Goal: Task Accomplishment & Management: Manage account settings

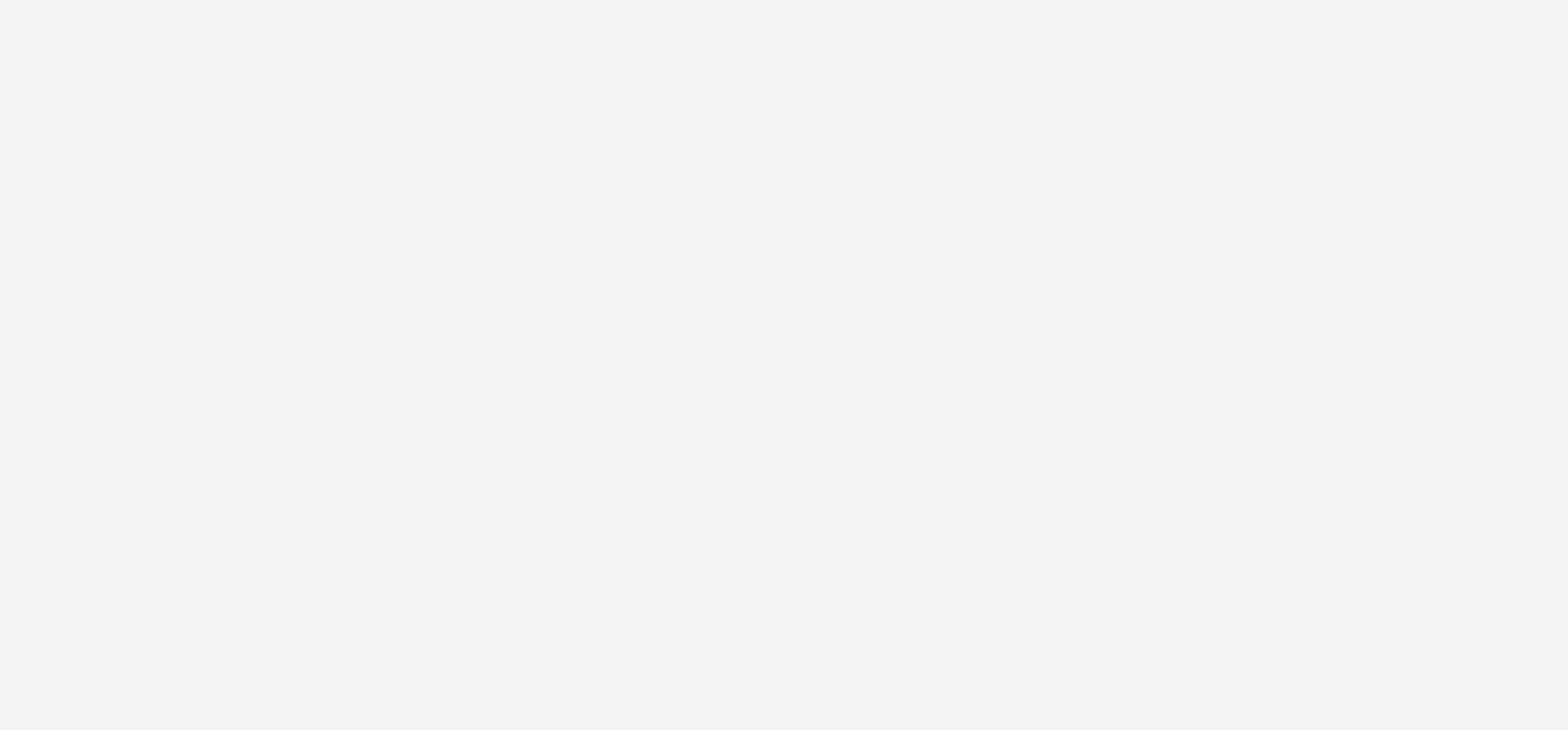
select select "6"
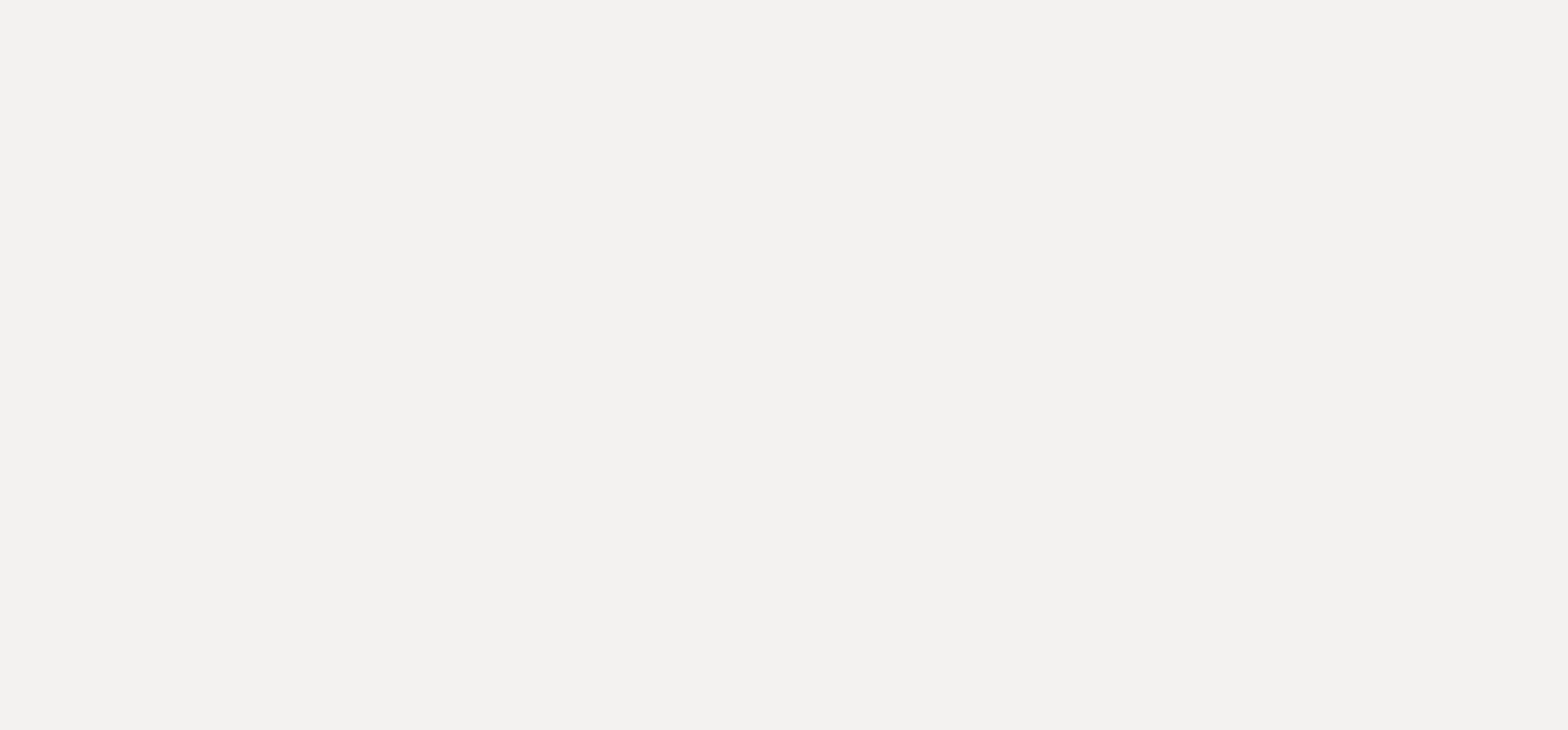
select select "6"
select select "5"
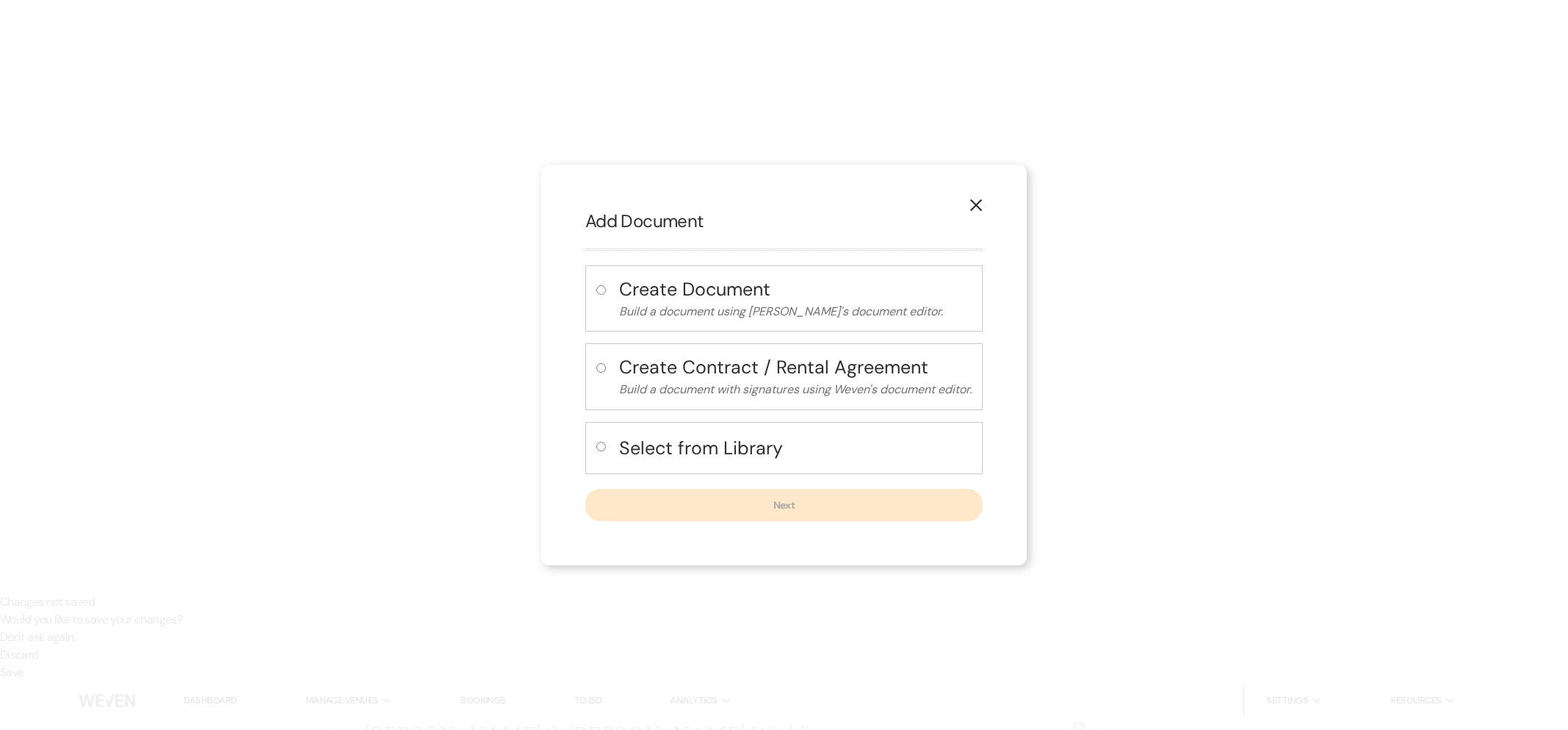
click at [664, 451] on h4 "Select from Library" at bounding box center [795, 448] width 353 height 26
radio input "true"
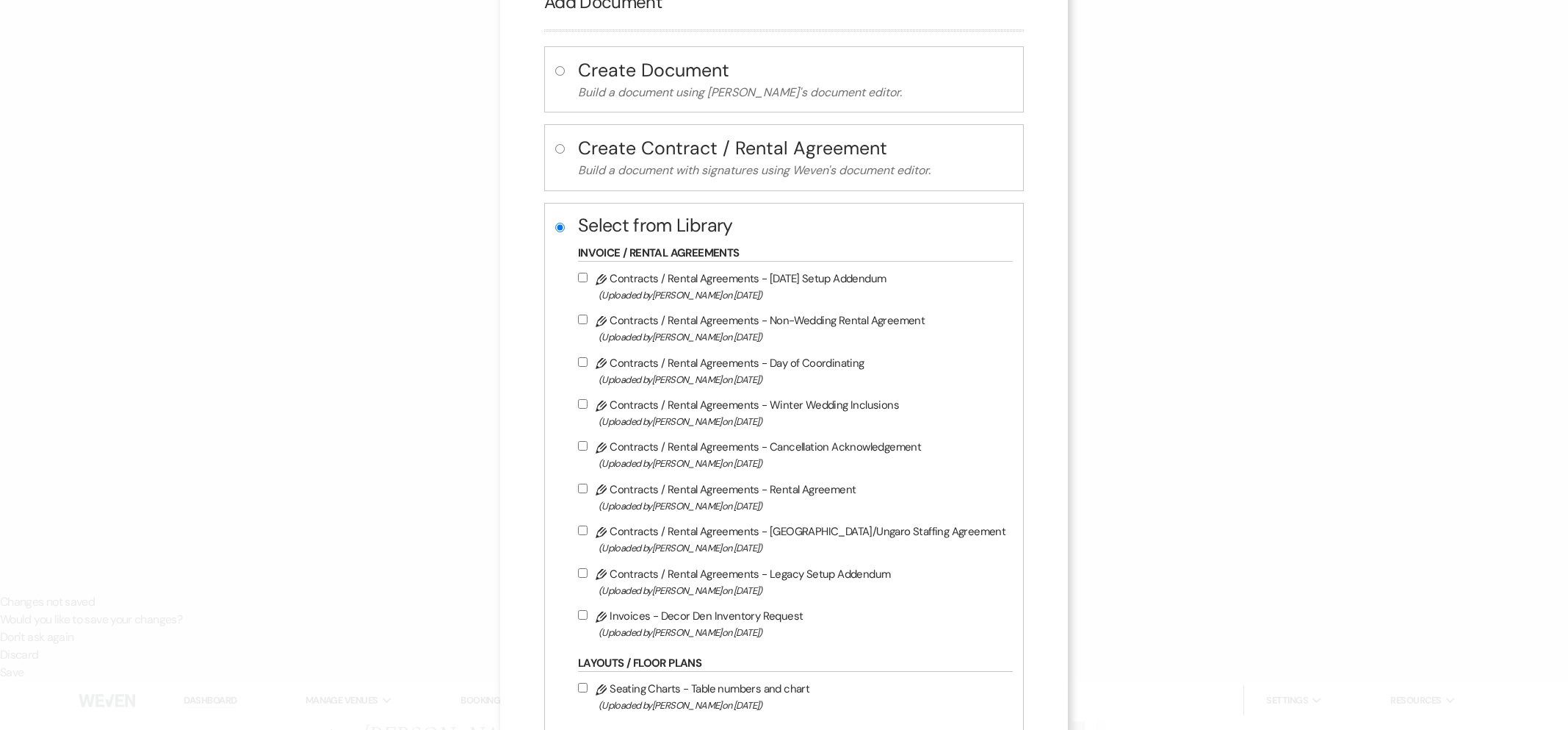
scroll to position [71, 0]
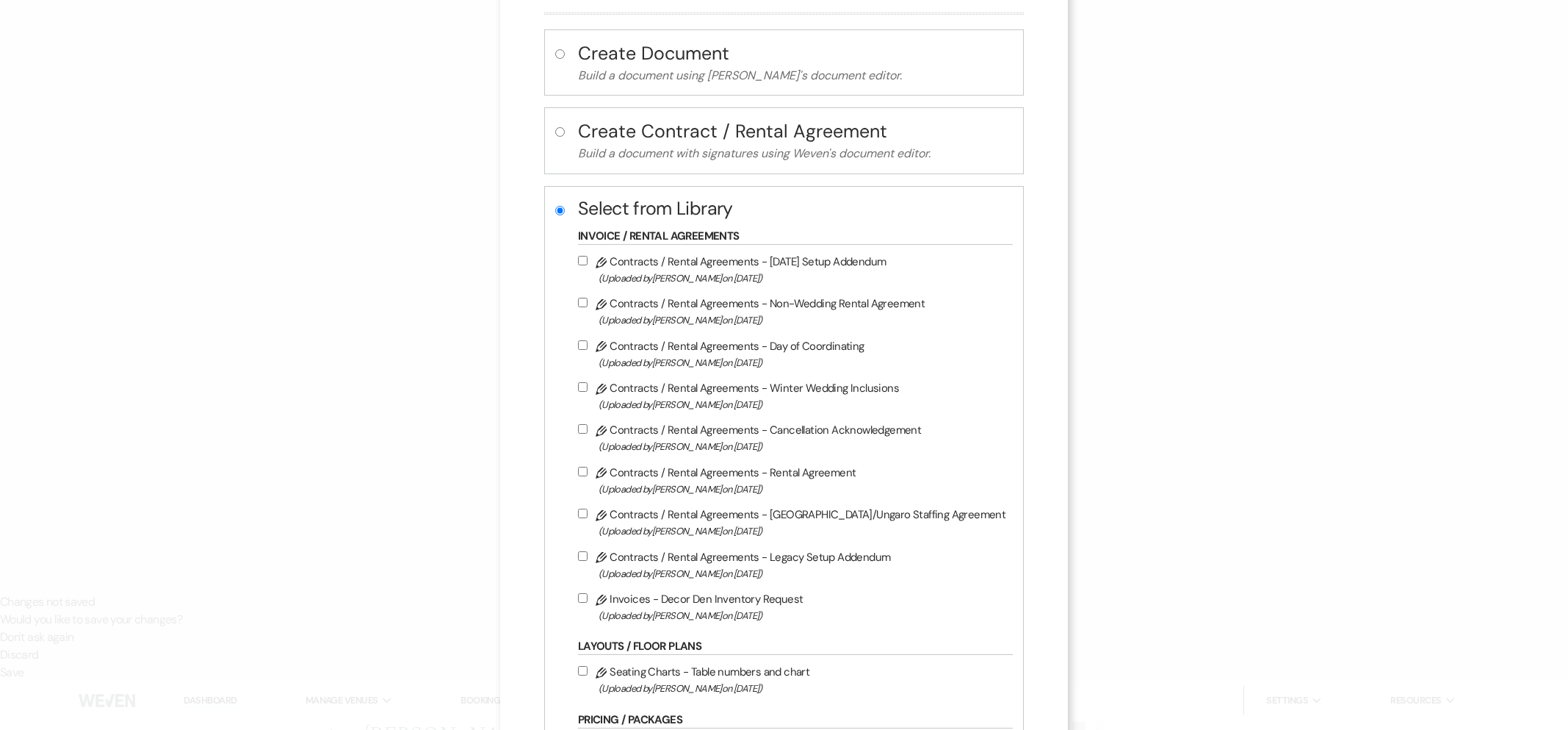
click at [739, 480] on label "Pencil Contracts / Rental Agreements - Rental Agreement (Uploaded by [PERSON_NA…" at bounding box center [791, 480] width 427 height 34
click at [587, 476] on input "Pencil Contracts / Rental Agreements - Rental Agreement (Uploaded by [PERSON_NA…" at bounding box center [582, 472] width 10 height 10
checkbox input "true"
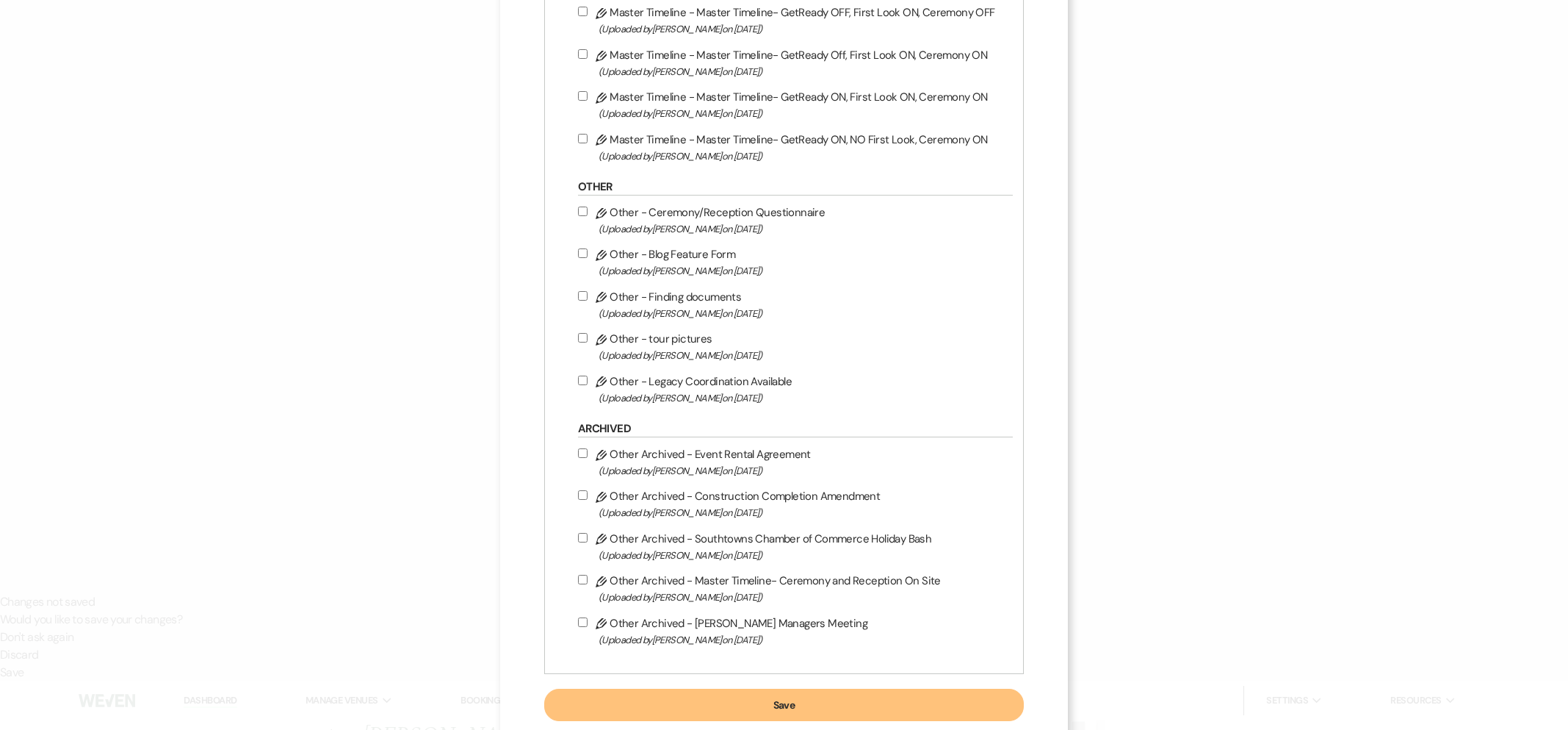
scroll to position [1176, 0]
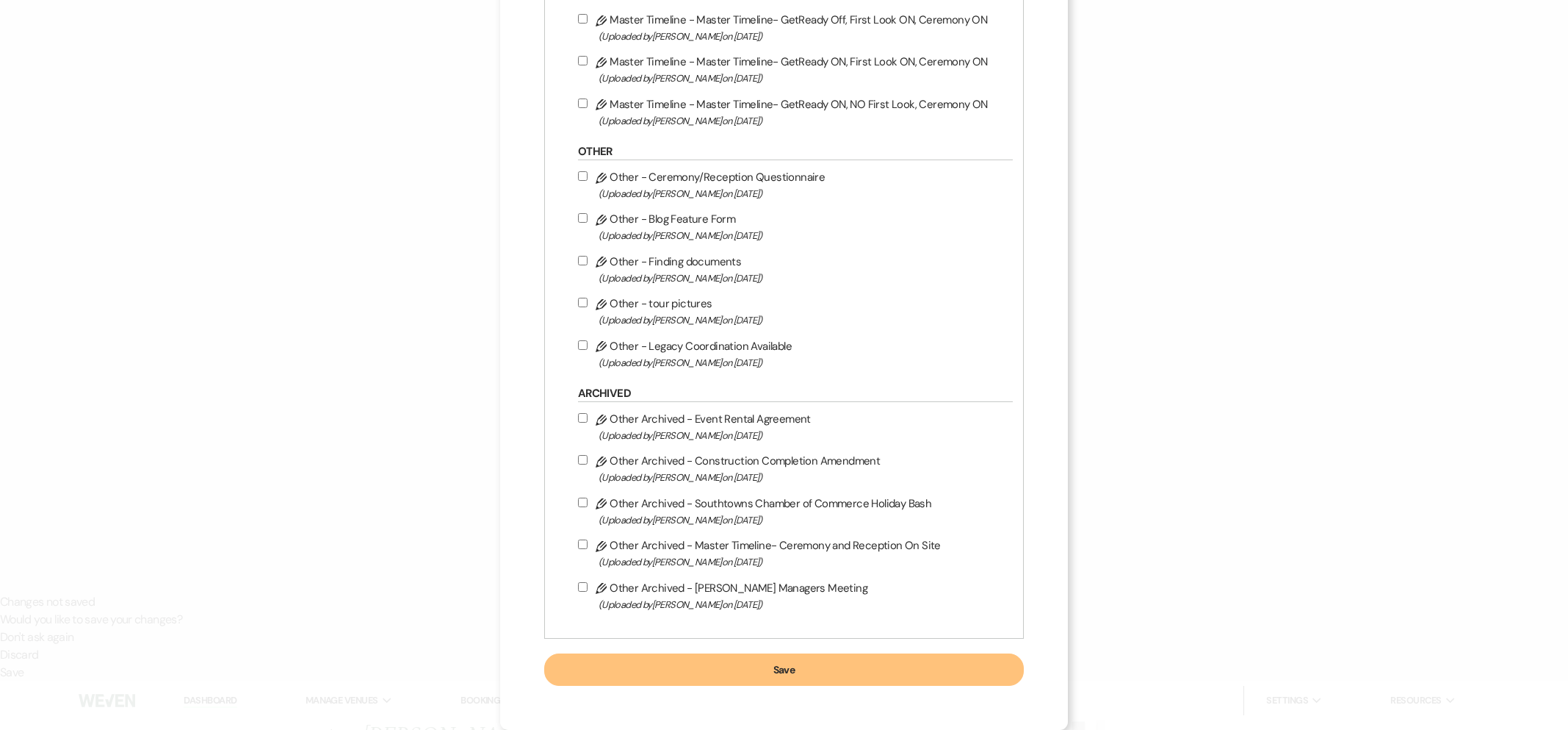
click at [768, 664] on button "Save" at bounding box center [784, 670] width 480 height 33
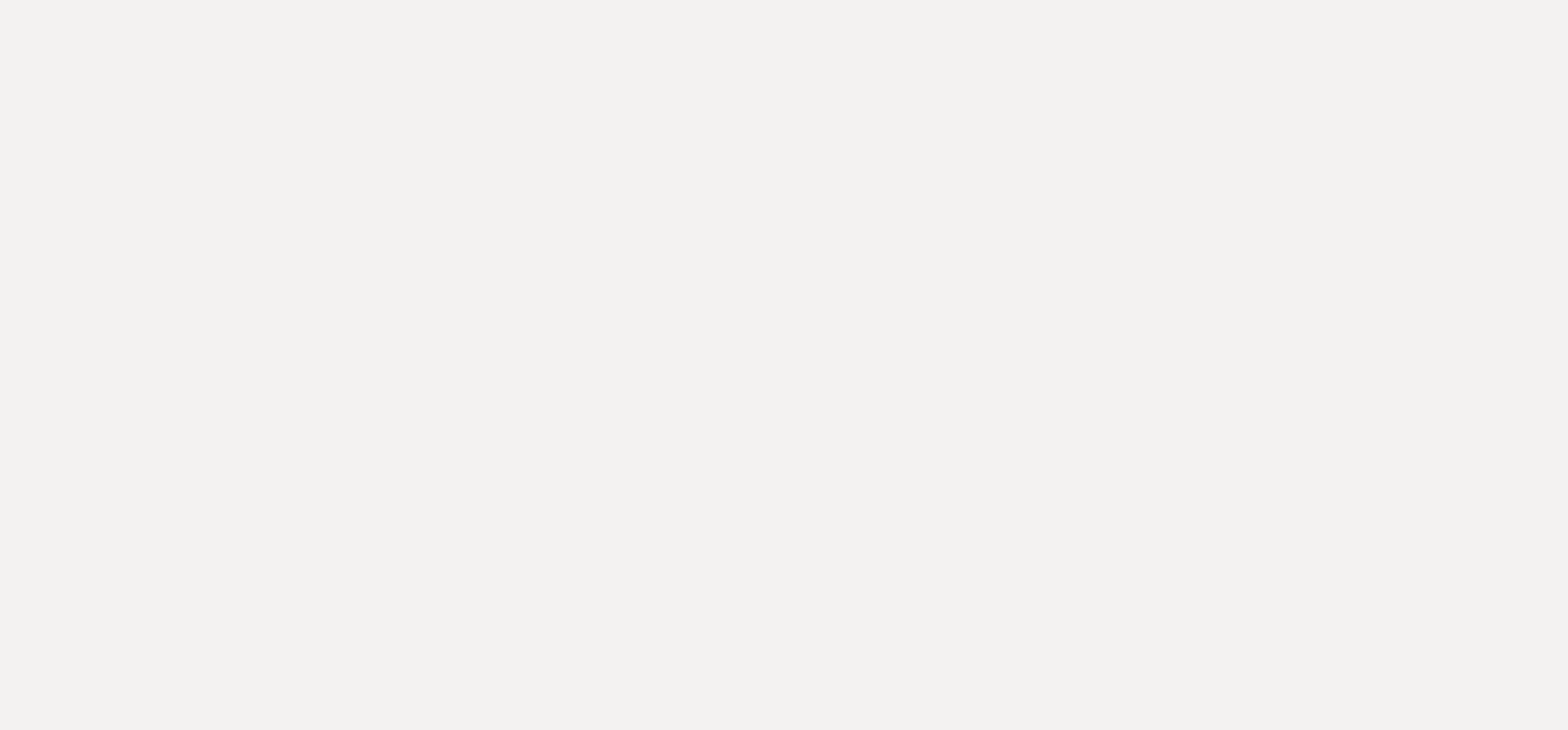
drag, startPoint x: 337, startPoint y: 113, endPoint x: 484, endPoint y: 119, distance: 147.1
copy p "[PERSON_NAME] & [PERSON_NAME]"
select select "owner"
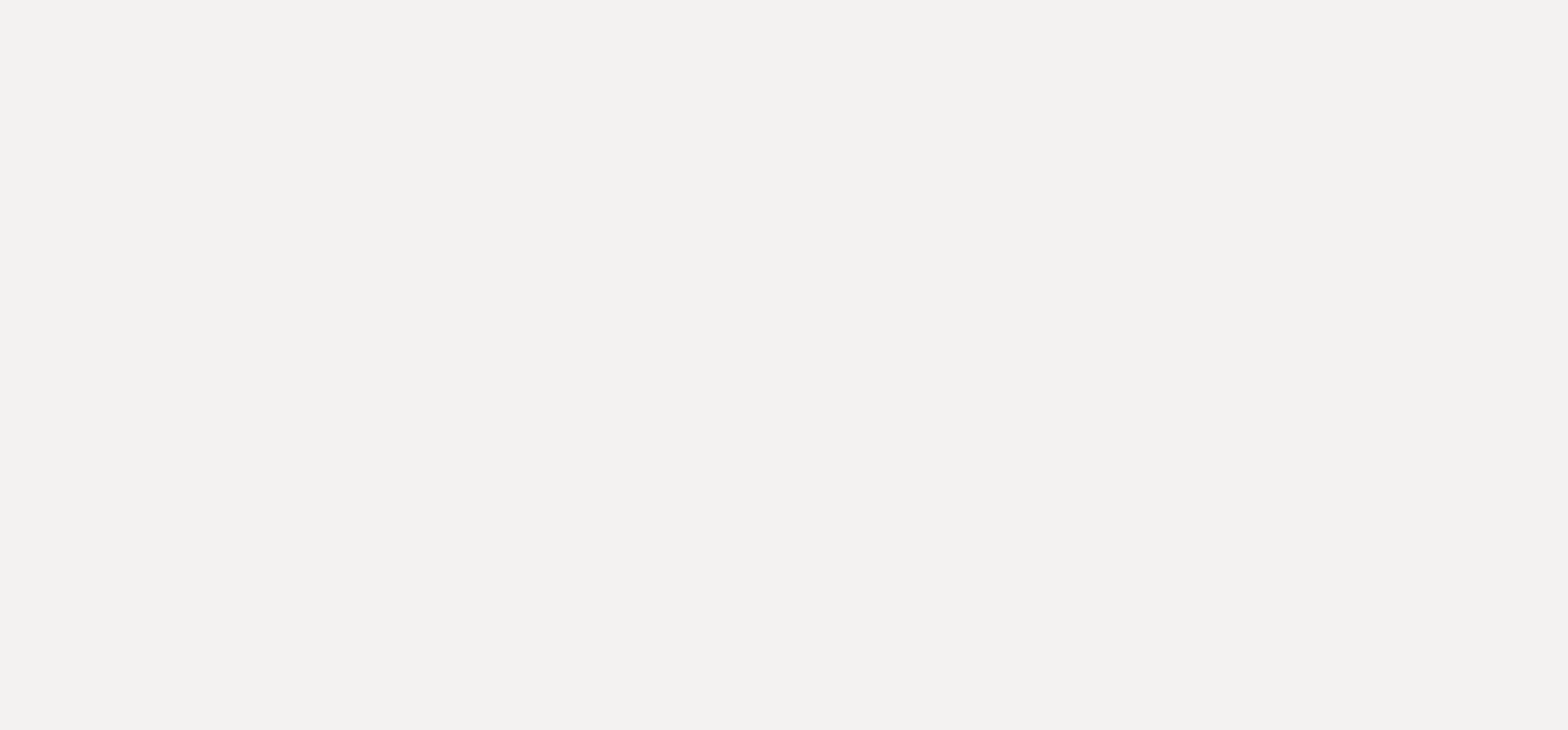
select select "Date"
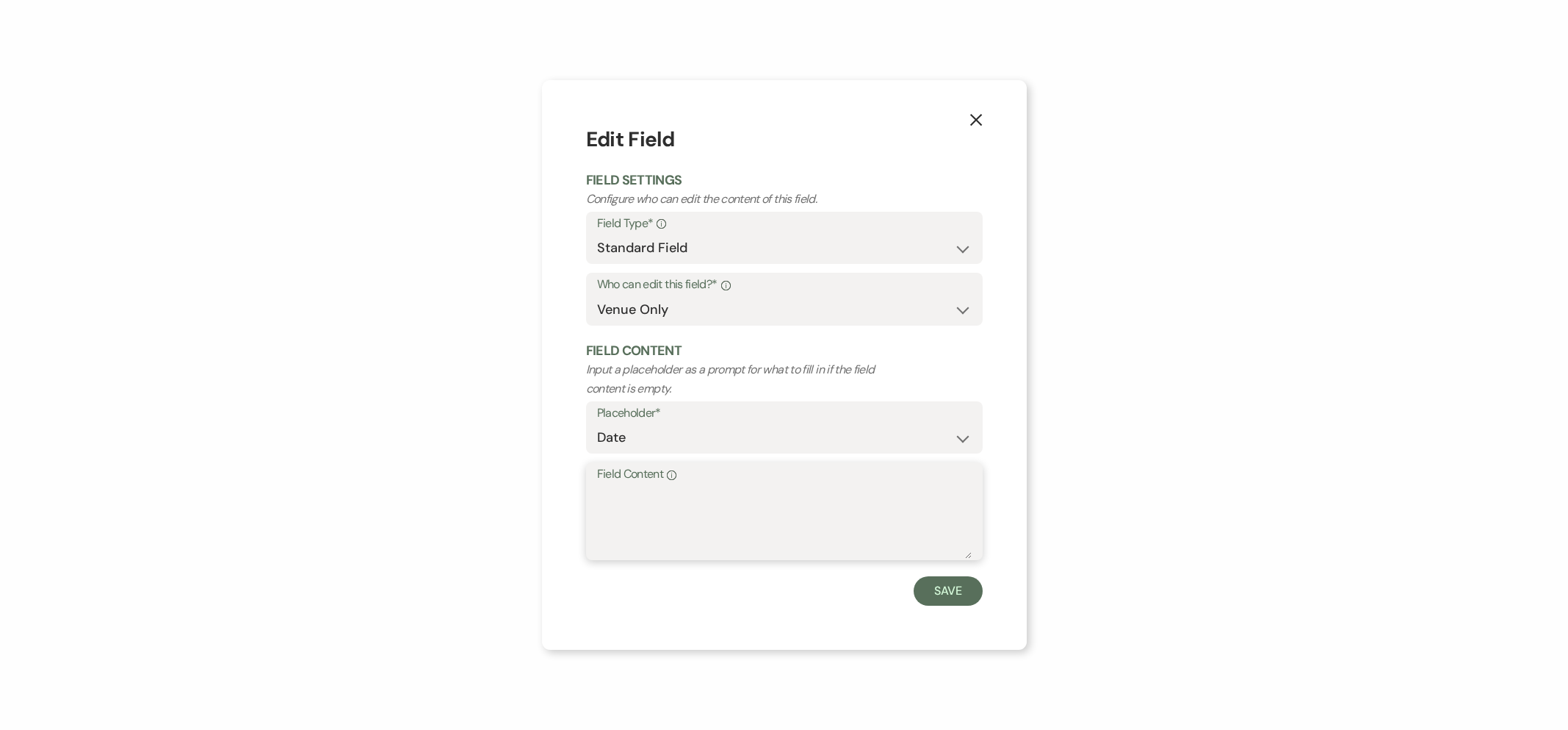
click at [670, 512] on textarea "Field Content Info" at bounding box center [784, 521] width 375 height 74
type textarea "[DATE]"
click at [943, 594] on button "Save" at bounding box center [947, 590] width 69 height 30
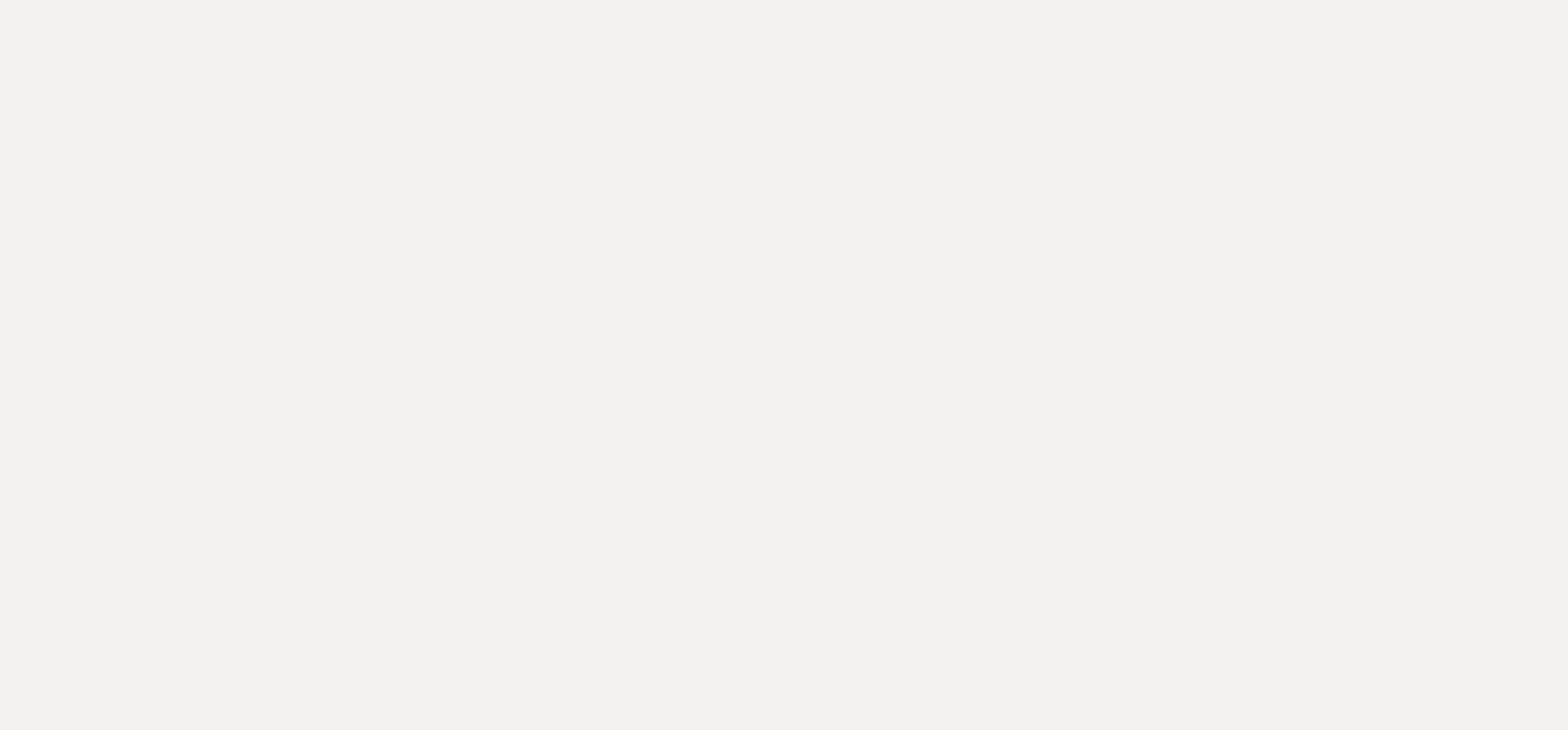
select select "owner"
select select "Name"
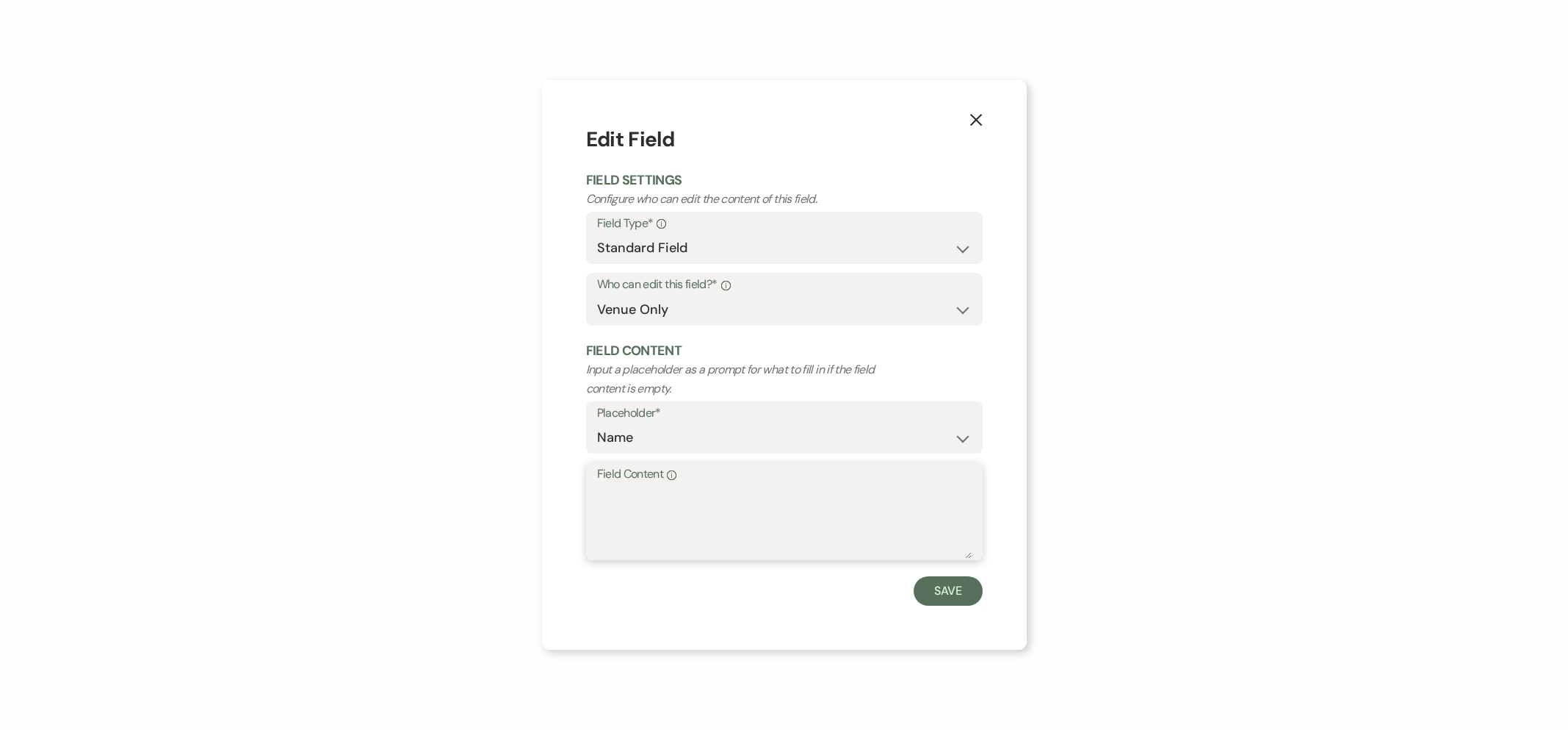
click at [646, 516] on textarea "Field Content Info" at bounding box center [784, 521] width 375 height 74
paste textarea "[PERSON_NAME] & [PERSON_NAME]"
drag, startPoint x: 661, startPoint y: 493, endPoint x: 543, endPoint y: 494, distance: 118.0
click at [544, 494] on div "X Edit Field Field Settings Configure who can edit the content of this field. F…" at bounding box center [784, 365] width 485 height 569
drag, startPoint x: 688, startPoint y: 497, endPoint x: 632, endPoint y: 501, distance: 56.1
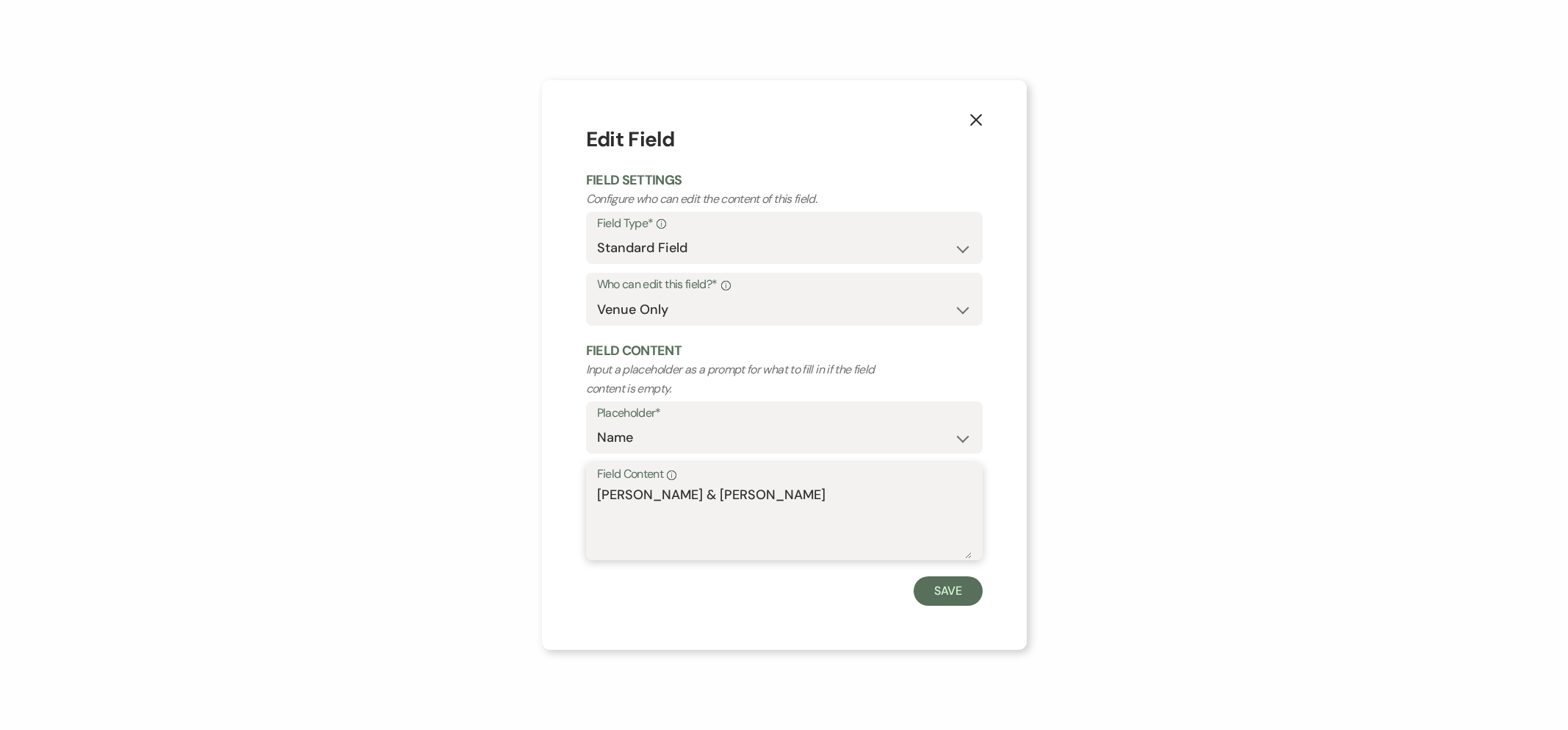
click at [633, 501] on textarea "[PERSON_NAME] & [PERSON_NAME]" at bounding box center [784, 521] width 375 height 74
click at [691, 505] on textarea "[PERSON_NAME]" at bounding box center [784, 521] width 375 height 74
type textarea "[PERSON_NAME] Wedding"
click at [937, 595] on button "Save" at bounding box center [947, 590] width 69 height 30
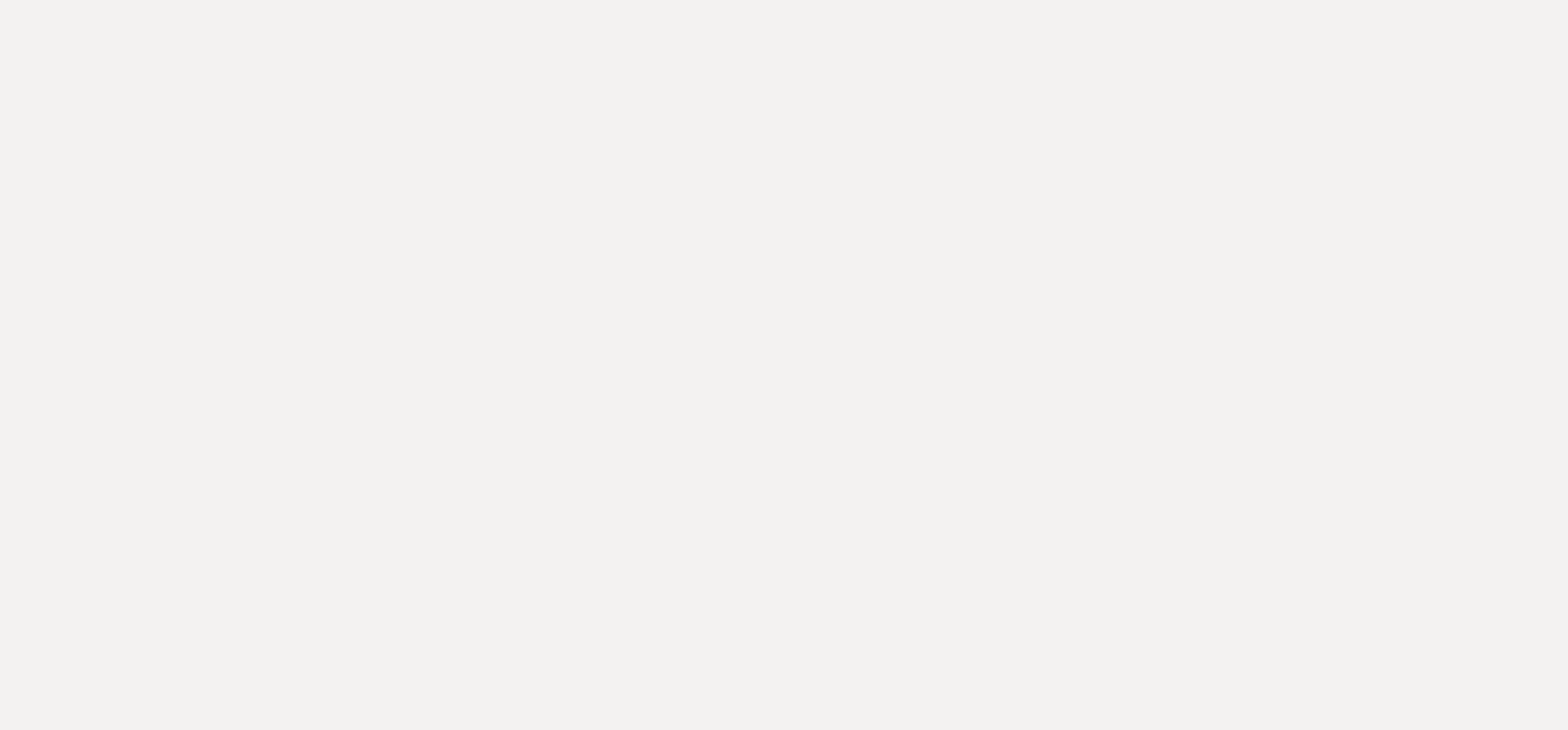
select select "owner"
select select "Name"
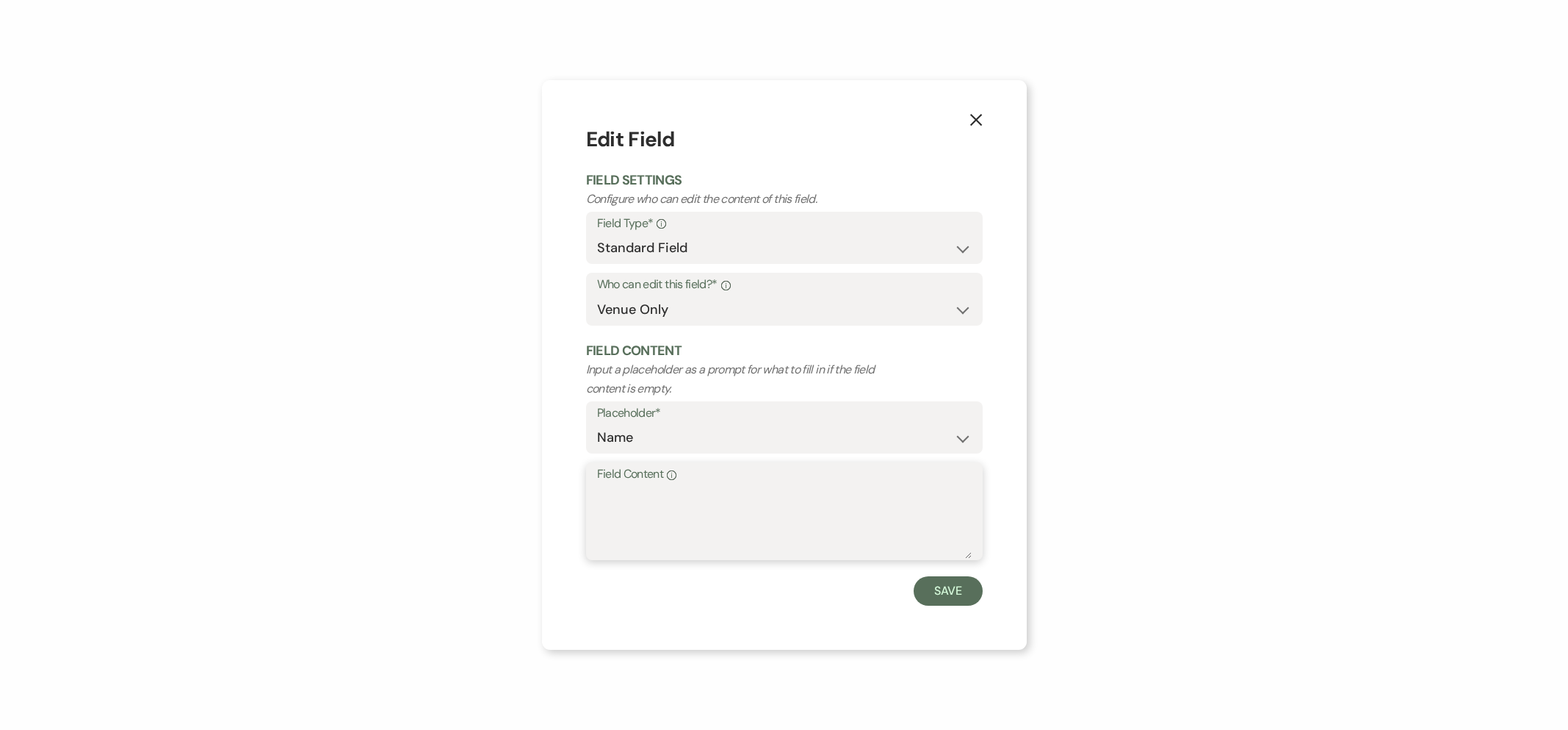
click at [656, 520] on textarea "Field Content Info" at bounding box center [784, 521] width 375 height 74
paste textarea "[PERSON_NAME] & [PERSON_NAME]"
drag, startPoint x: 717, startPoint y: 494, endPoint x: 494, endPoint y: 490, distance: 223.0
click at [495, 490] on div "X Edit Field Field Settings Configure who can edit the content of this field. F…" at bounding box center [784, 365] width 1568 height 730
type textarea "[PERSON_NAME]"
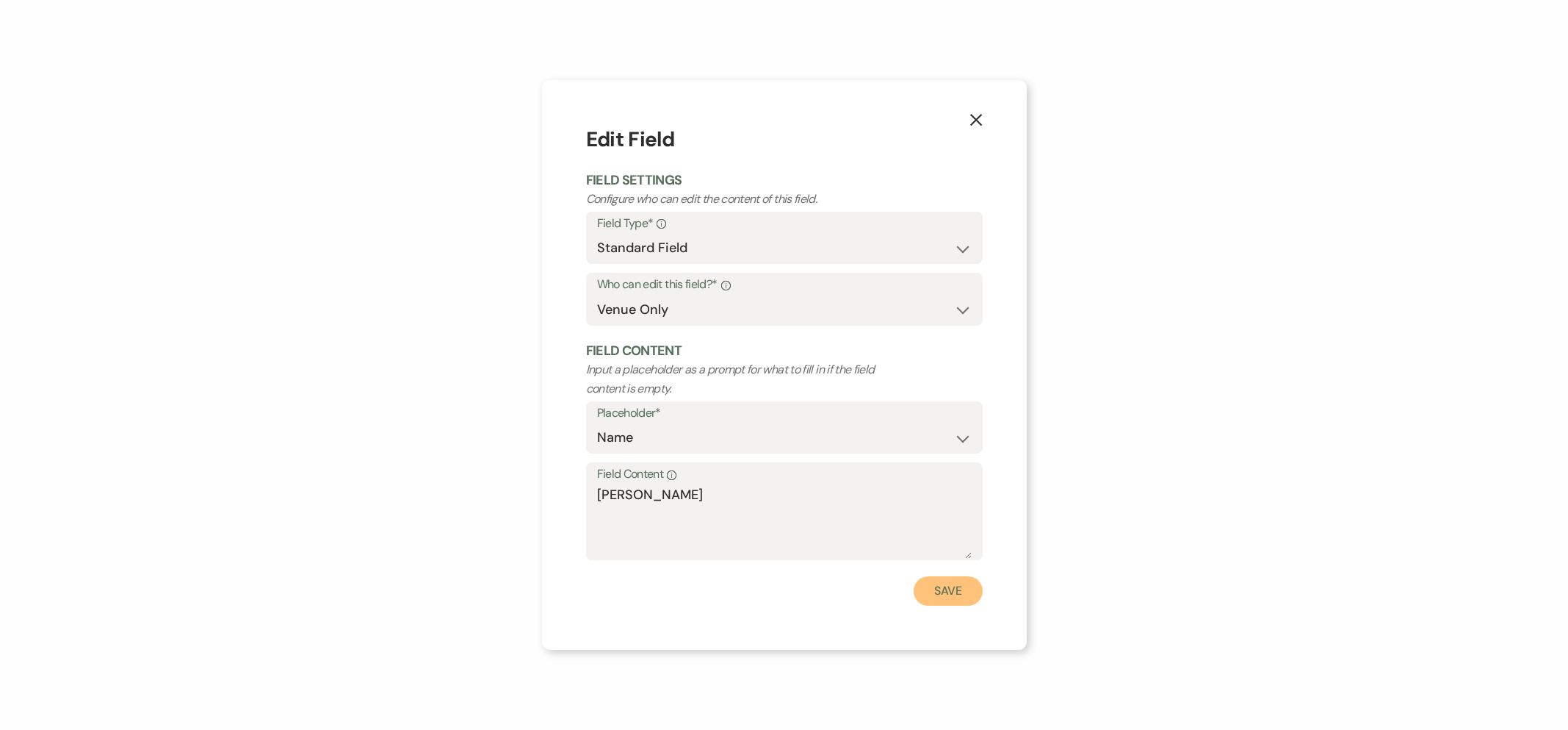
drag, startPoint x: 948, startPoint y: 596, endPoint x: 845, endPoint y: 577, distance: 104.7
click at [948, 596] on button "Save" at bounding box center [947, 590] width 69 height 30
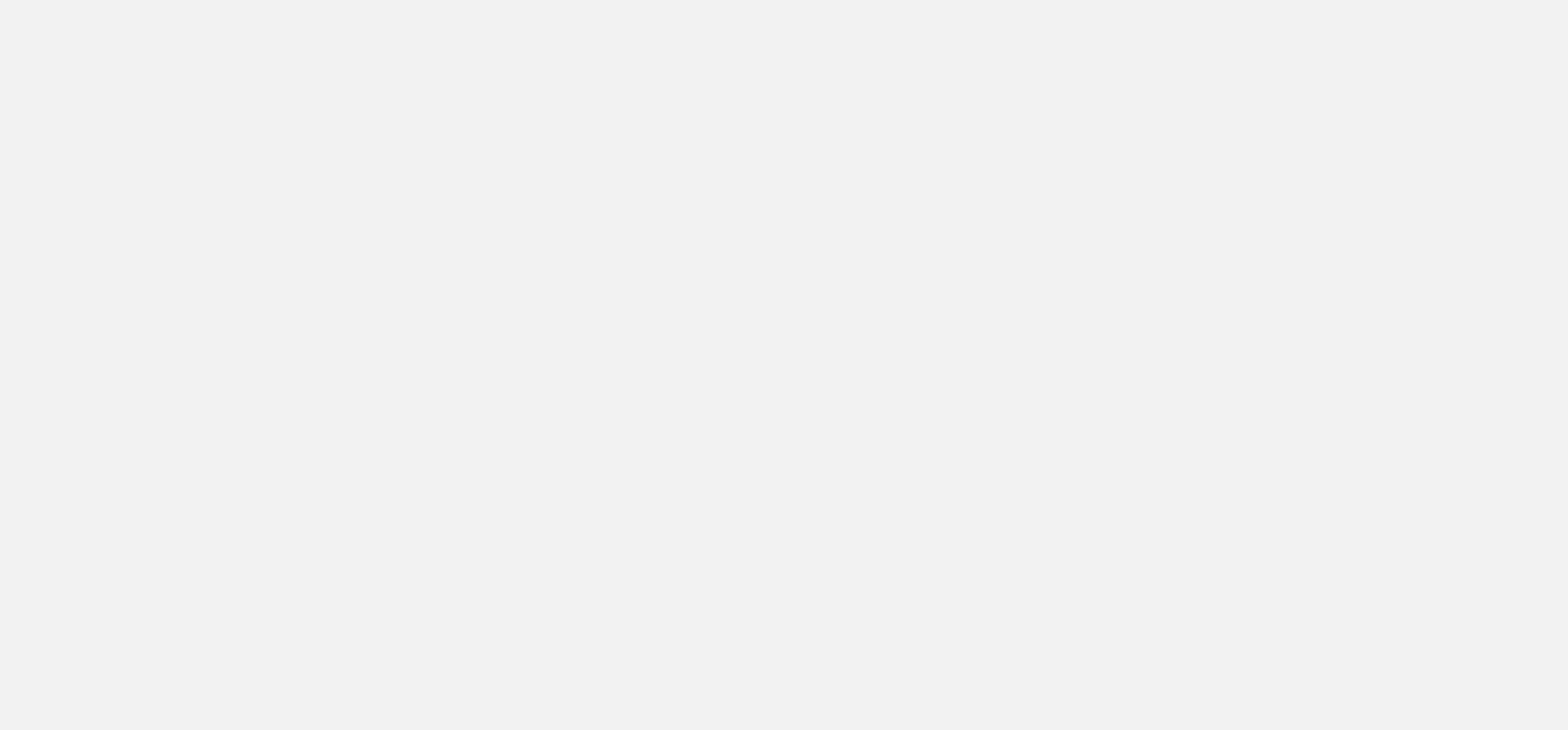
select select "owner"
select select "Name"
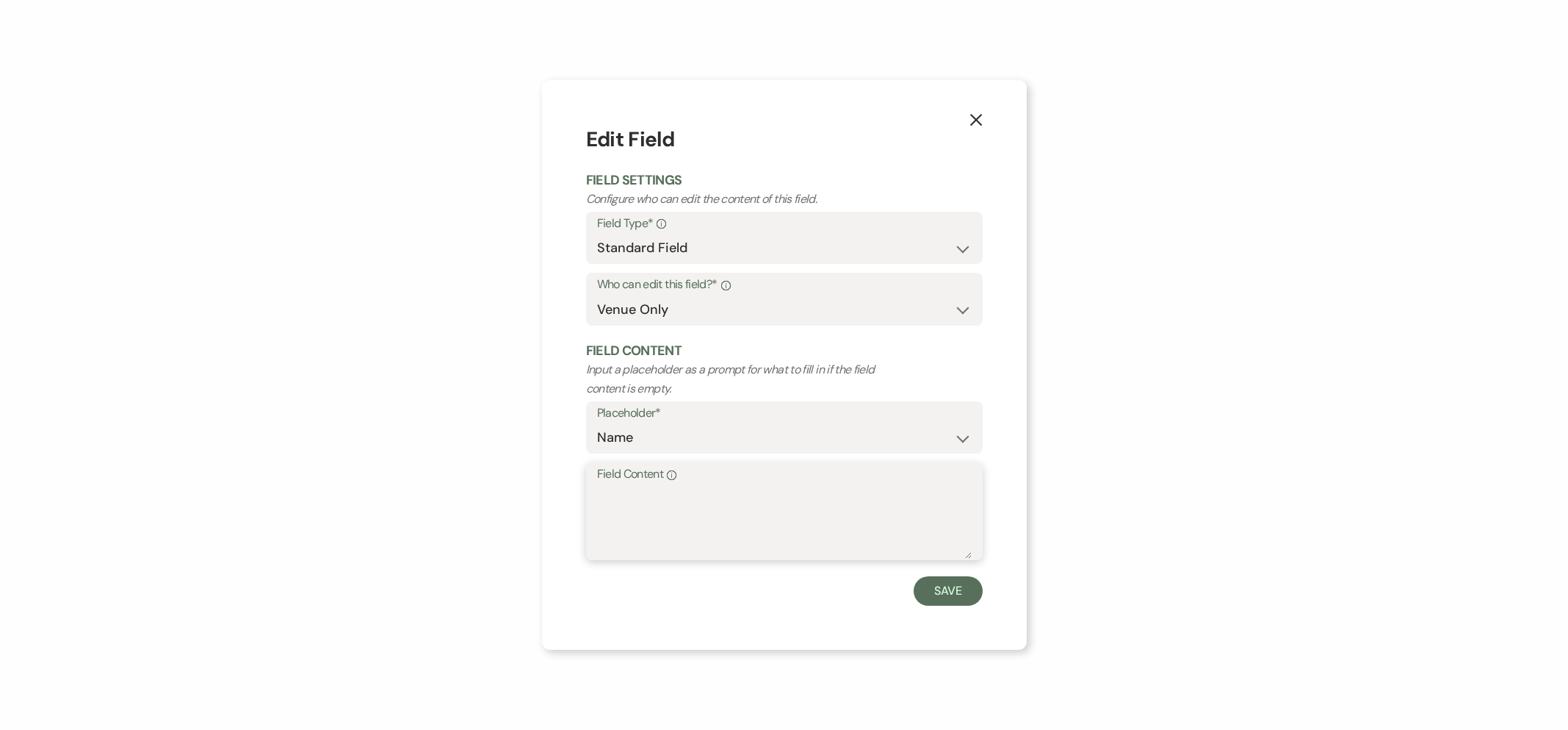
click at [666, 512] on textarea "Field Content Info" at bounding box center [784, 521] width 375 height 74
paste textarea "[PERSON_NAME] & [PERSON_NAME]"
drag, startPoint x: 697, startPoint y: 497, endPoint x: 838, endPoint y: 496, distance: 141.0
click at [838, 496] on textarea "[PERSON_NAME] & [PERSON_NAME]" at bounding box center [784, 521] width 375 height 74
type textarea "[PERSON_NAME]"
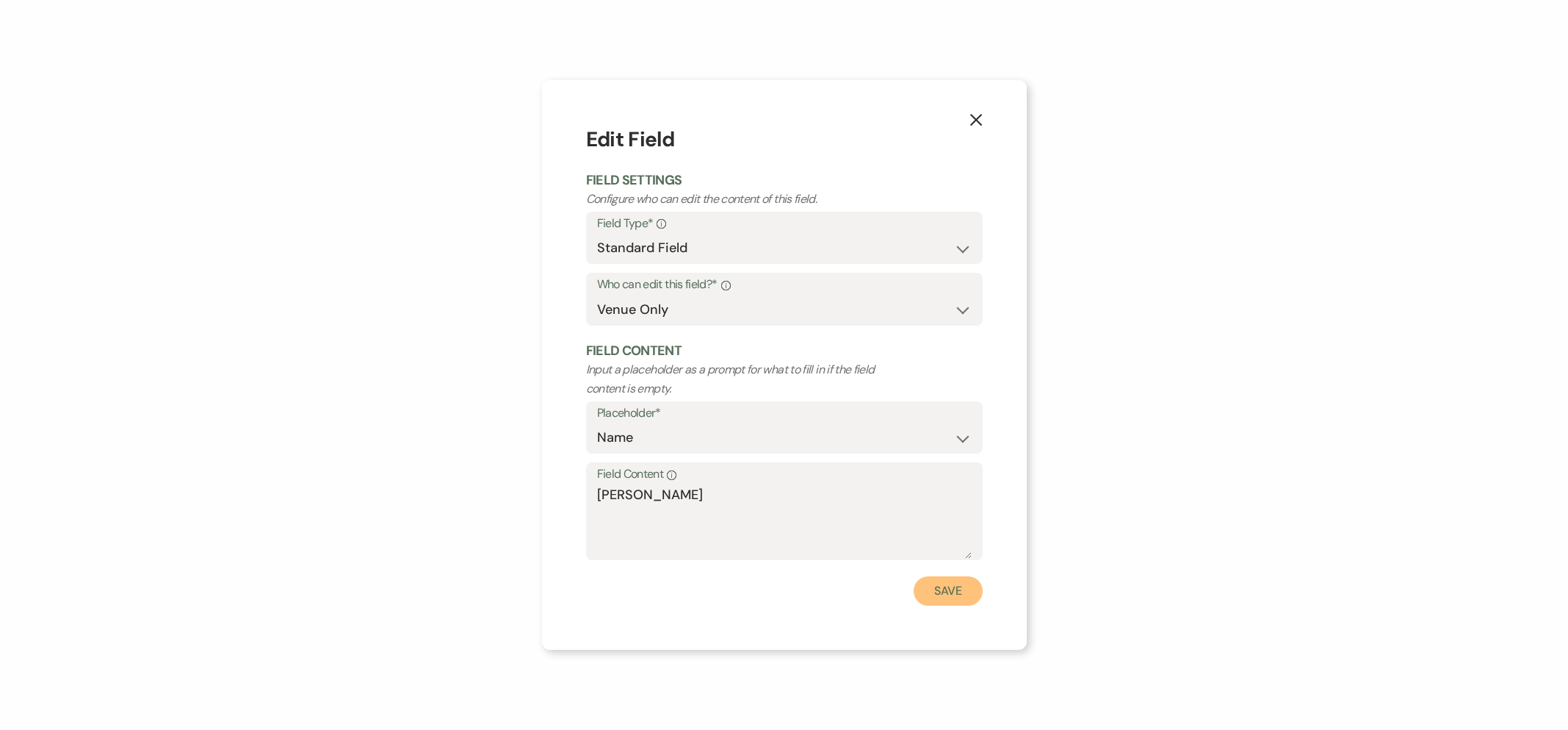
click at [938, 587] on button "Save" at bounding box center [947, 590] width 69 height 30
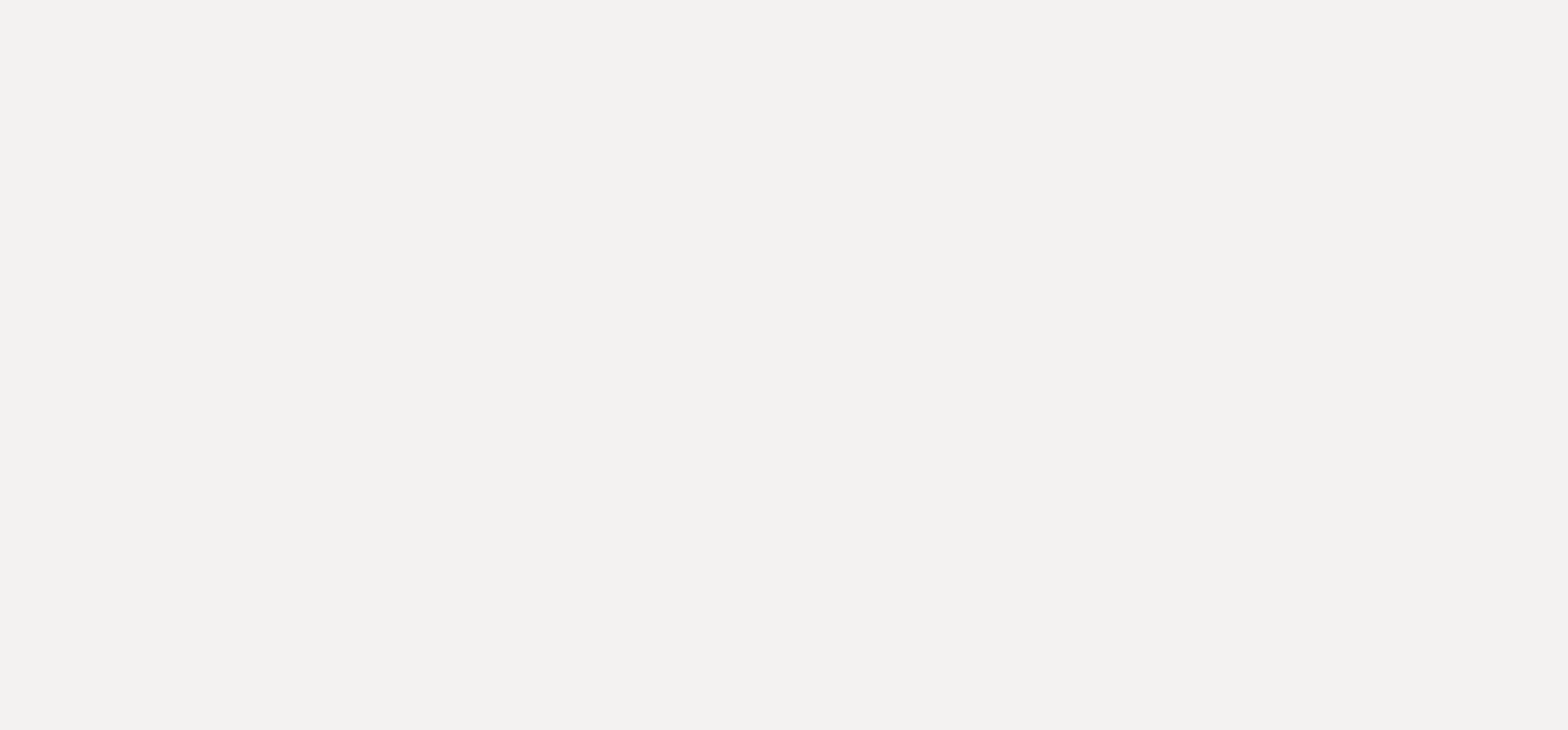
select select "owner"
select select "Amount"
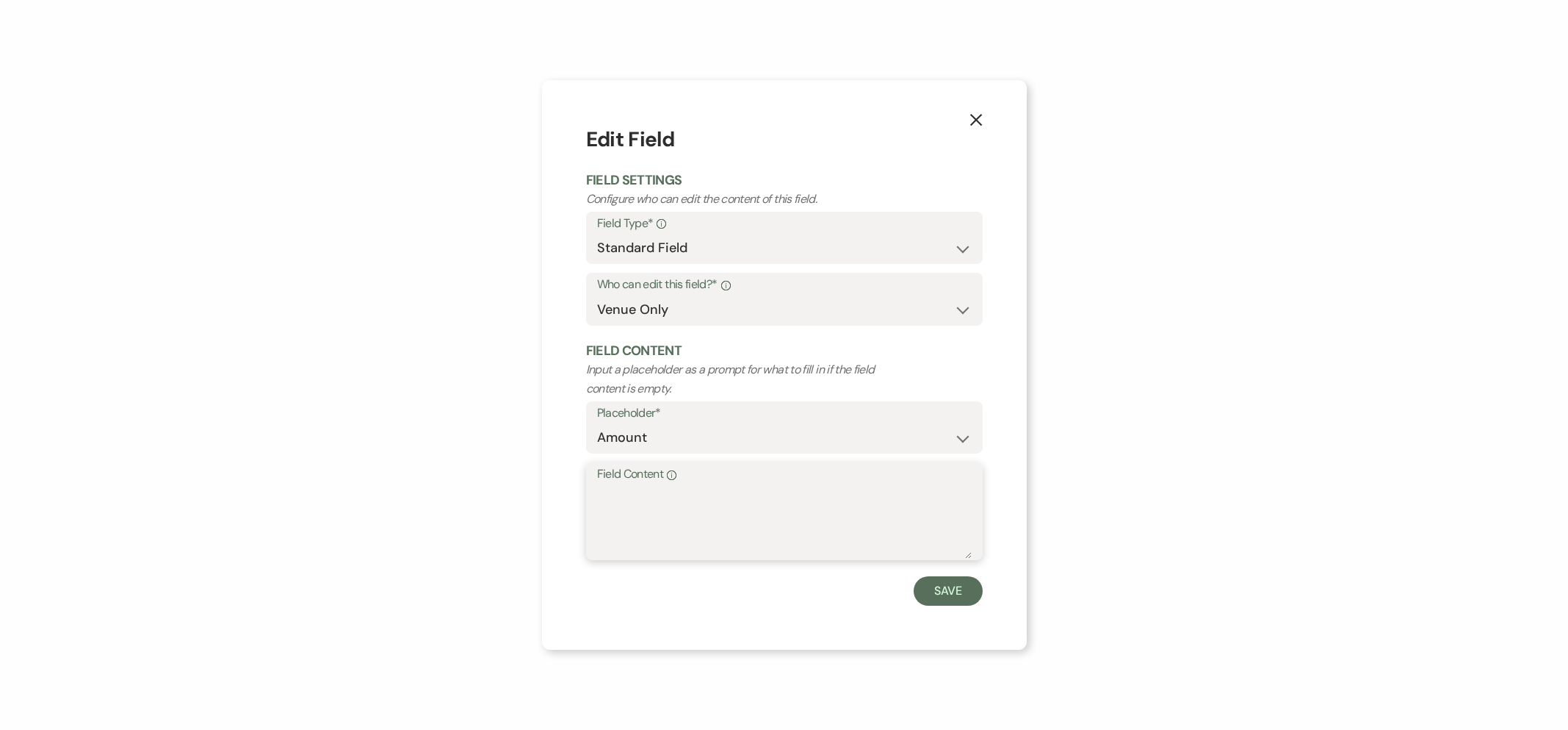
click at [674, 503] on textarea "Field Content Info" at bounding box center [784, 521] width 375 height 74
type textarea "$9,400"
click at [954, 596] on button "Save" at bounding box center [947, 590] width 69 height 30
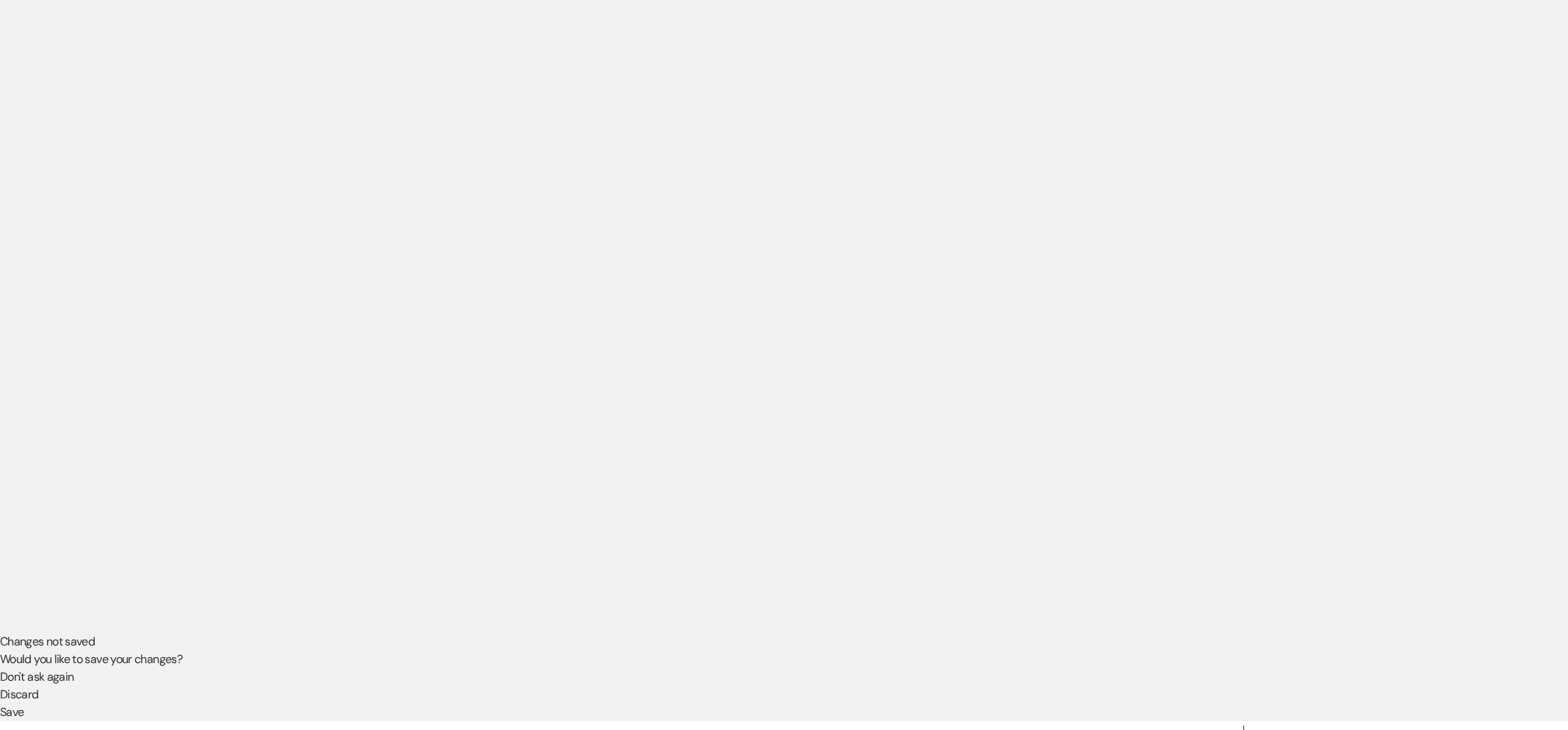
scroll to position [178, 0]
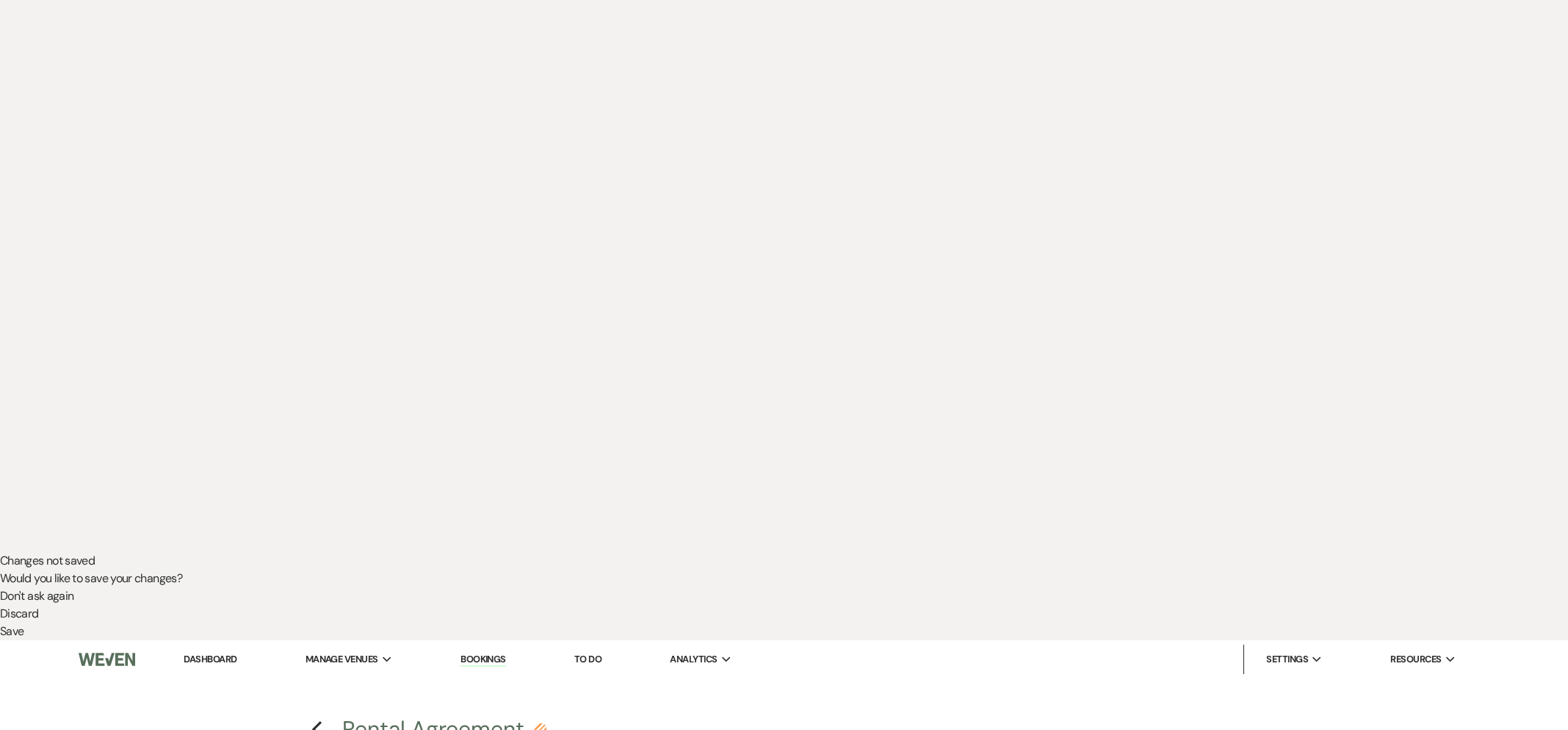
select select "owner"
select select "Date"
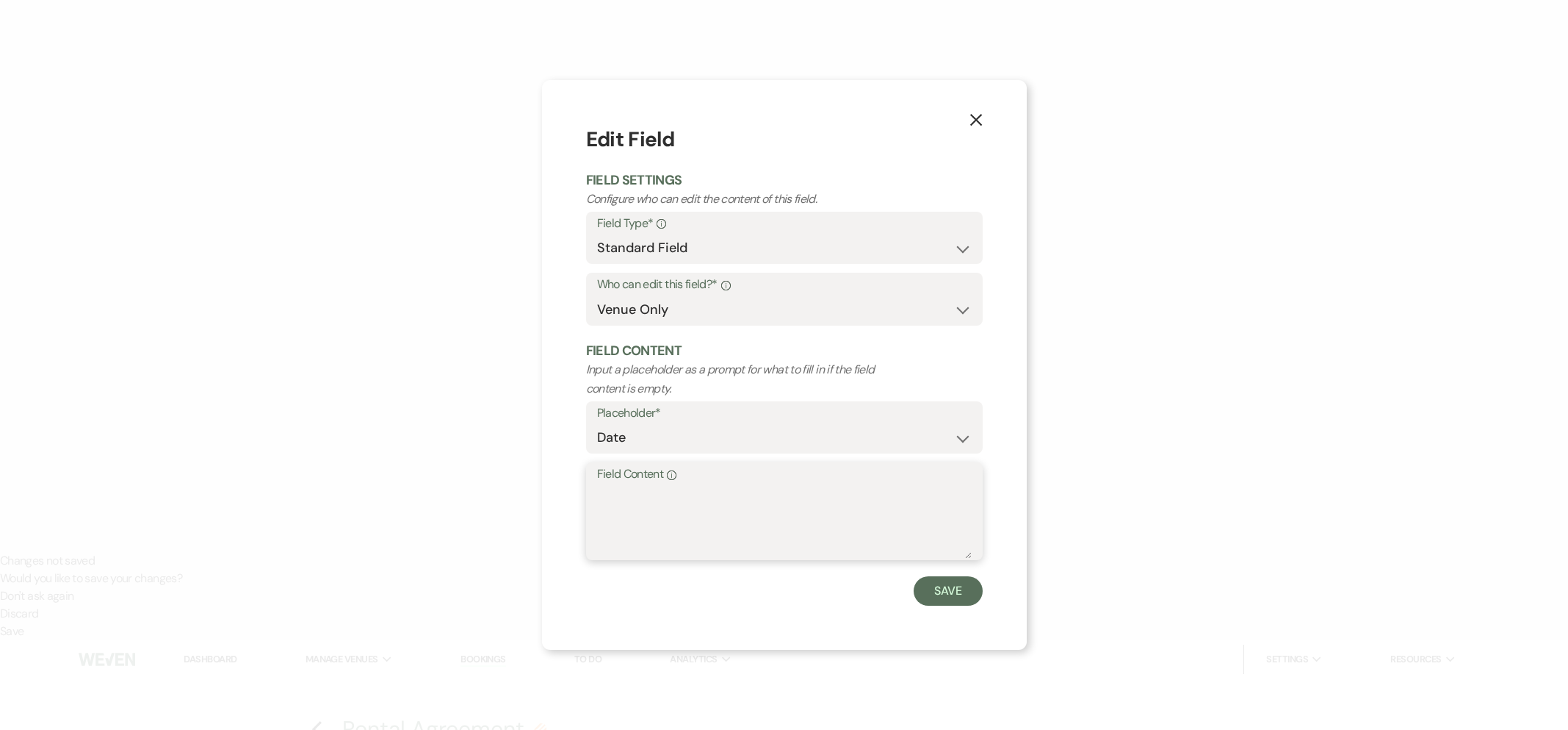
click at [753, 521] on textarea "Field Content Info" at bounding box center [784, 521] width 375 height 74
type textarea "[DATE]"
click at [947, 592] on button "Save" at bounding box center [947, 590] width 69 height 30
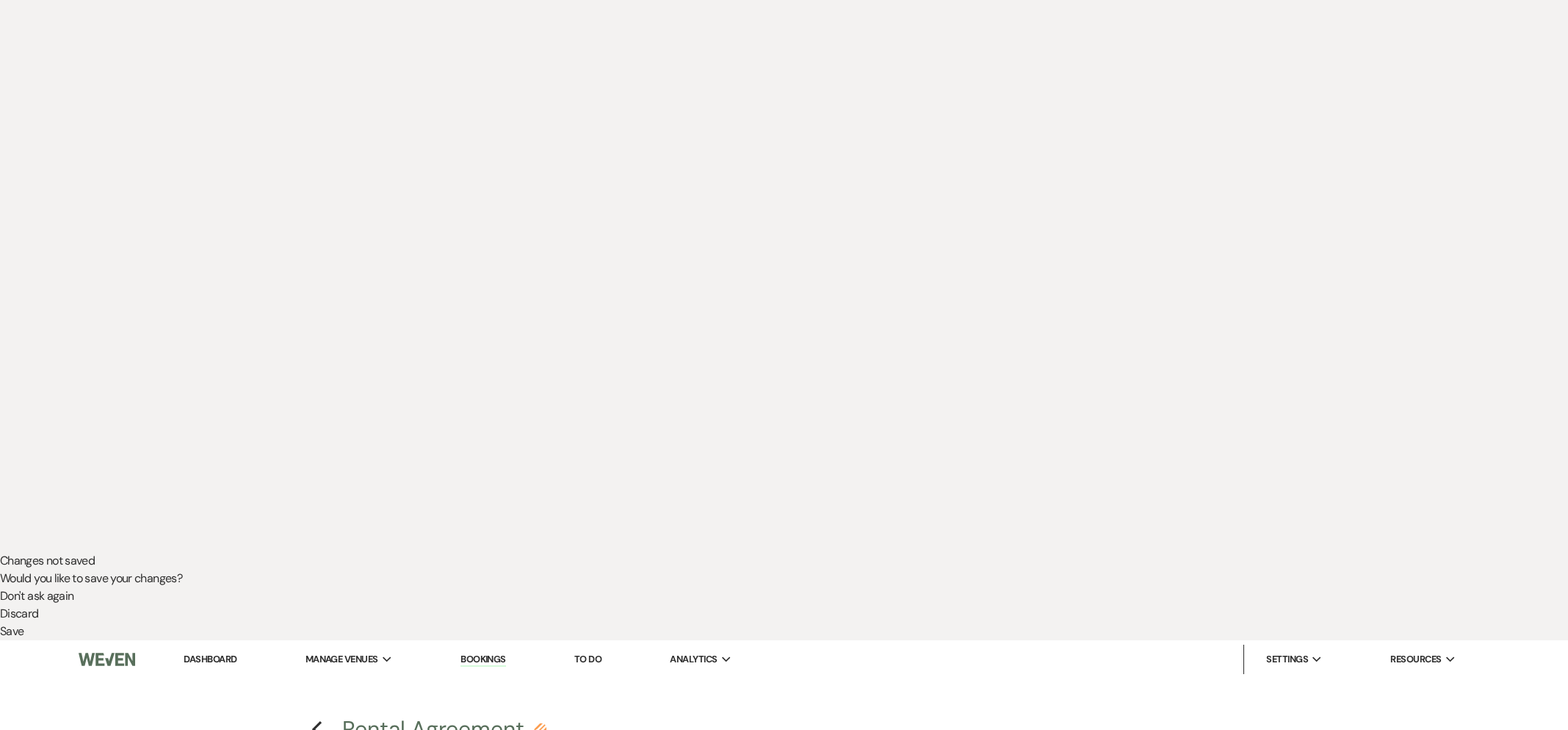
select select "owner"
select select "Amount"
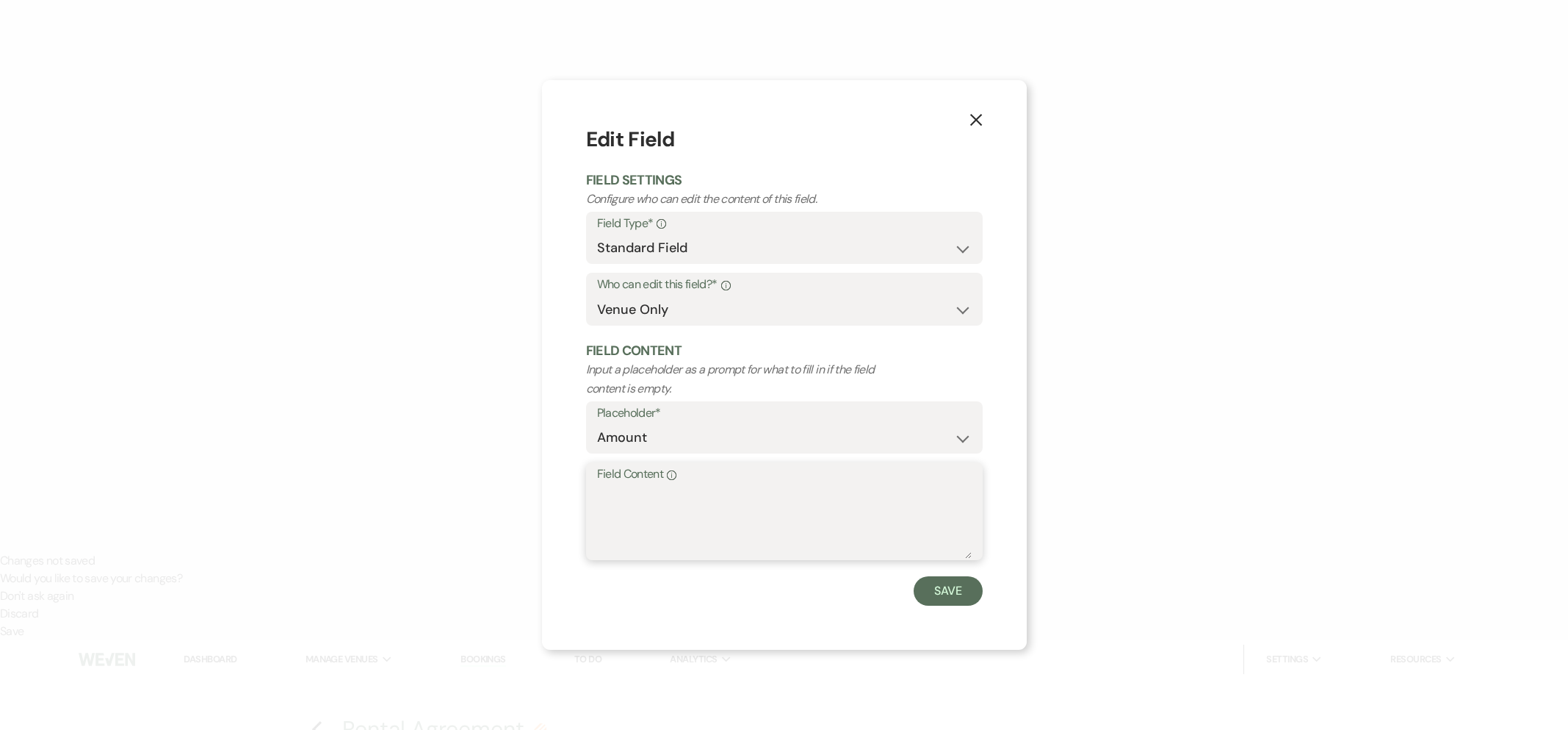
click at [646, 506] on textarea "Field Content Info" at bounding box center [784, 521] width 375 height 74
type textarea "$6,900"
click at [961, 592] on button "Save" at bounding box center [947, 590] width 69 height 30
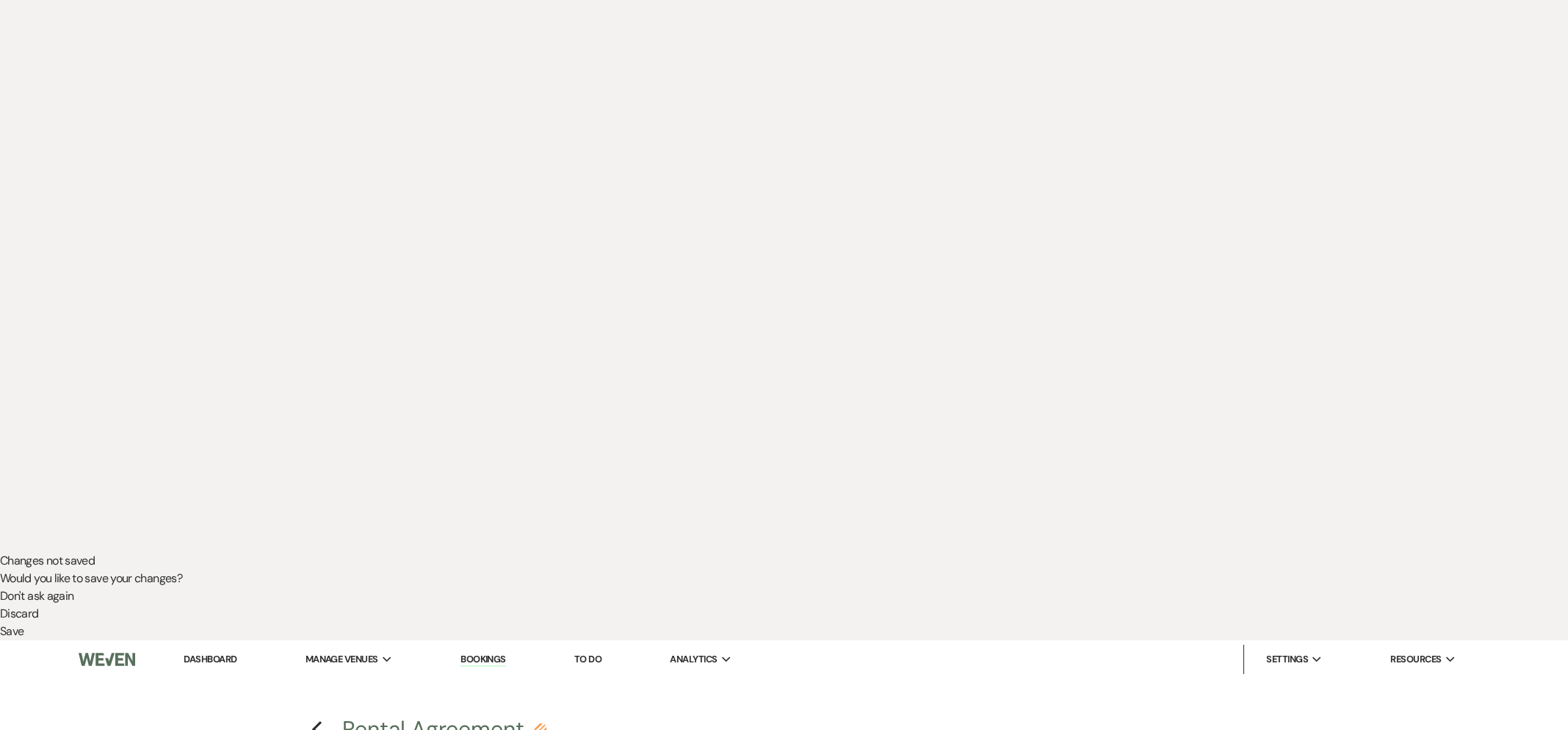
select select "owner"
select select "Amount"
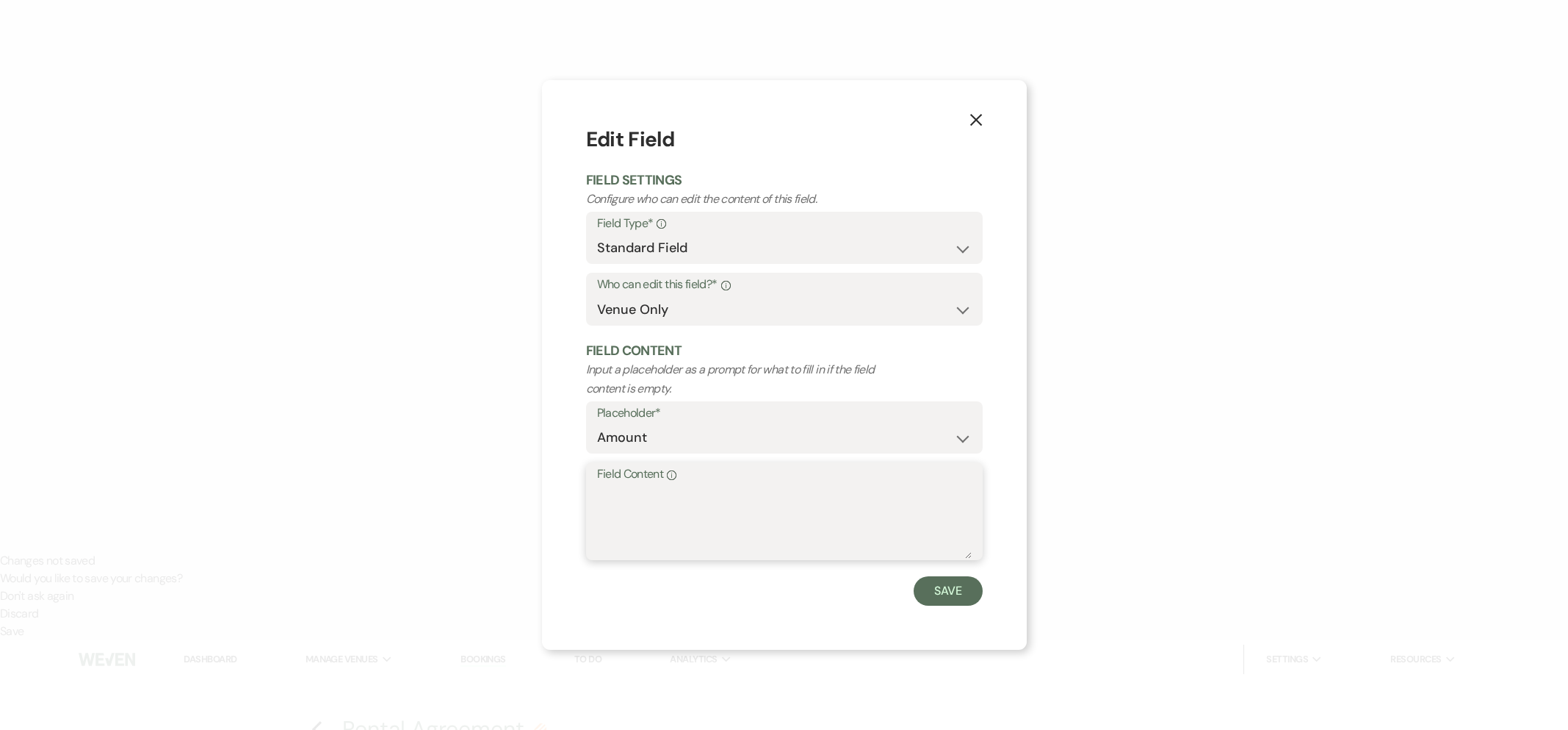
click at [667, 521] on textarea "Field Content Info" at bounding box center [784, 521] width 375 height 74
type textarea "$4,900"
click at [951, 593] on button "Save" at bounding box center [947, 590] width 69 height 30
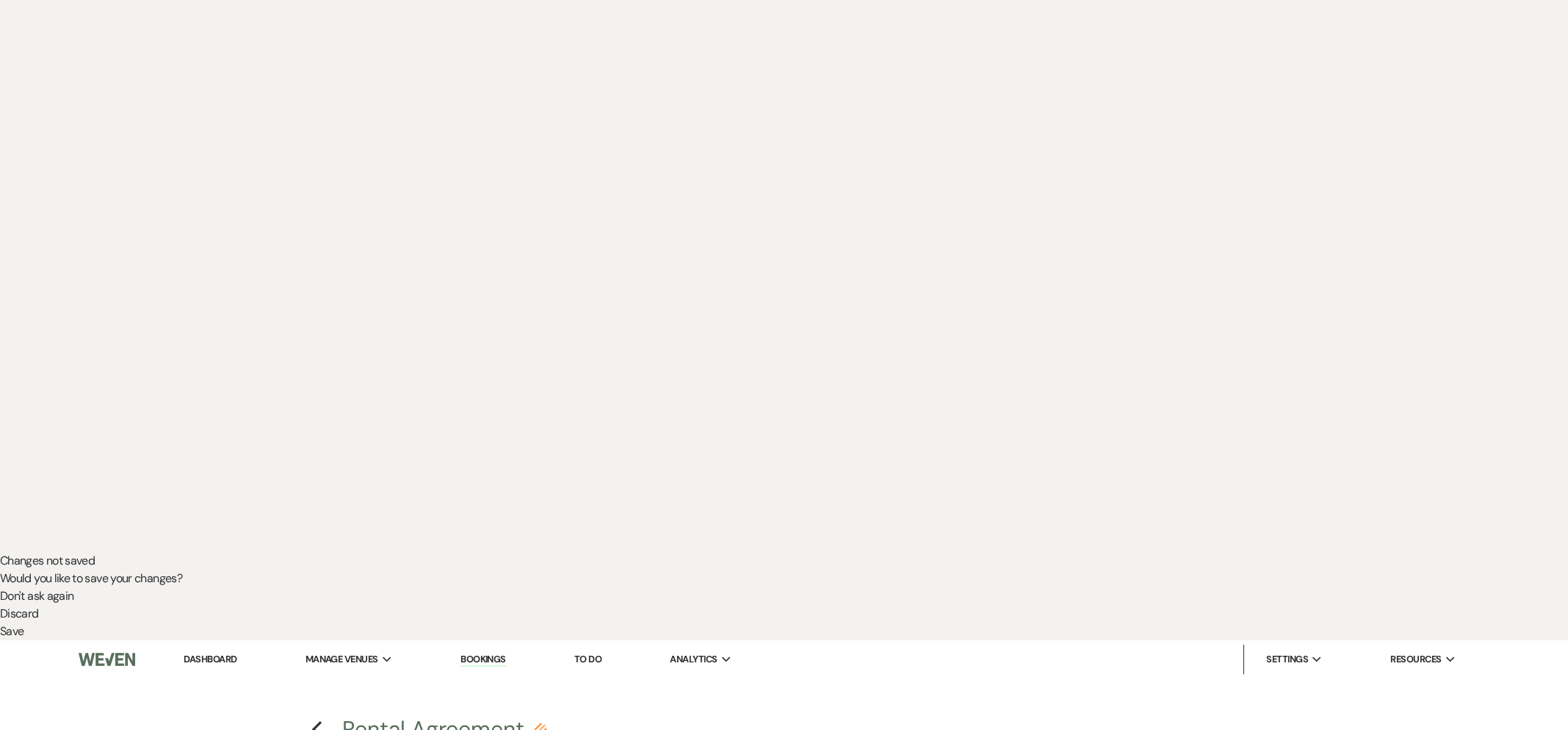
select select "owner"
select select "Date"
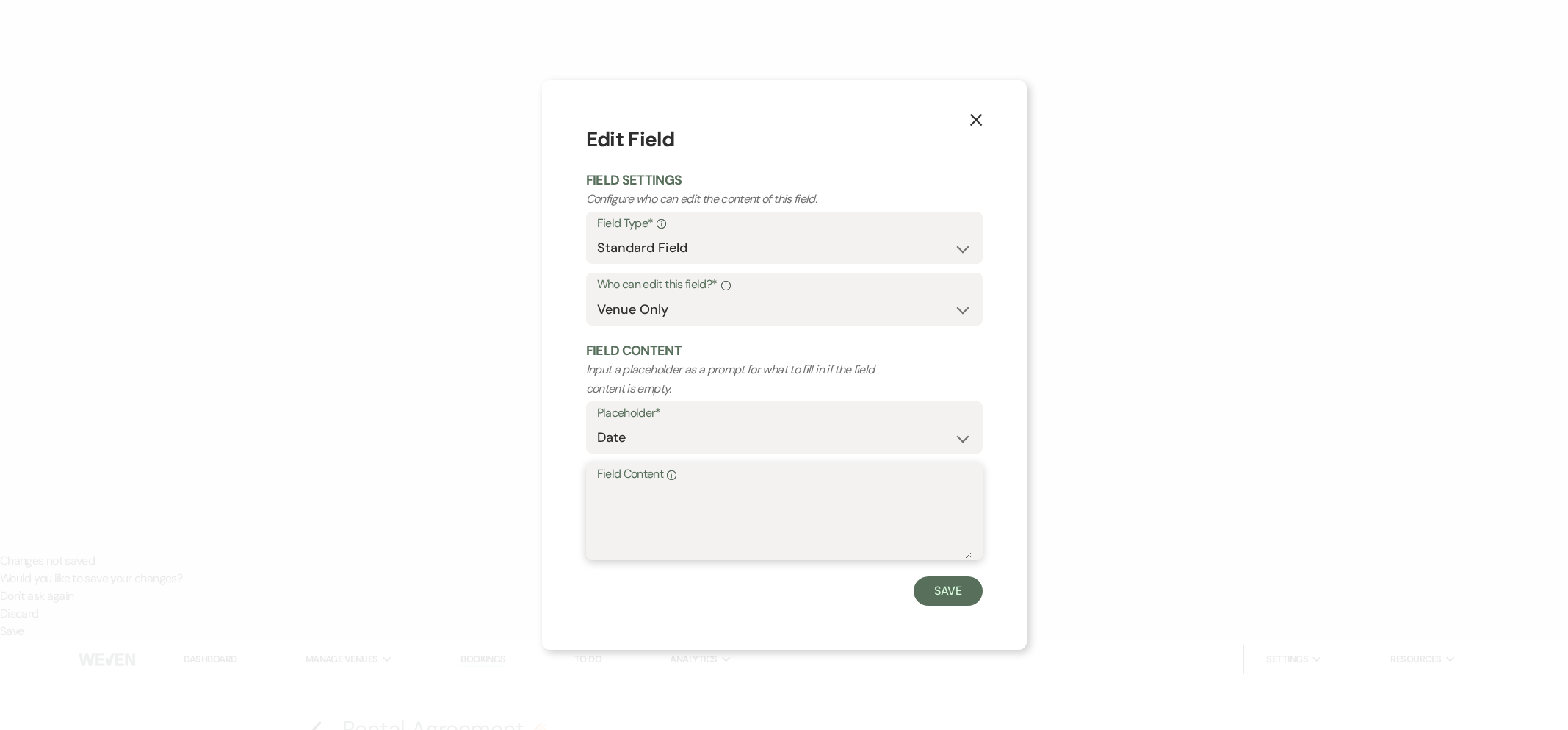
click at [675, 516] on textarea "Field Content Info" at bounding box center [784, 521] width 375 height 74
type textarea "[DATE]"
click at [926, 585] on button "Save" at bounding box center [947, 590] width 69 height 30
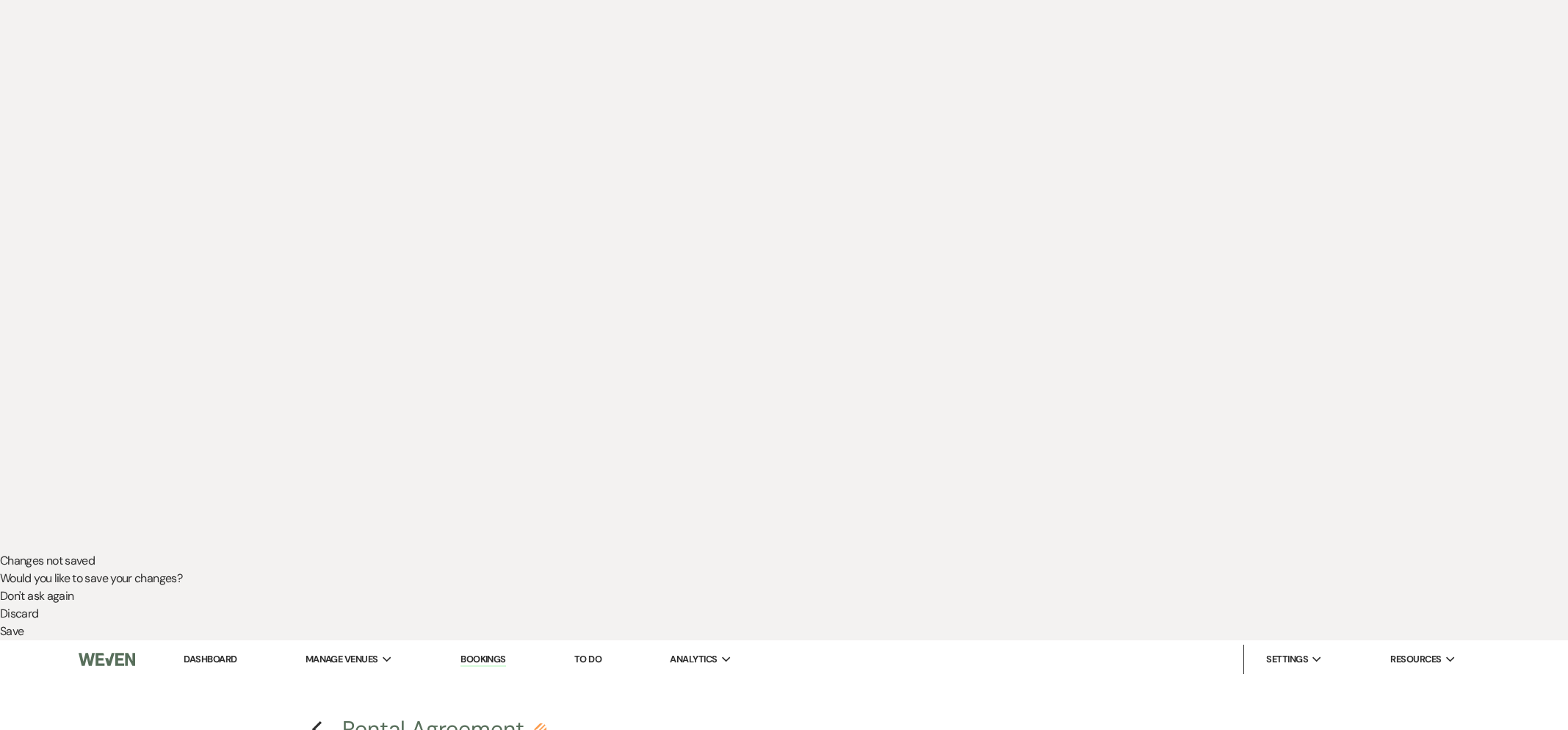
select select "owner"
select select "Amount"
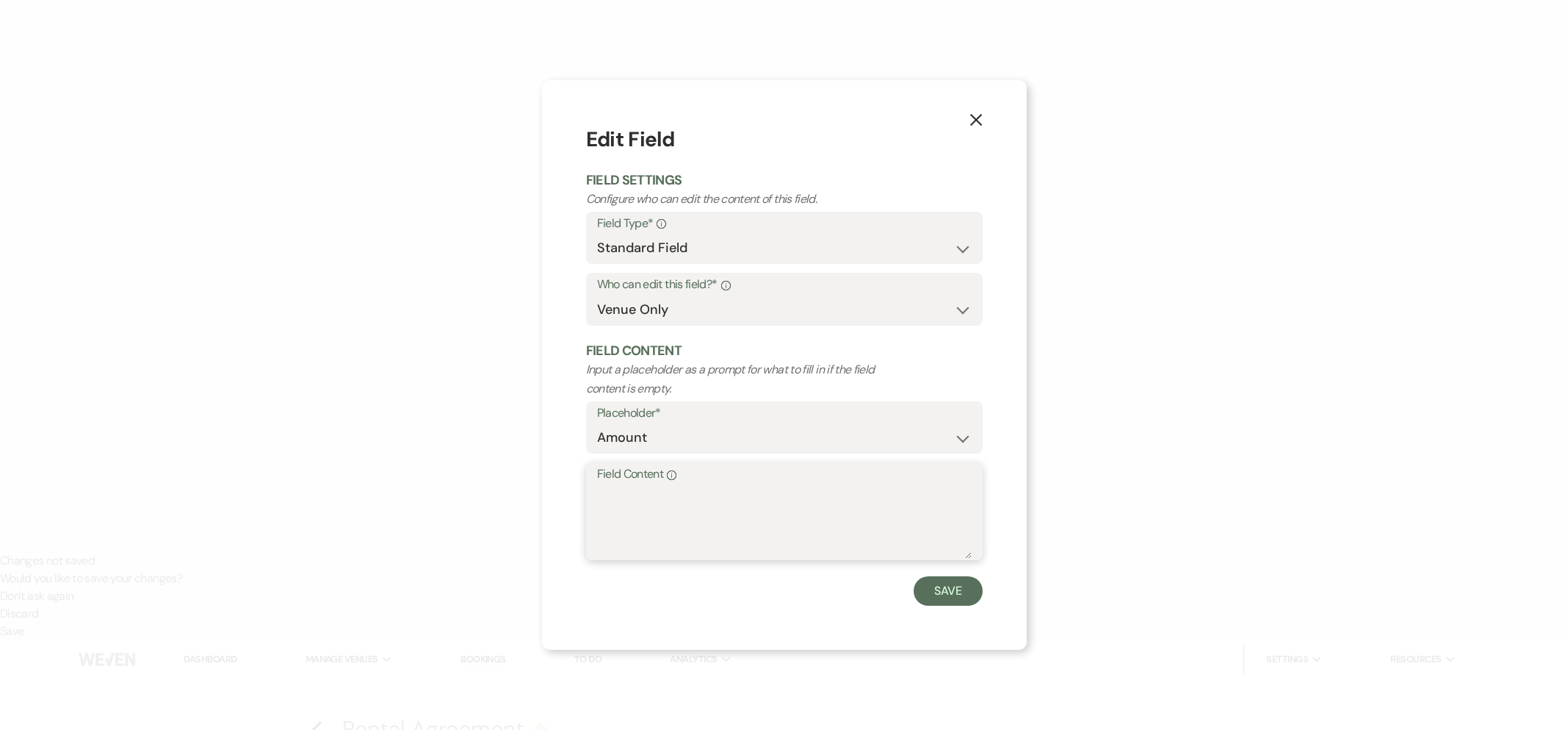
click at [667, 510] on textarea "Field Content Info" at bounding box center [784, 521] width 375 height 74
type textarea "$2,000"
click at [946, 594] on button "Save" at bounding box center [947, 590] width 69 height 30
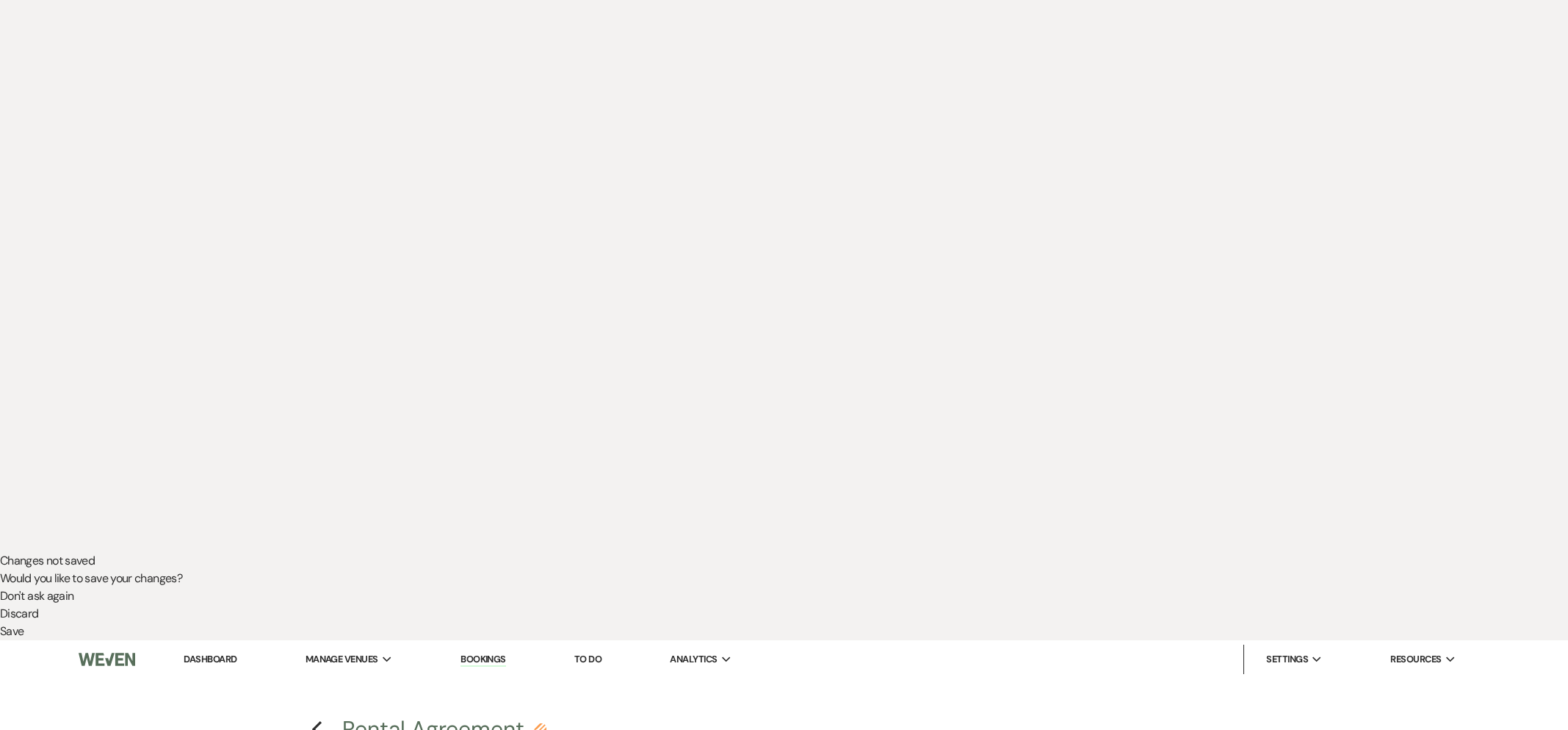
select select "owner"
select select "Date"
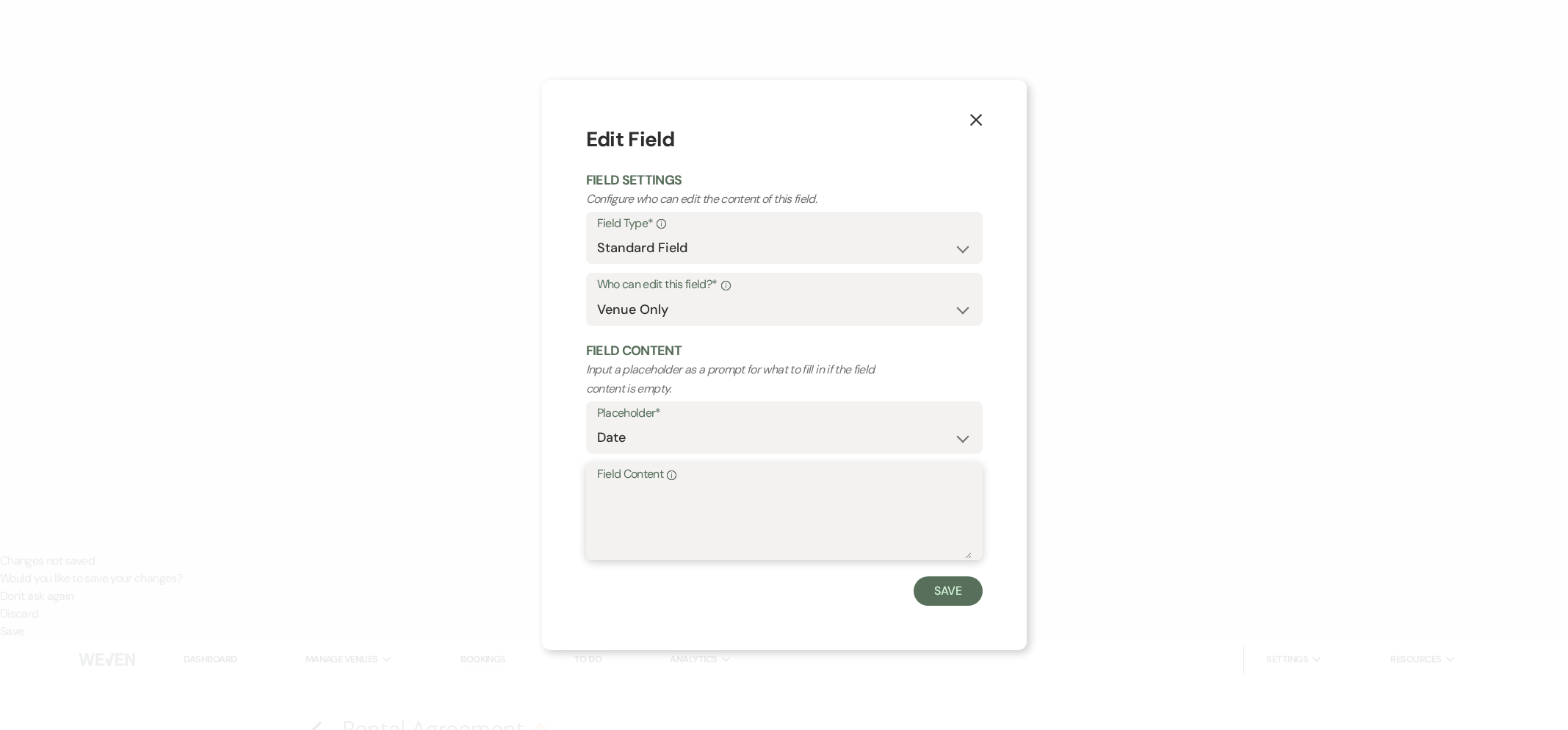
click at [724, 530] on textarea "Field Content Info" at bounding box center [784, 521] width 375 height 74
type textarea "[DATE]"
click at [969, 586] on button "Save" at bounding box center [947, 590] width 69 height 30
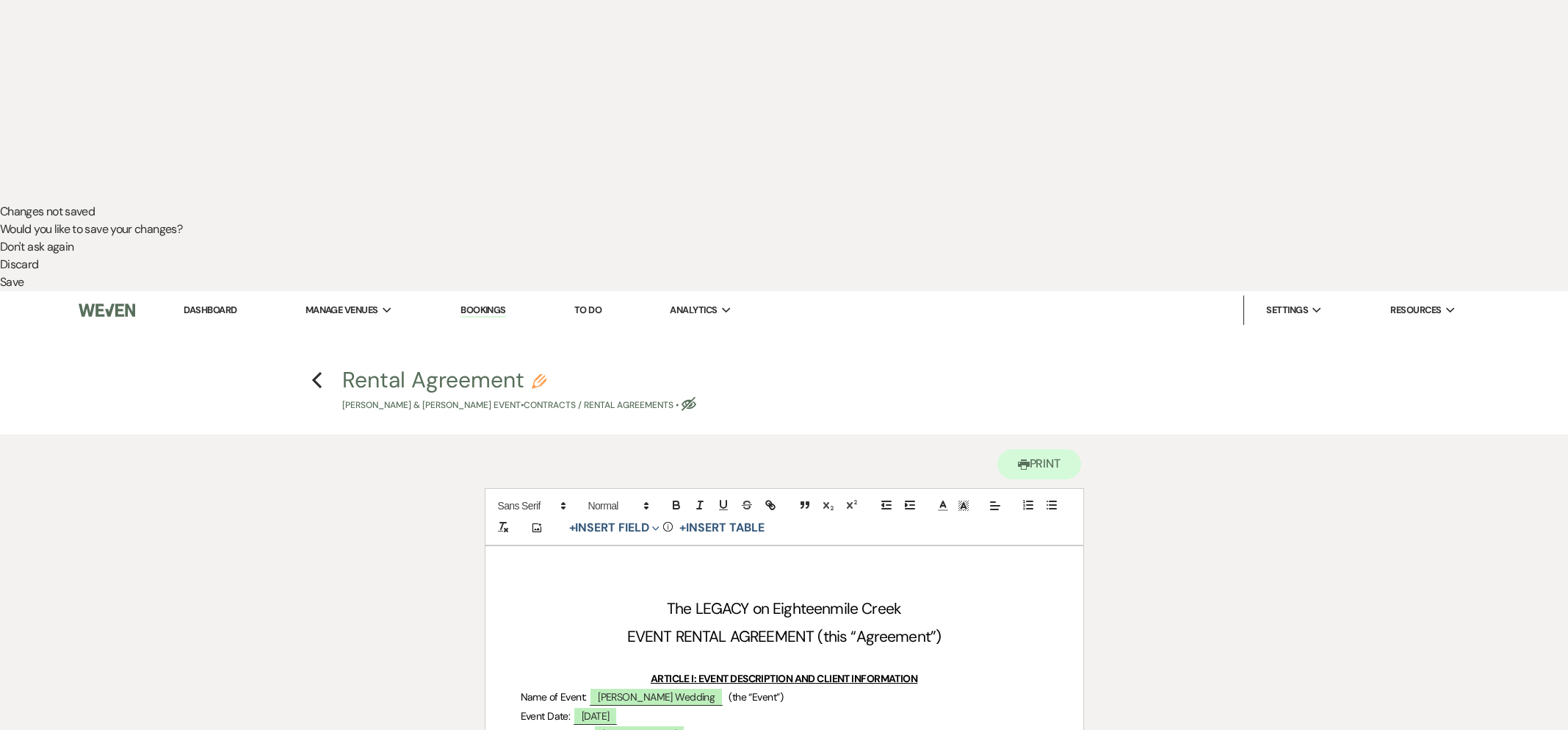
scroll to position [645, 0]
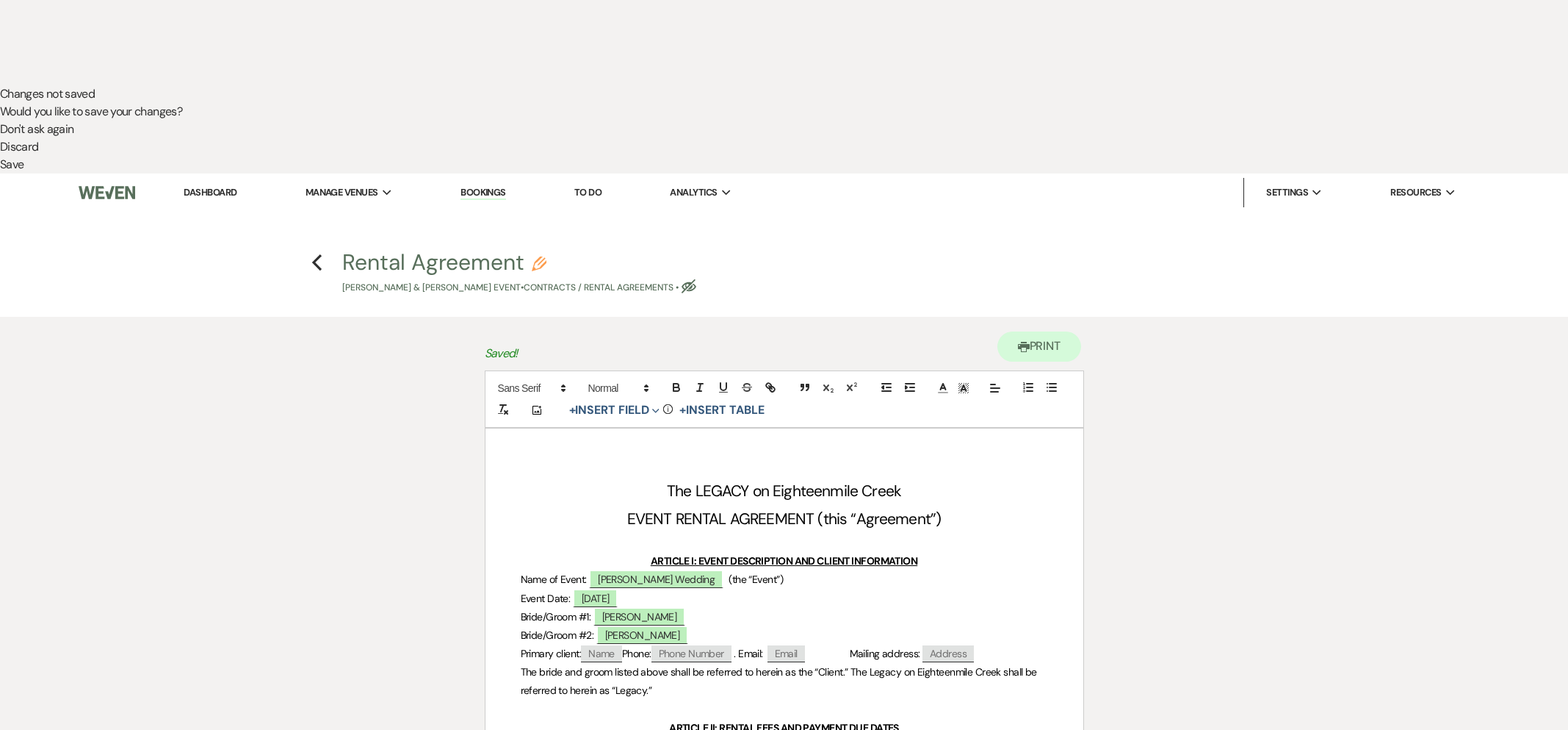
select select "owner"
select select "Time"
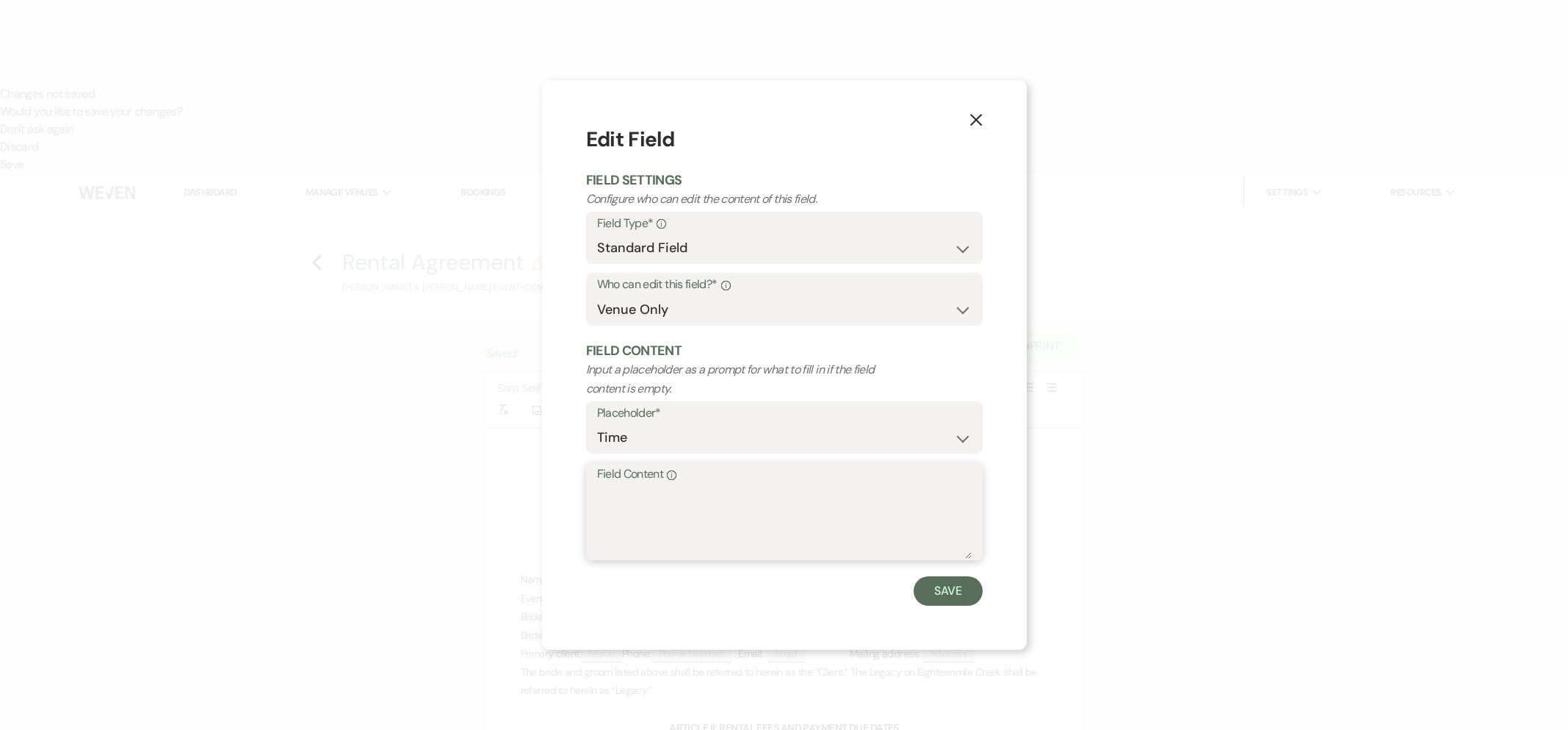
click at [634, 514] on textarea "Field Content Info" at bounding box center [784, 521] width 375 height 74
type textarea "11:00am - 11:00pm"
drag, startPoint x: 948, startPoint y: 590, endPoint x: 960, endPoint y: 647, distance: 58.2
click at [948, 590] on button "Save" at bounding box center [947, 590] width 69 height 30
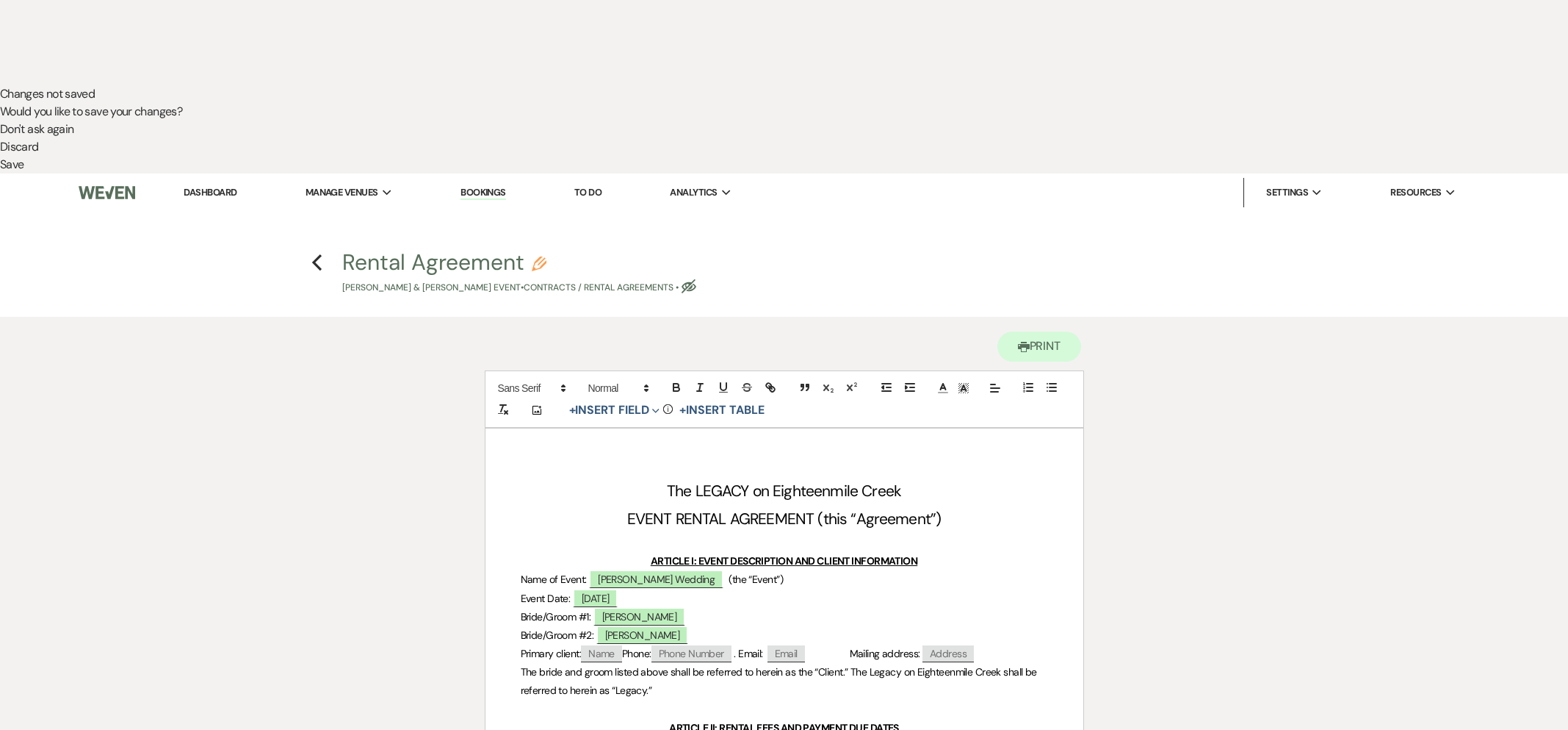
scroll to position [0, 0]
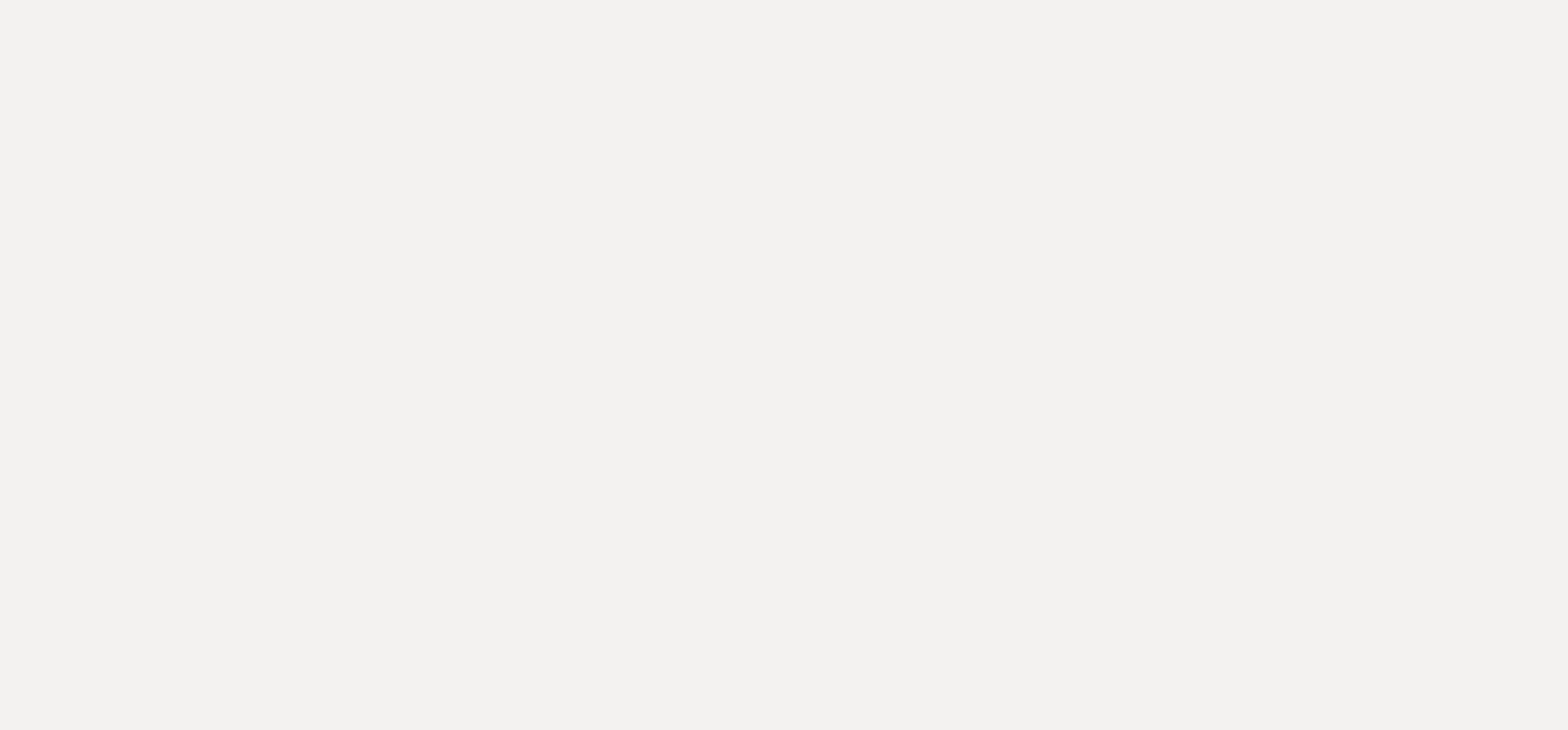
select select "6"
select select "5"
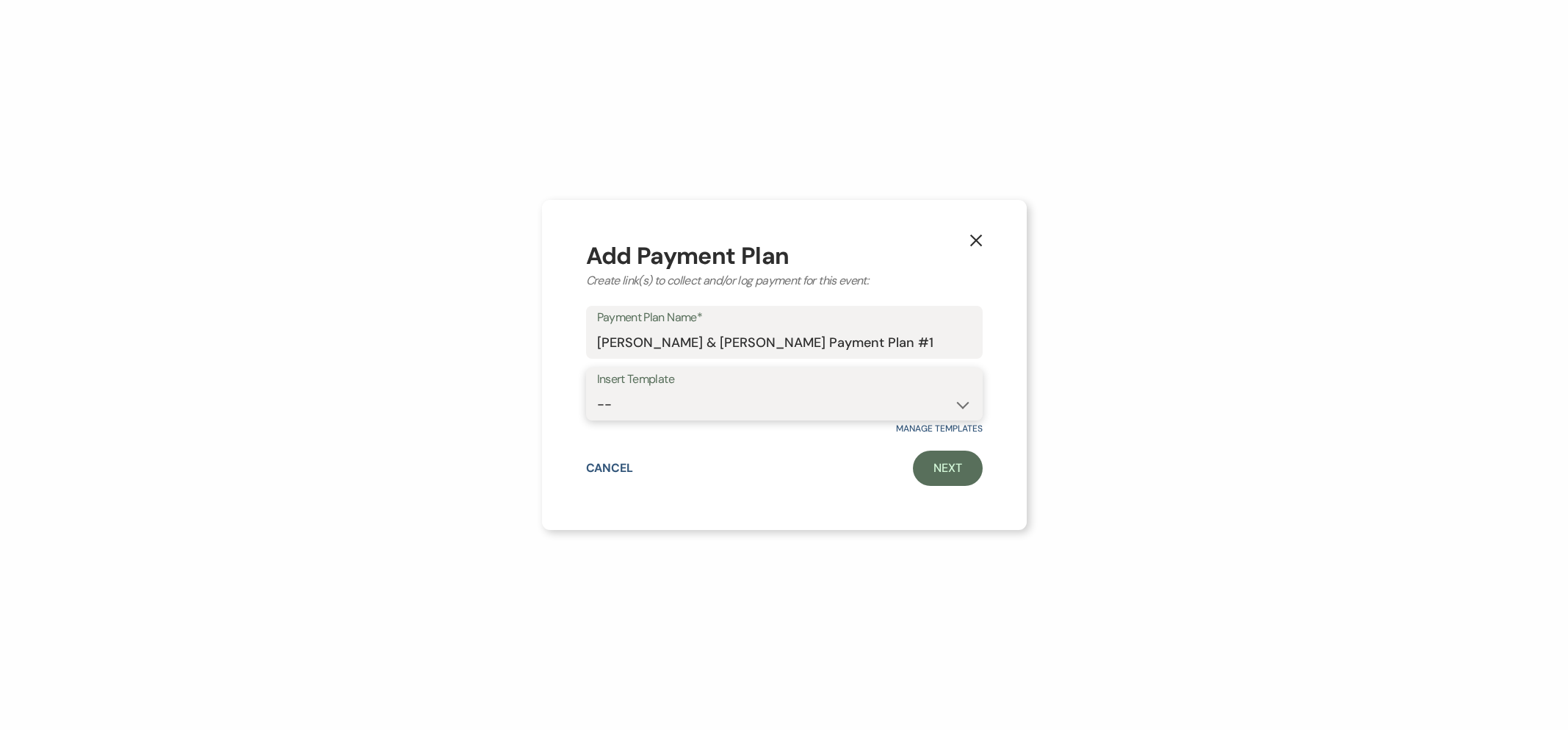
click at [750, 402] on select "-- [DATE] weddings [DATE] Wedding Day of Coordinating" at bounding box center [784, 405] width 375 height 29
select select "178"
click at [962, 462] on link "Next" at bounding box center [947, 468] width 70 height 35
select select "2"
select select "flat"
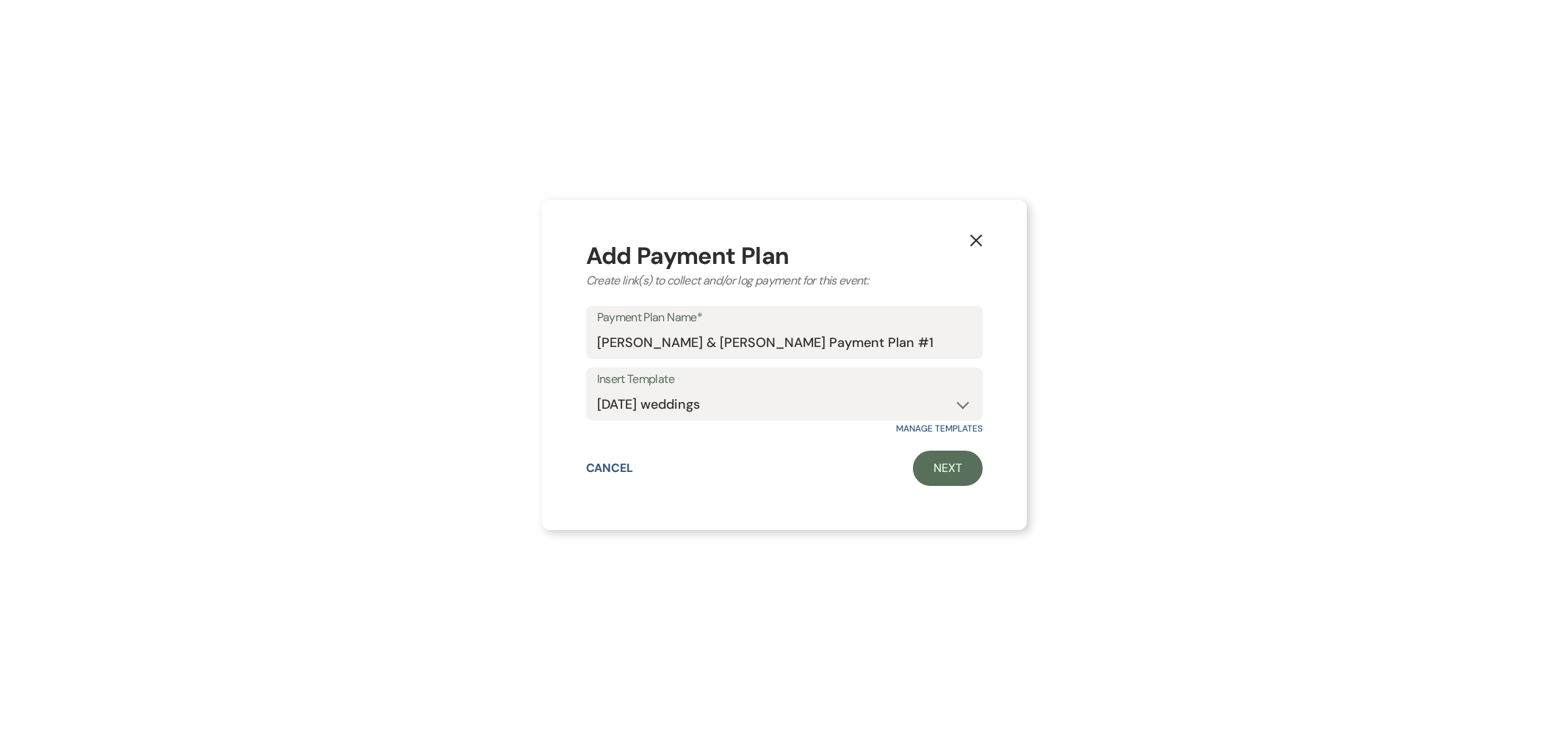
select select "true"
select select "client"
select select "days"
select select "2"
select select "flat"
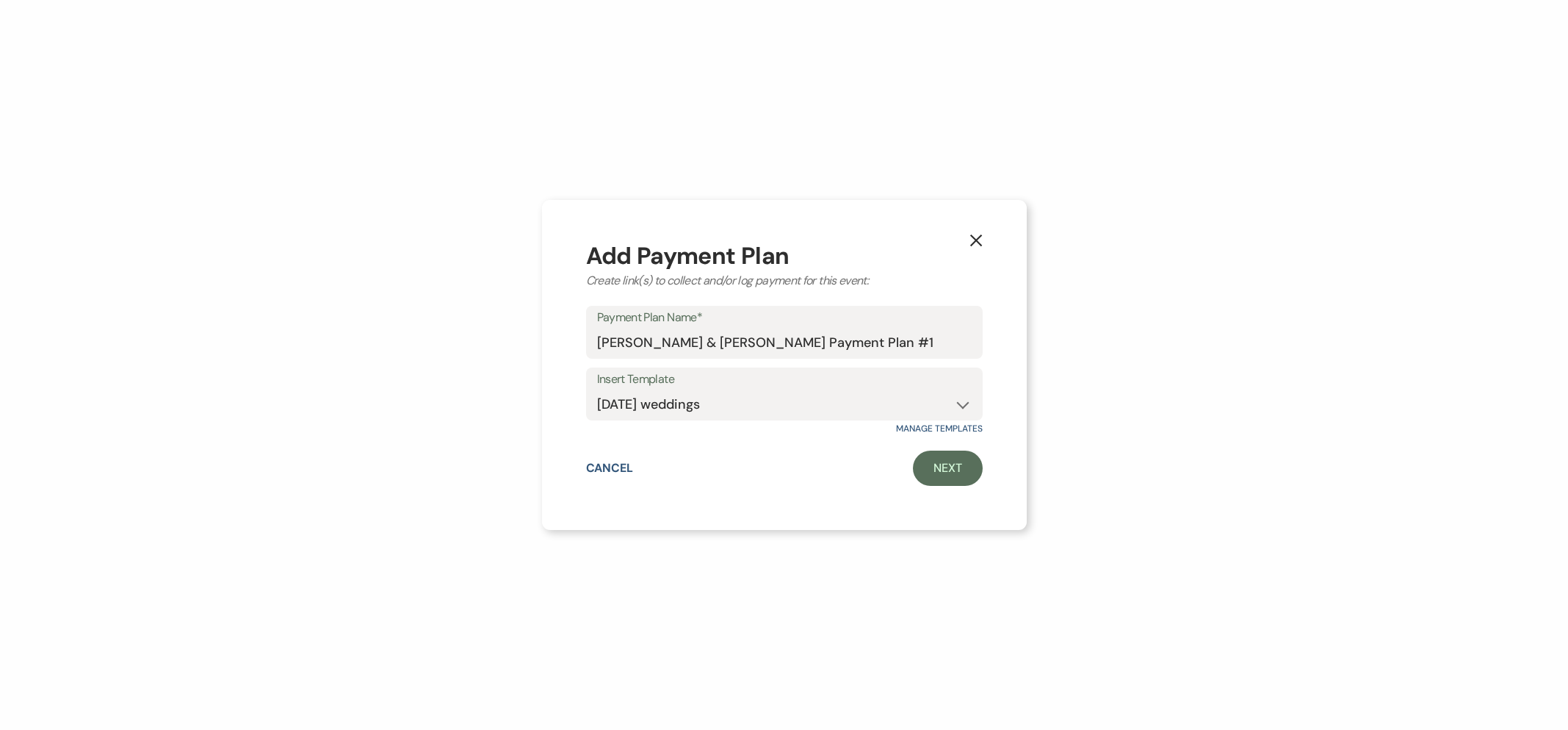
select select "true"
select select "client"
select select "daily"
select select "weeks"
select select "complete"
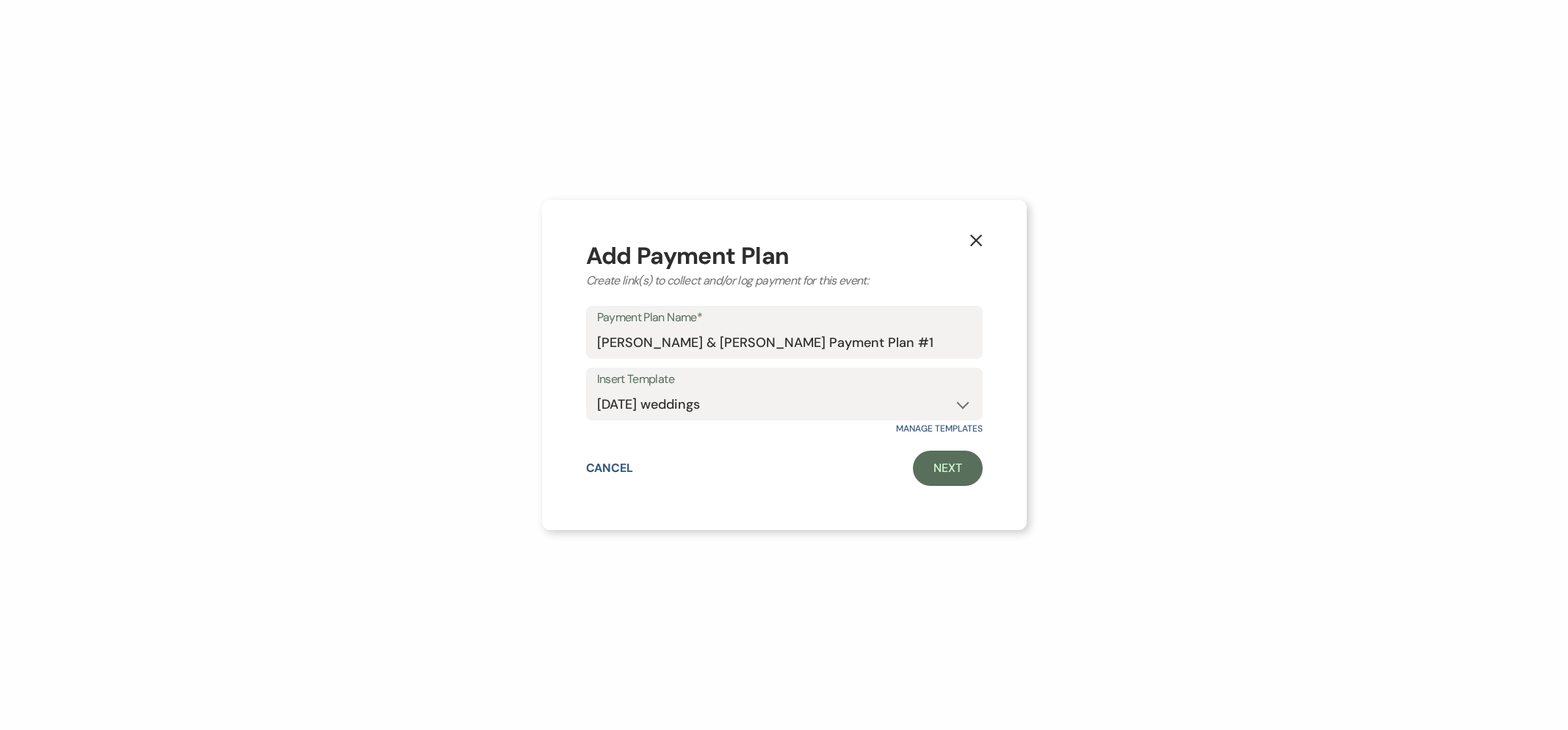
select select "2"
select select "flat"
select select "true"
select select "client"
select select "daily"
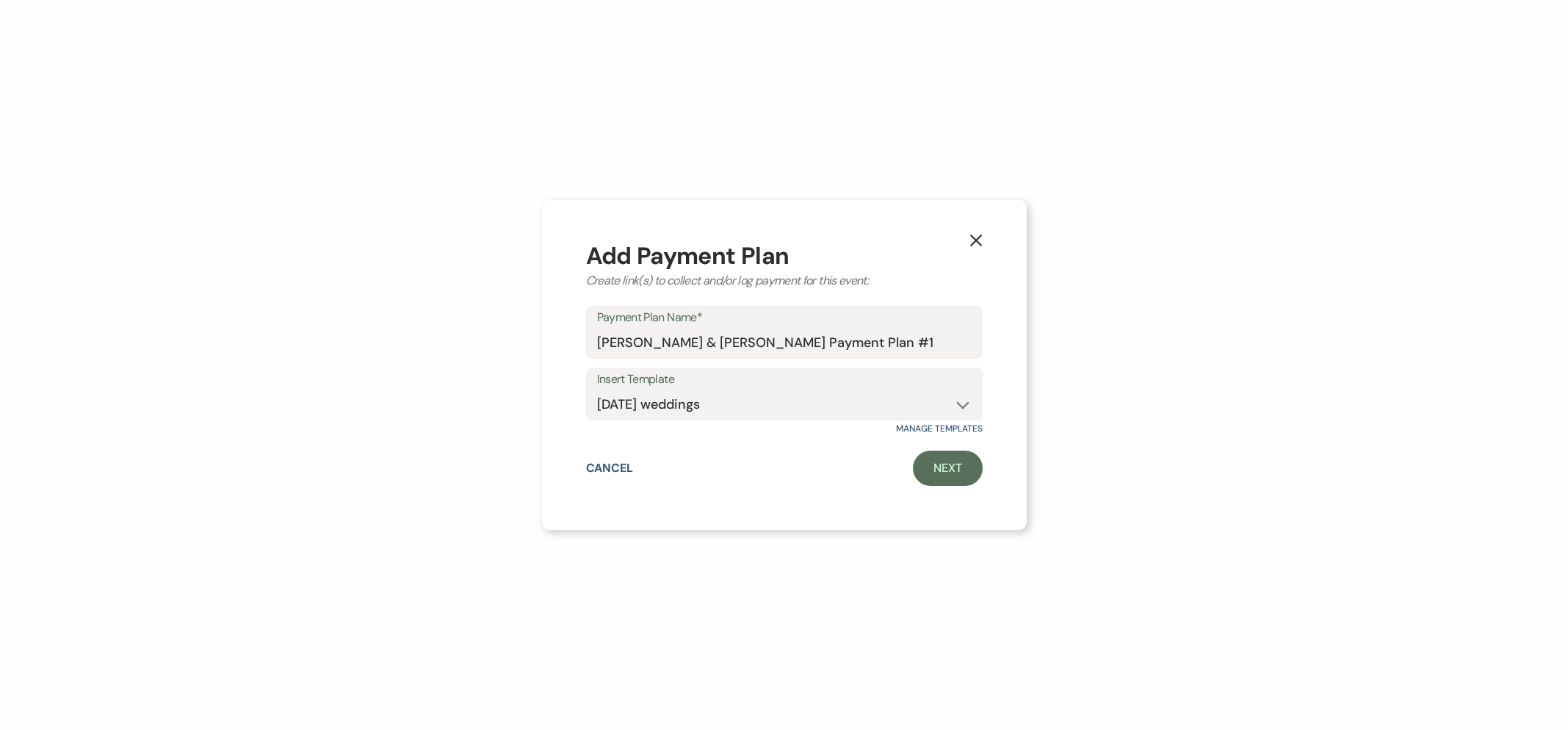
select select "weeks"
select select "complete"
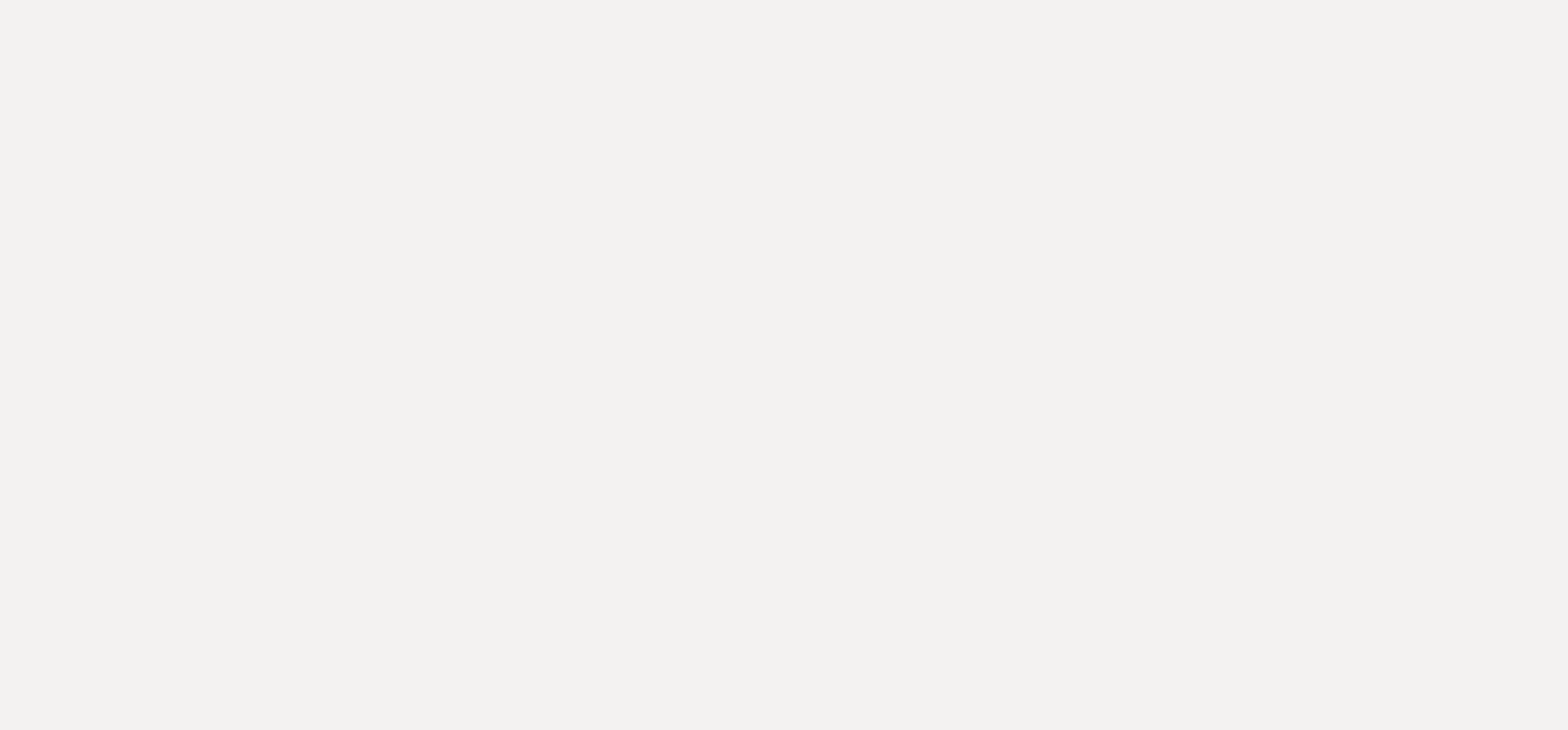
type input "9400.00"
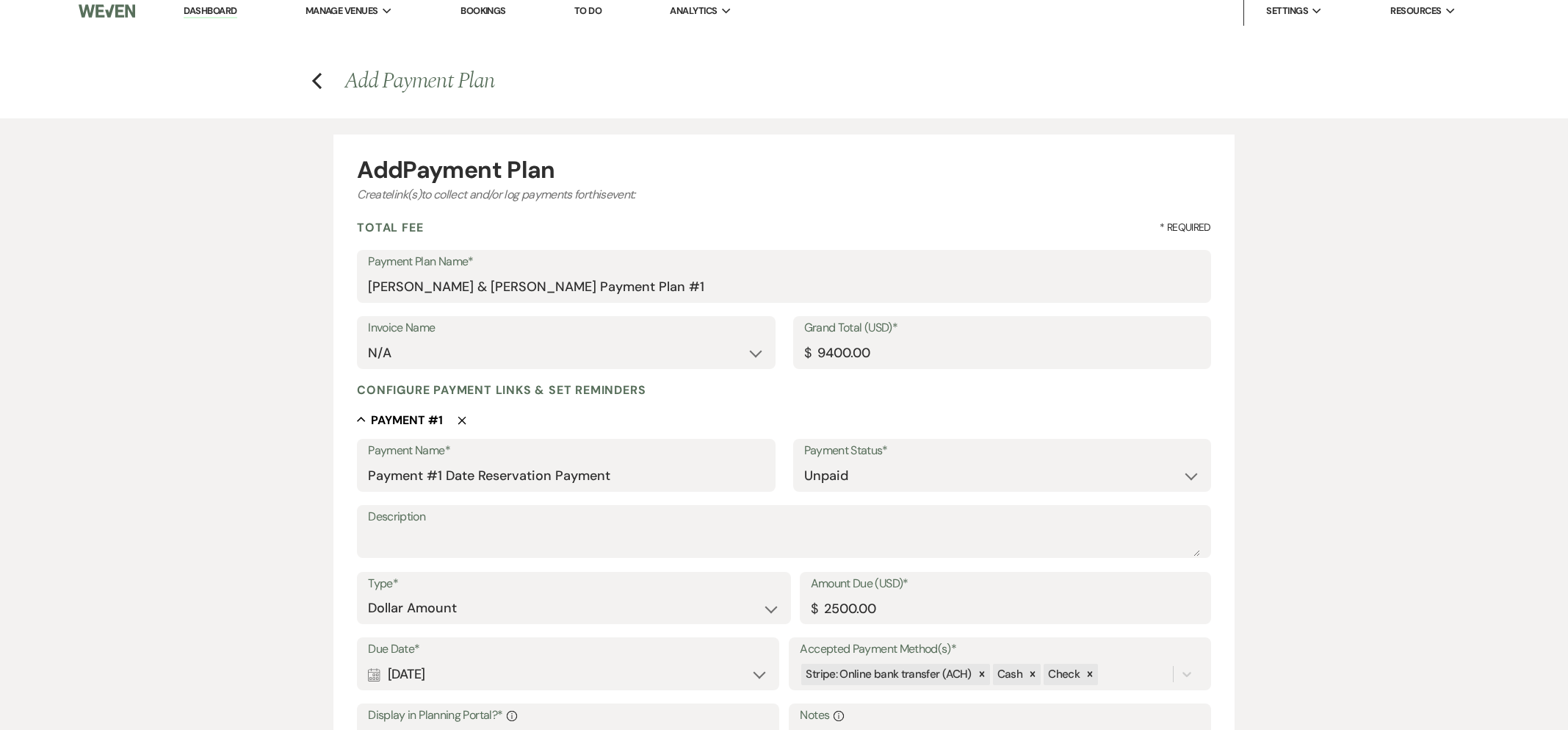
scroll to position [829, 0]
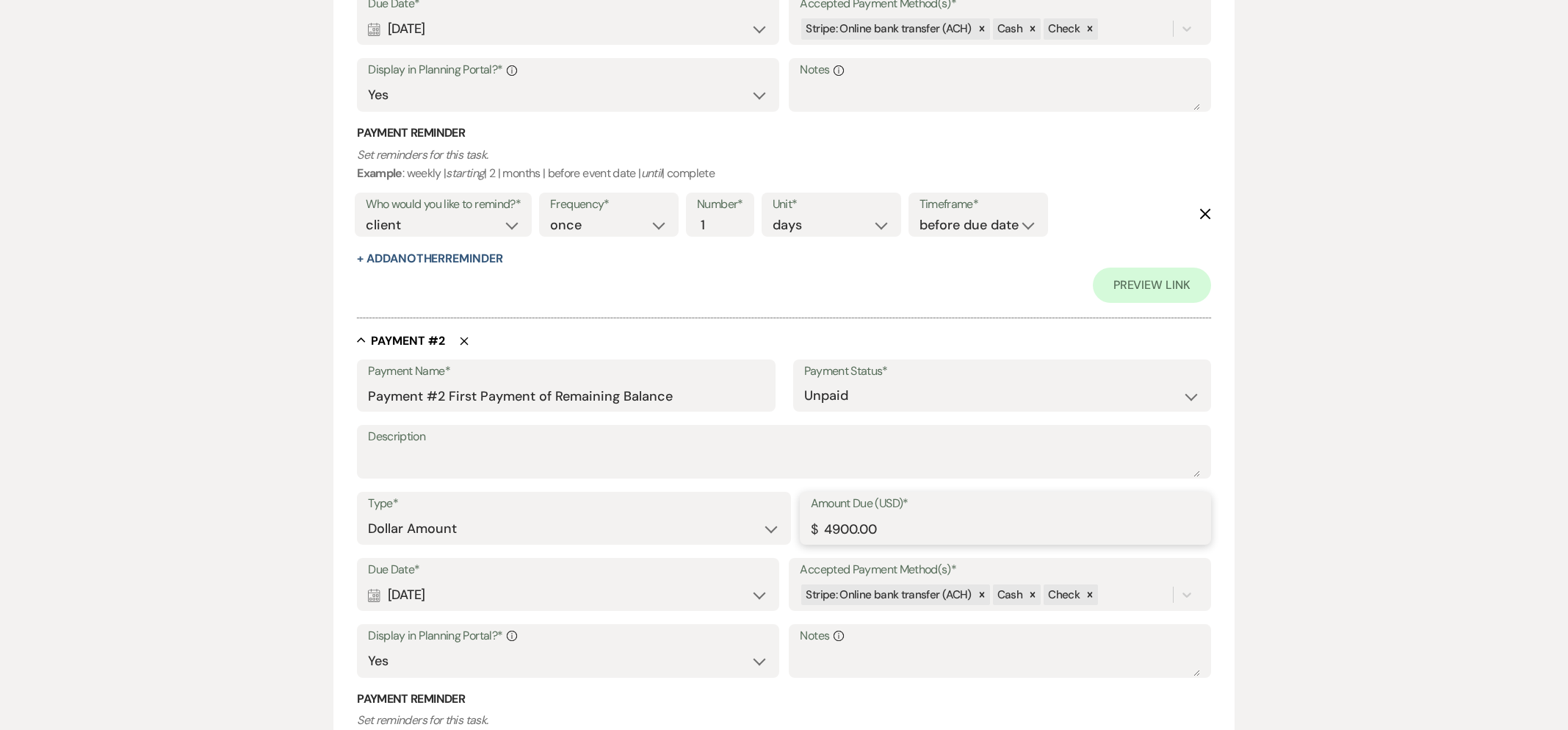
scroll to position [1671, 0]
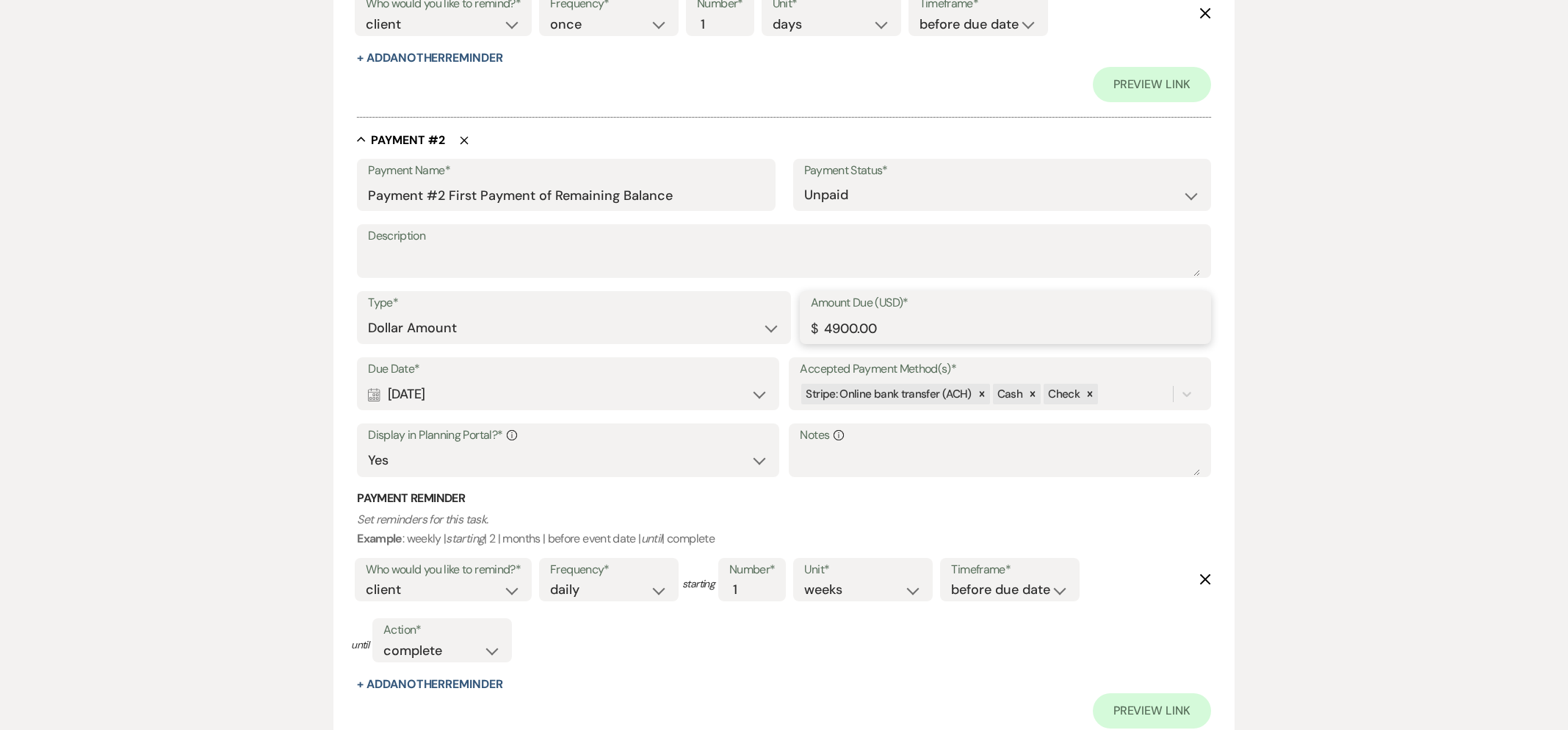
type input "4900.00"
select select "6"
select select "5"
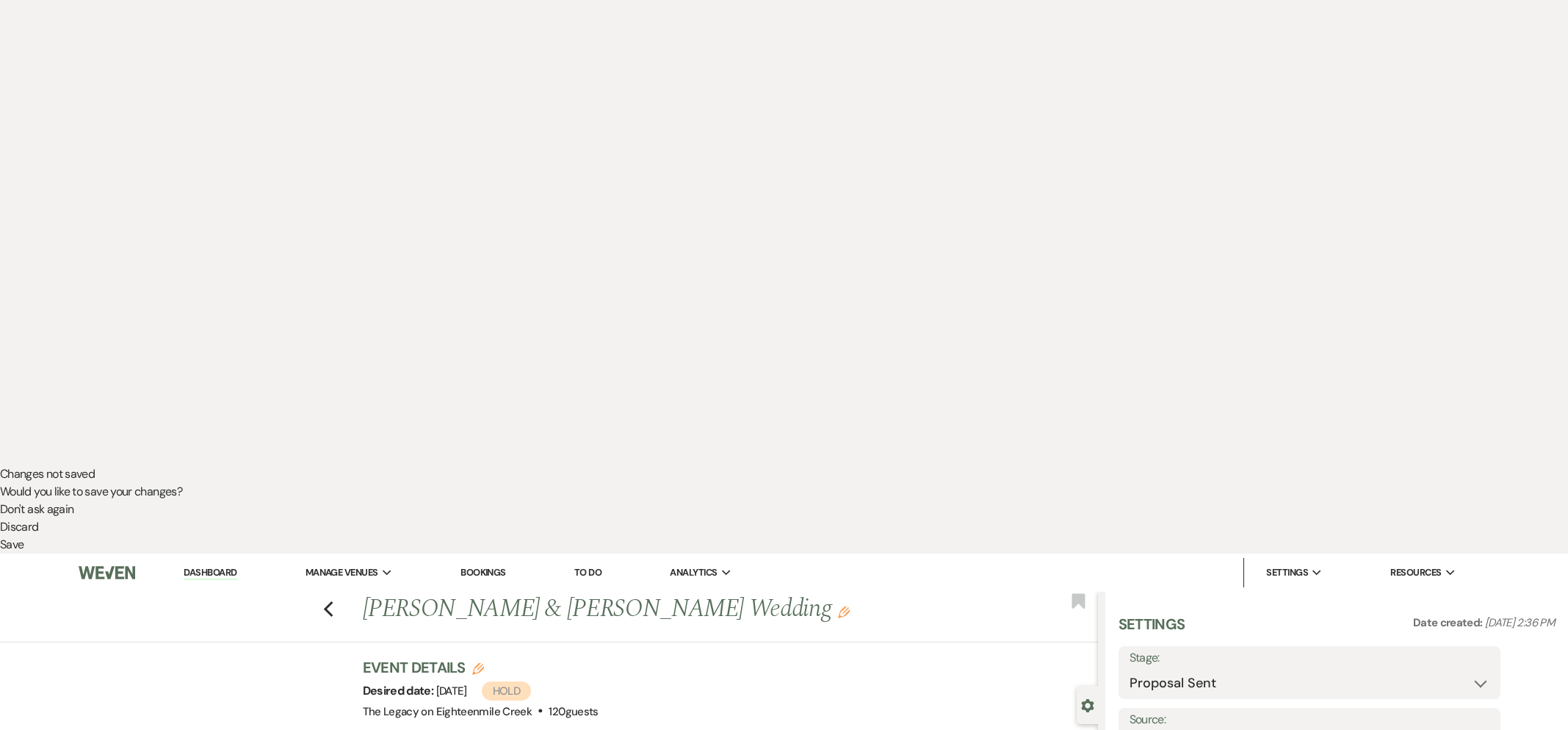
scroll to position [287, 0]
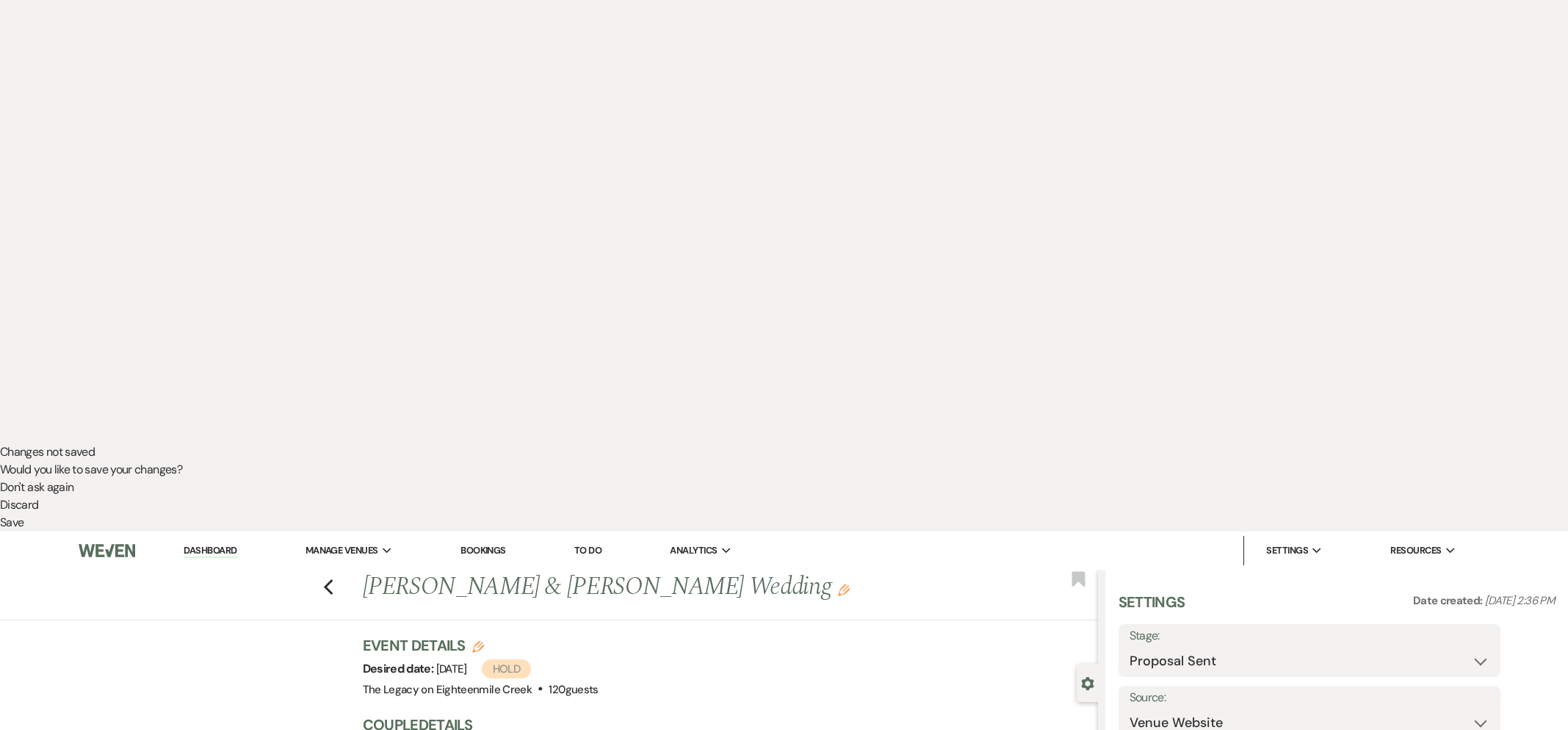
select select "736"
type input "Rental Agreement"
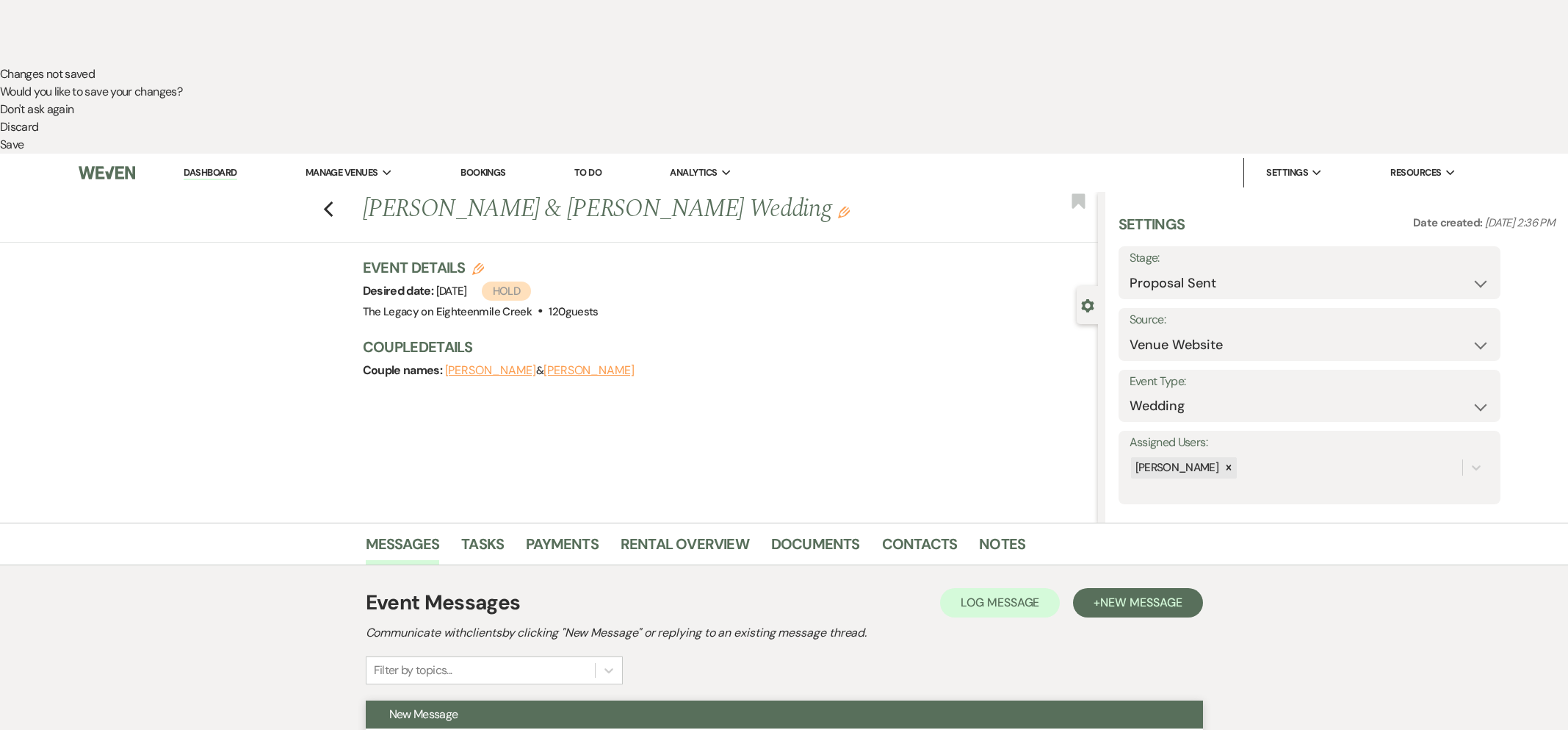
scroll to position [717, 0]
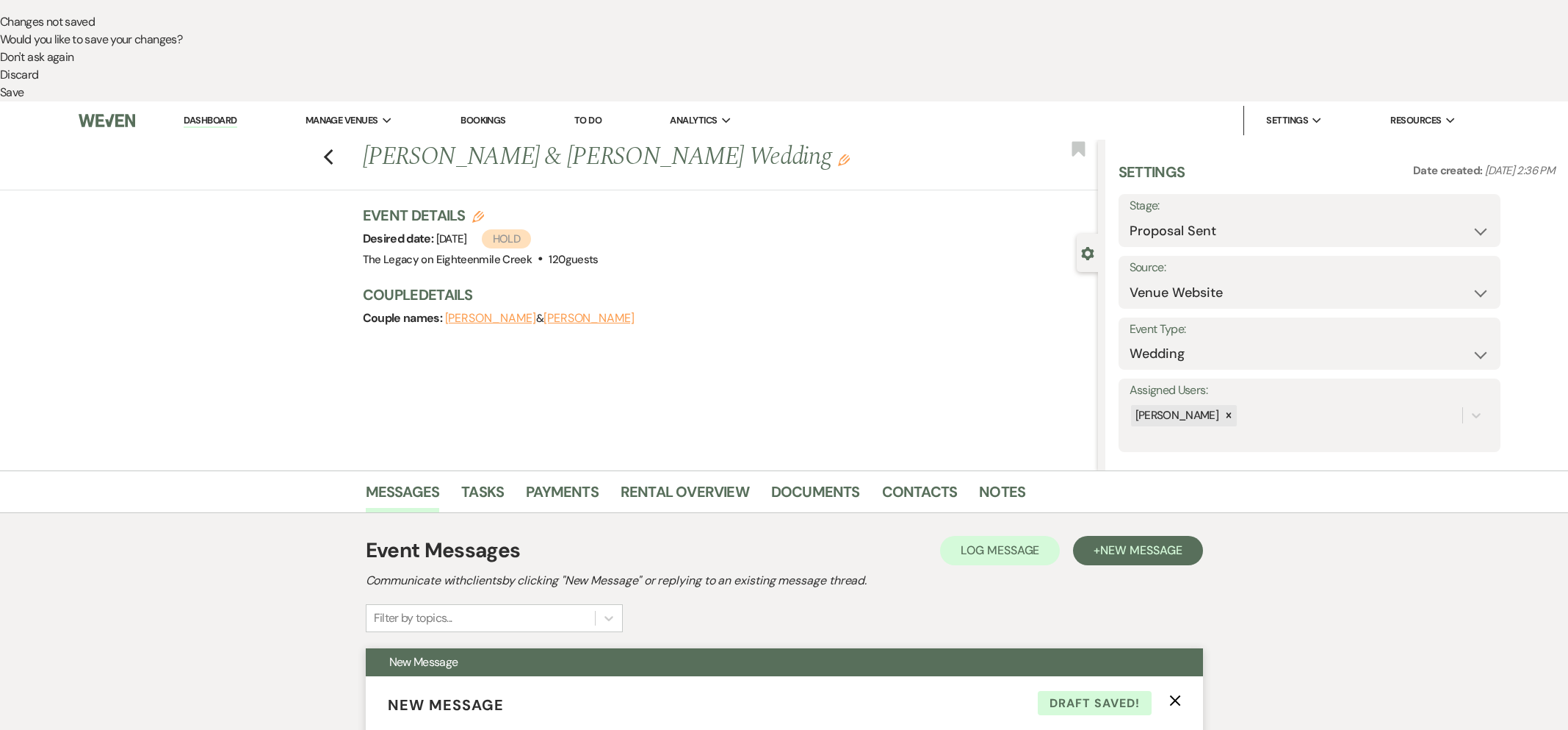
drag, startPoint x: 570, startPoint y: 420, endPoint x: 521, endPoint y: 426, distance: 49.4
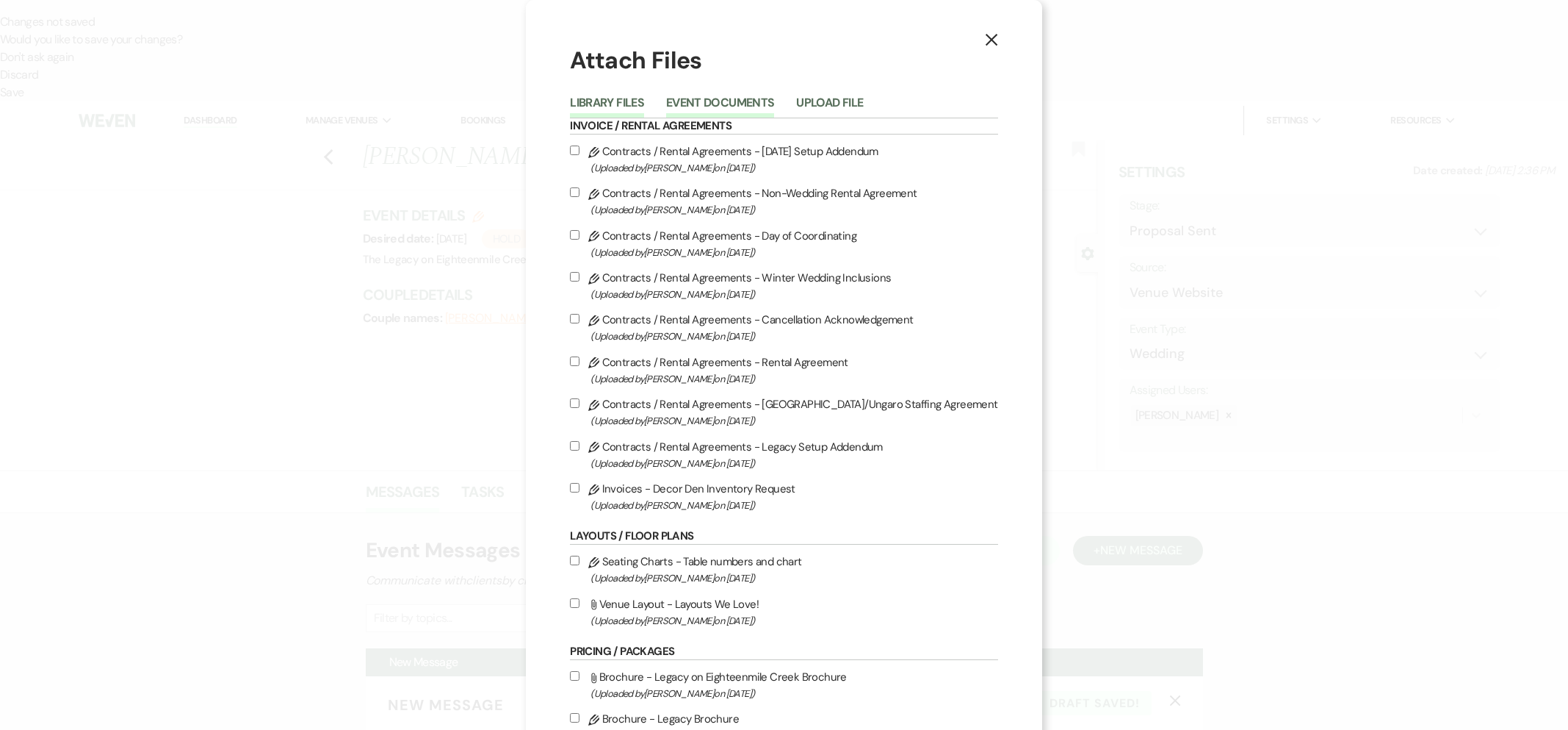
click at [730, 107] on button "Event Documents" at bounding box center [720, 107] width 108 height 21
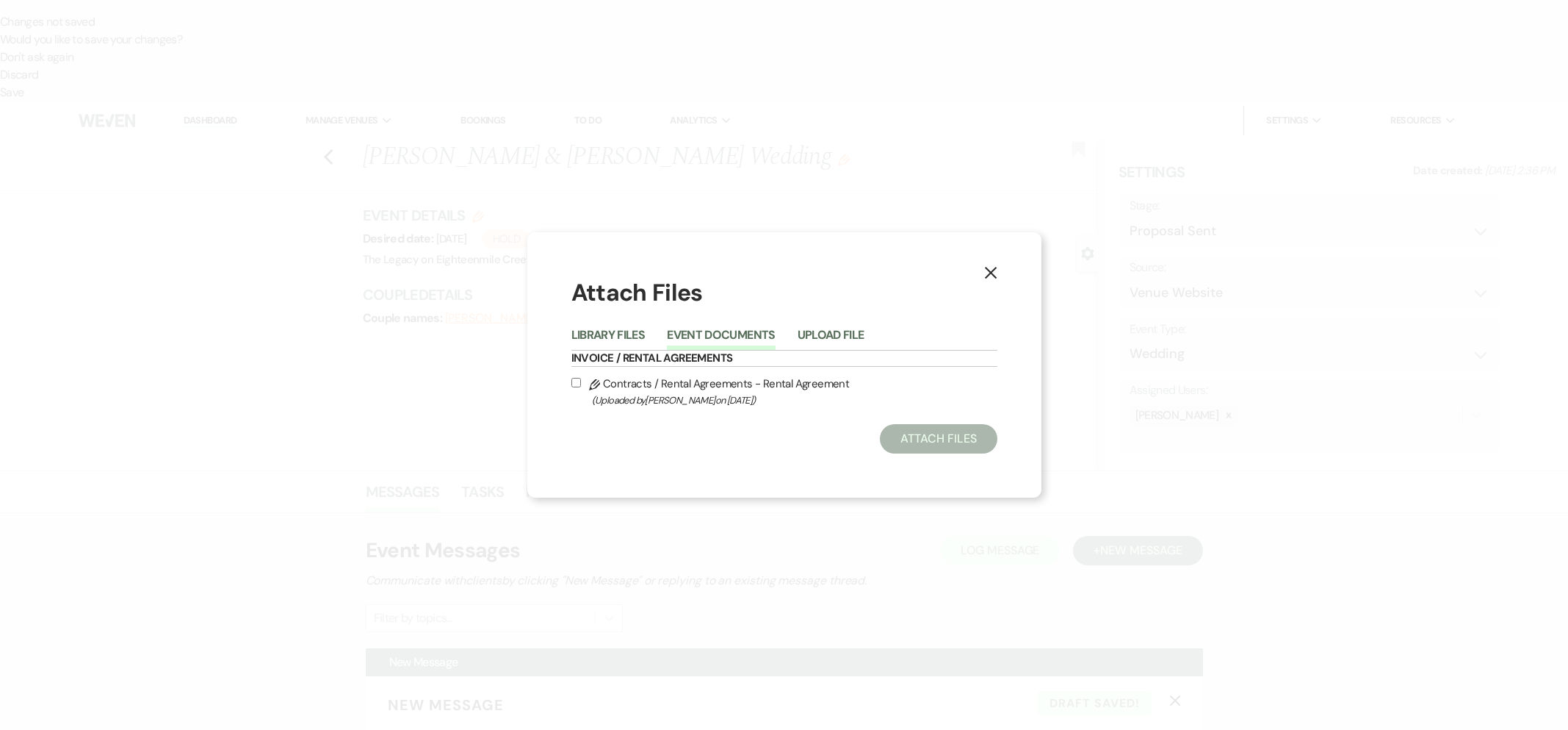
drag, startPoint x: 687, startPoint y: 399, endPoint x: 797, endPoint y: 410, distance: 110.5
click at [687, 399] on span "(Uploaded by [PERSON_NAME] on [DATE] )" at bounding box center [795, 400] width 405 height 17
click at [581, 387] on input "Pencil Contracts / Rental Agreements - Rental Agreement (Uploaded by [PERSON_NA…" at bounding box center [577, 383] width 10 height 10
checkbox input "true"
drag, startPoint x: 915, startPoint y: 430, endPoint x: 774, endPoint y: 416, distance: 141.7
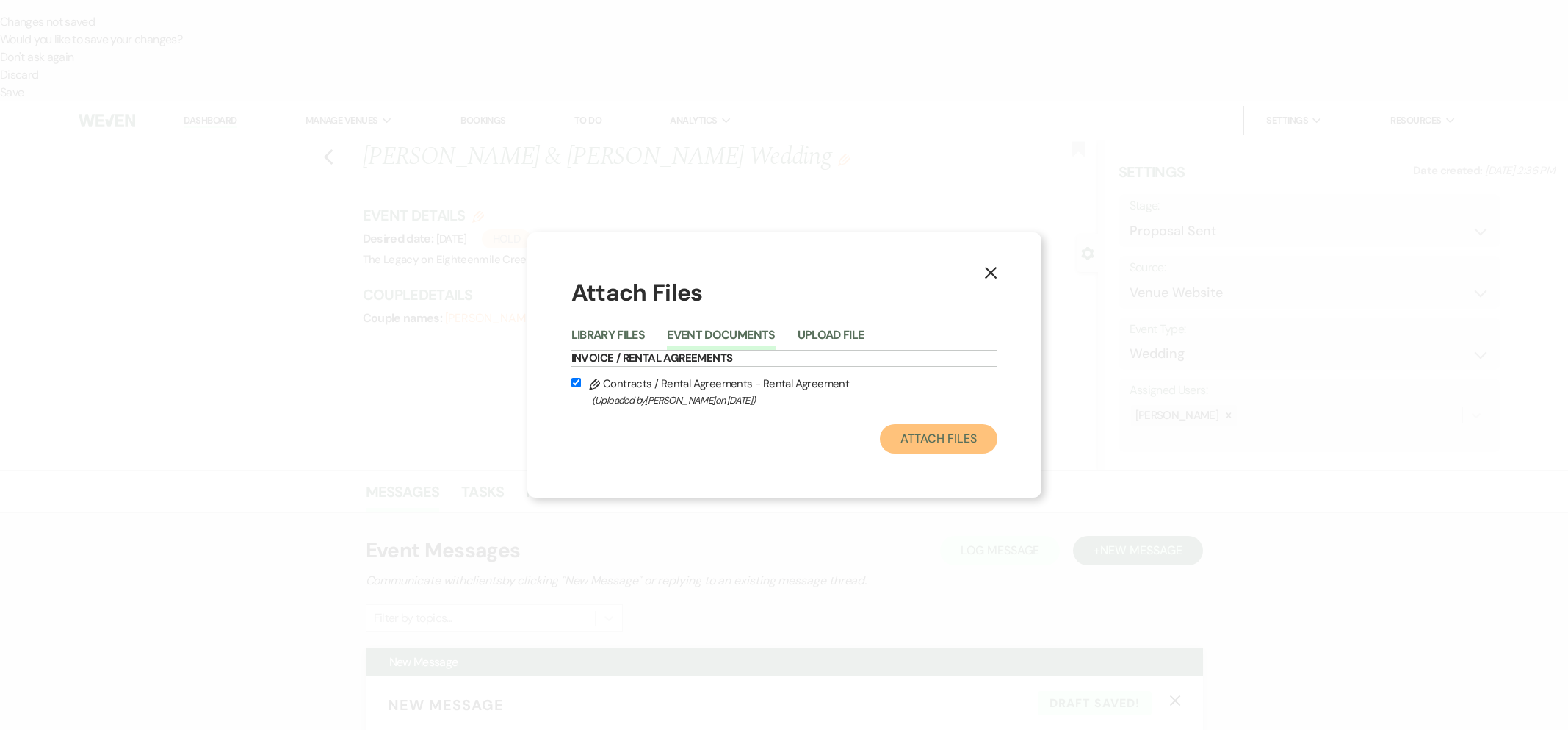
click at [915, 430] on button "Attach Files" at bounding box center [938, 438] width 117 height 30
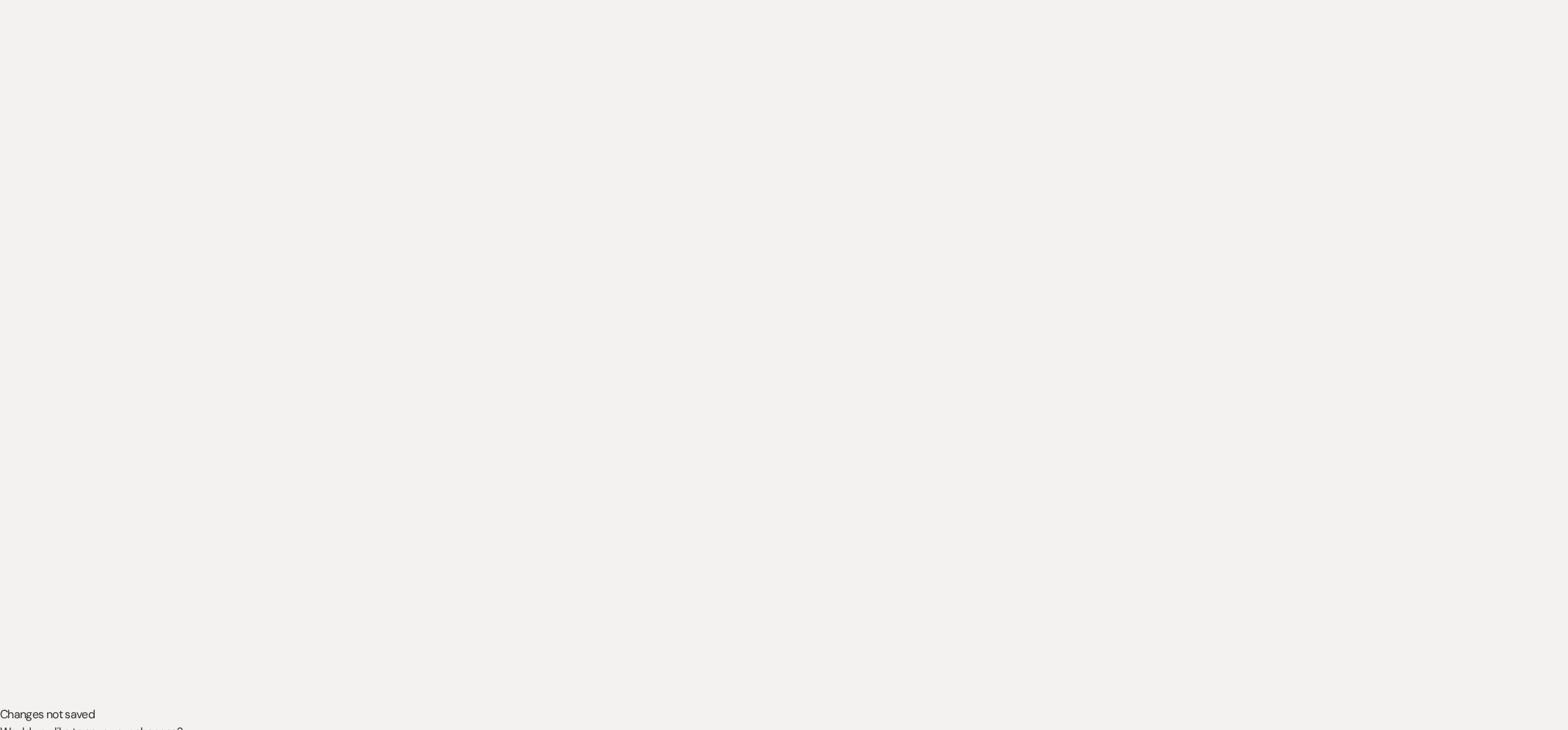
scroll to position [0, 0]
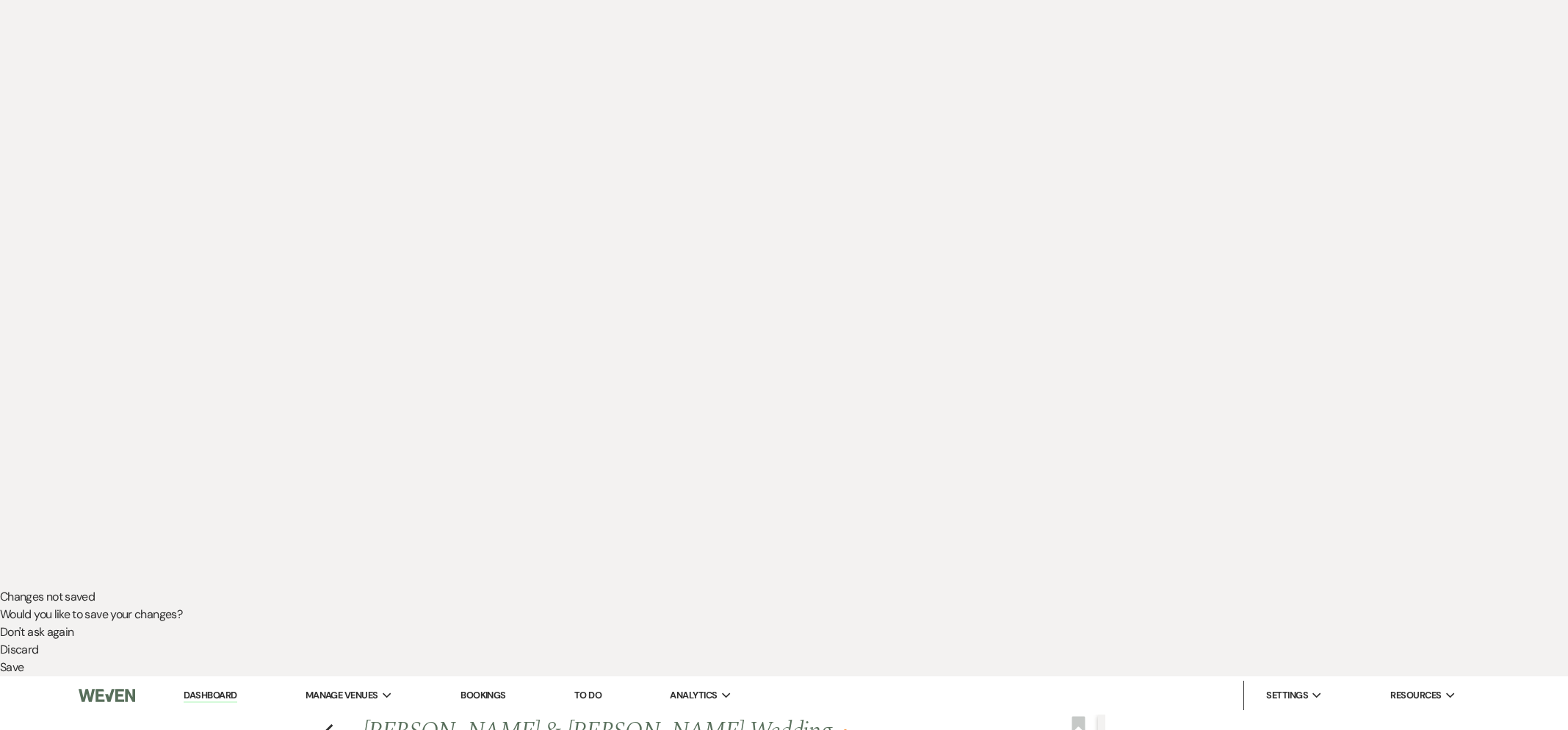
scroll to position [221, 0]
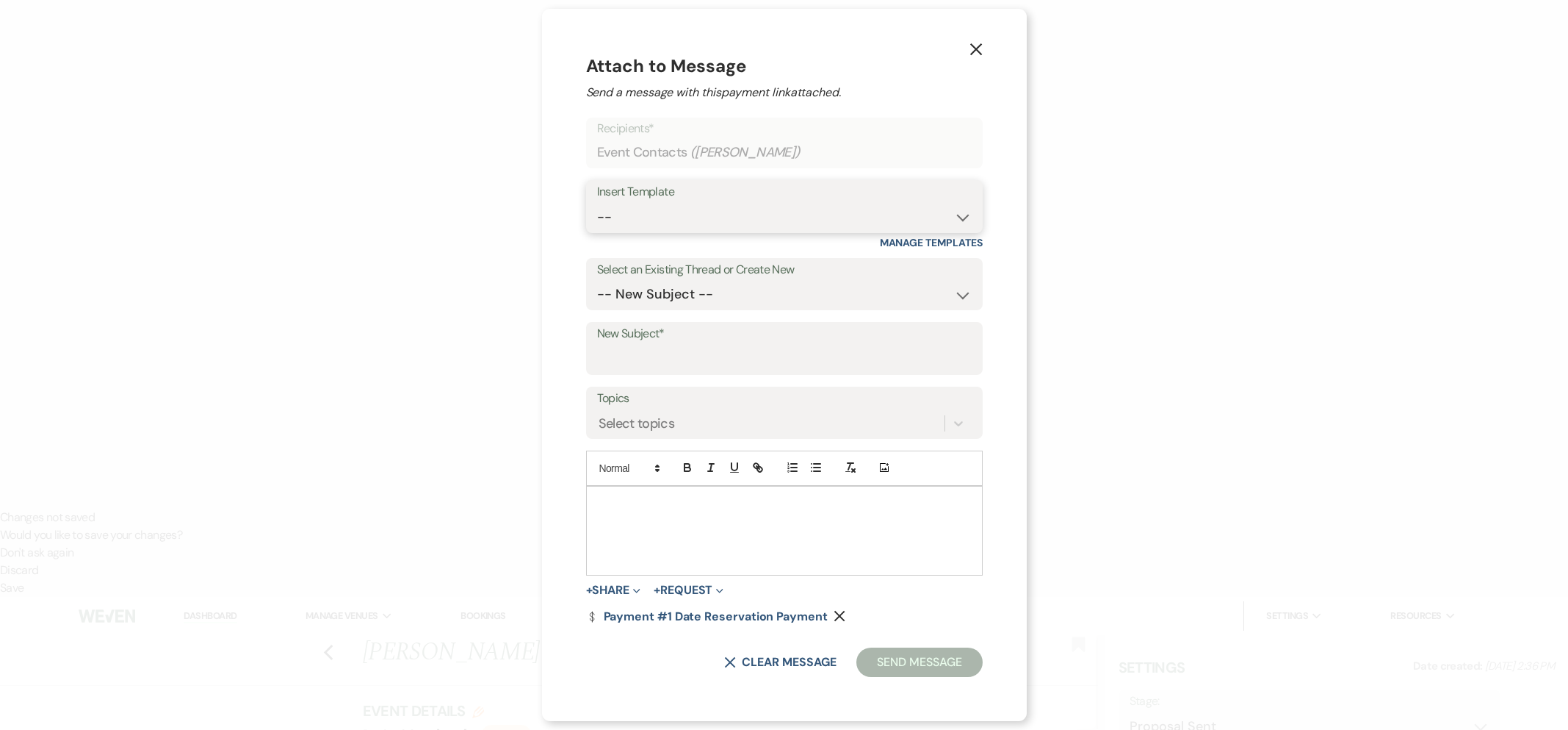
click at [720, 209] on select "-- Inquiry Follow Up- Just checking in :) Tour Date/Time Confirmation Proposal …" at bounding box center [784, 217] width 375 height 29
select select "783"
click at [650, 357] on input "New Subject*" at bounding box center [784, 359] width 375 height 29
type input "Date Reservation Payment"
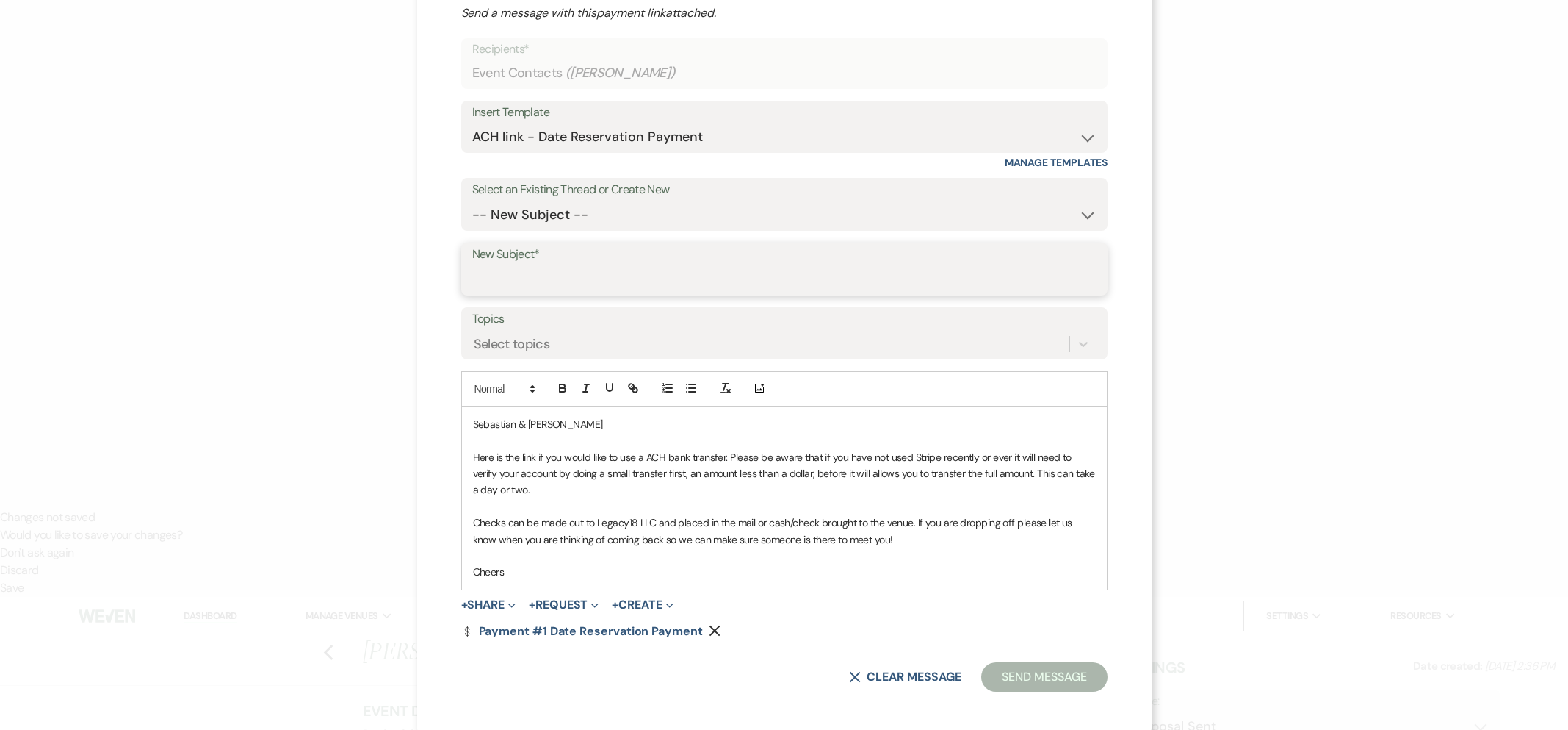
scroll to position [76, 0]
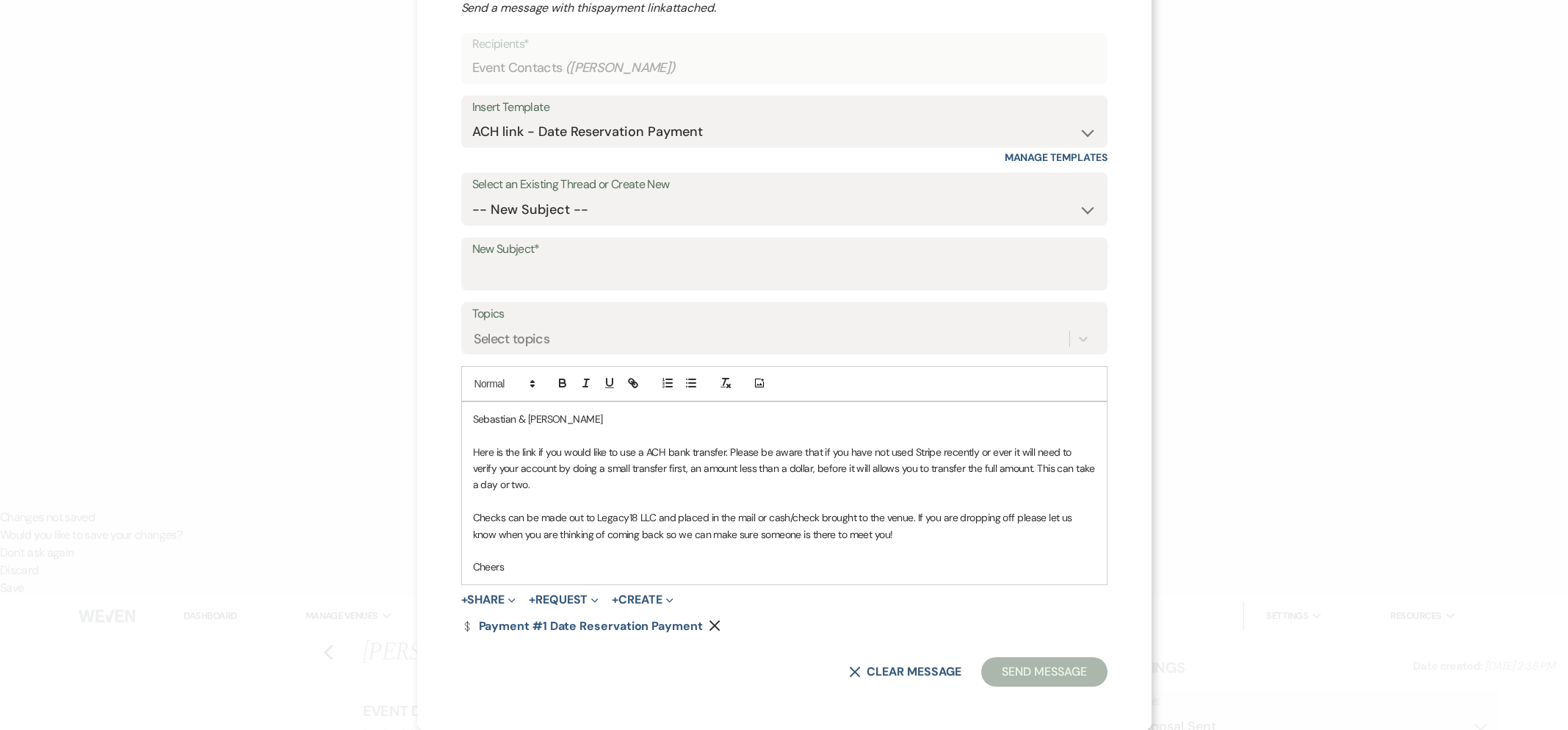
click at [553, 567] on p "Cheers" at bounding box center [784, 566] width 622 height 16
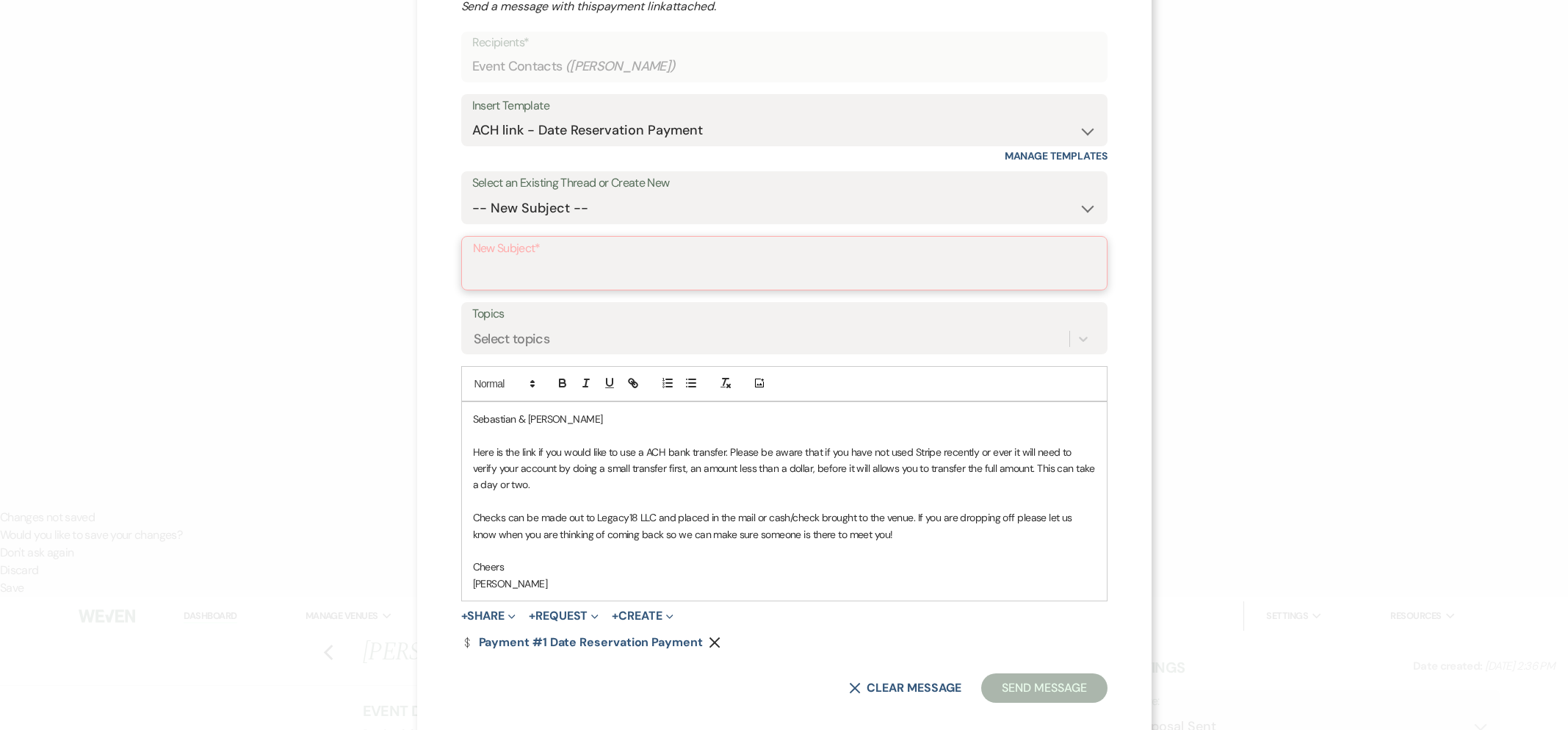
click at [582, 282] on input "New Subject*" at bounding box center [784, 274] width 622 height 29
type input "Date Reservation Payment"
click at [1034, 688] on button "Send Message" at bounding box center [1043, 686] width 125 height 30
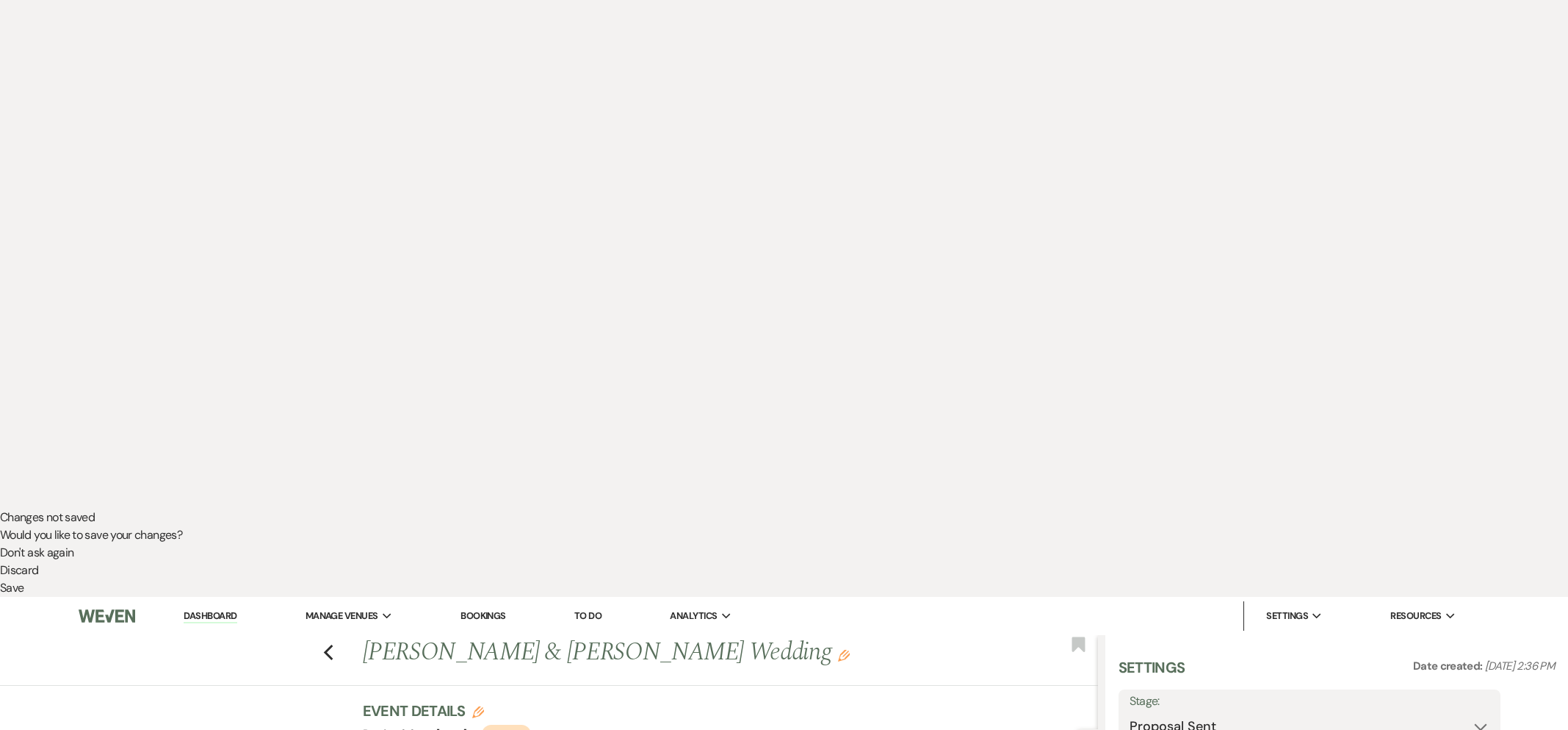
scroll to position [0, 0]
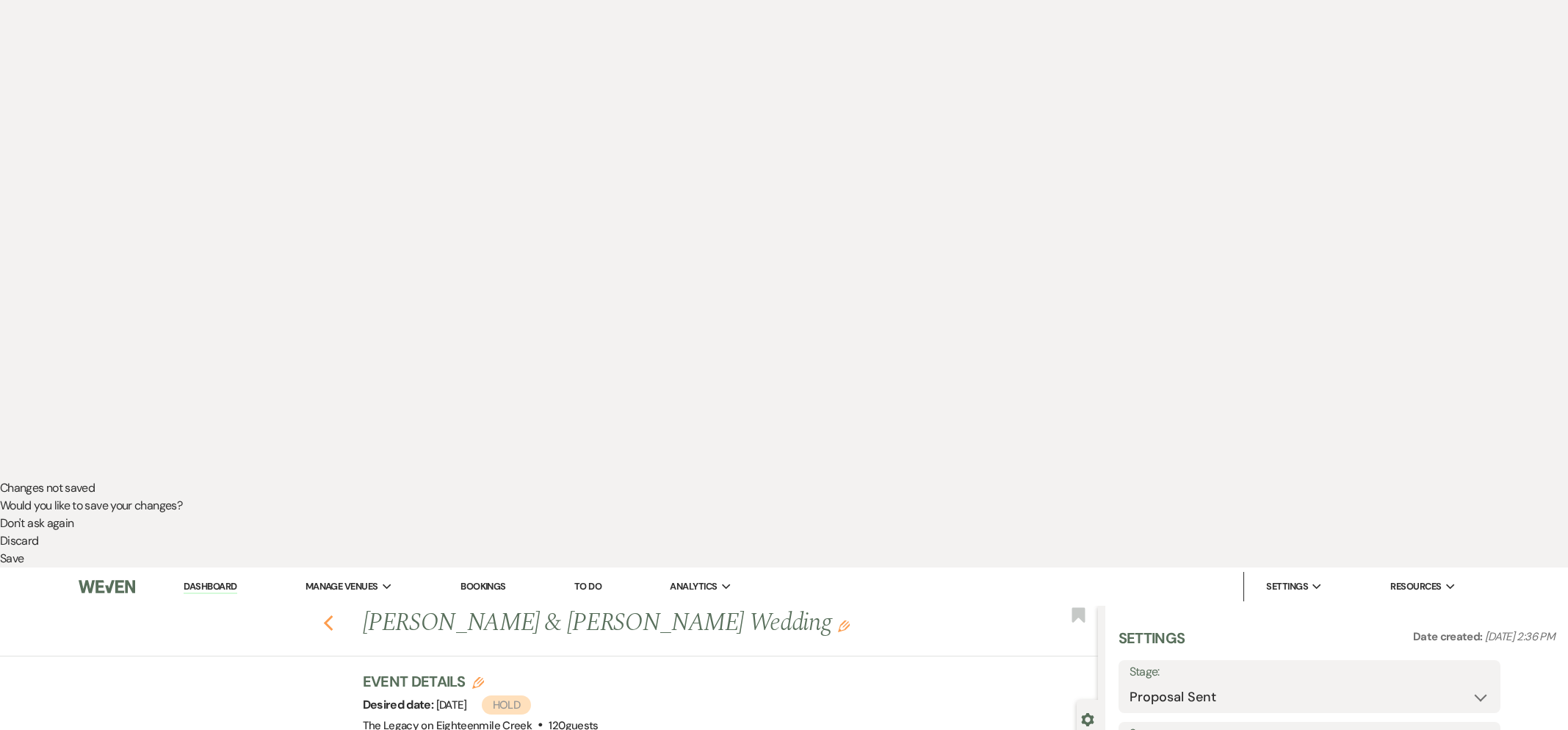
select select "6"
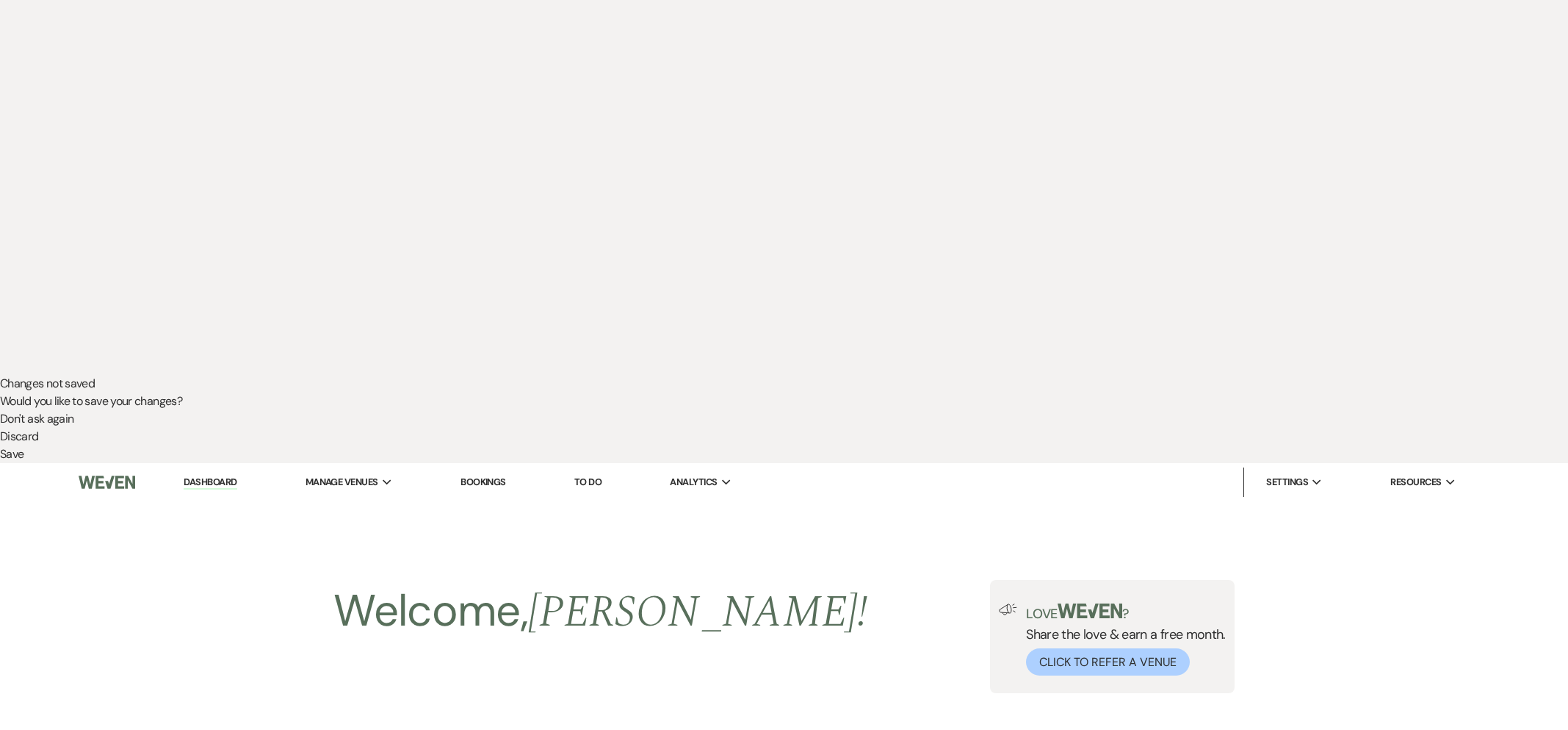
scroll to position [353, 0]
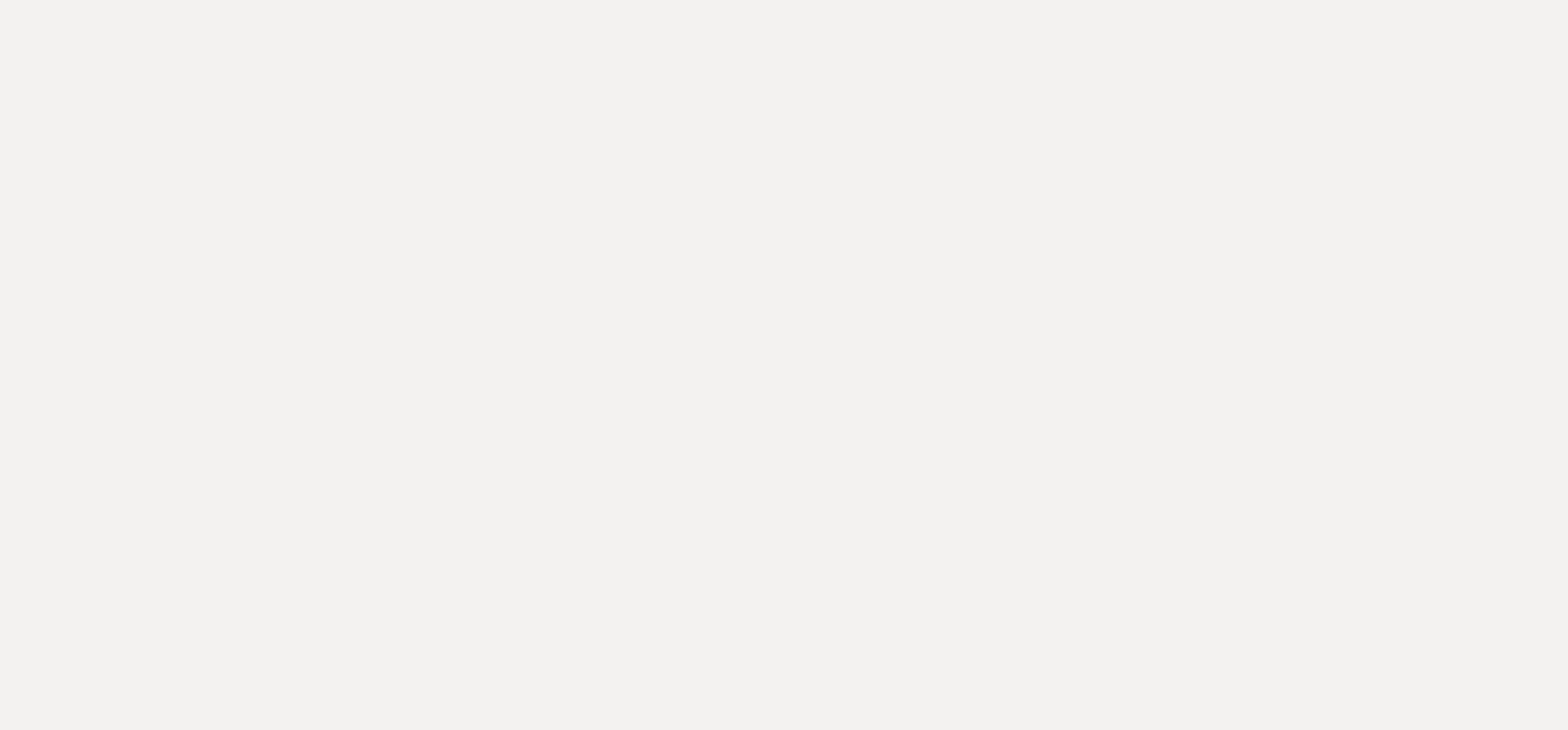
select select "6"
select select "5"
drag, startPoint x: 364, startPoint y: 58, endPoint x: 679, endPoint y: 62, distance: 315.0
copy h1 "[PERSON_NAME] & [PERSON_NAME]"
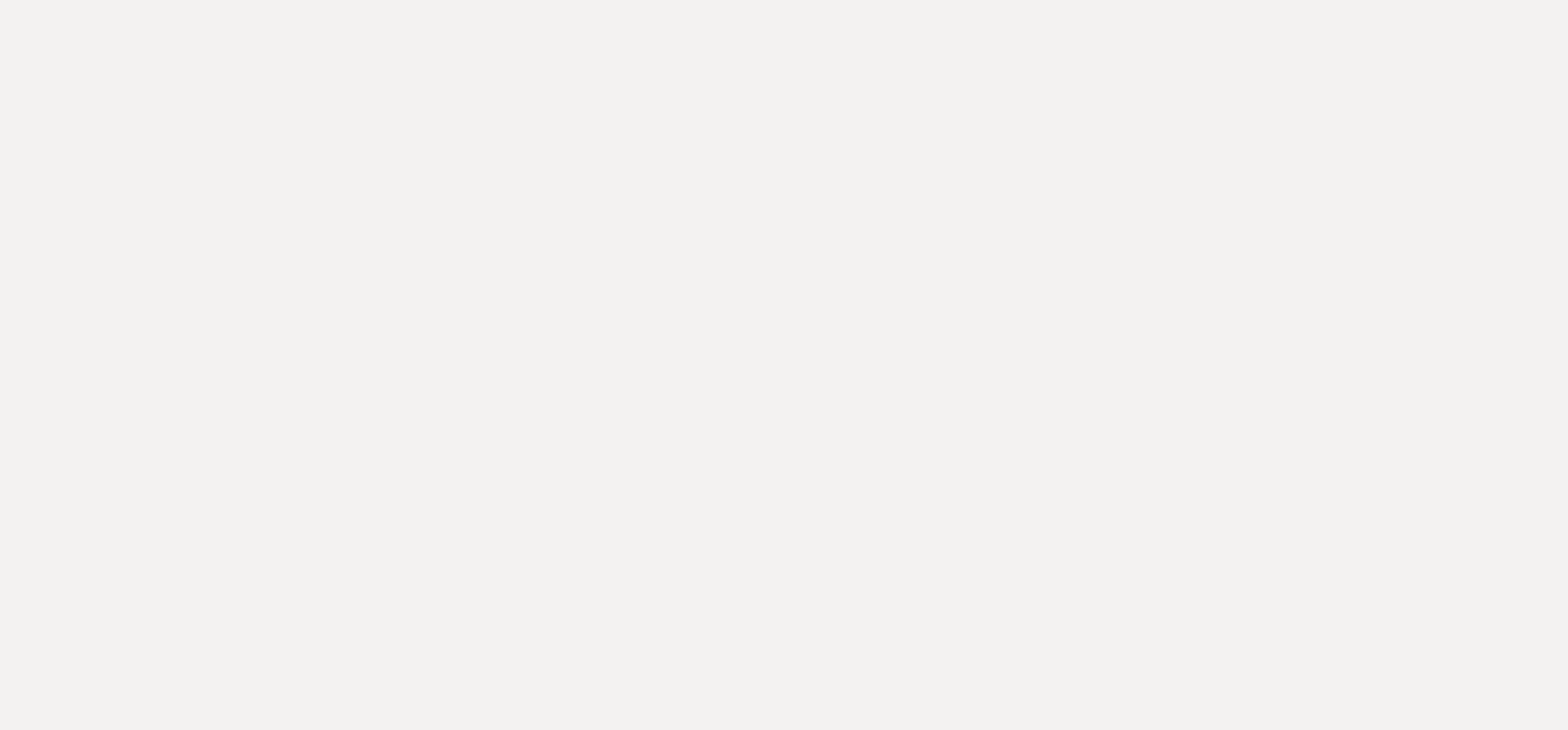
type input "[GEOGRAPHIC_DATA]"
select select "8"
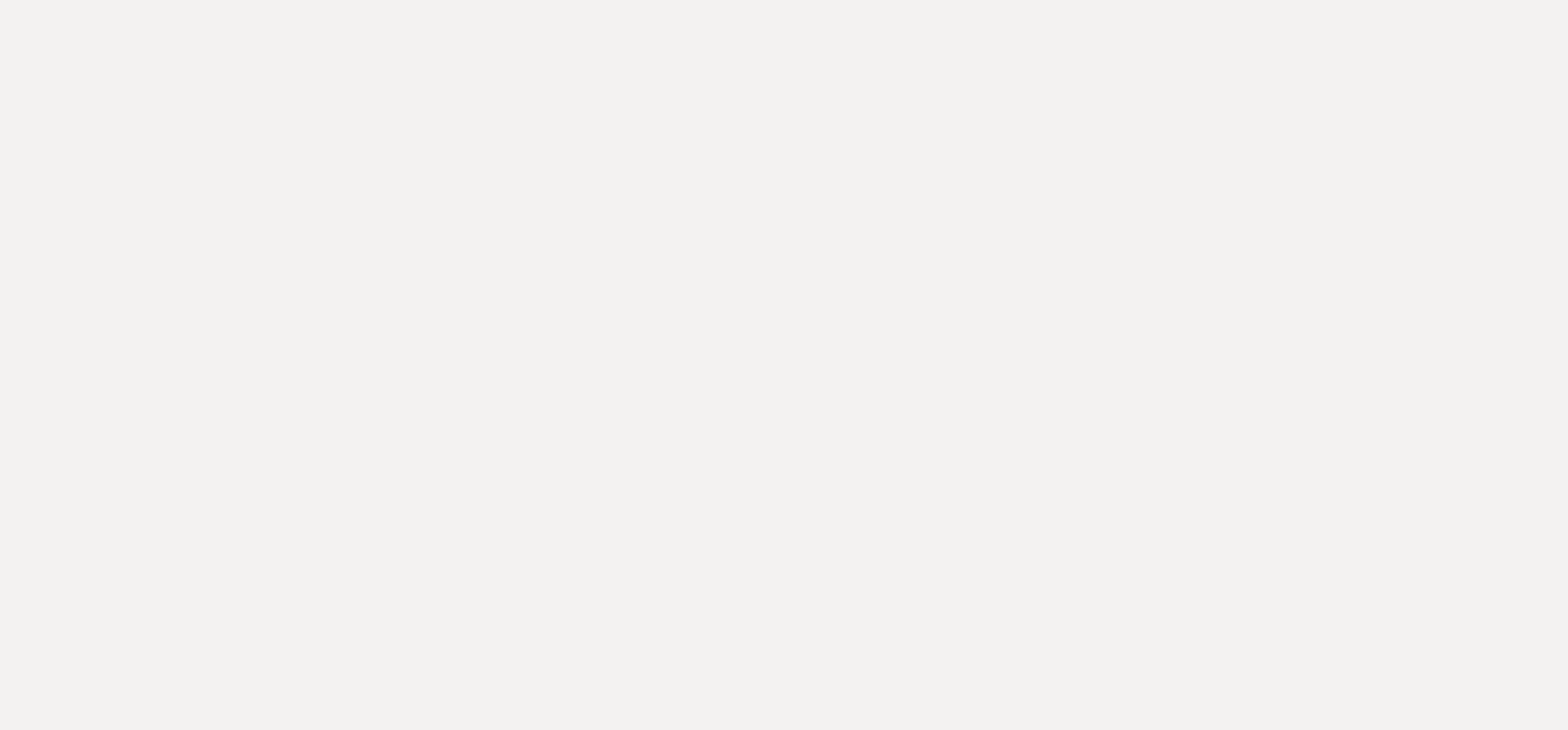
select select "11"
select select "8"
type input "[GEOGRAPHIC_DATA]"
drag, startPoint x: 365, startPoint y: 55, endPoint x: 660, endPoint y: 66, distance: 295.2
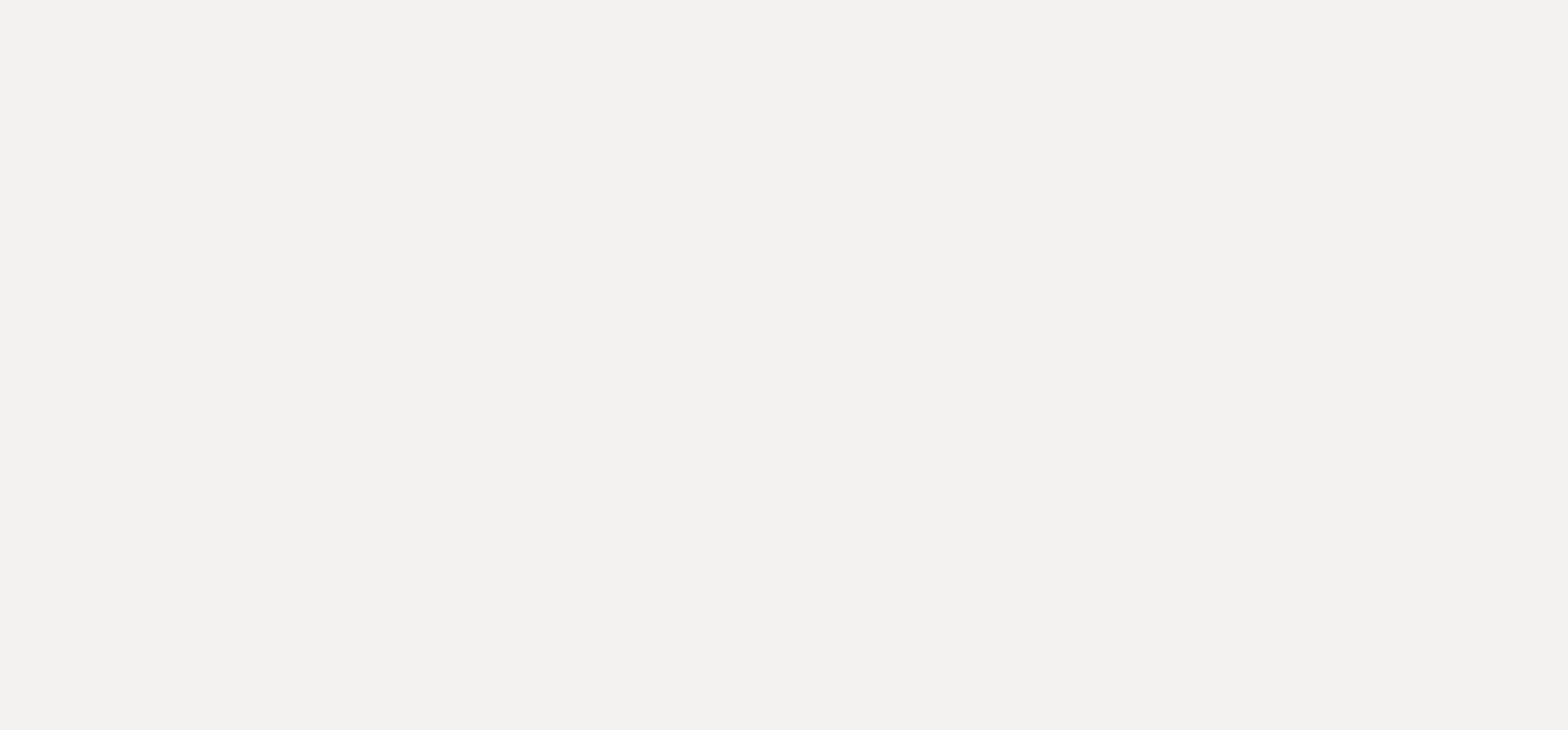
copy h1 "[PERSON_NAME] & [PERSON_NAME]"
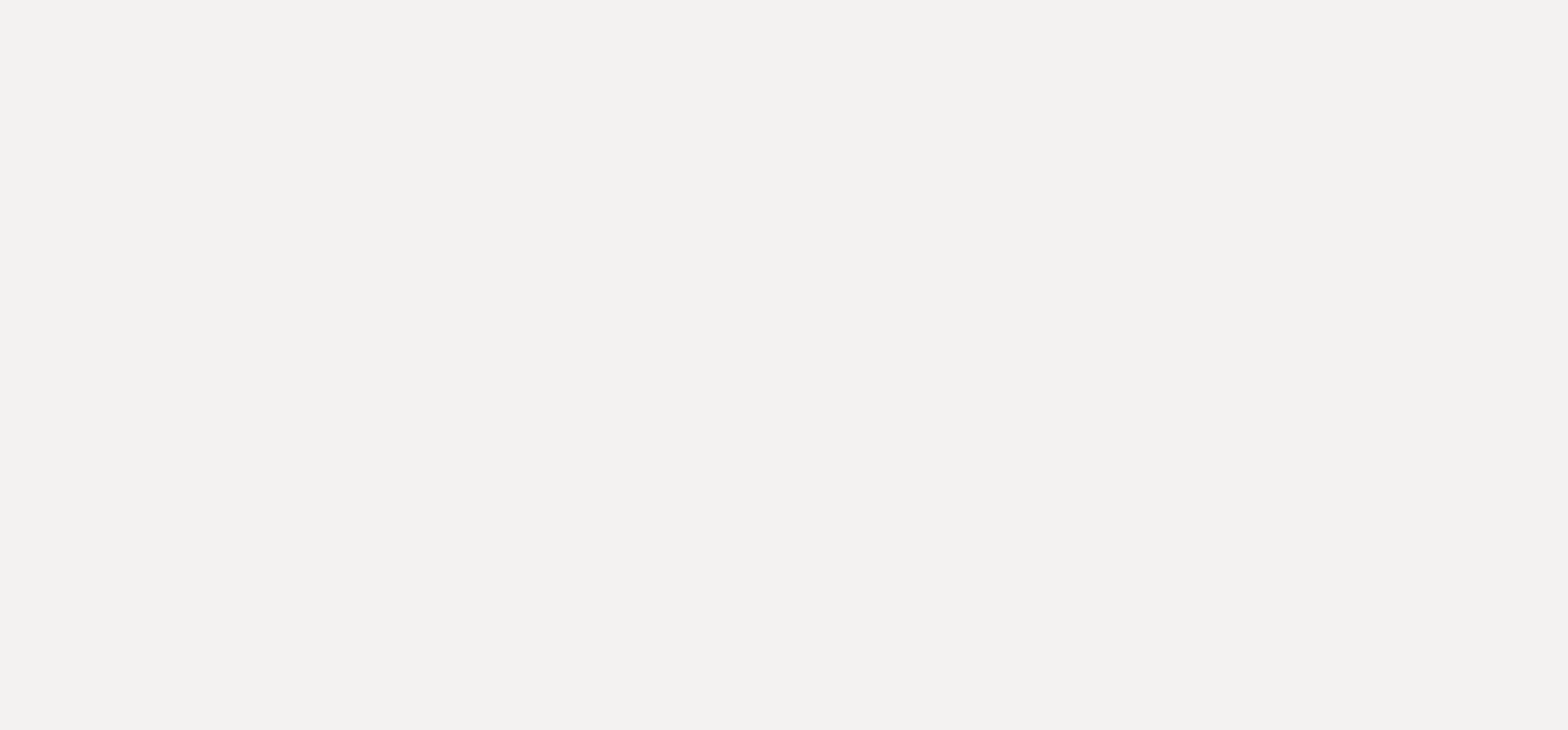
select select "8"
select select "11"
select select "8"
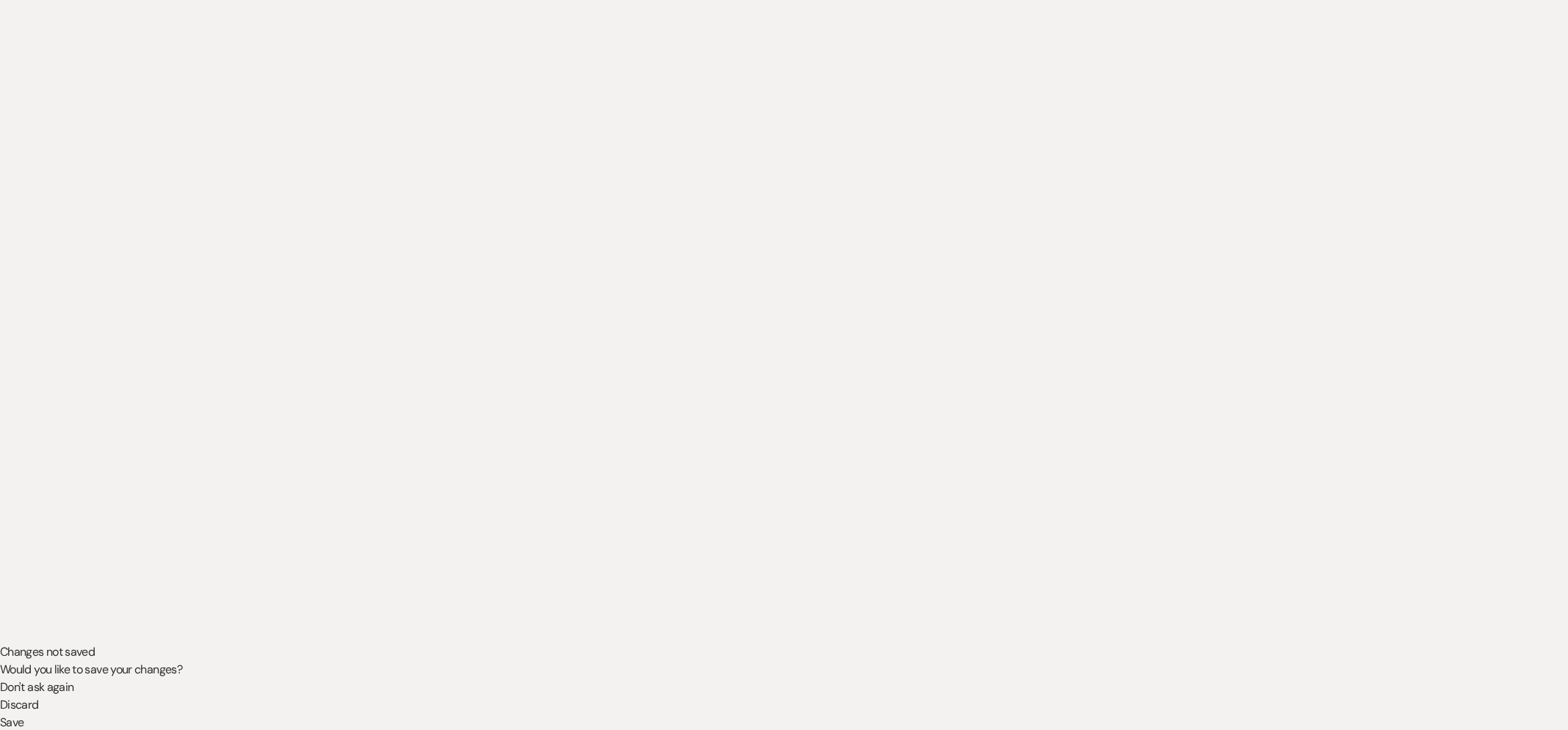
scroll to position [211, 0]
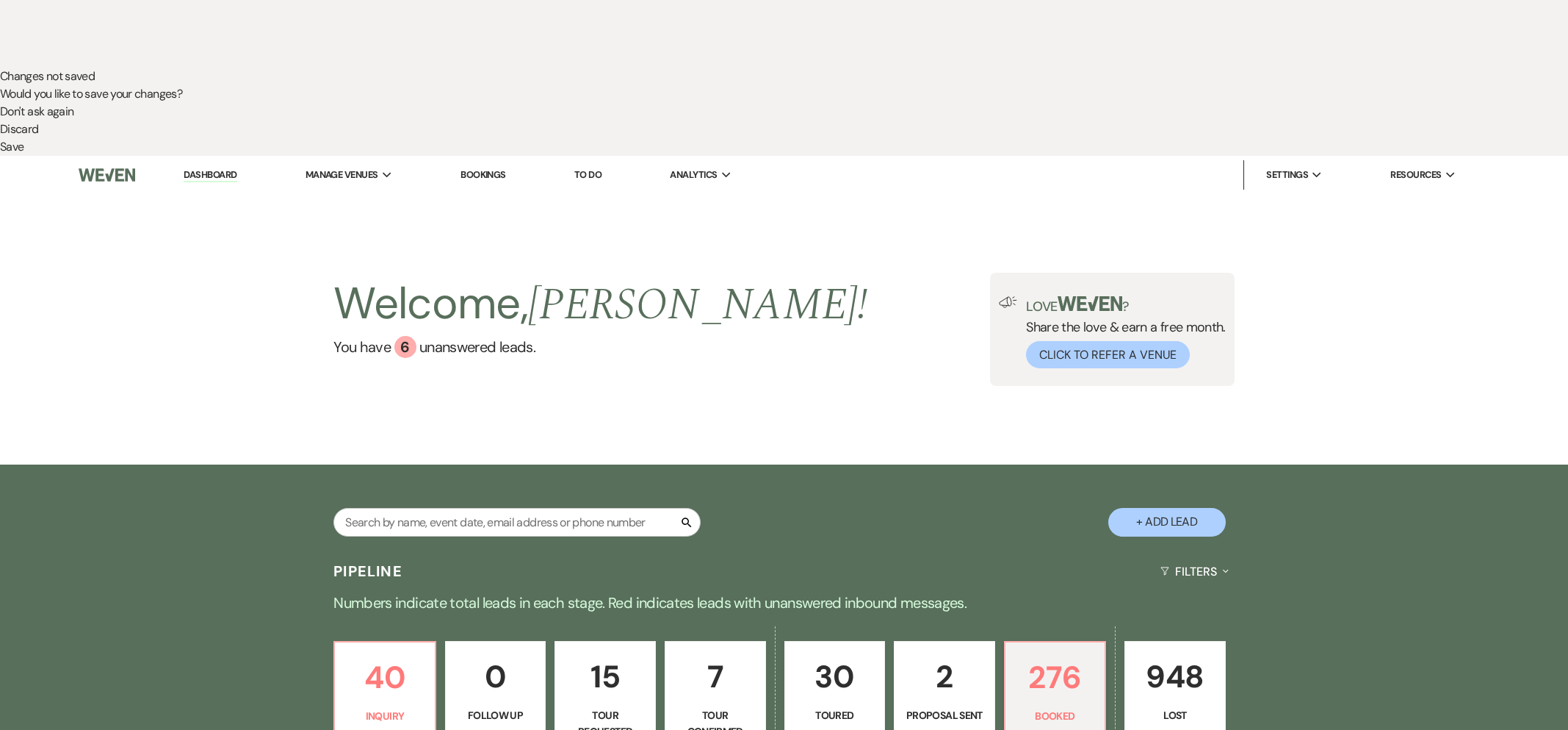
scroll to position [657, 0]
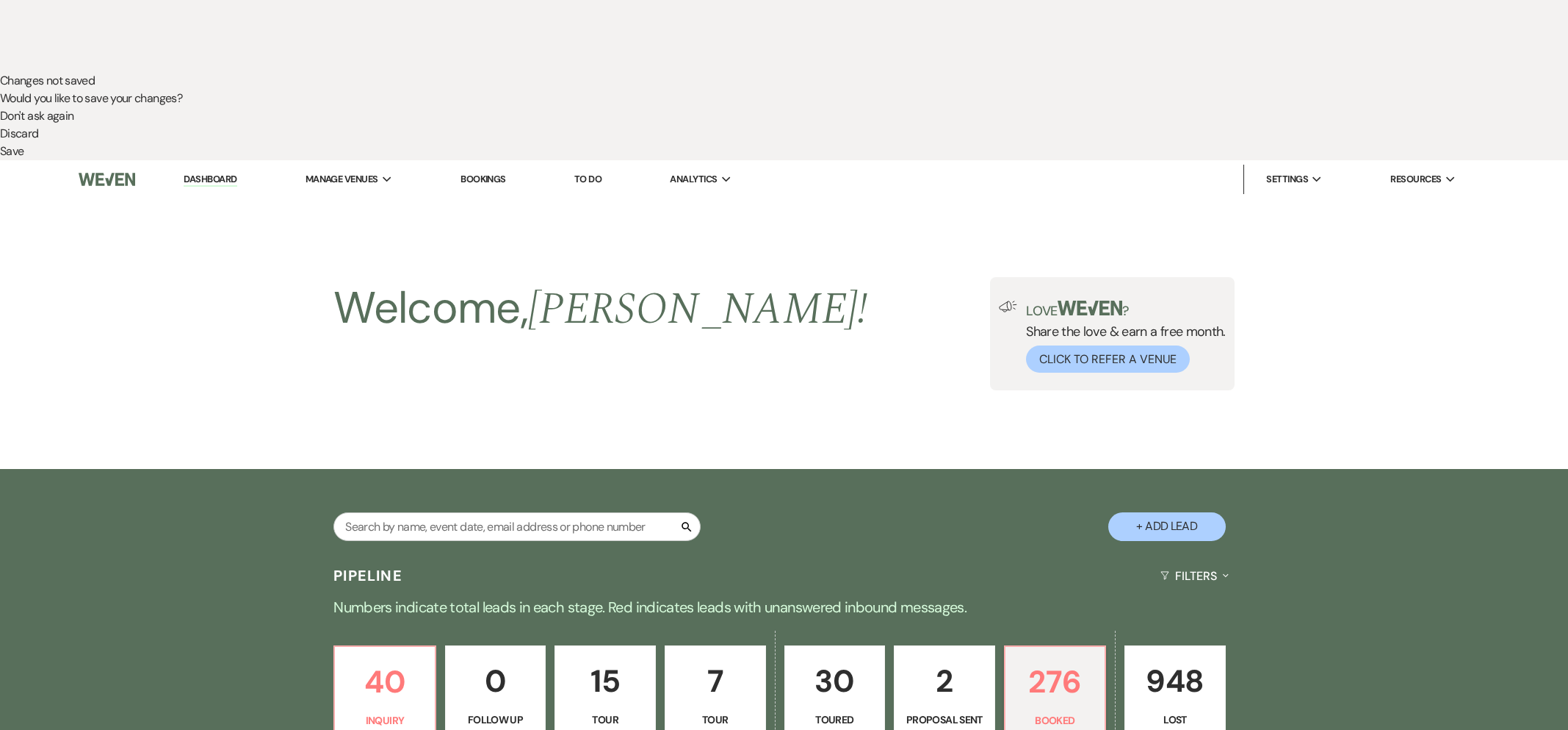
drag, startPoint x: 572, startPoint y: 250, endPoint x: 556, endPoint y: 277, distance: 31.4
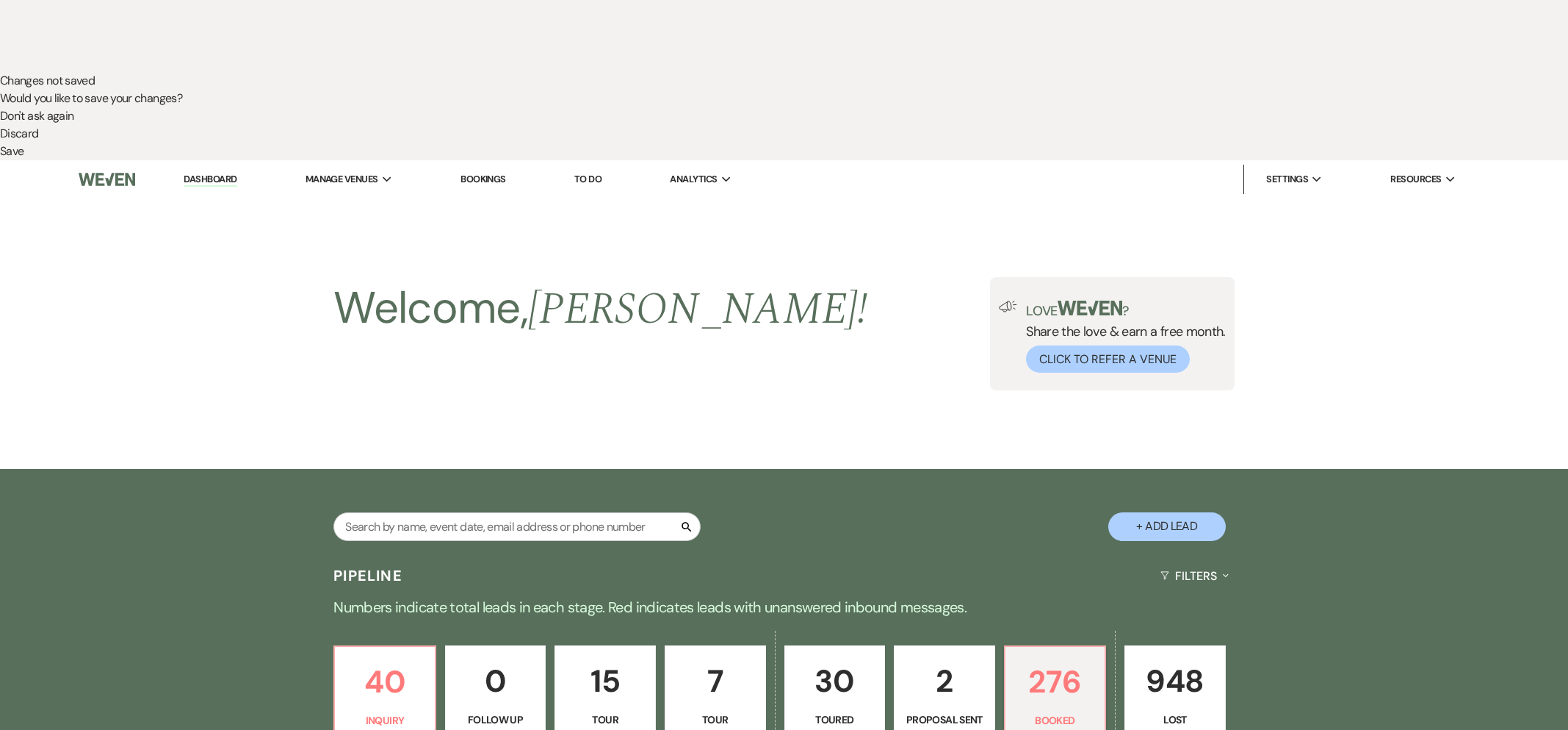
drag, startPoint x: 535, startPoint y: 166, endPoint x: 752, endPoint y: 288, distance: 248.9
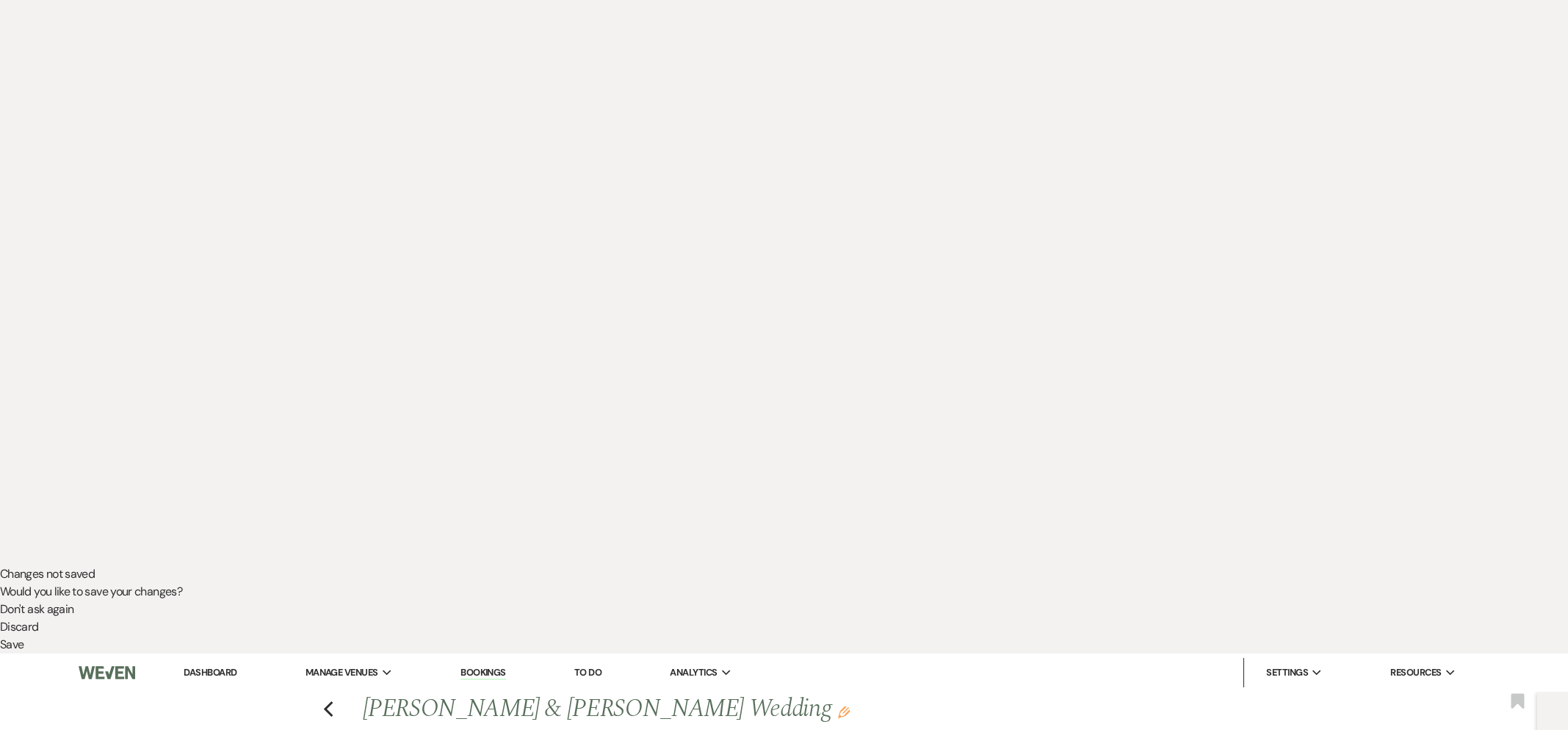
scroll to position [75, 0]
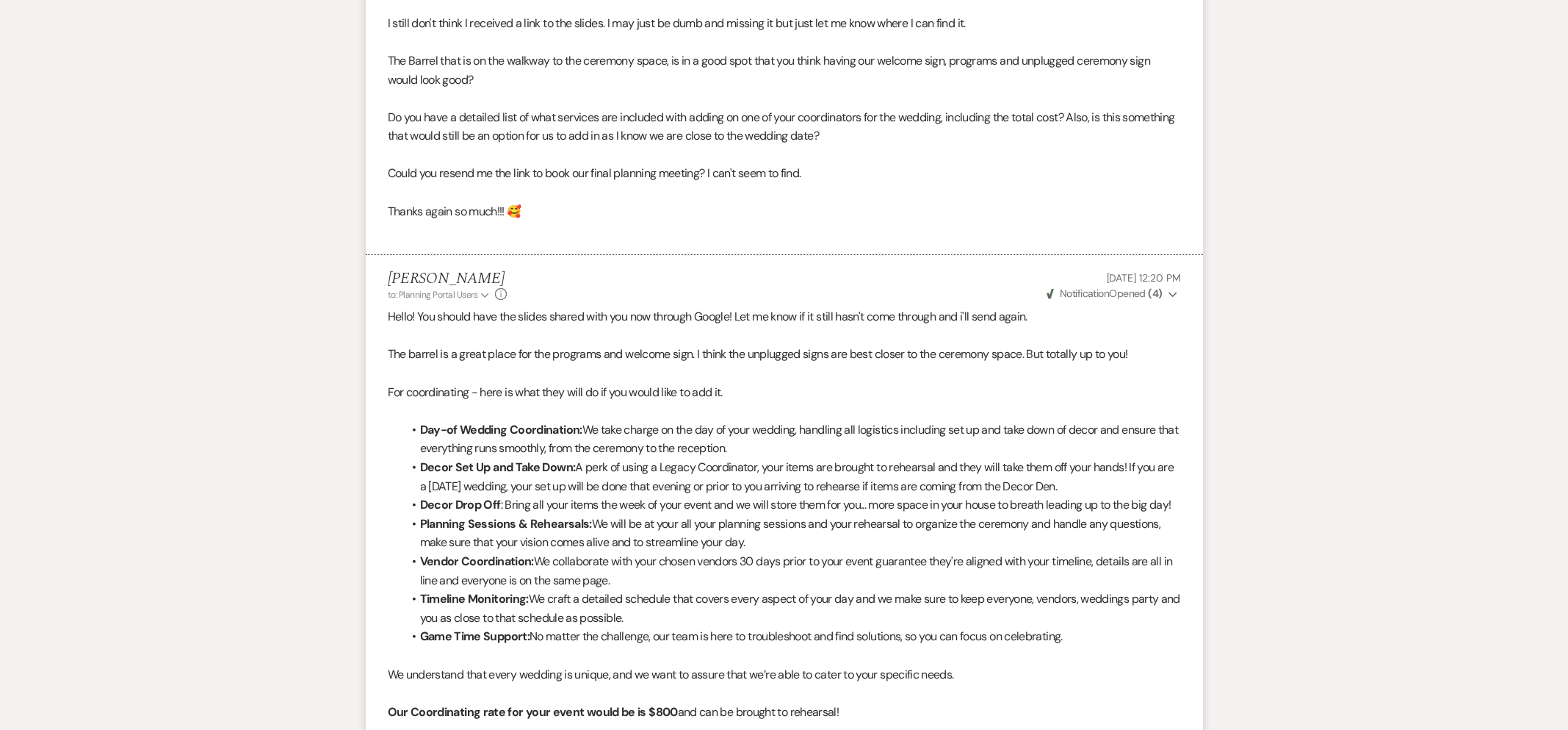
scroll to position [4849, 0]
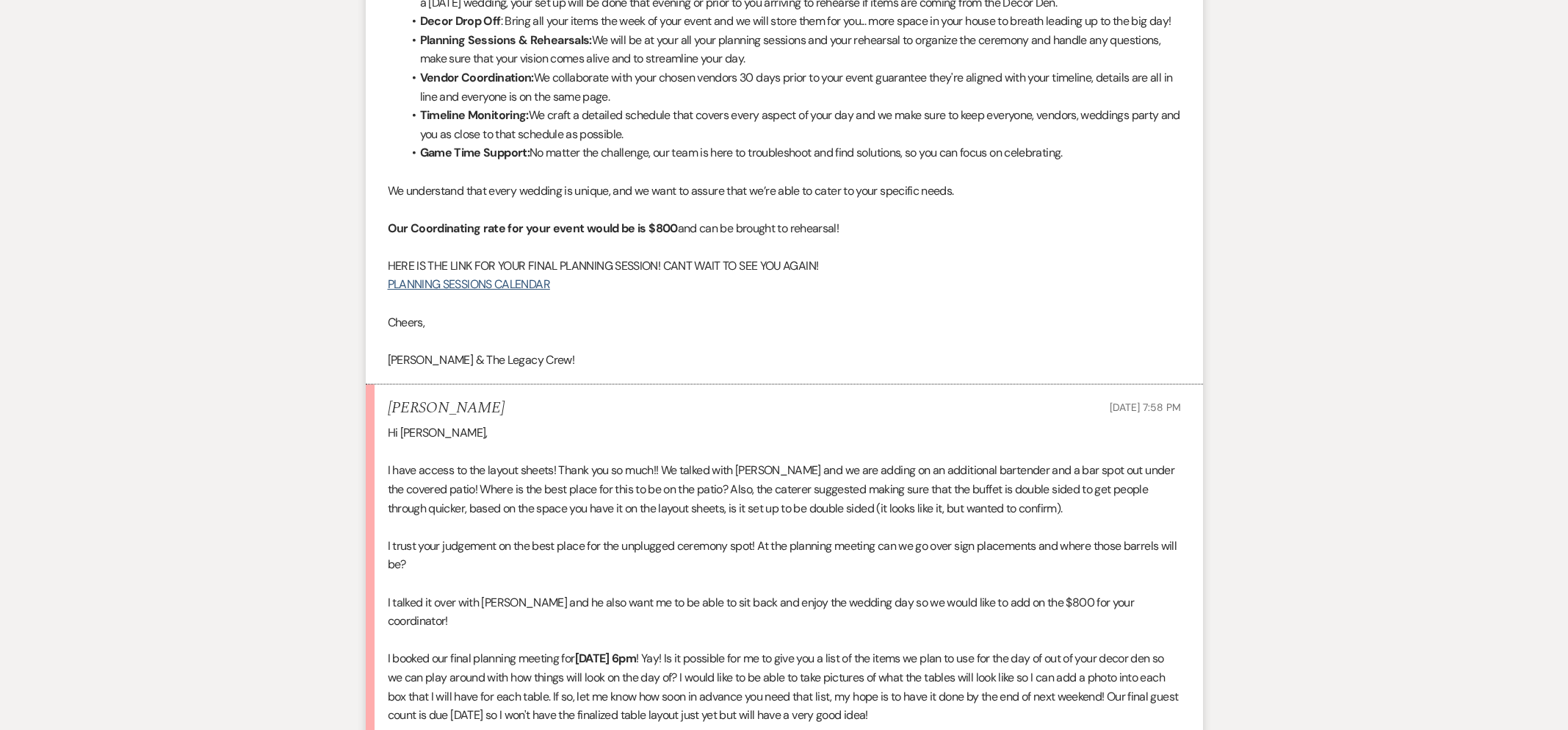
scroll to position [5315, 0]
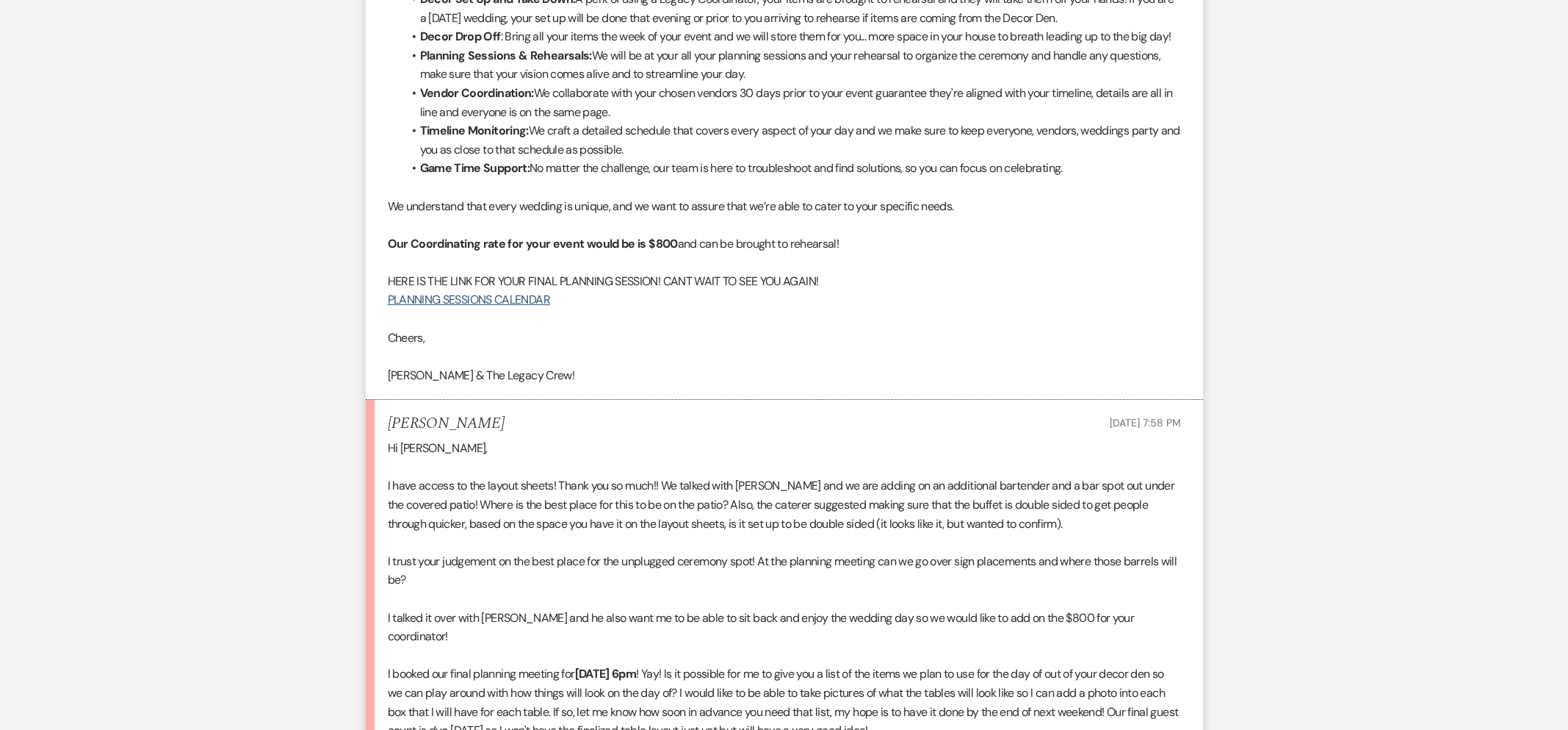
scroll to position [5307, 0]
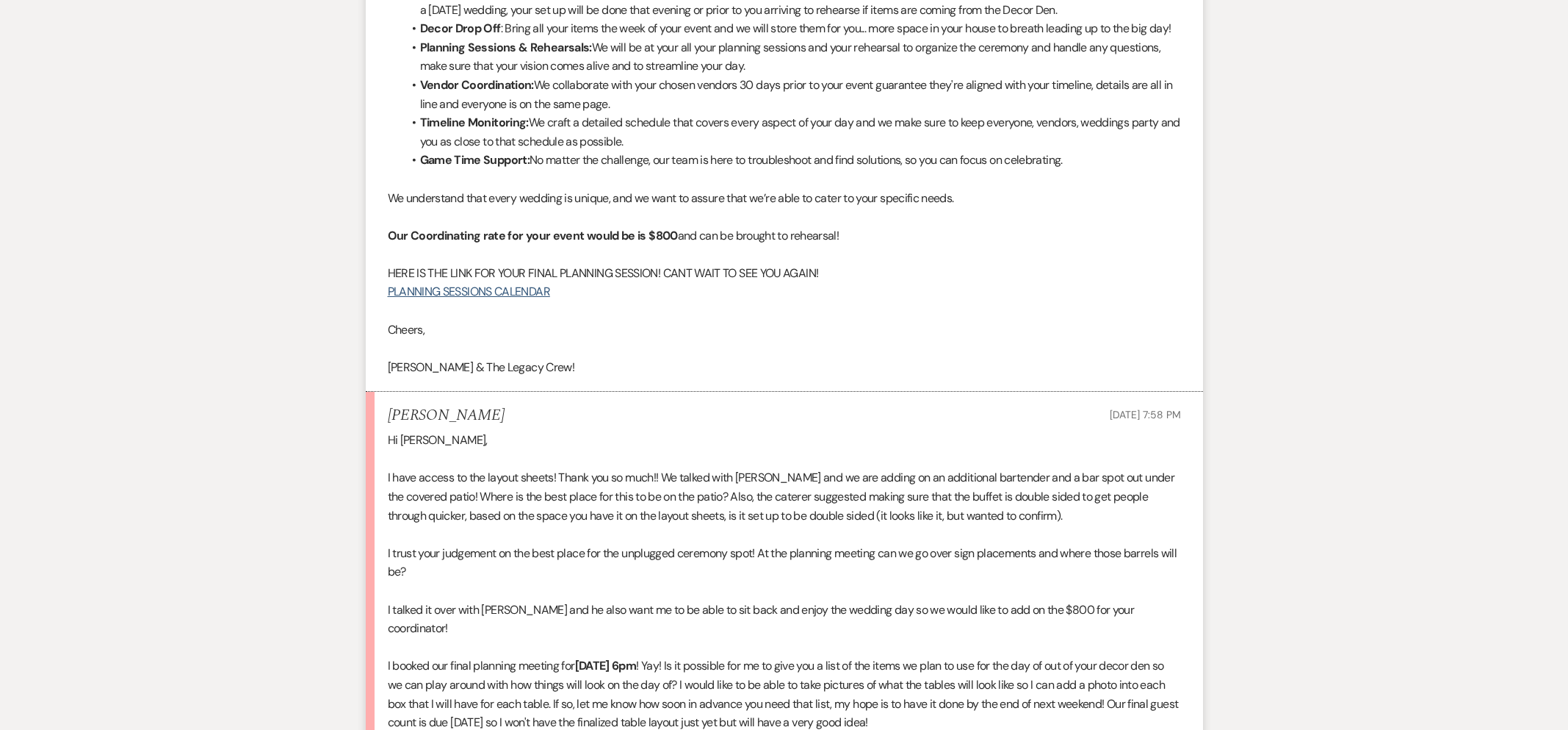
drag, startPoint x: 397, startPoint y: 499, endPoint x: 471, endPoint y: 529, distance: 79.8
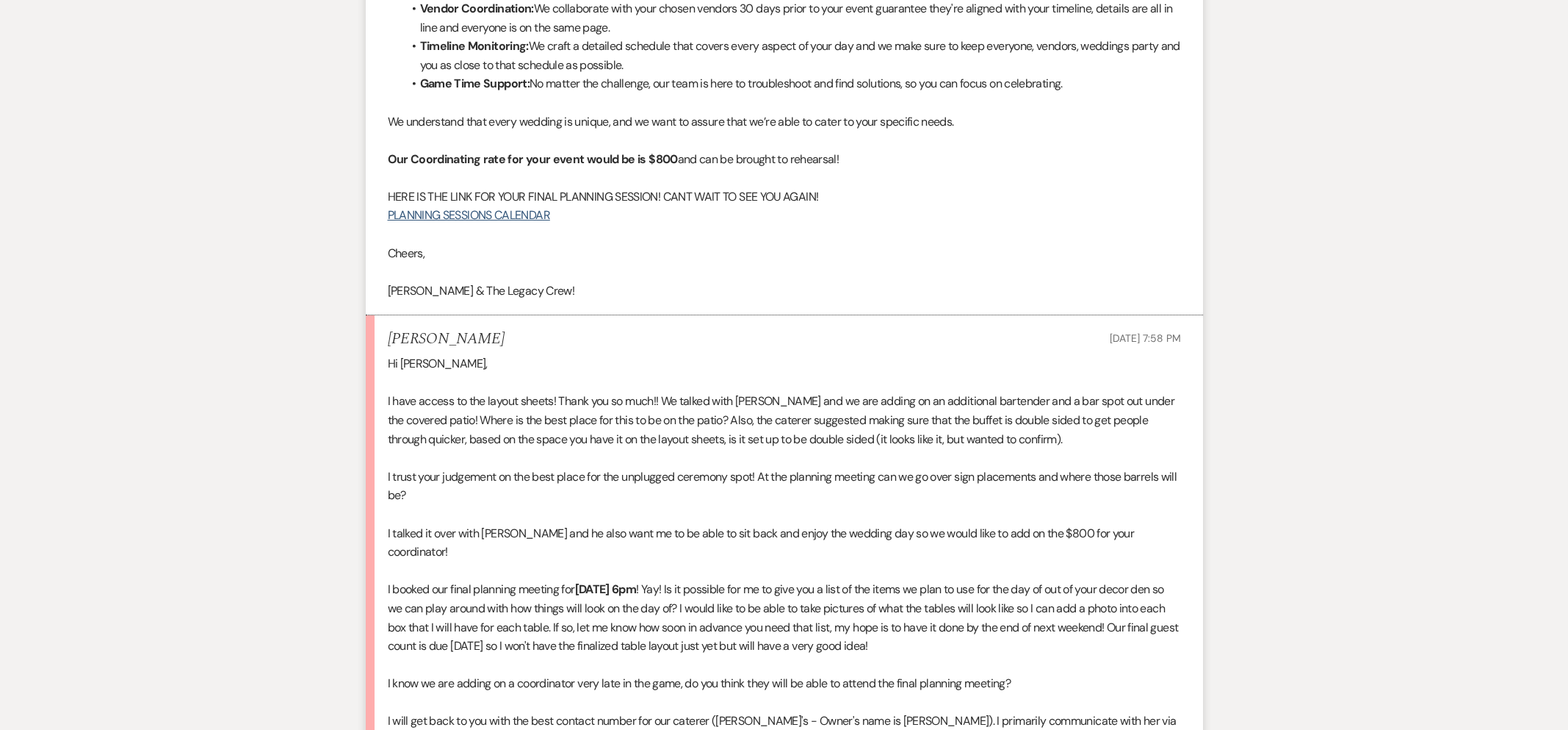
scroll to position [5436, 0]
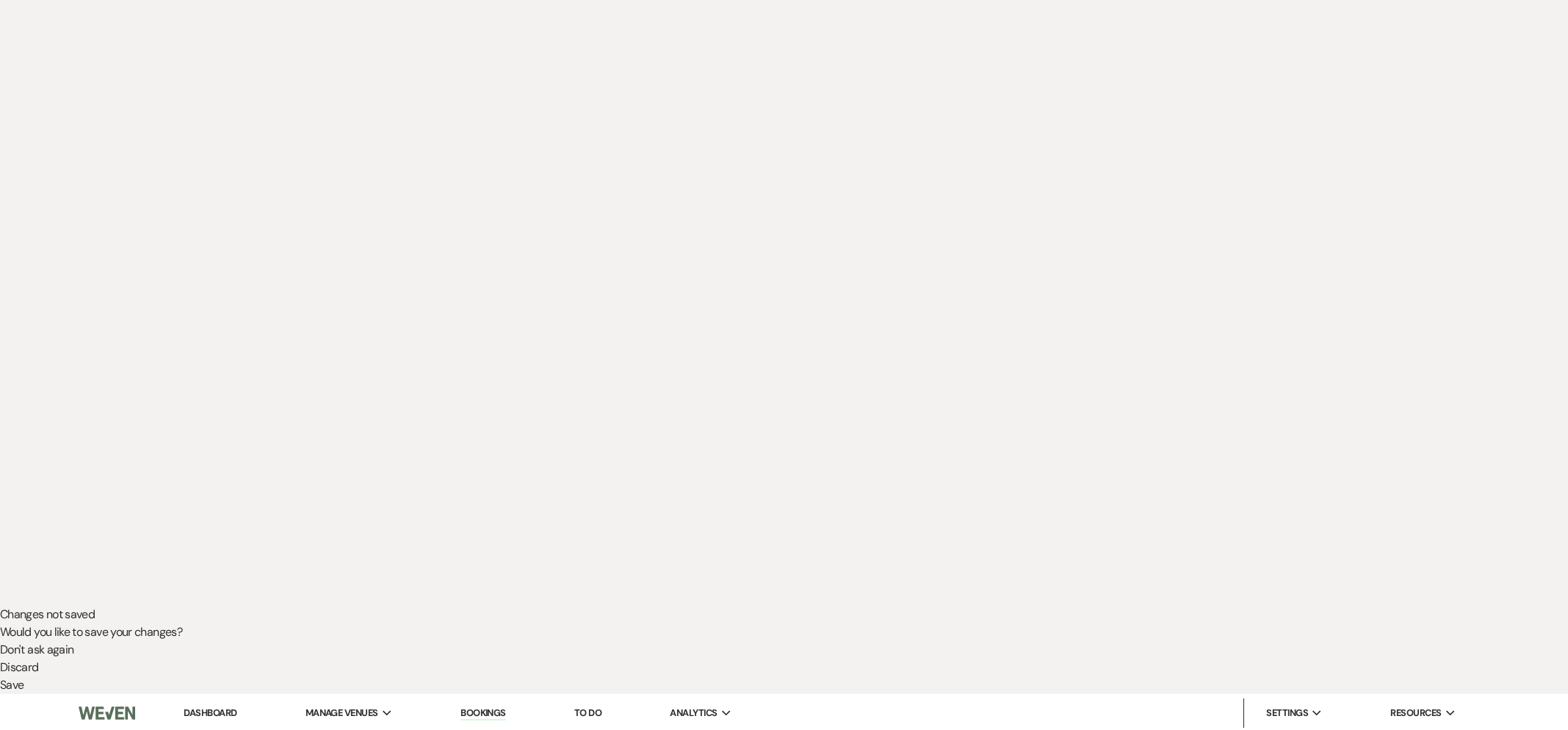
scroll to position [0, 0]
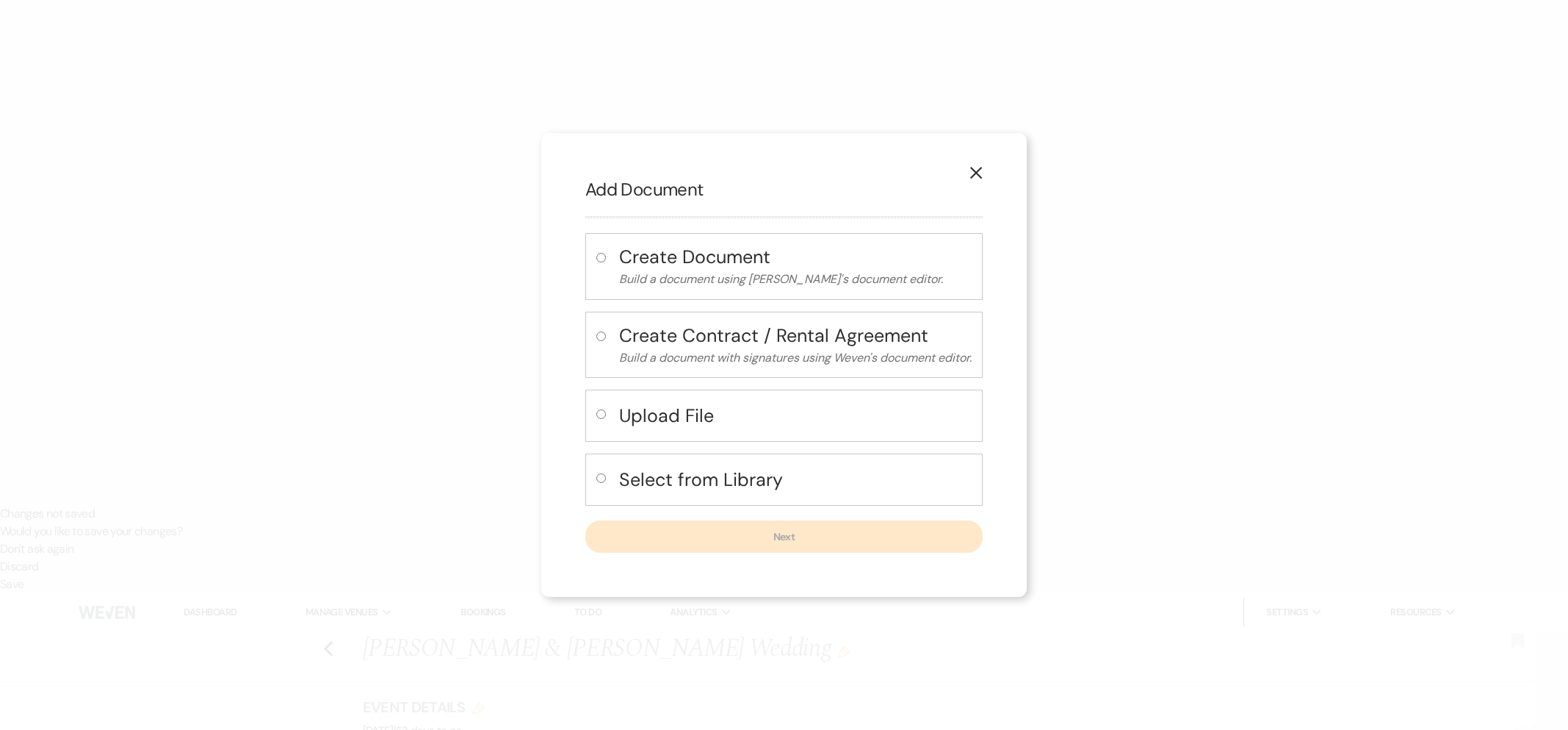
click at [725, 454] on div "Select from Library" at bounding box center [784, 479] width 398 height 53
click at [724, 474] on h4 "Select from Library" at bounding box center [795, 479] width 353 height 26
radio input "true"
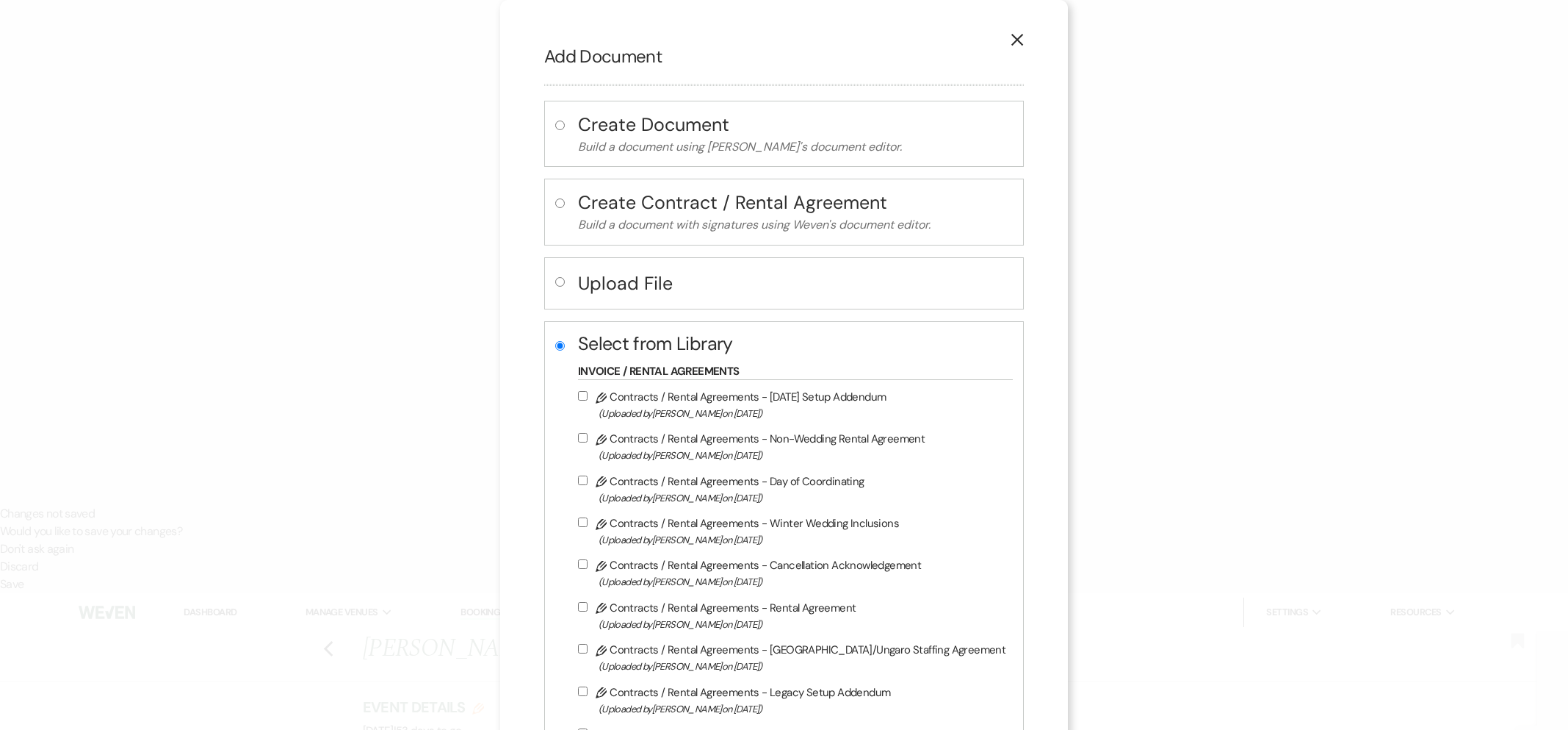
click at [773, 491] on span "(Uploaded by [PERSON_NAME] on [DATE] )" at bounding box center [801, 498] width 406 height 17
click at [587, 485] on input "Pencil Contracts / Rental Agreements - Day of Coordinating (Uploaded by [PERSON…" at bounding box center [582, 480] width 10 height 10
checkbox input "true"
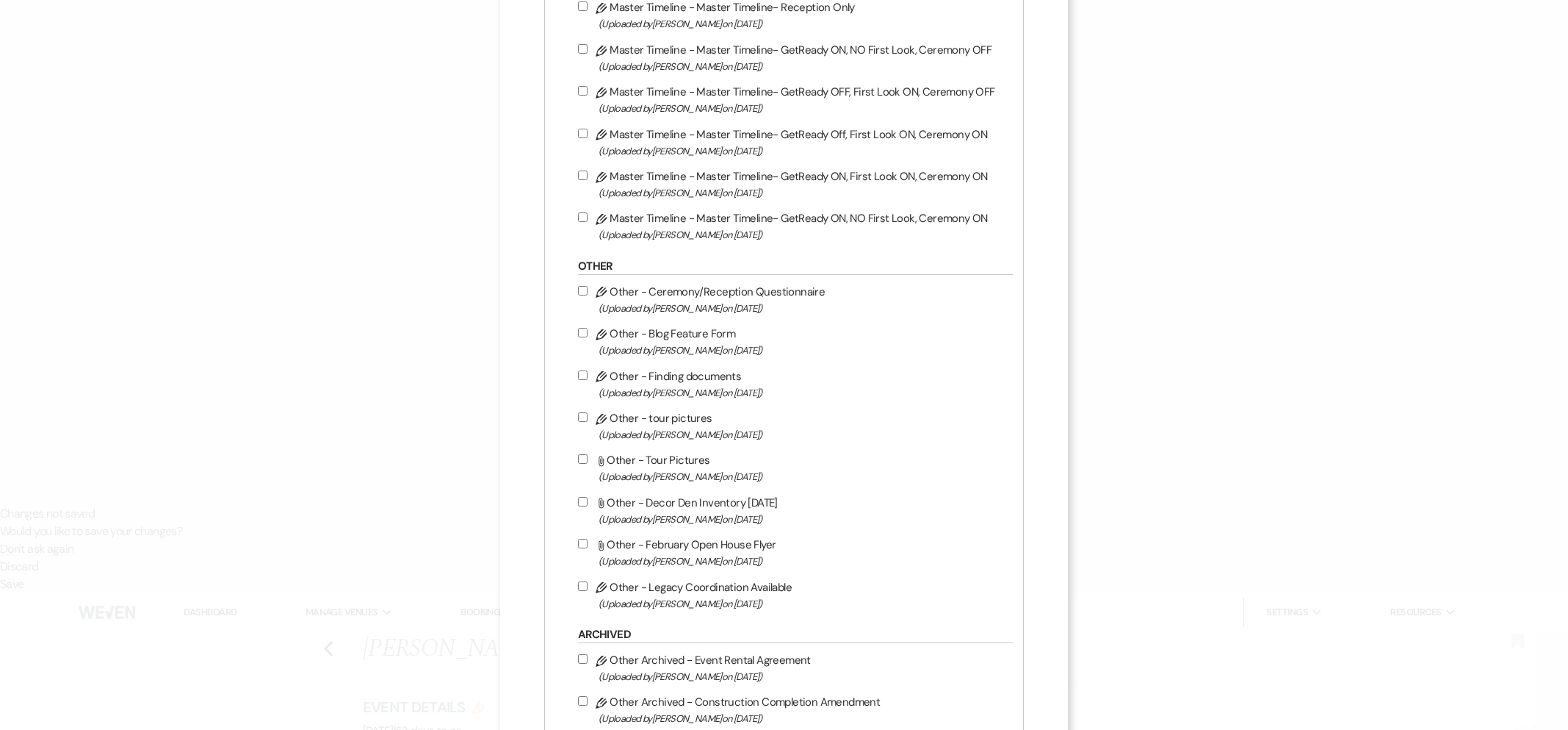
scroll to position [1313, 0]
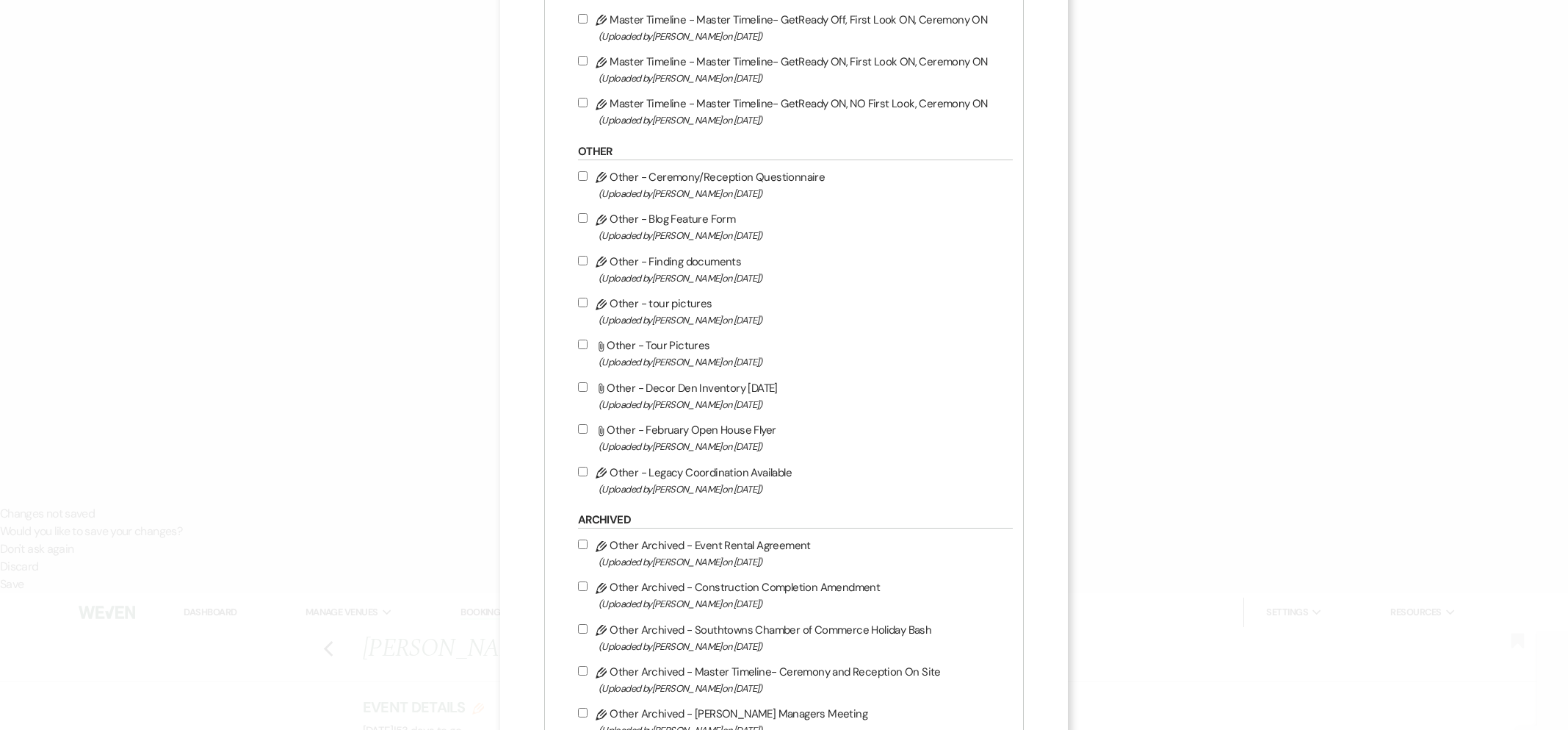
drag, startPoint x: 683, startPoint y: 184, endPoint x: 679, endPoint y: 205, distance: 21.4
click at [683, 185] on label "Pencil Other - Ceremony/Reception Questionnaire (Uploaded by [PERSON_NAME] on […" at bounding box center [791, 185] width 427 height 34
click at [587, 181] on input "Pencil Other - Ceremony/Reception Questionnaire (Uploaded by [PERSON_NAME] on […" at bounding box center [582, 176] width 10 height 10
checkbox input "true"
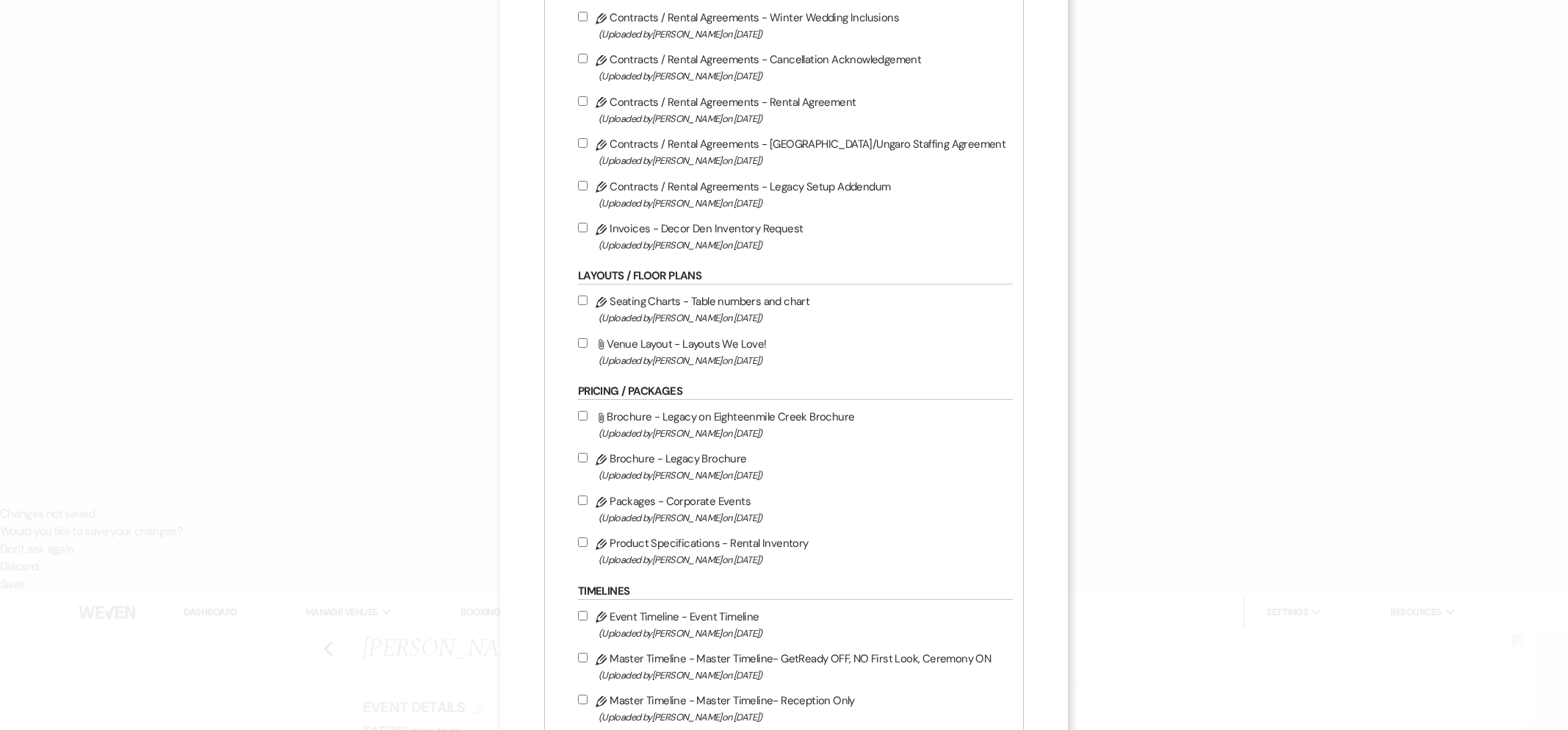
scroll to position [503, 0]
click at [701, 232] on label "Pencil Invoices - Decor Den Inventory Request (Uploaded by [PERSON_NAME] on [DA…" at bounding box center [791, 238] width 427 height 34
click at [587, 232] on input "Pencil Invoices - Decor Den Inventory Request (Uploaded by [PERSON_NAME] on [DA…" at bounding box center [582, 230] width 10 height 10
checkbox input "true"
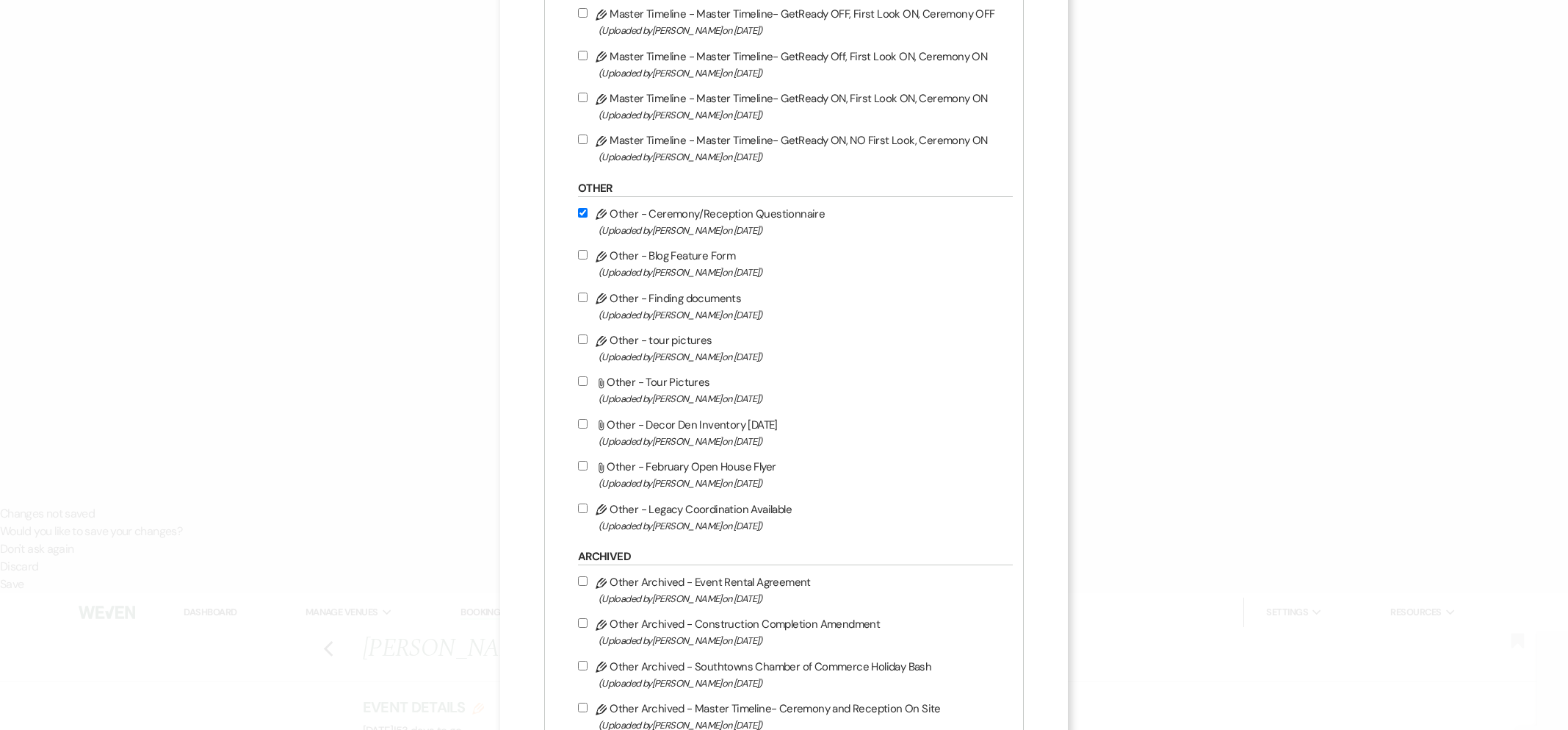
scroll to position [1486, 0]
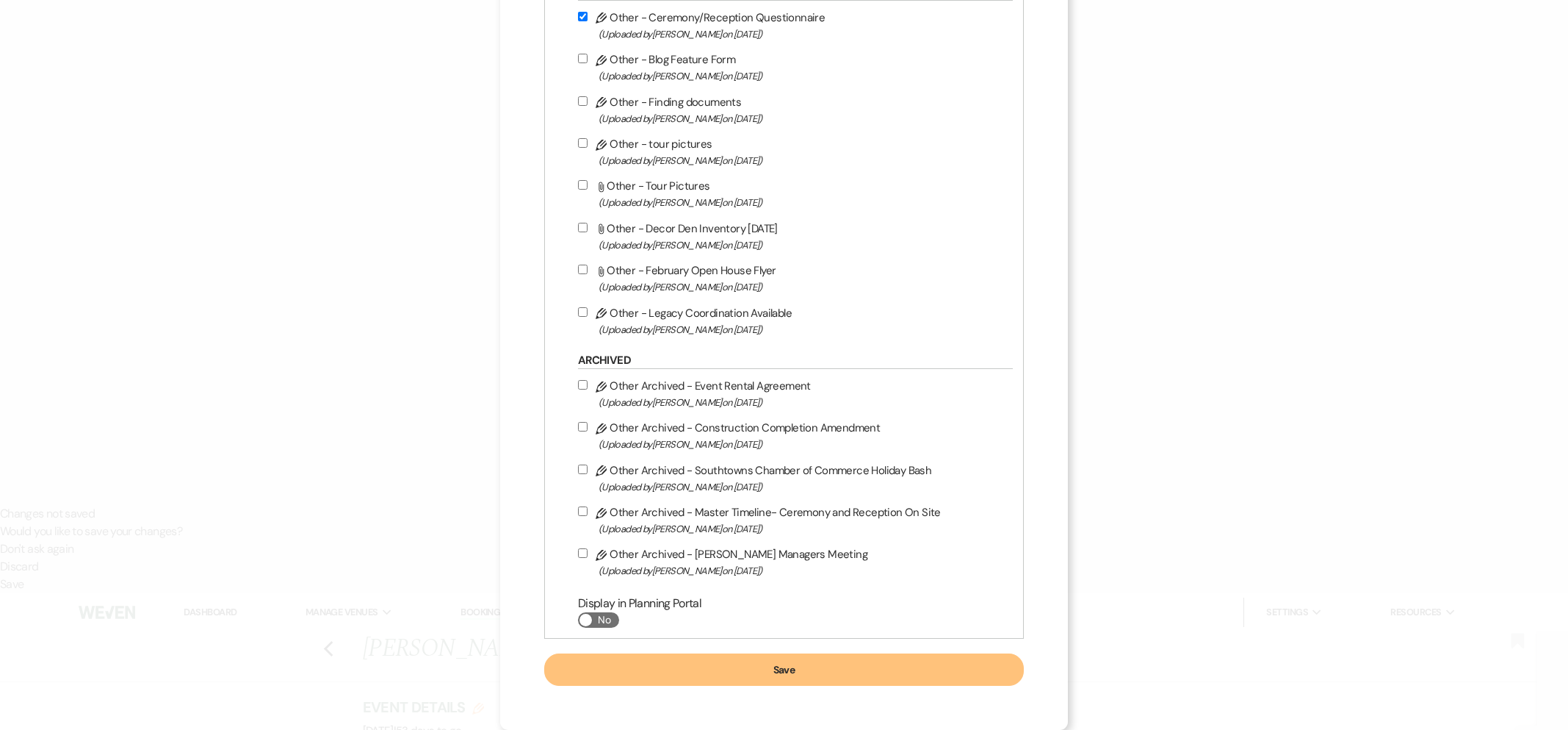
click at [819, 658] on button "Save" at bounding box center [784, 670] width 480 height 33
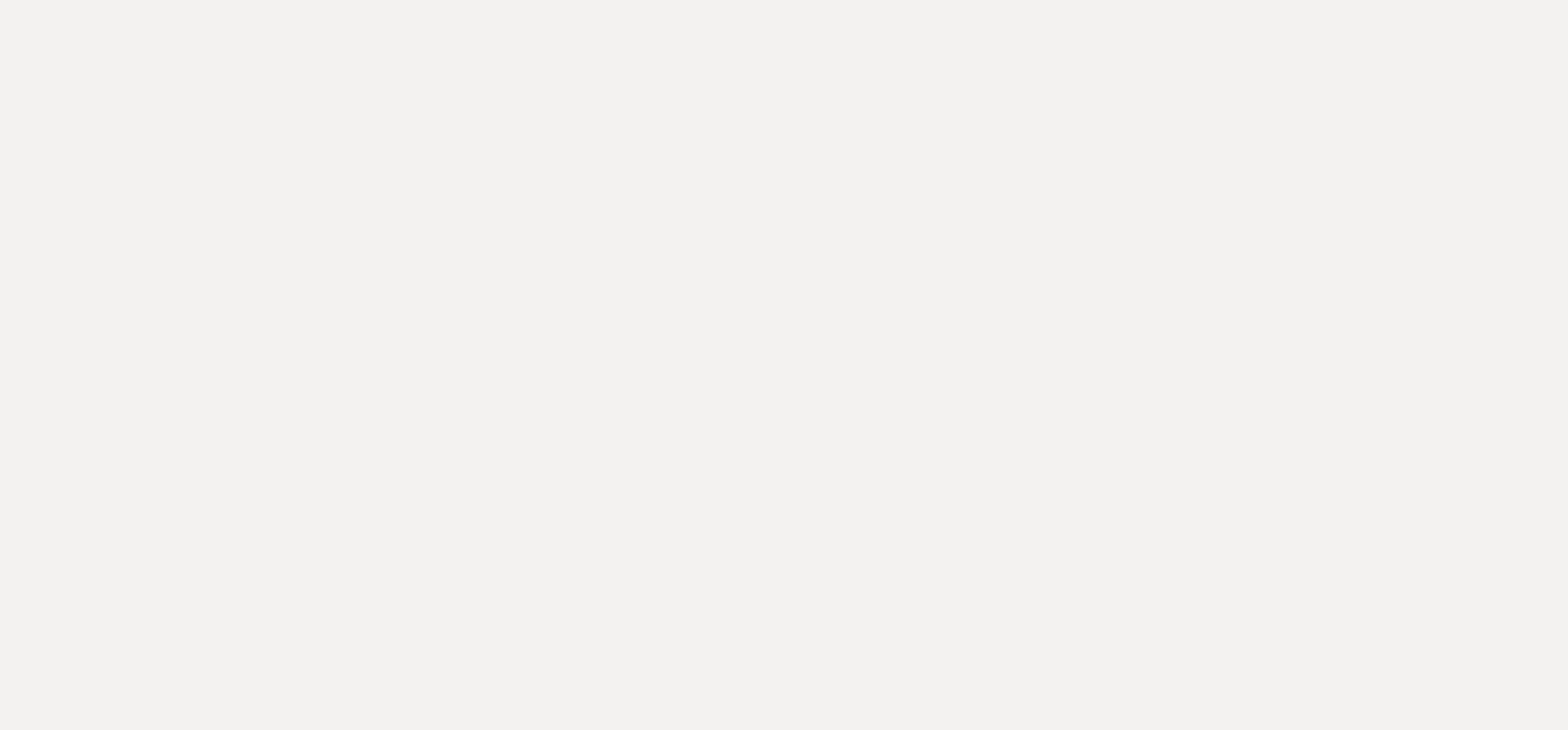
drag, startPoint x: 340, startPoint y: 113, endPoint x: 495, endPoint y: 116, distance: 155.0
copy p "[PERSON_NAME] & [PERSON_NAME]"
select select "Name"
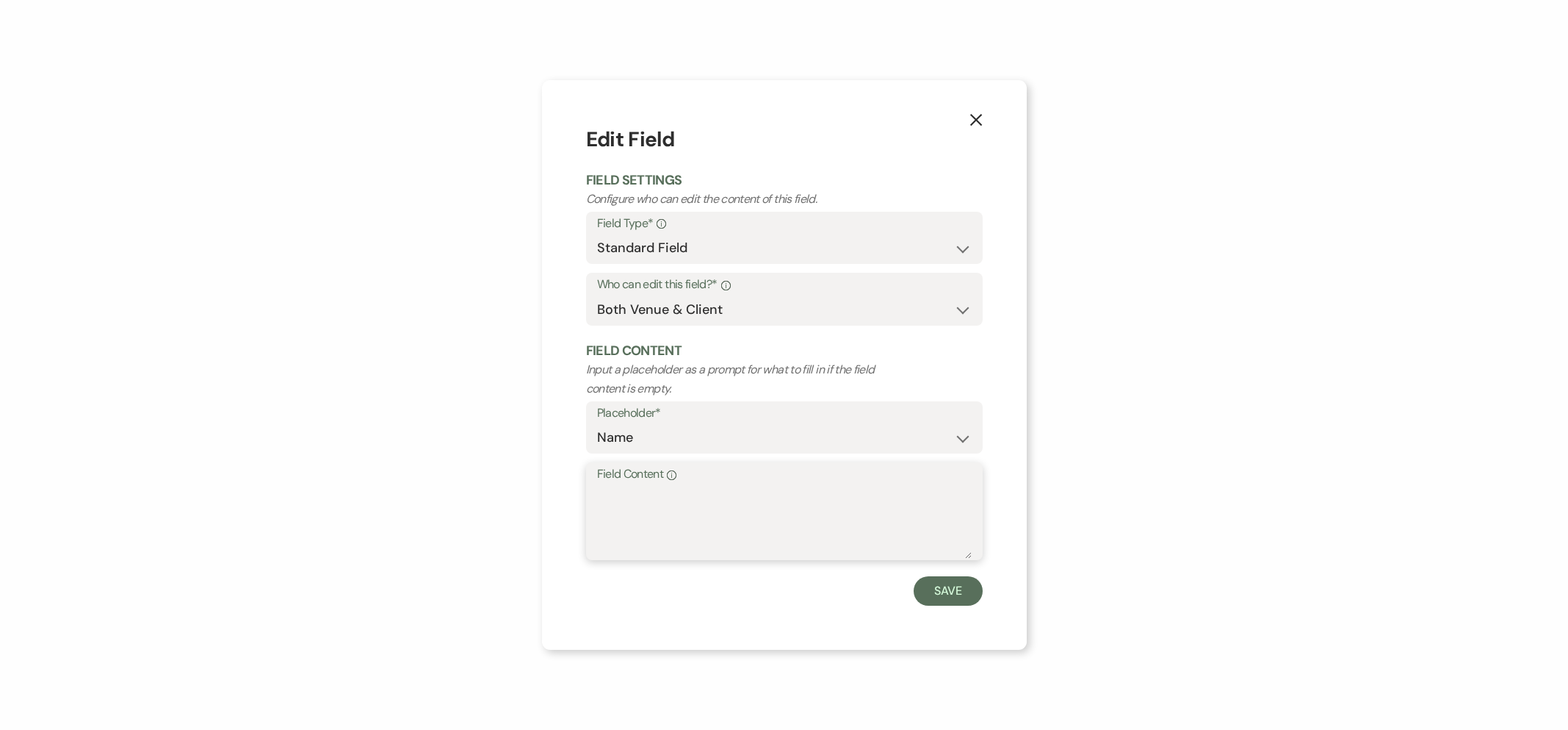
click at [624, 515] on textarea "Field Content Info" at bounding box center [784, 521] width 375 height 74
paste textarea "[PERSON_NAME] & [PERSON_NAME]"
drag, startPoint x: 626, startPoint y: 496, endPoint x: 562, endPoint y: 492, distance: 64.1
click at [562, 492] on div "X Edit Field Field Settings Configure who can edit the content of this field. F…" at bounding box center [784, 365] width 485 height 569
drag, startPoint x: 705, startPoint y: 494, endPoint x: 657, endPoint y: 498, distance: 48.2
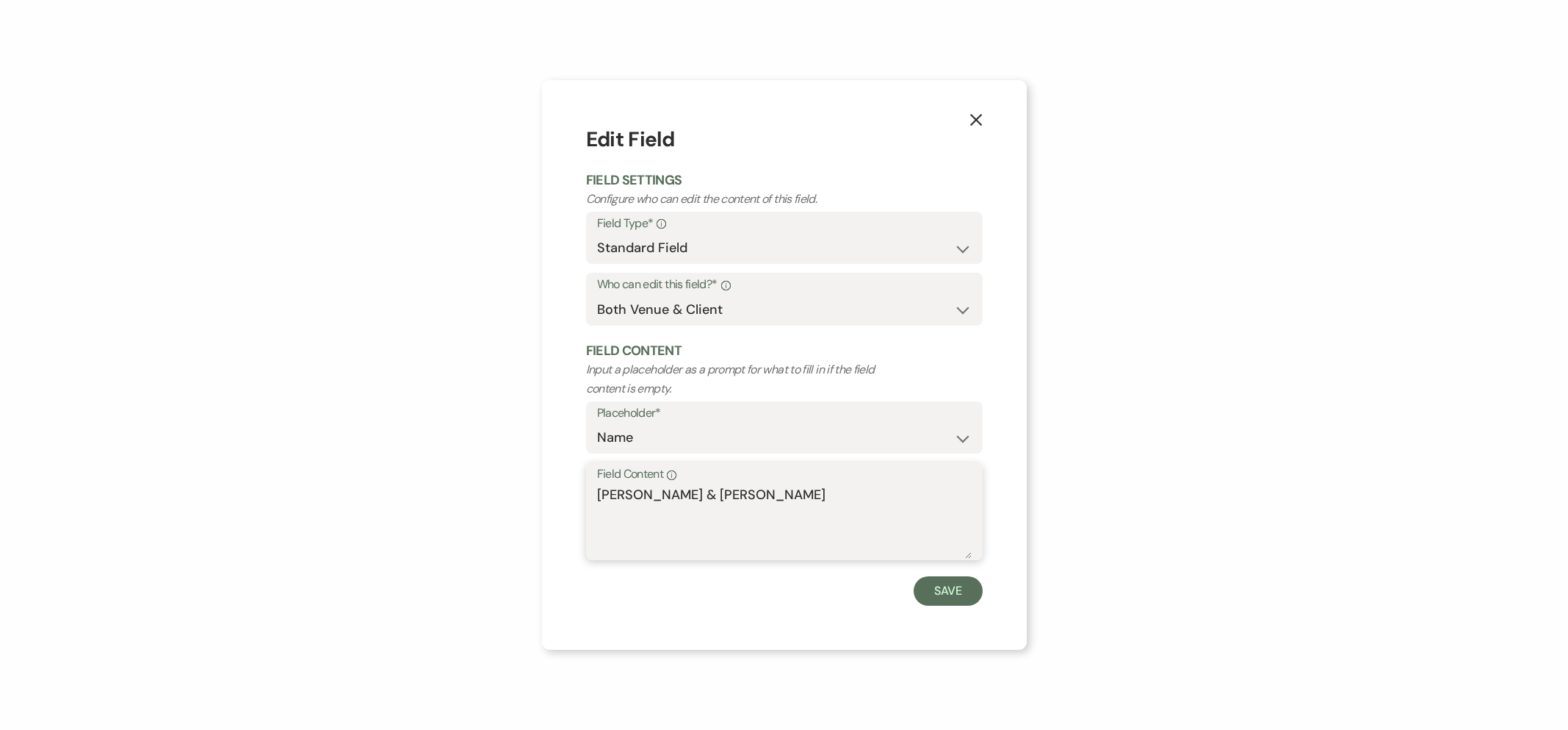
click at [657, 498] on textarea "[PERSON_NAME] & [PERSON_NAME]" at bounding box center [784, 521] width 375 height 74
click at [732, 496] on textarea "[PERSON_NAME] [PERSON_NAME]" at bounding box center [784, 521] width 375 height 74
type textarea "[PERSON_NAME] [PERSON_NAME] Wedding"
click at [951, 599] on button "Save" at bounding box center [947, 590] width 69 height 30
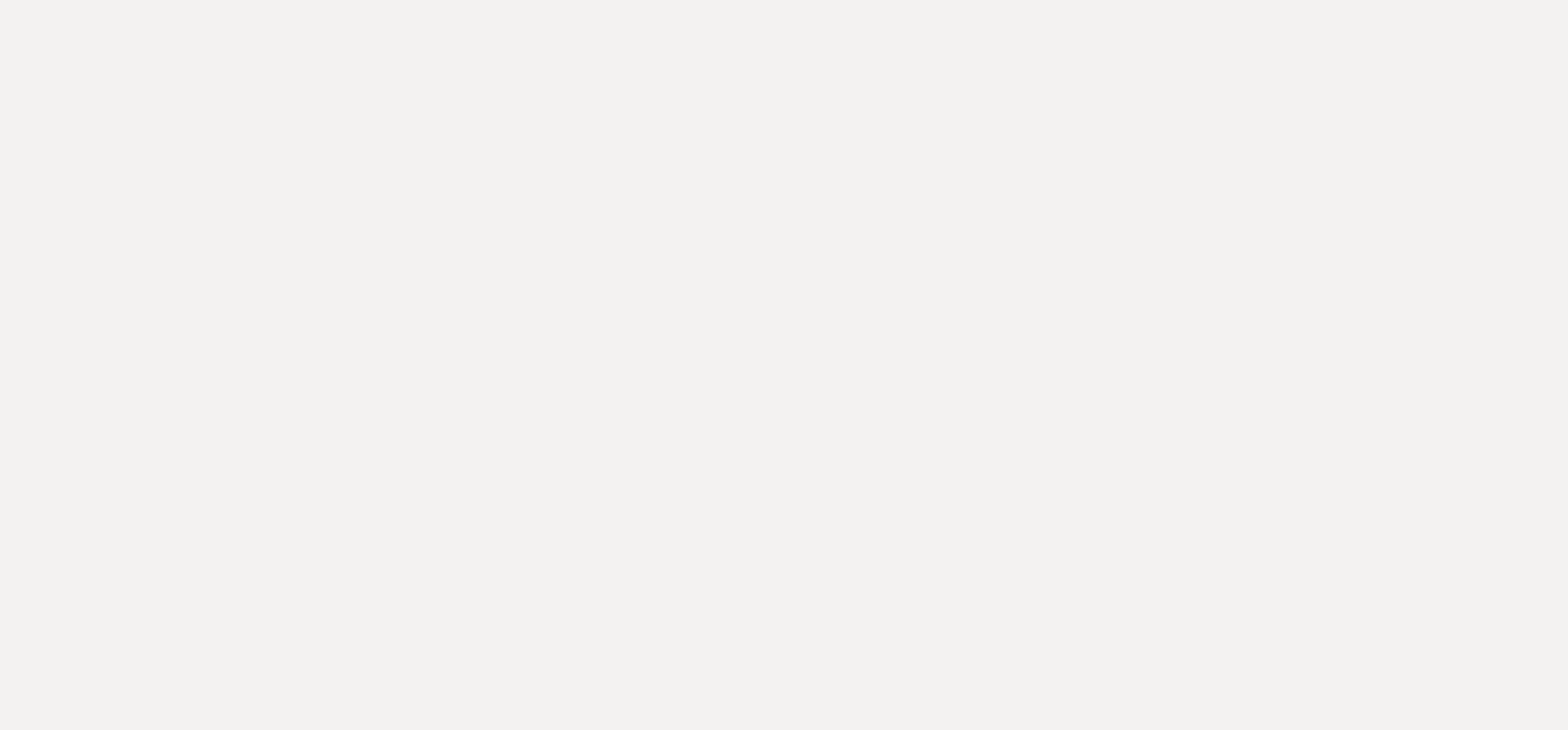
select select "Name"
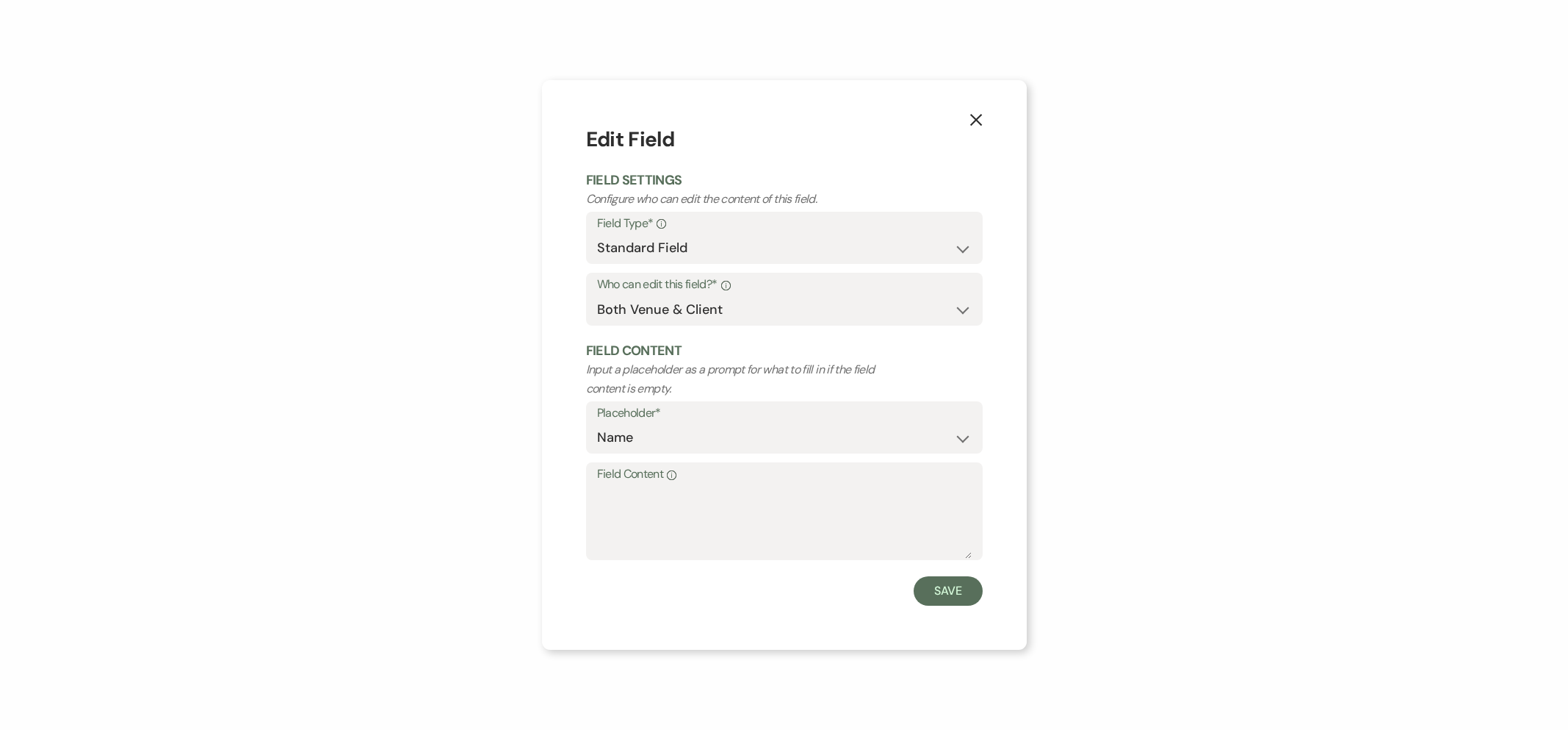
click at [657, 483] on label "Field Content Info" at bounding box center [784, 475] width 375 height 21
click at [657, 485] on textarea "Field Content Info" at bounding box center [784, 521] width 375 height 74
paste textarea "[PERSON_NAME] & [PERSON_NAME]"
drag, startPoint x: 697, startPoint y: 495, endPoint x: 514, endPoint y: 490, distance: 183.1
click at [514, 489] on div "X Edit Field Field Settings Configure who can edit the content of this field. F…" at bounding box center [784, 365] width 1568 height 730
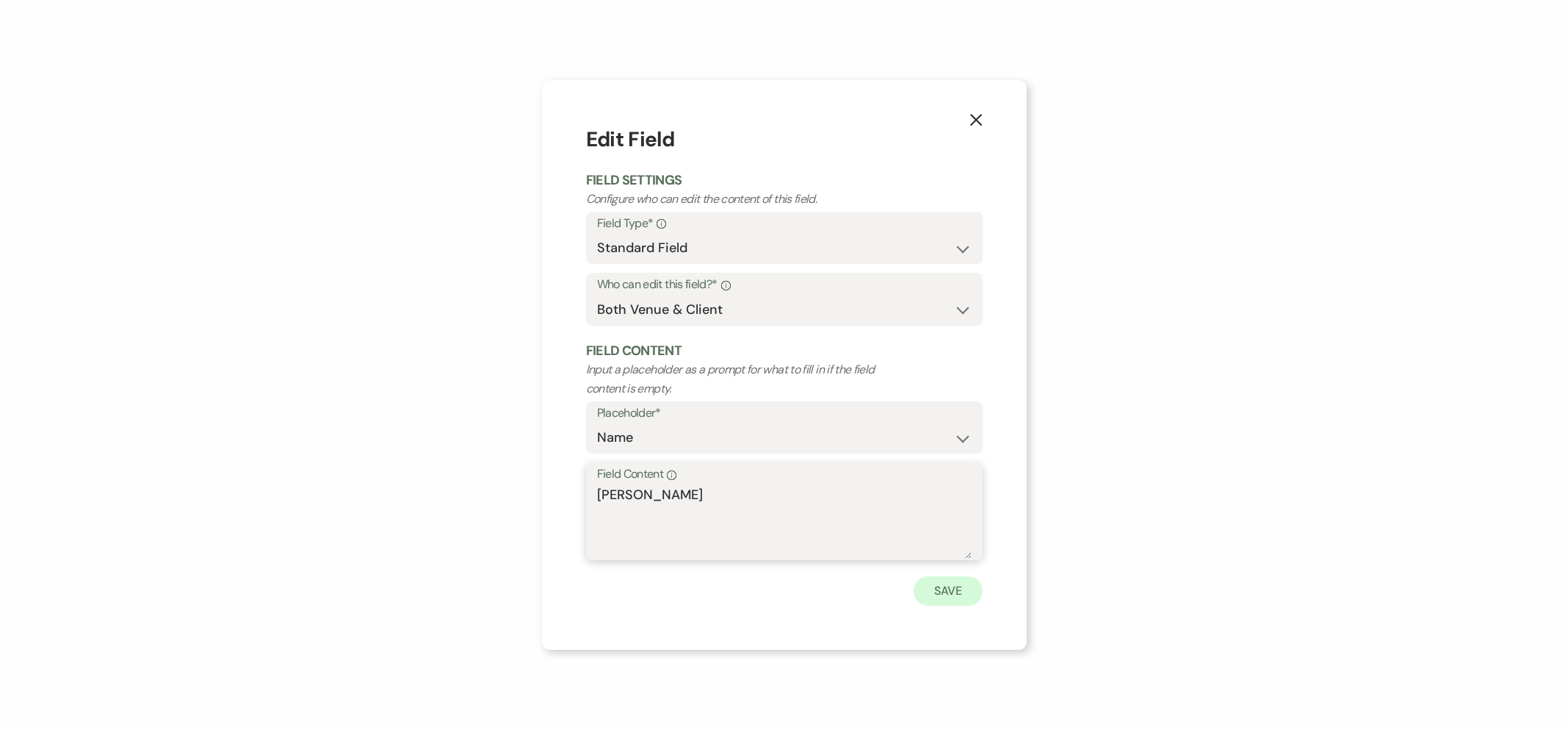
type textarea "[PERSON_NAME]"
drag, startPoint x: 958, startPoint y: 594, endPoint x: 917, endPoint y: 581, distance: 43.0
click at [958, 594] on button "Save" at bounding box center [947, 590] width 69 height 30
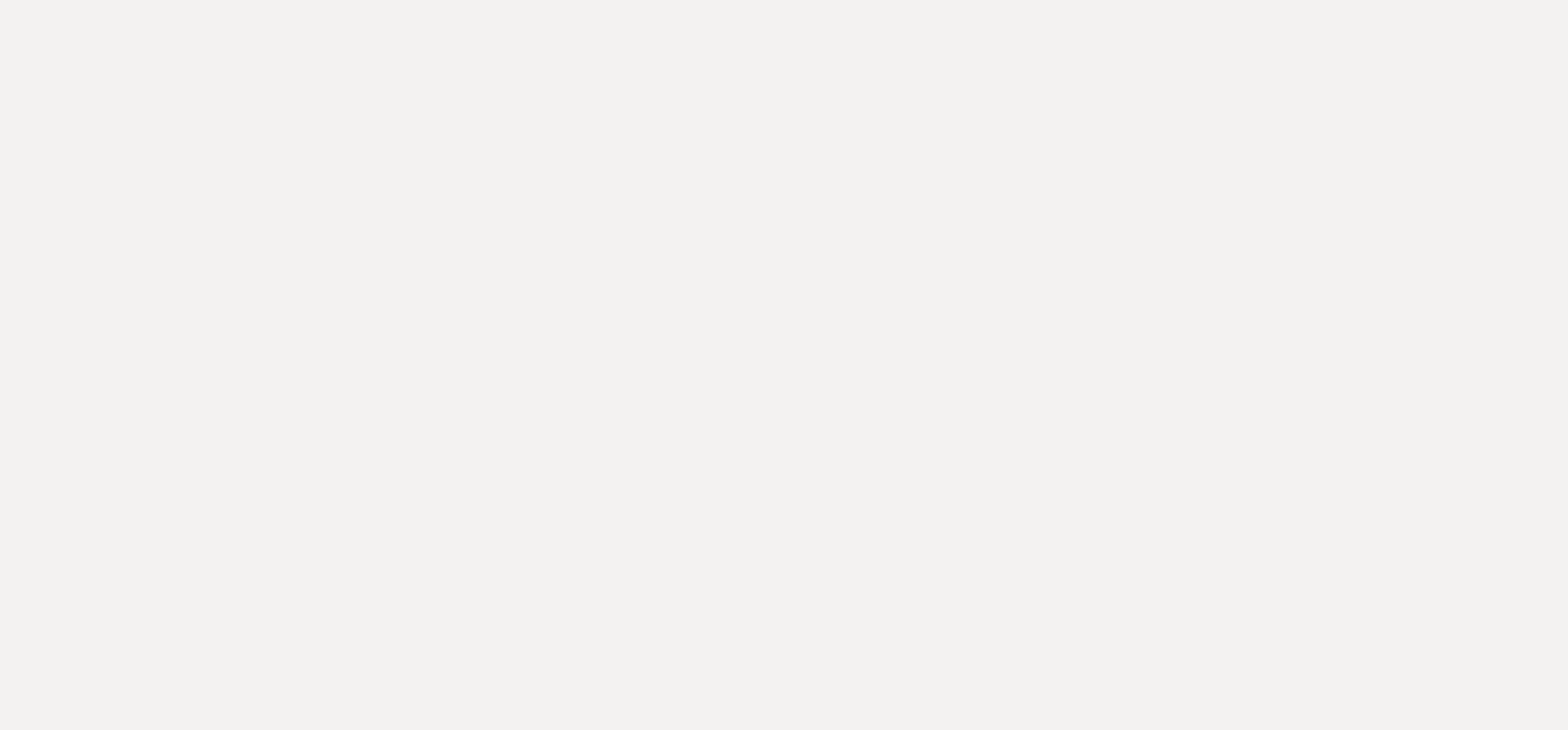
select select "Name"
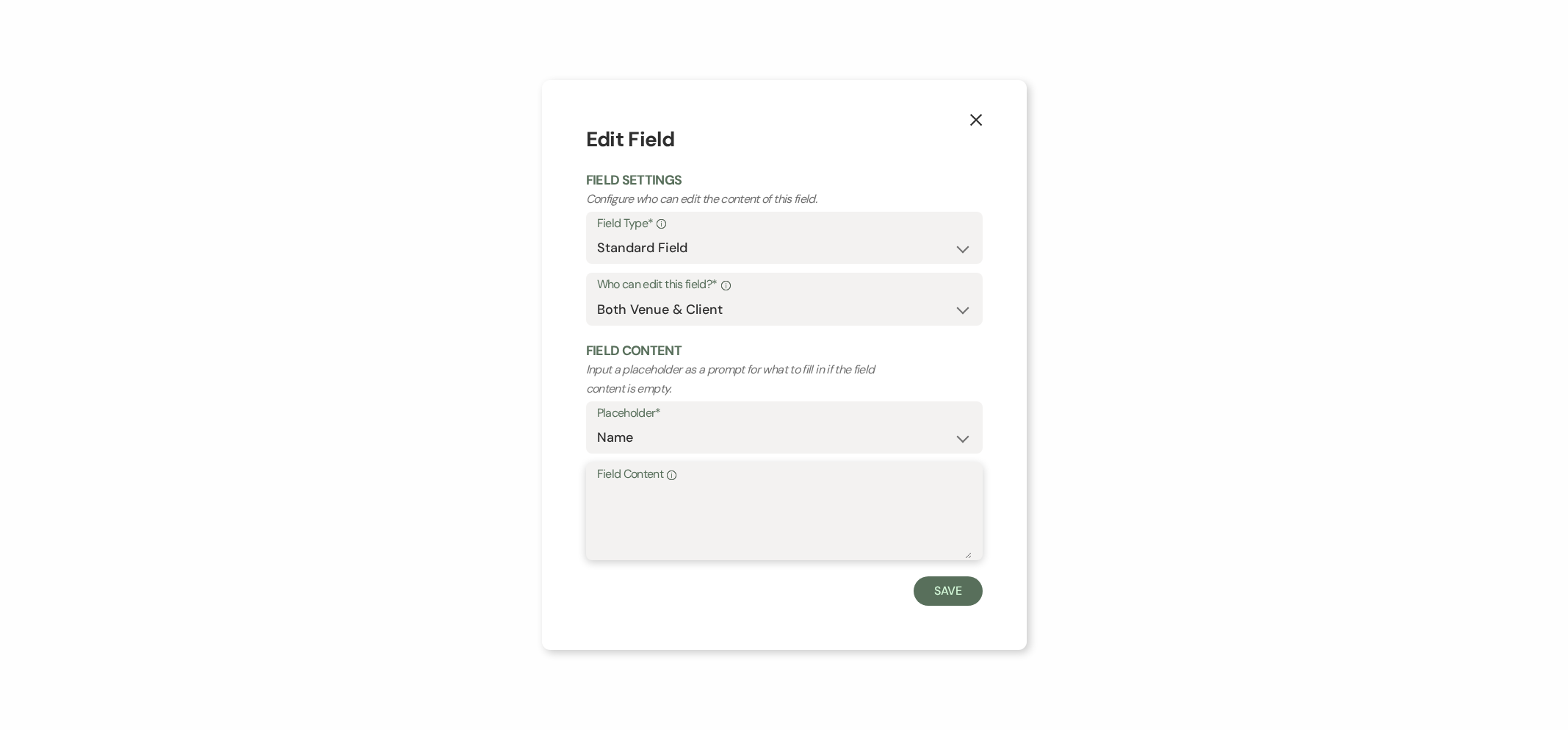
click at [645, 502] on textarea "Field Content Info" at bounding box center [784, 521] width 375 height 74
paste textarea "[PERSON_NAME] & [PERSON_NAME]"
drag, startPoint x: 679, startPoint y: 496, endPoint x: 912, endPoint y: 491, distance: 233.1
click at [912, 491] on textarea "[PERSON_NAME] & [PERSON_NAME]" at bounding box center [784, 521] width 375 height 74
type textarea "[PERSON_NAME]"
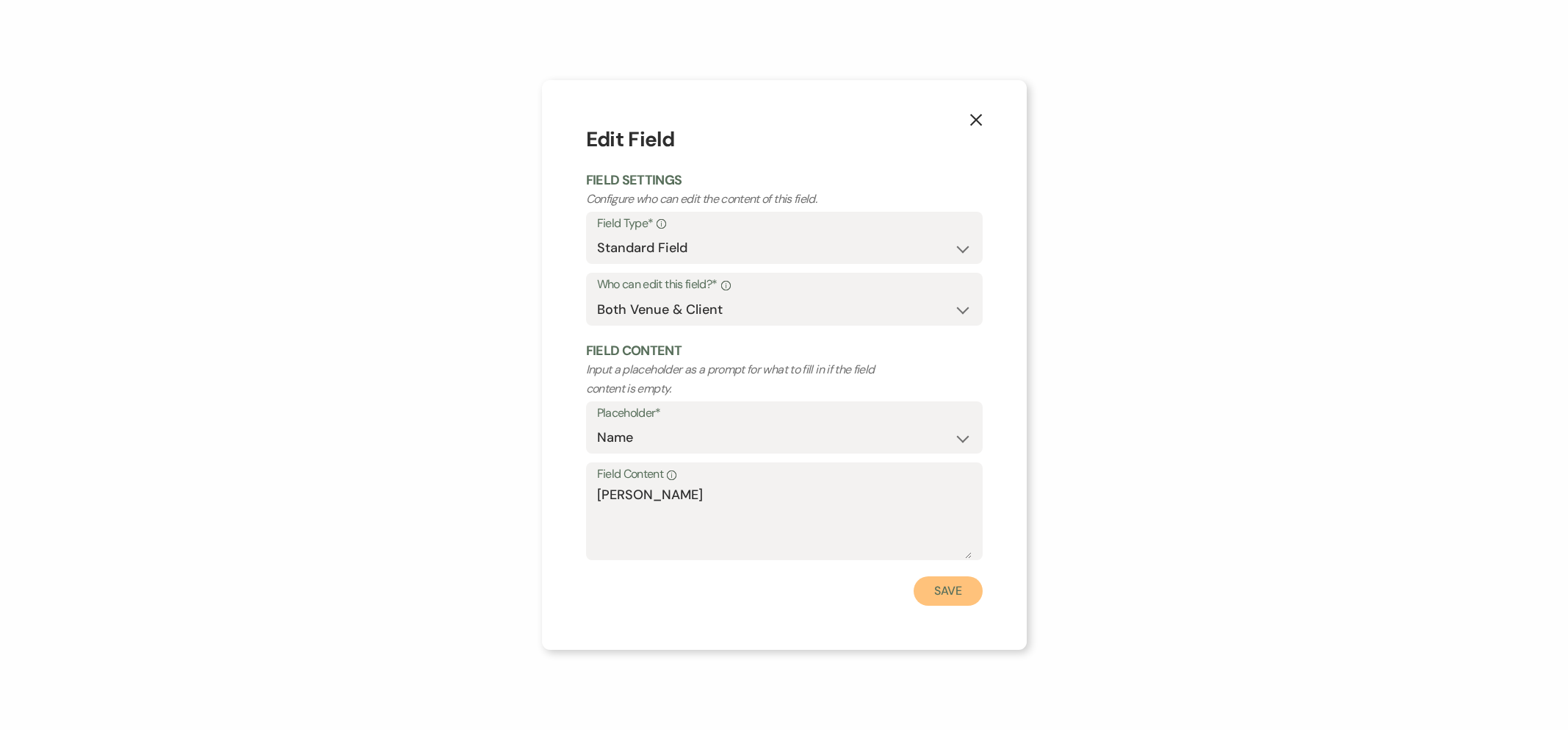
click at [943, 594] on button "Save" at bounding box center [947, 590] width 69 height 30
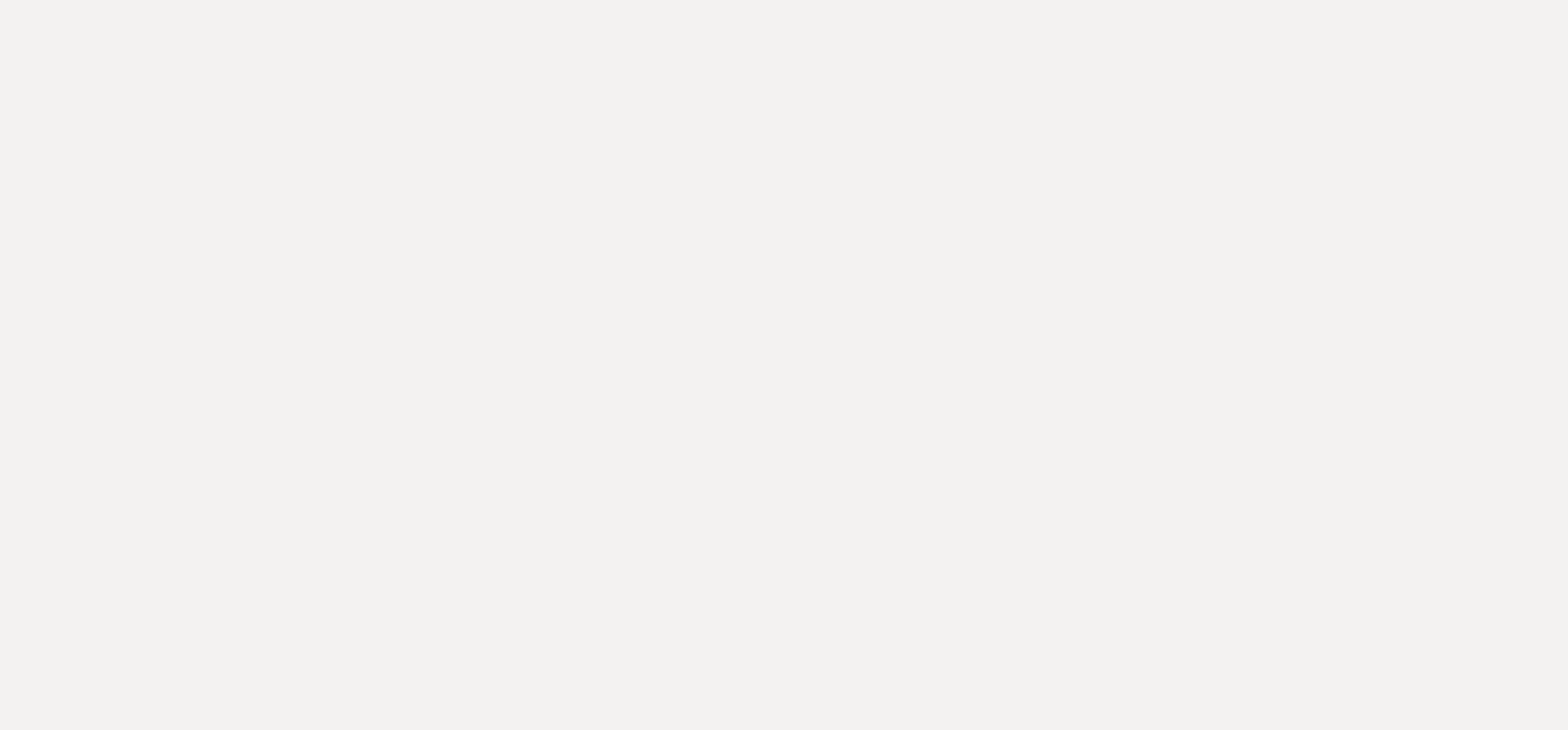
select select "Date"
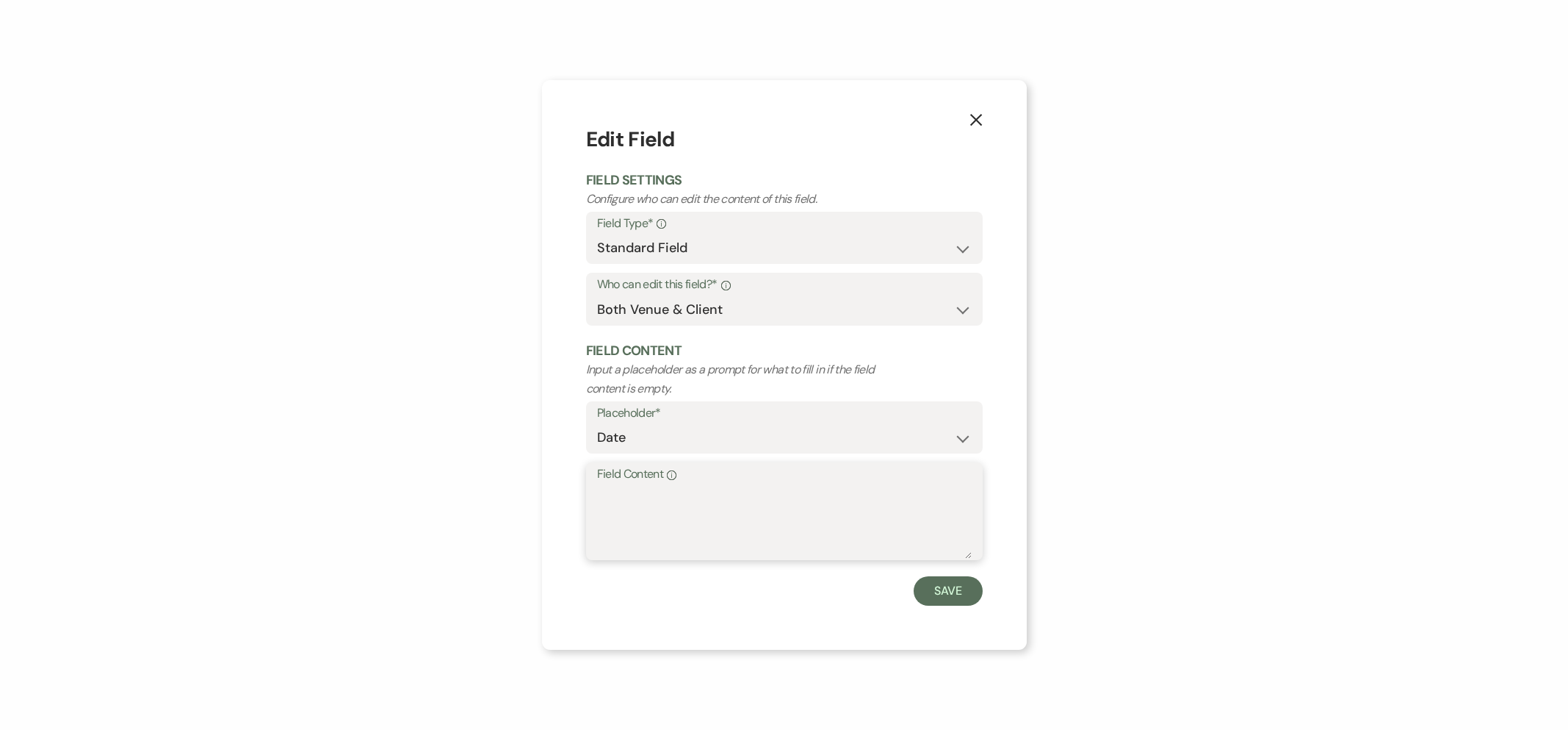
click at [642, 541] on textarea "Field Content Info" at bounding box center [784, 521] width 375 height 74
type textarea "[DATE]"
click at [917, 591] on button "Save" at bounding box center [947, 590] width 69 height 30
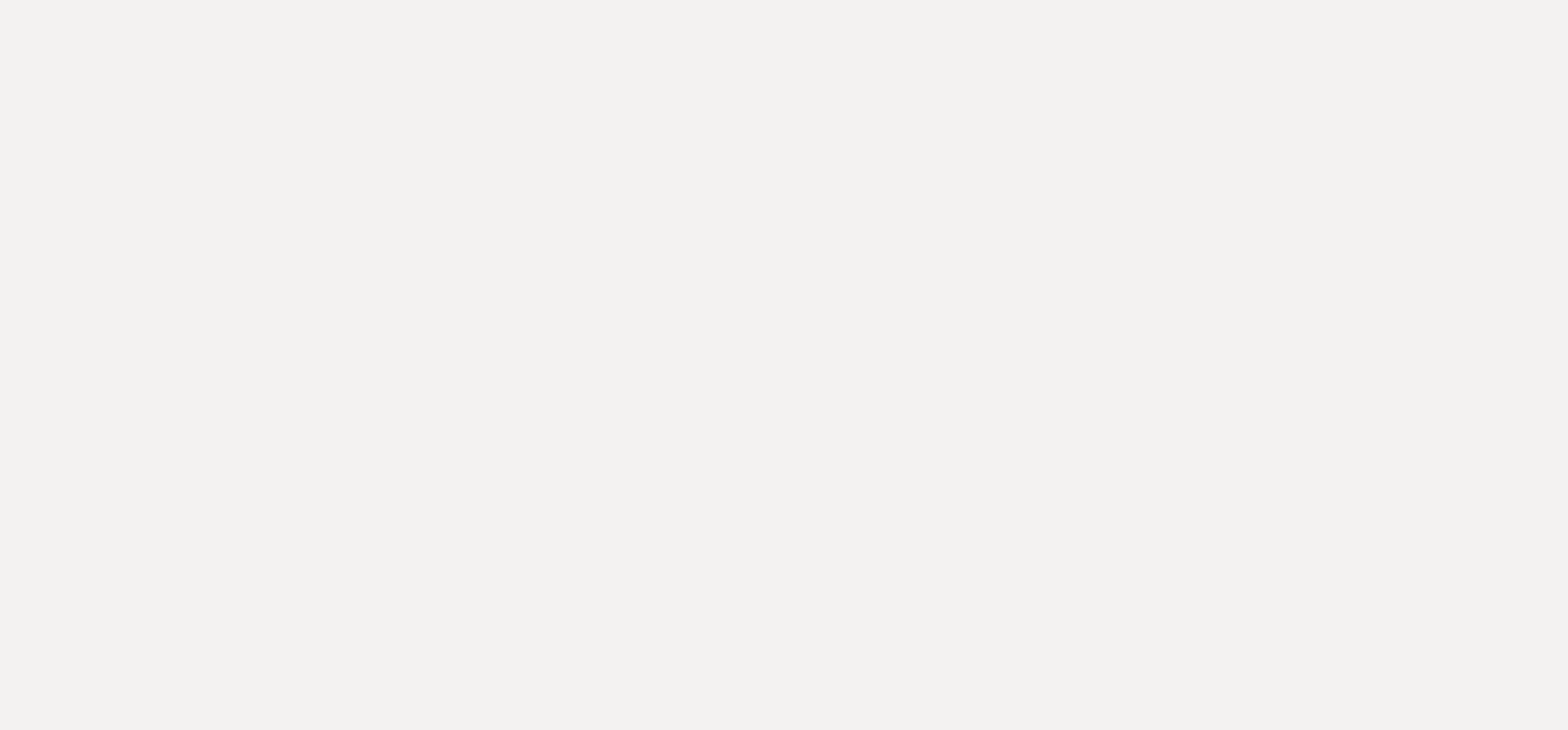
select select "owner"
select select "Amount"
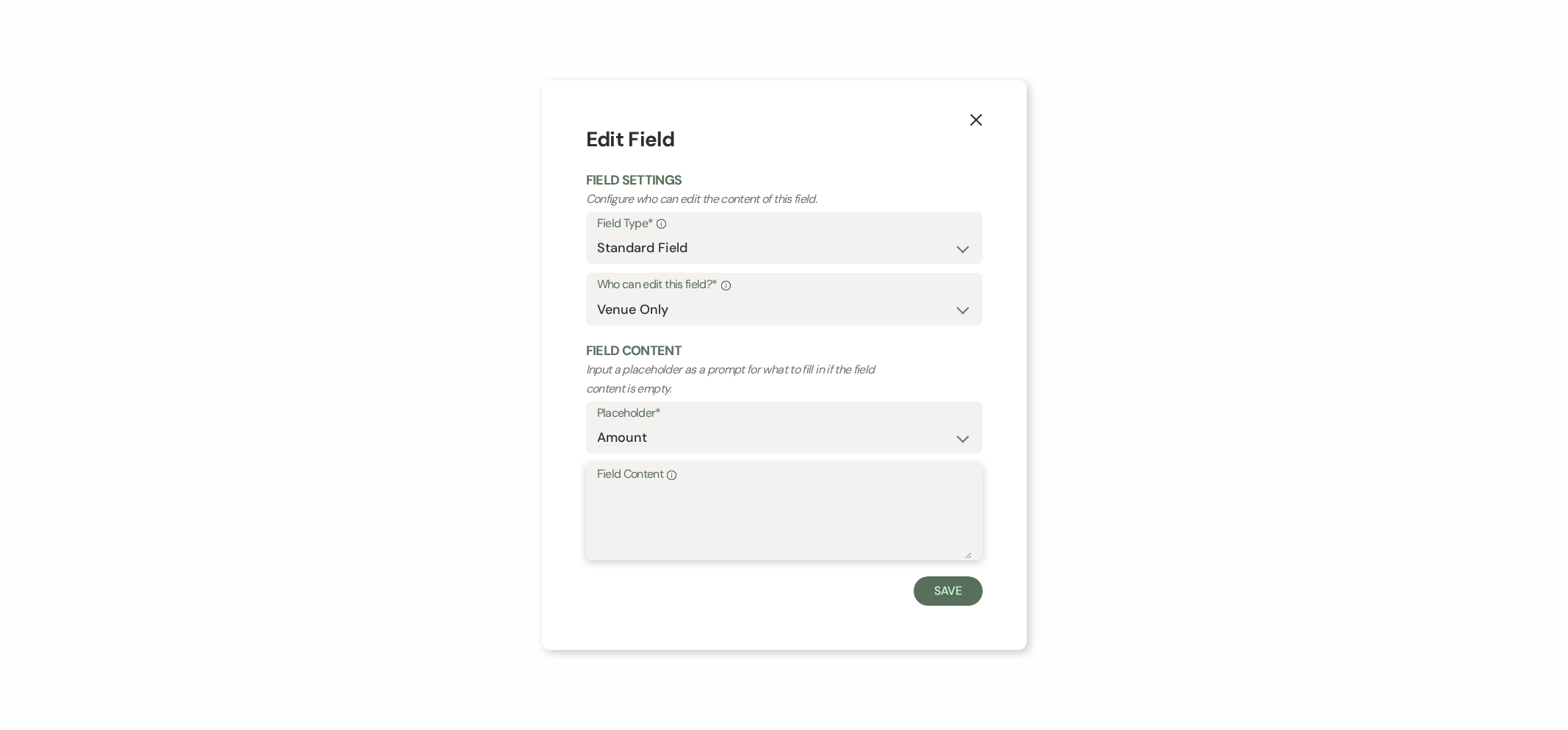
click at [734, 512] on textarea "Field Content Info" at bounding box center [784, 521] width 375 height 74
type textarea "$800"
click at [942, 586] on button "Save" at bounding box center [947, 590] width 69 height 30
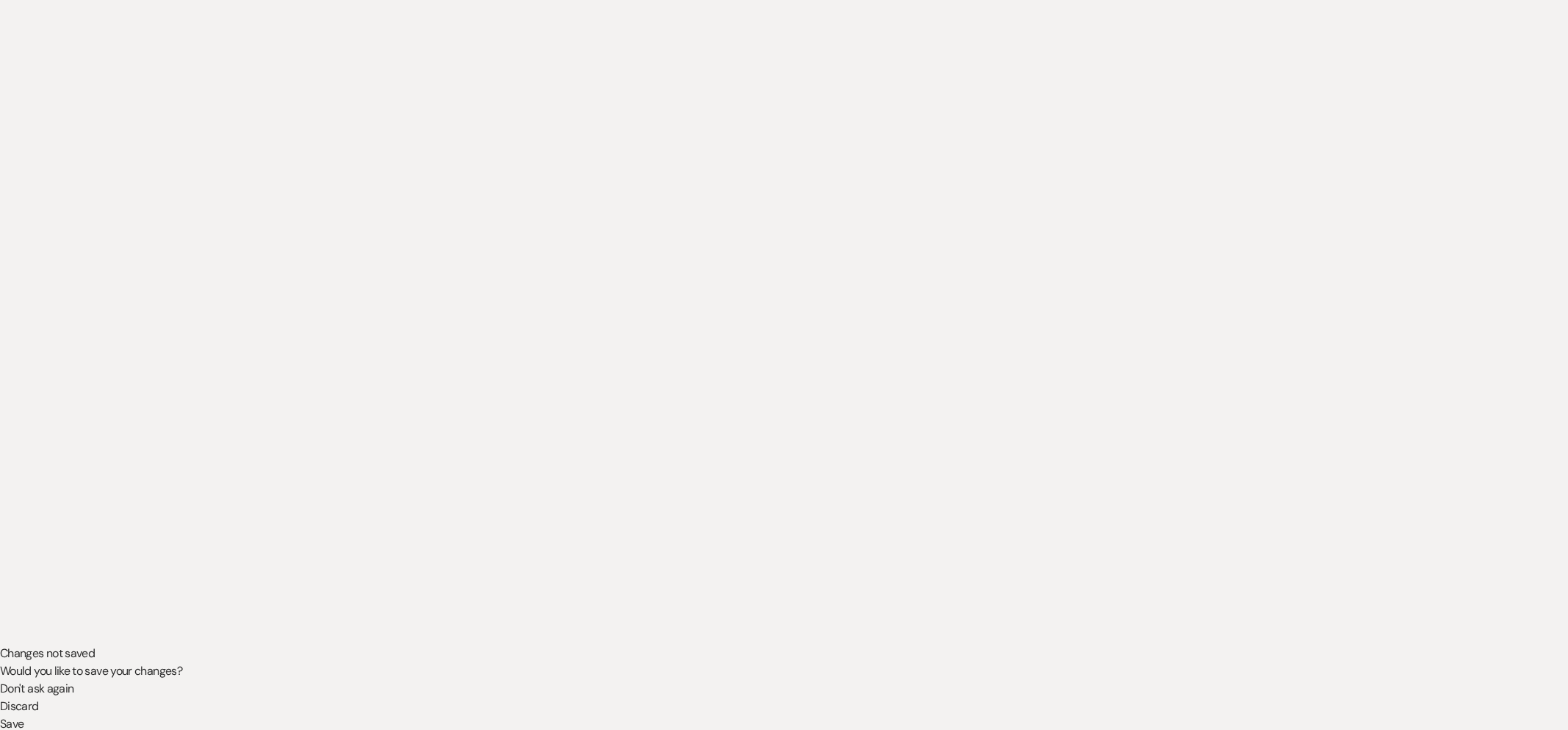
scroll to position [154, 0]
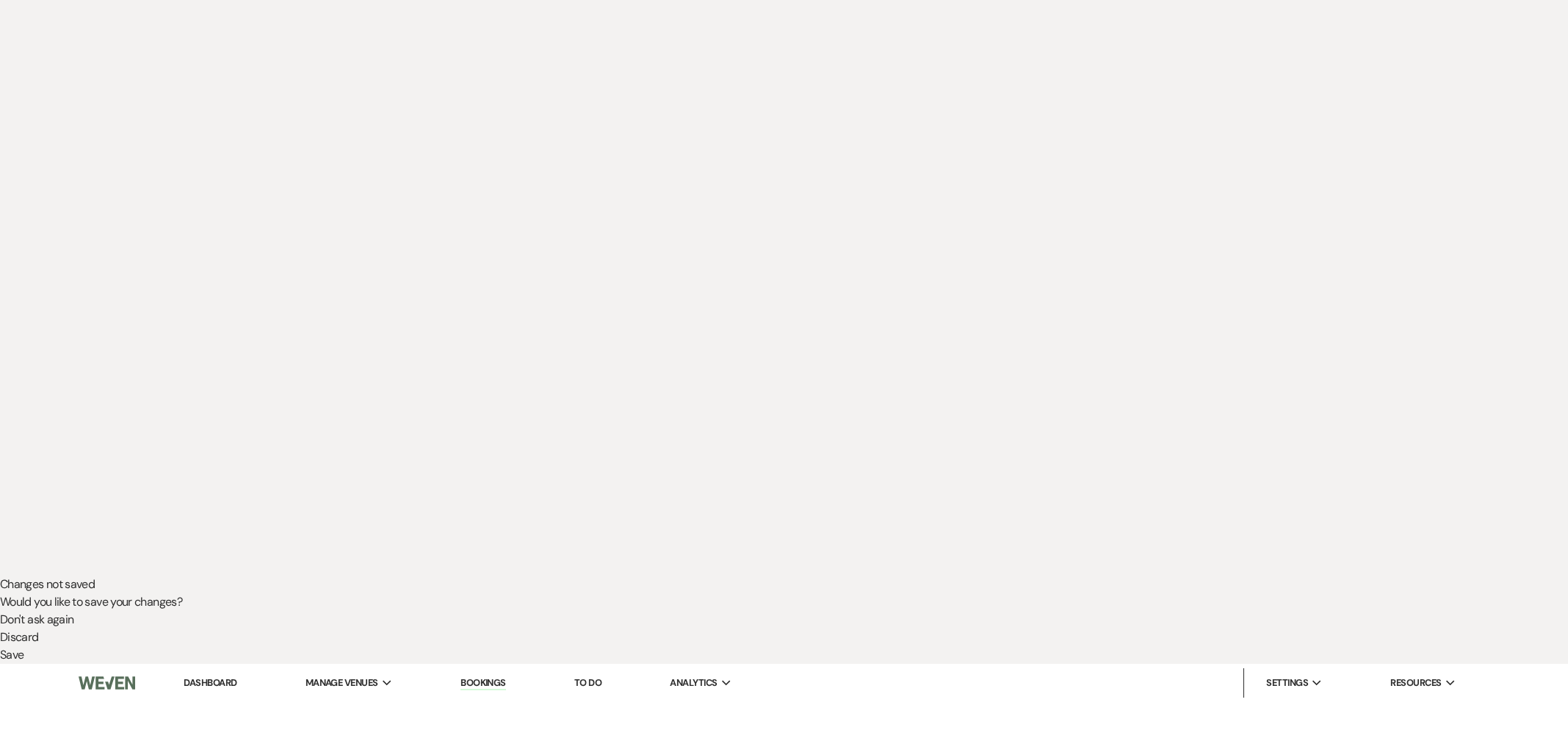
select select "owner"
select select "Amount"
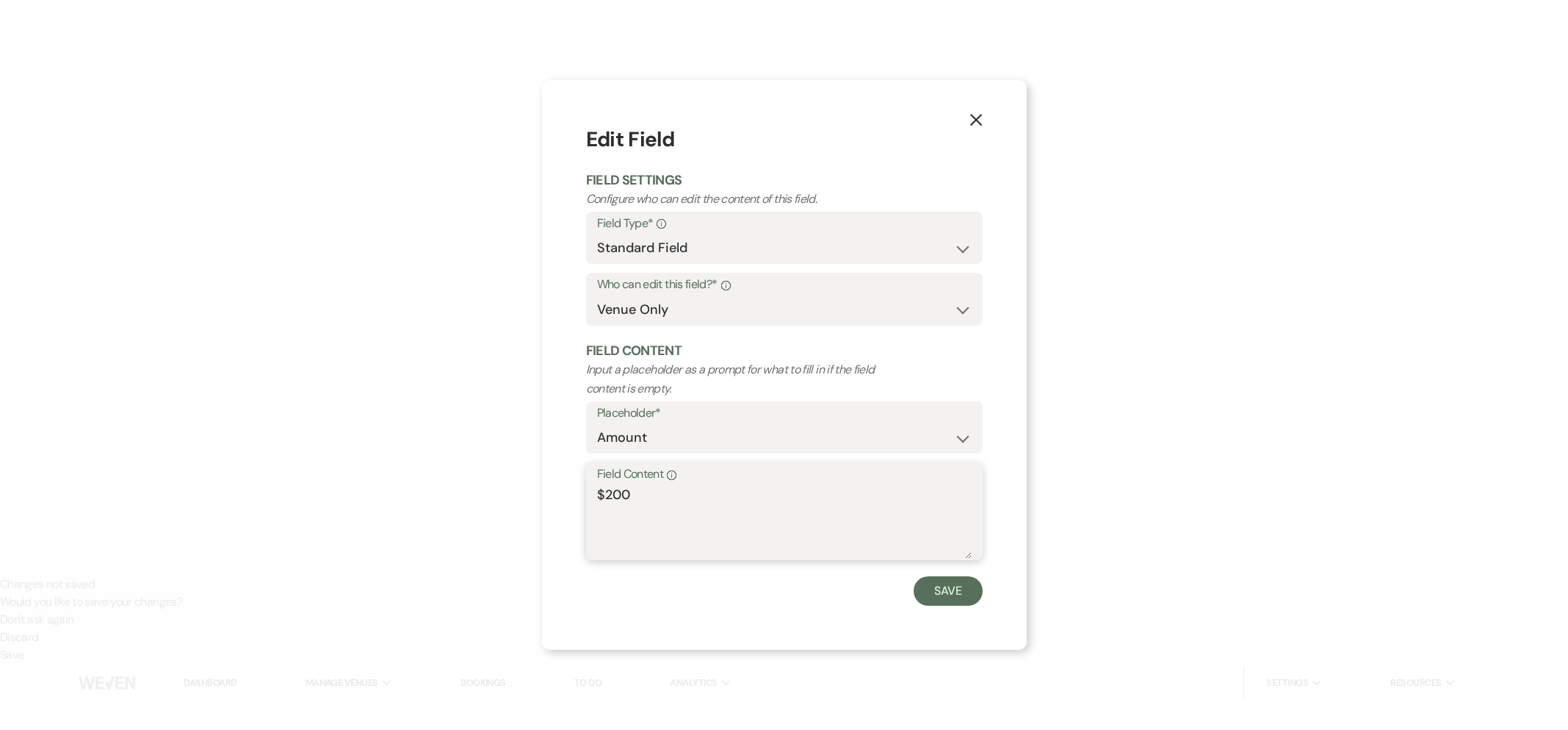
drag, startPoint x: 648, startPoint y: 498, endPoint x: 568, endPoint y: 496, distance: 80.0
click at [568, 496] on div "X Edit Field Field Settings Configure who can edit the content of this field. F…" at bounding box center [784, 365] width 485 height 569
type textarea "0"
click at [935, 590] on button "Save" at bounding box center [947, 590] width 69 height 30
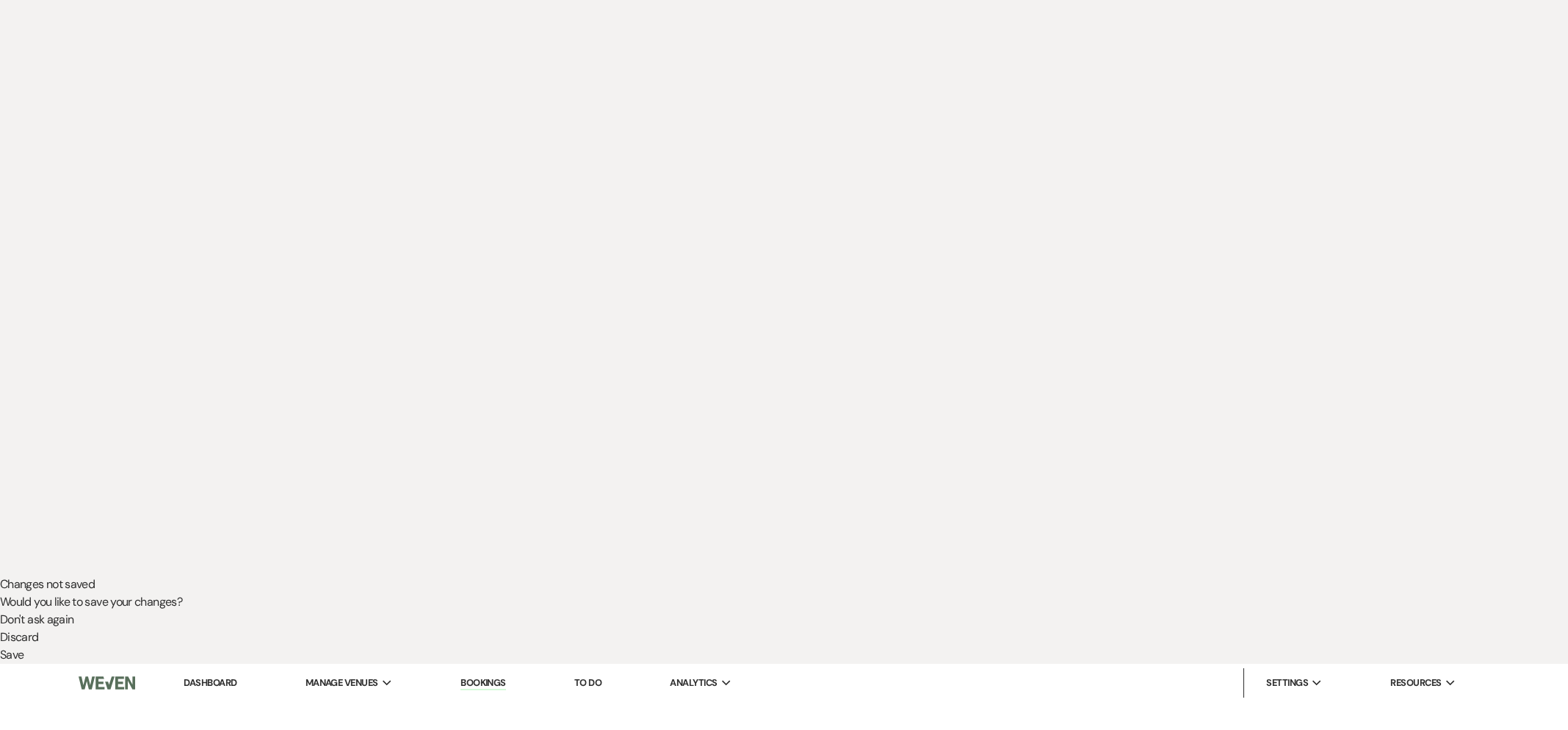
select select "owner"
select select "Amount"
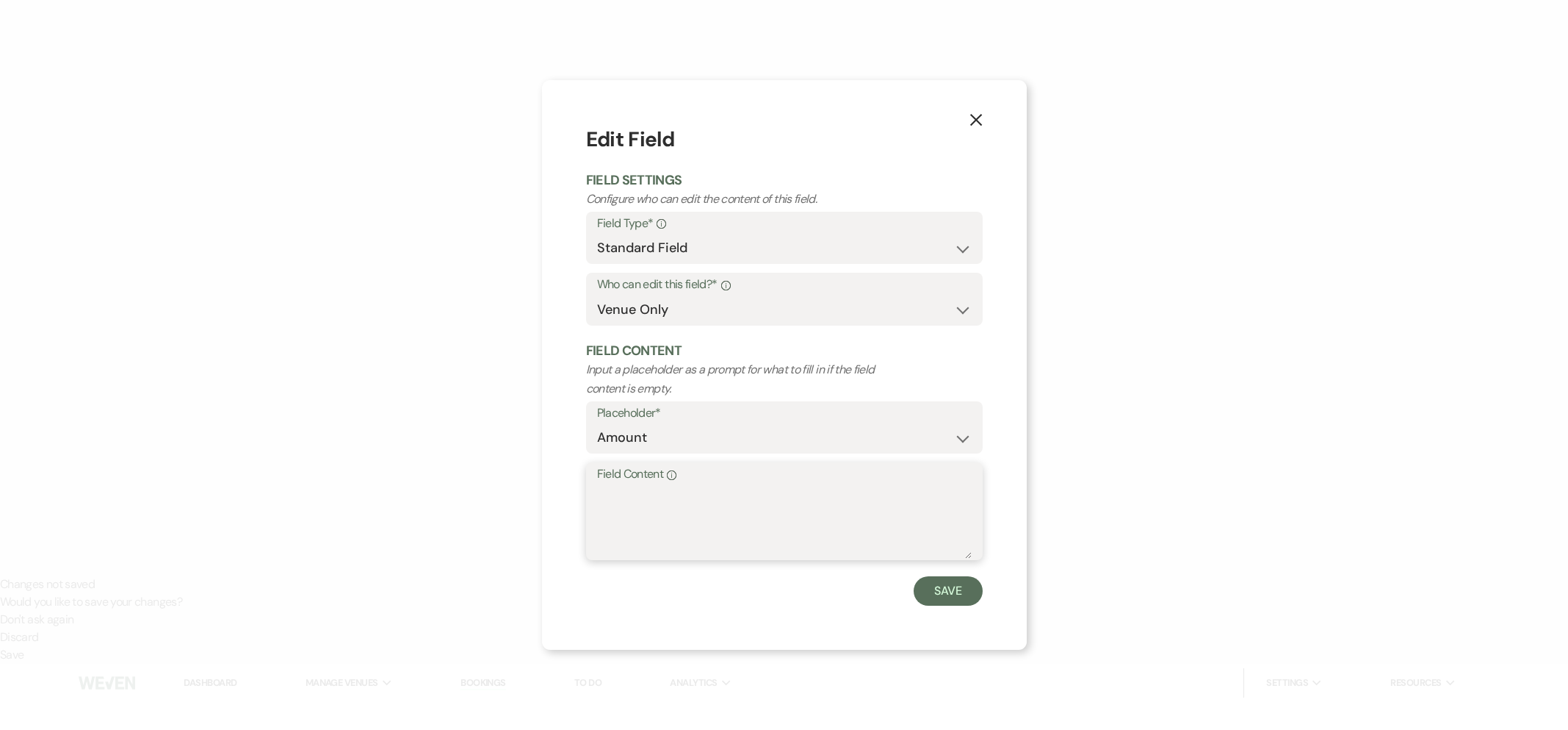
click at [654, 514] on textarea "Field Content Info" at bounding box center [784, 521] width 375 height 74
type textarea "$800"
click at [935, 590] on button "Save" at bounding box center [947, 590] width 69 height 30
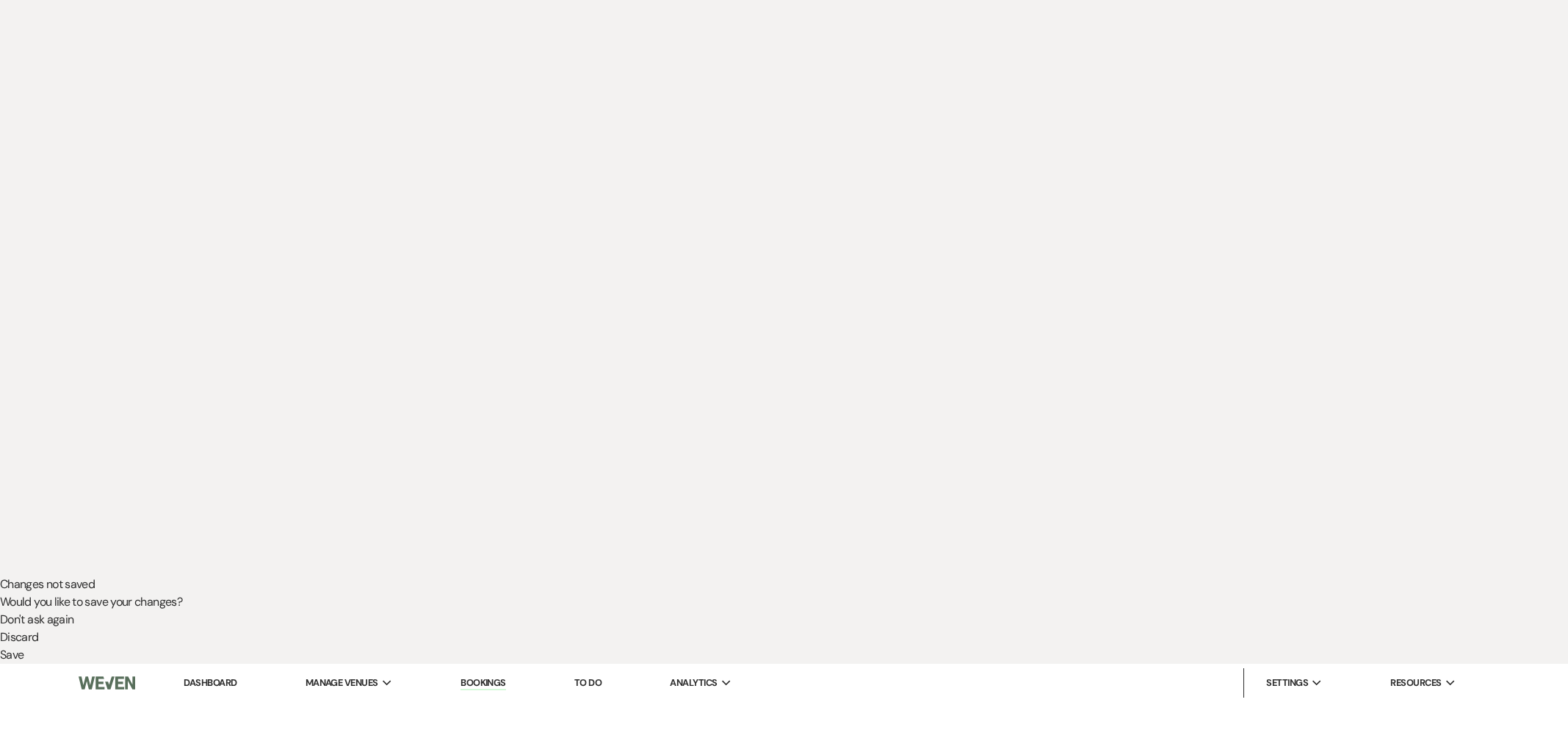
select select "owner"
select select "Date"
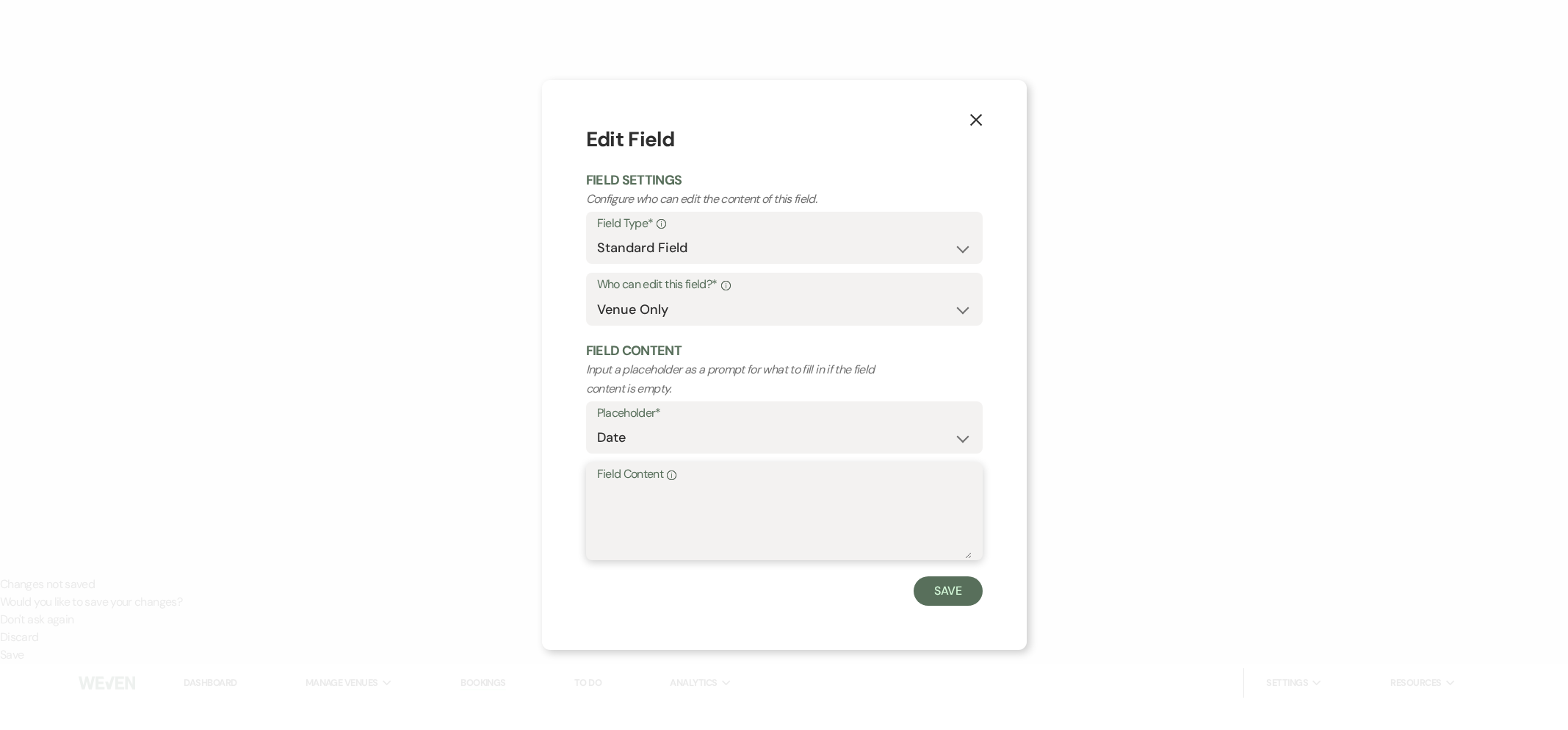
click at [696, 505] on textarea "Field Content Info" at bounding box center [784, 521] width 375 height 74
click at [702, 499] on textarea "due at rehearsal [DATE]" at bounding box center [784, 521] width 375 height 74
click at [833, 505] on textarea "due at rehearsal ([DATE]" at bounding box center [784, 521] width 375 height 74
type textarea "due at rehearsal ([DATE])"
click at [926, 590] on button "Save" at bounding box center [947, 590] width 69 height 30
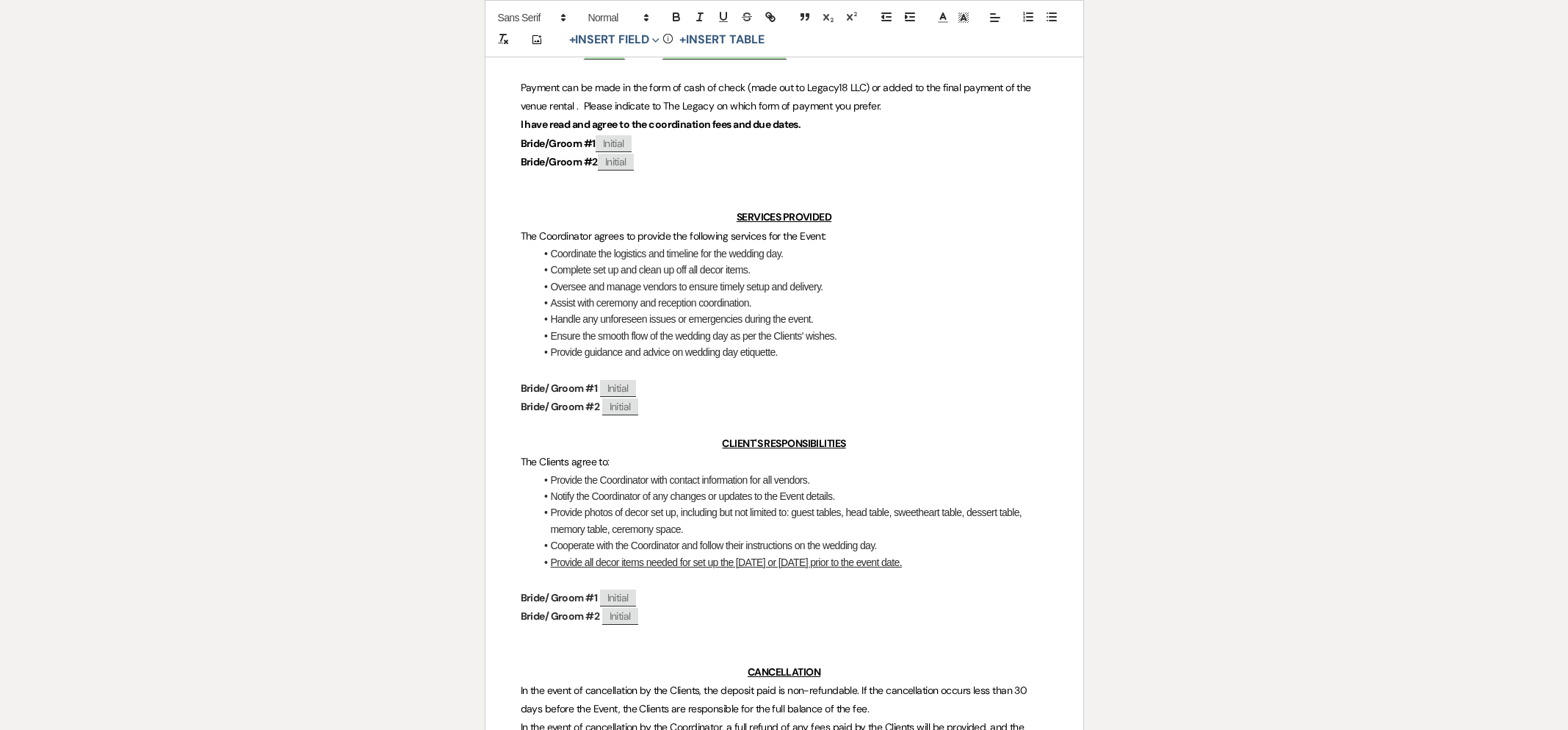
scroll to position [0, 0]
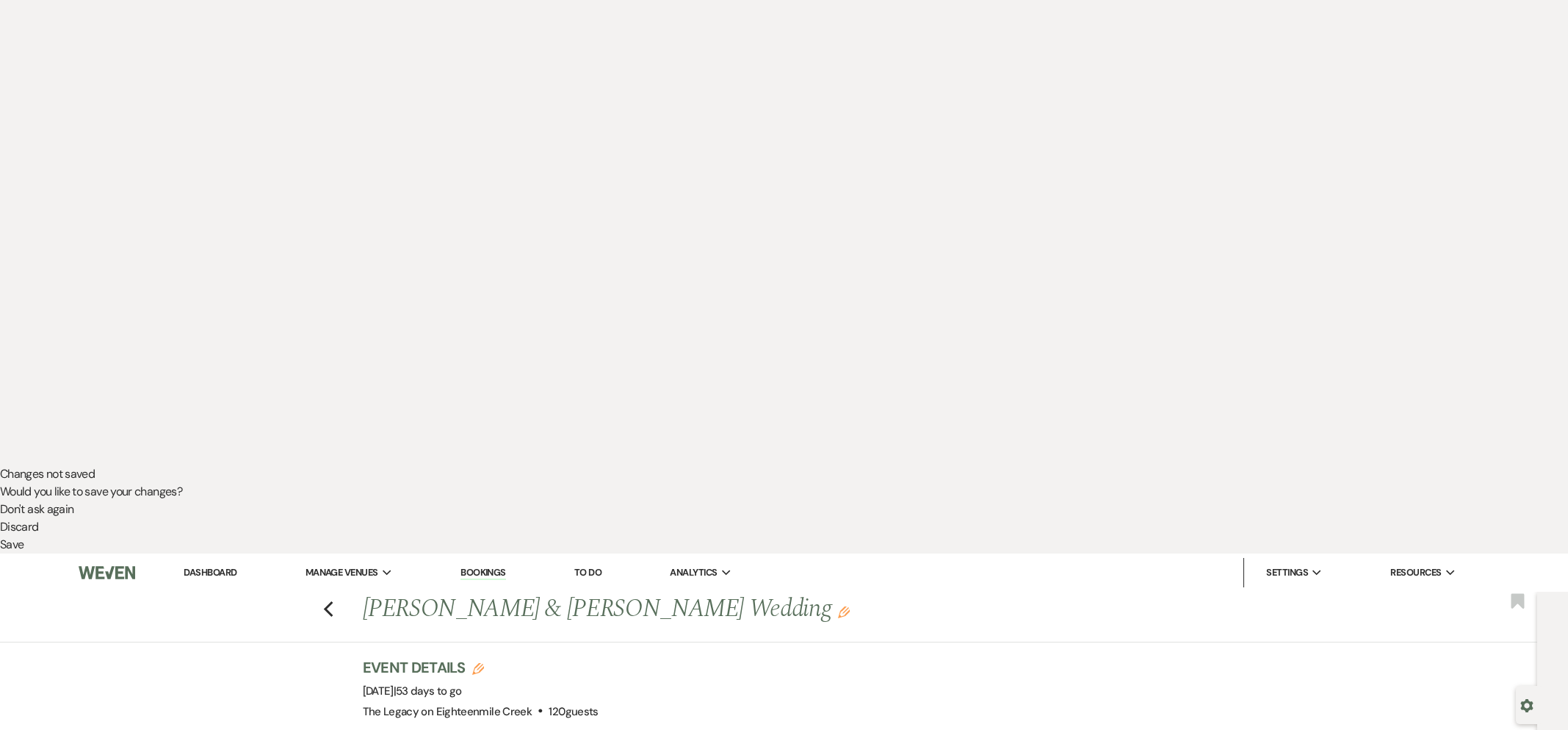
scroll to position [360, 0]
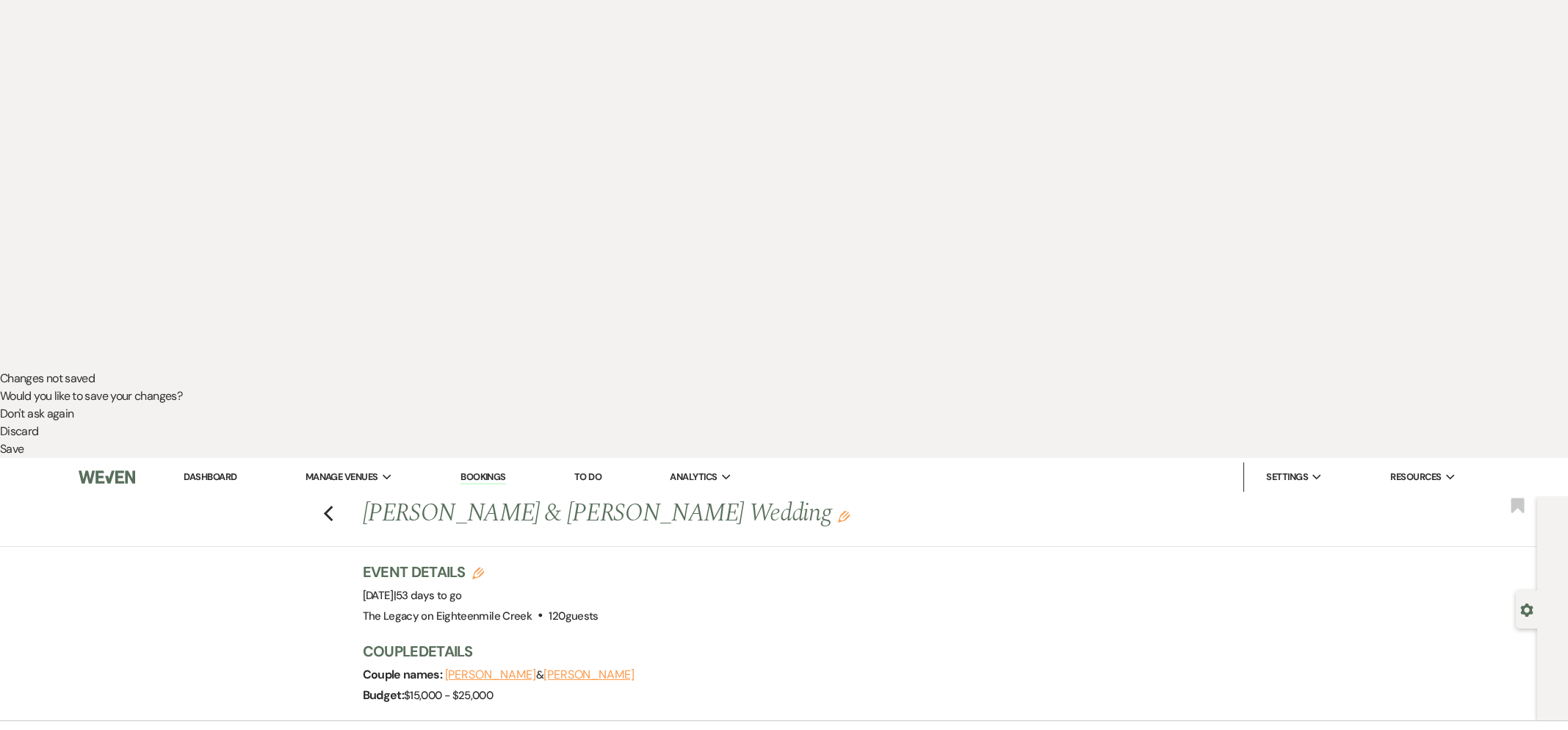
type input "Day of Coordinating Agreement"
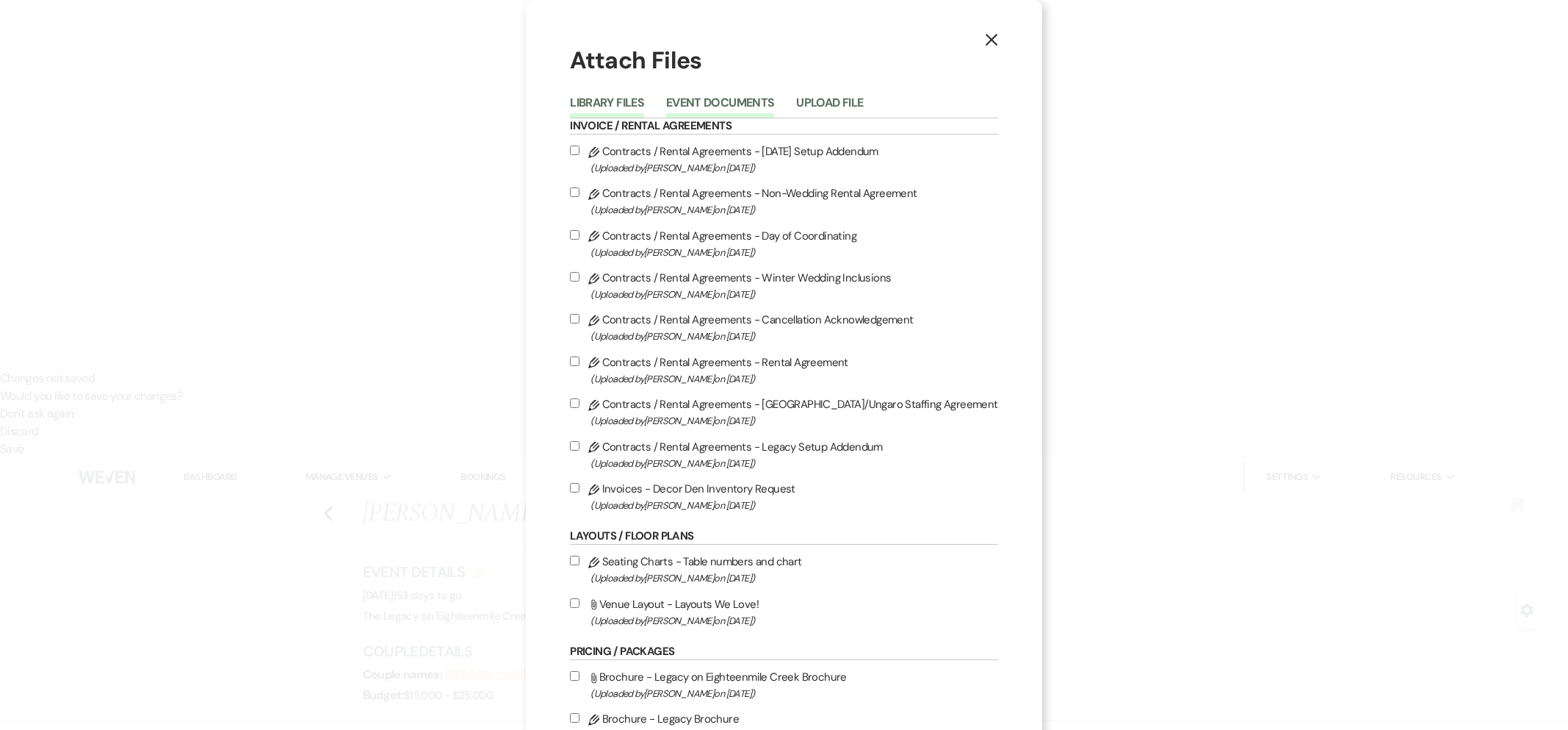
click at [720, 103] on button "Event Documents" at bounding box center [720, 107] width 108 height 21
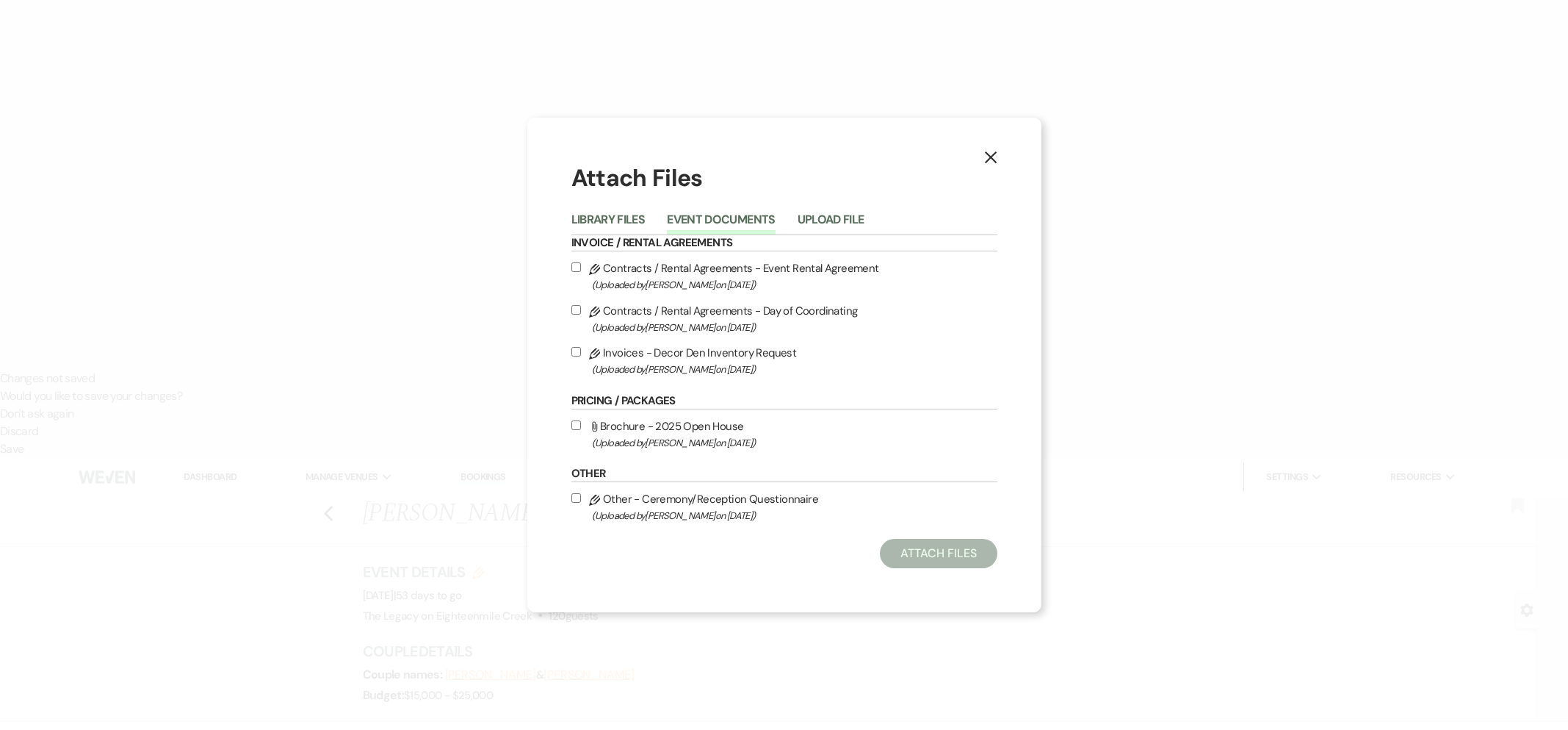
click at [725, 308] on label "Pencil Contracts / Rental Agreements - Day of Coordinating (Uploaded by [PERSON…" at bounding box center [784, 319] width 425 height 34
click at [581, 308] on input "Pencil Contracts / Rental Agreements - Day of Coordinating (Uploaded by [PERSON…" at bounding box center [577, 310] width 10 height 10
checkbox input "true"
click at [914, 548] on button "Attach Files" at bounding box center [938, 553] width 117 height 30
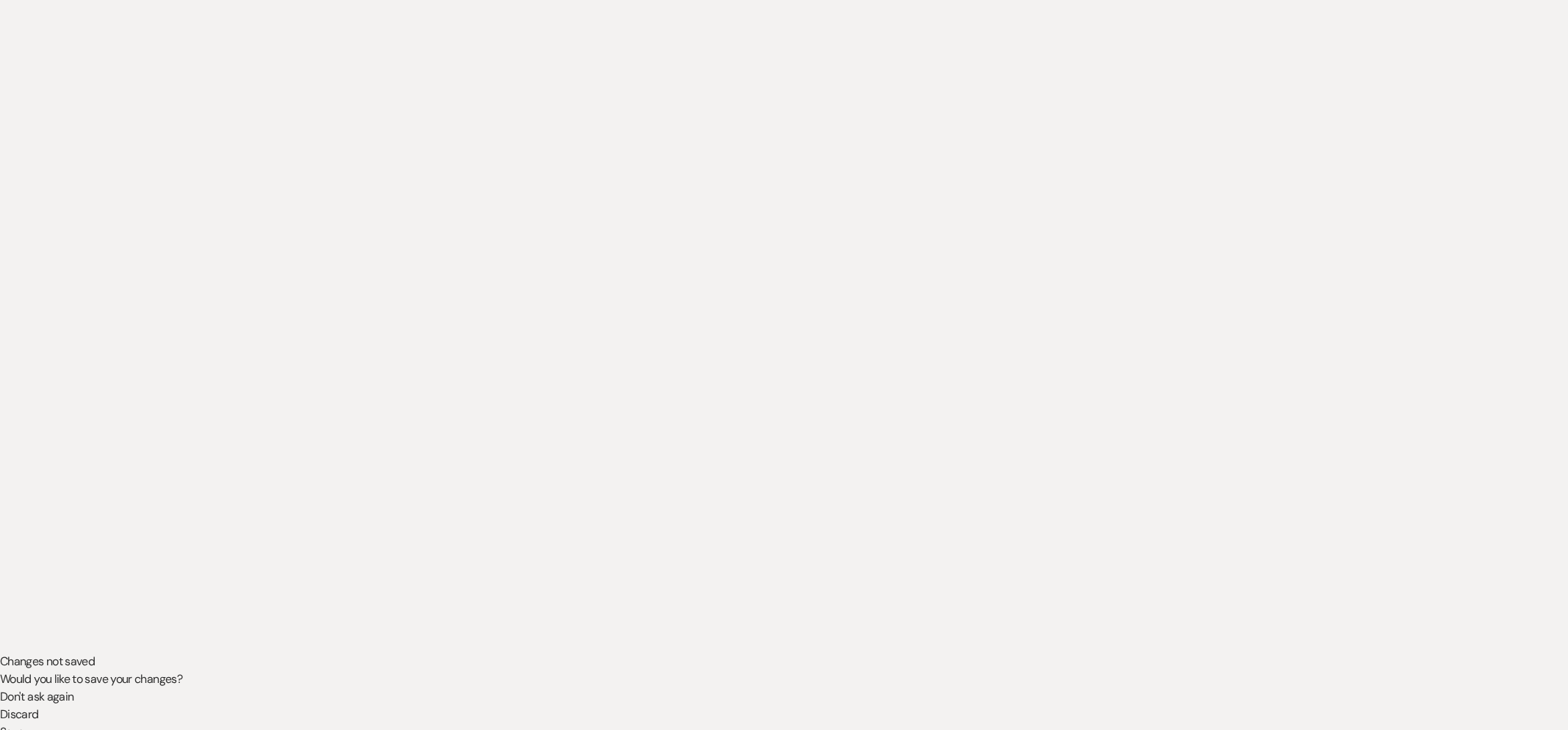
scroll to position [0, 0]
select select "6"
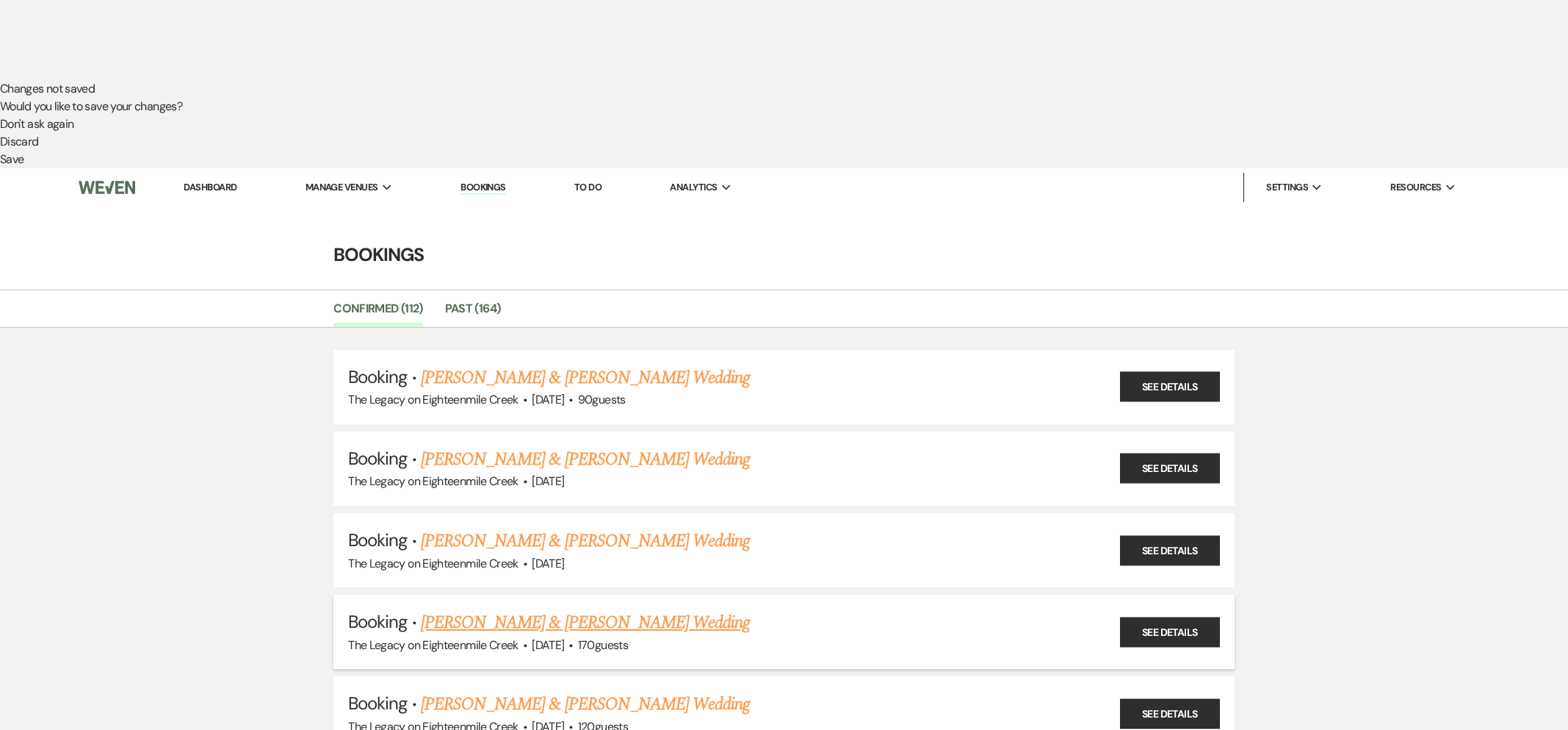
scroll to position [651, 0]
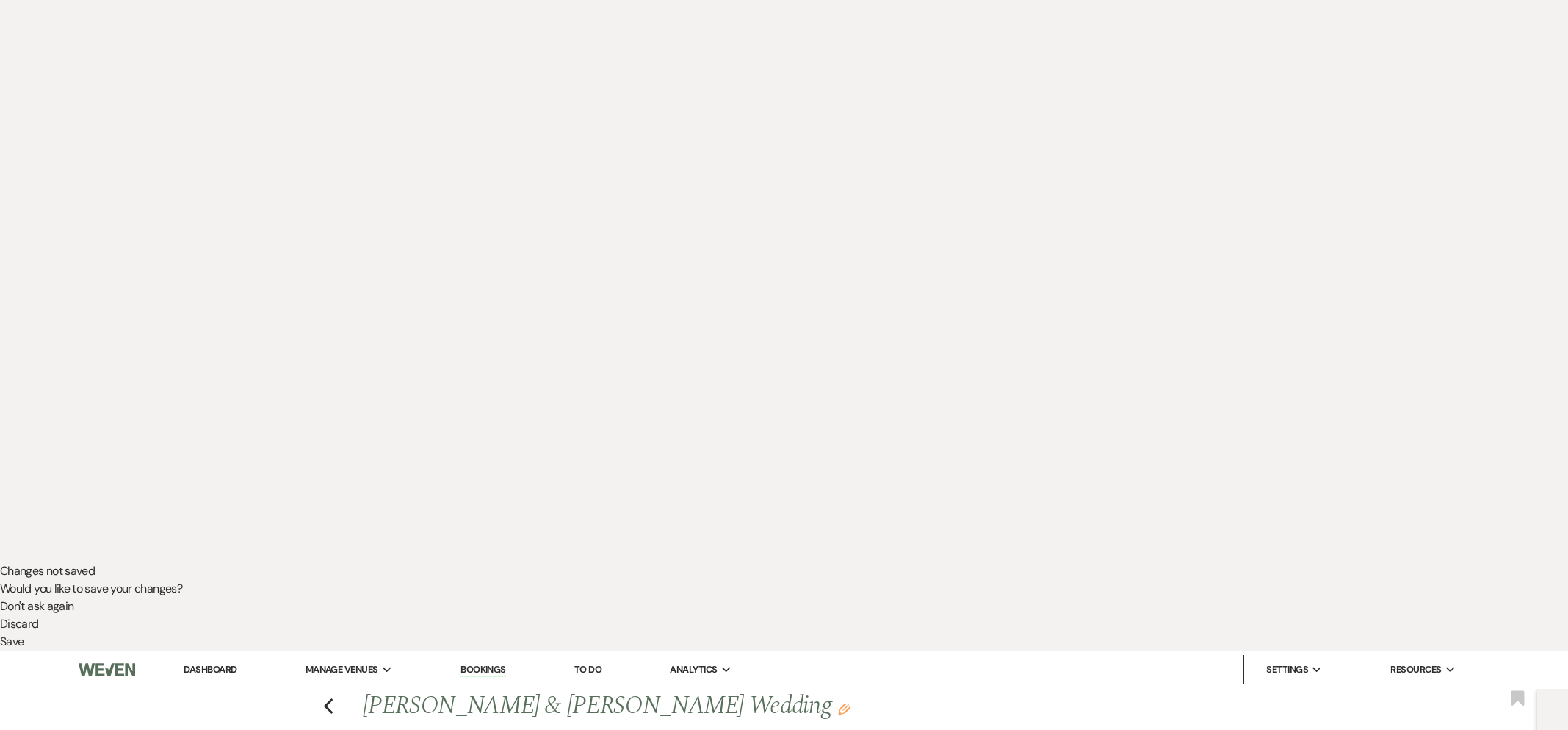
scroll to position [205, 0]
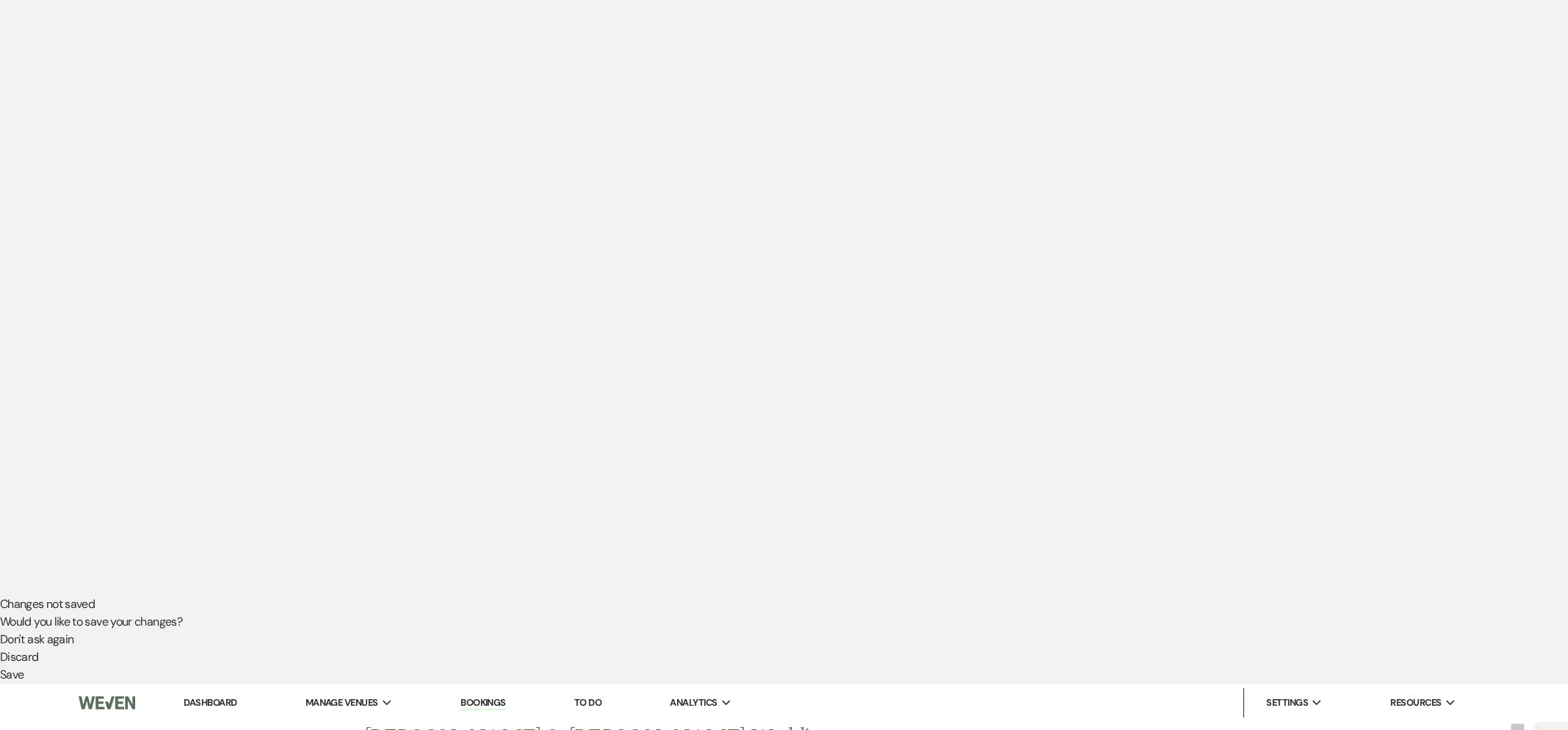
scroll to position [0, 0]
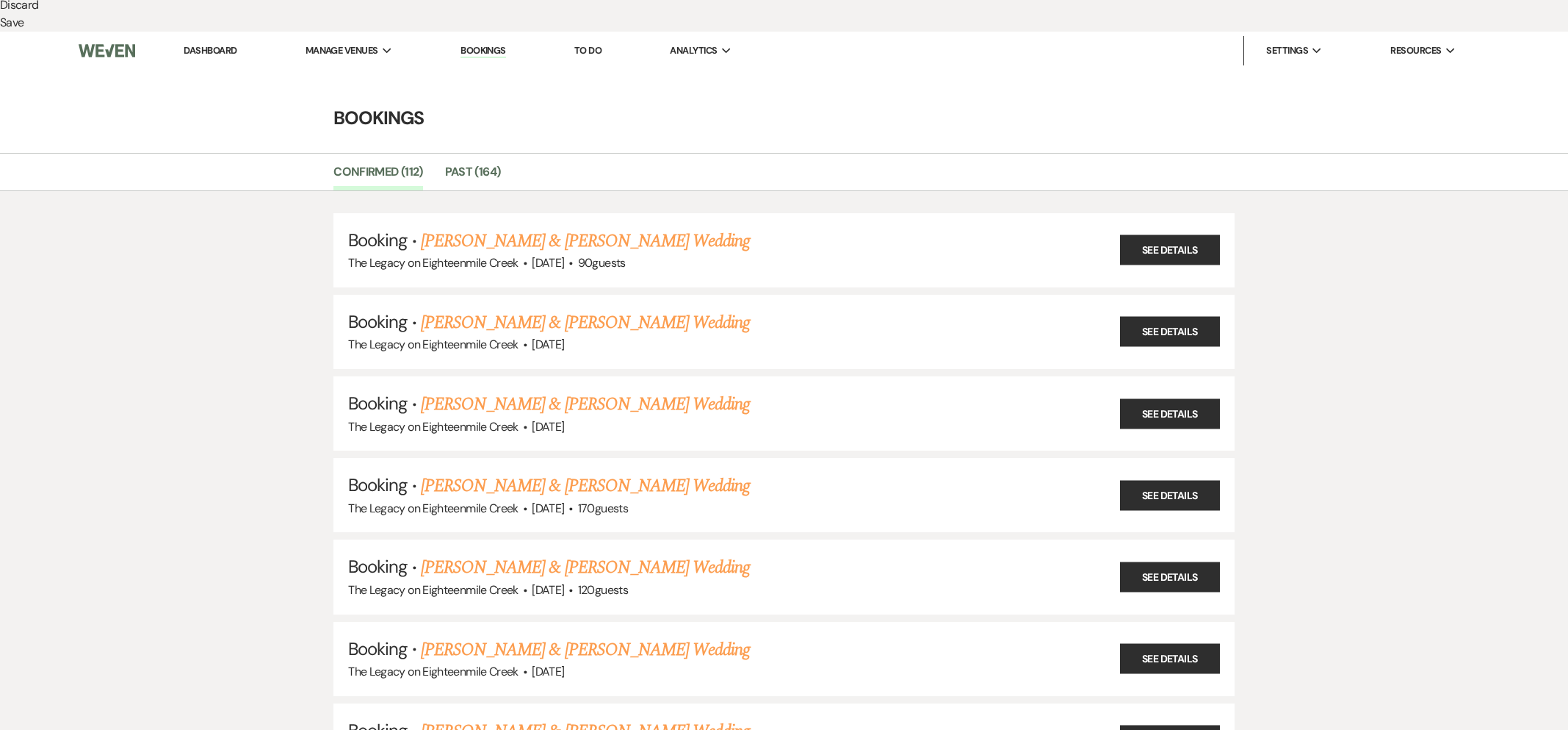
scroll to position [785, 0]
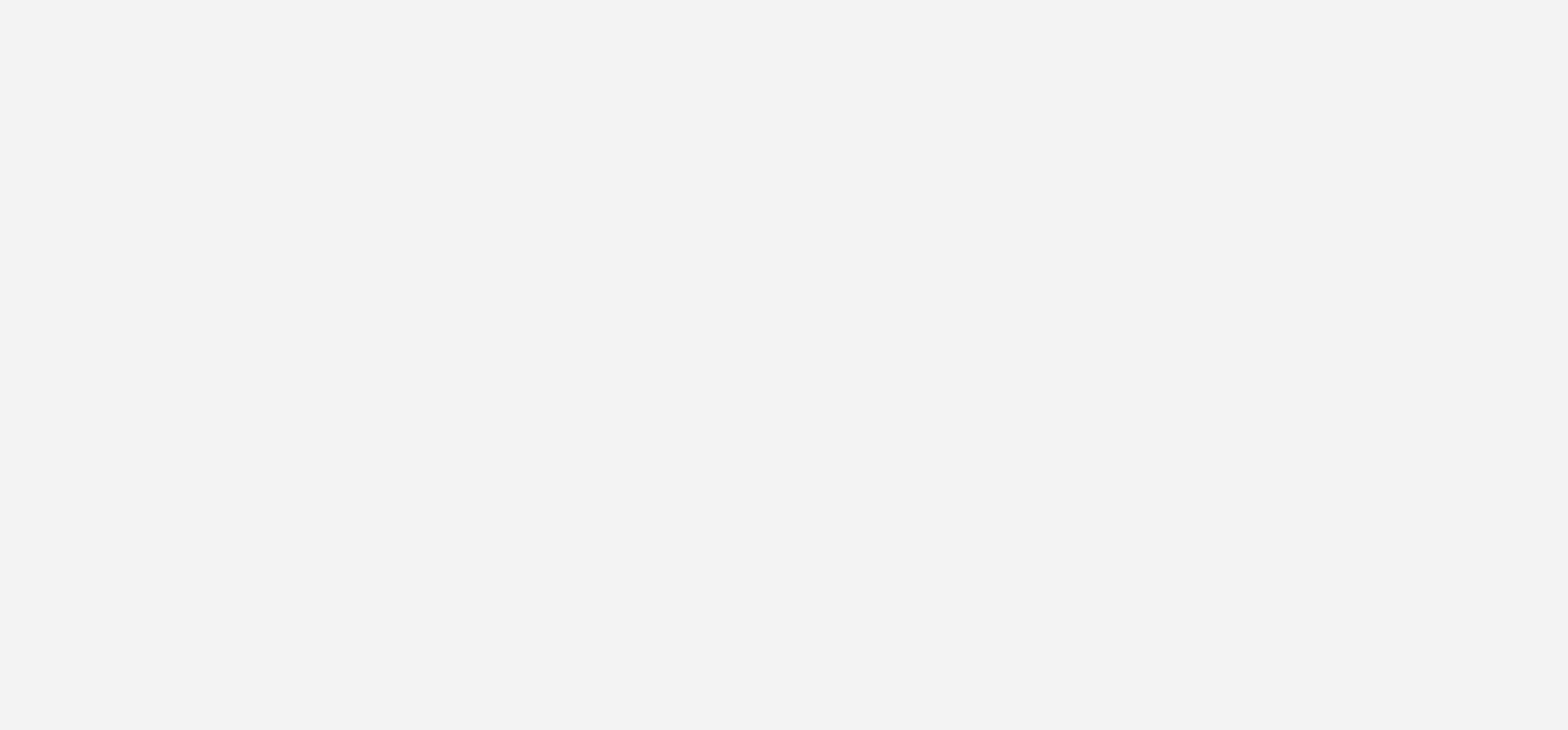
drag, startPoint x: 559, startPoint y: 280, endPoint x: 566, endPoint y: 312, distance: 32.8
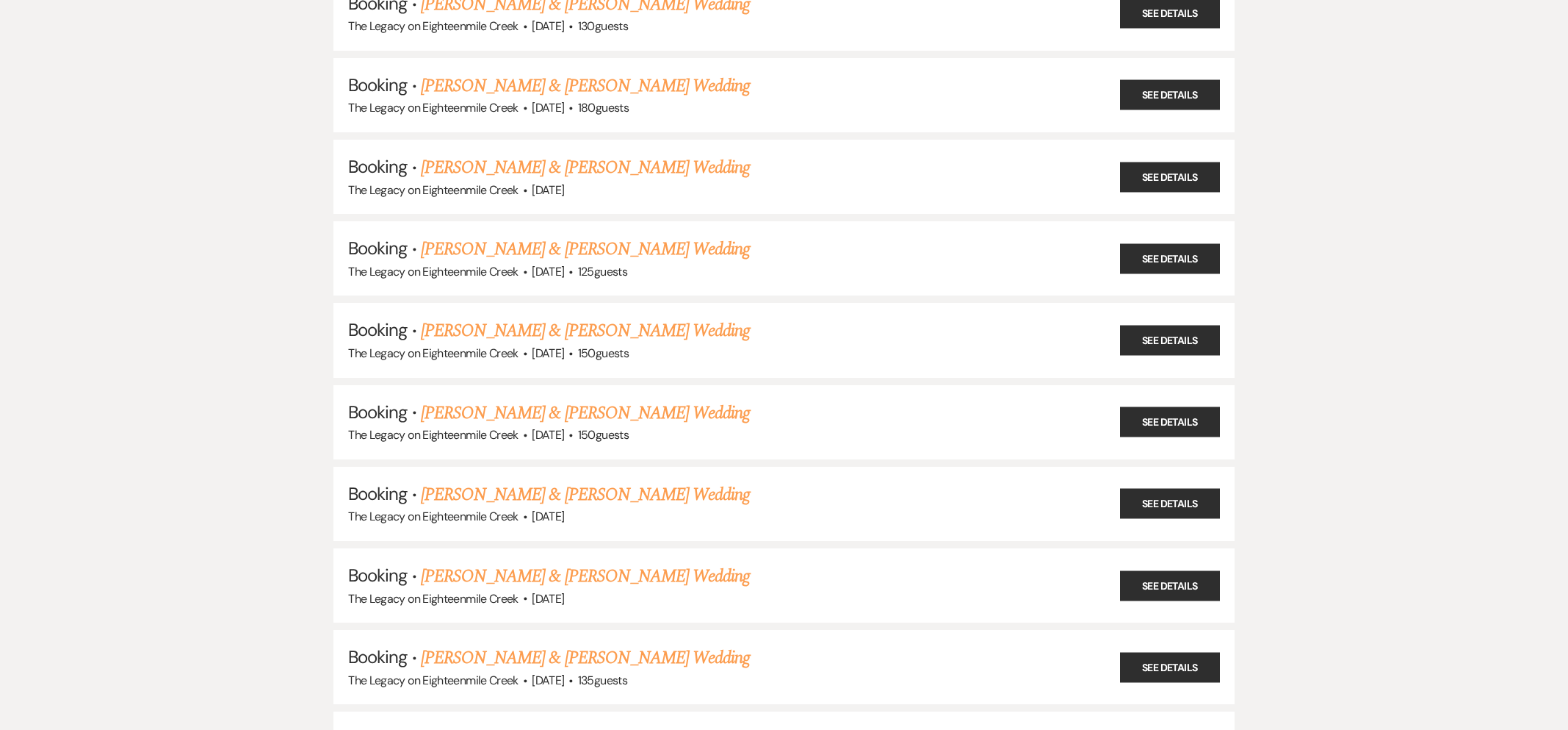
scroll to position [6281, 0]
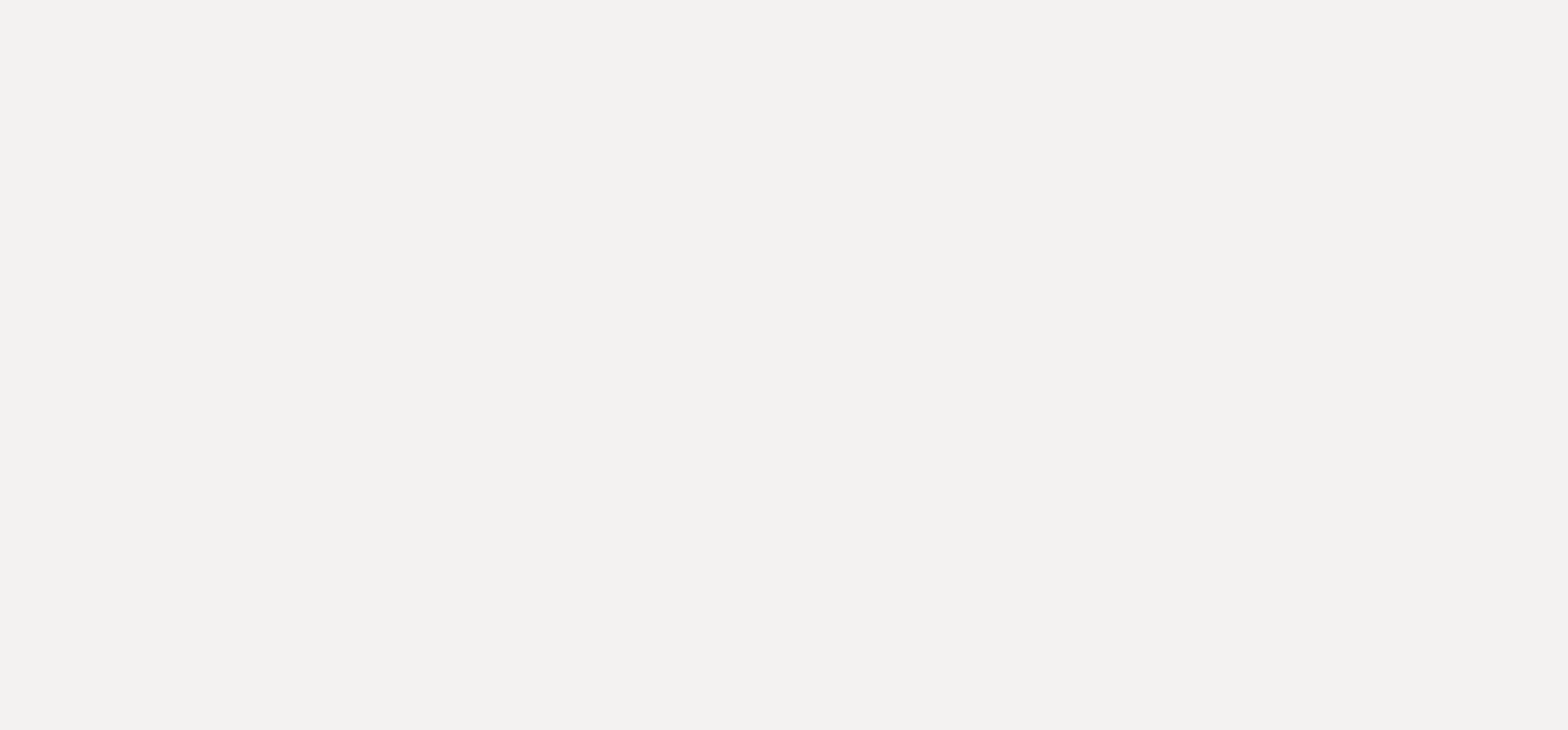
drag, startPoint x: 568, startPoint y: 303, endPoint x: 569, endPoint y: 319, distance: 16.0
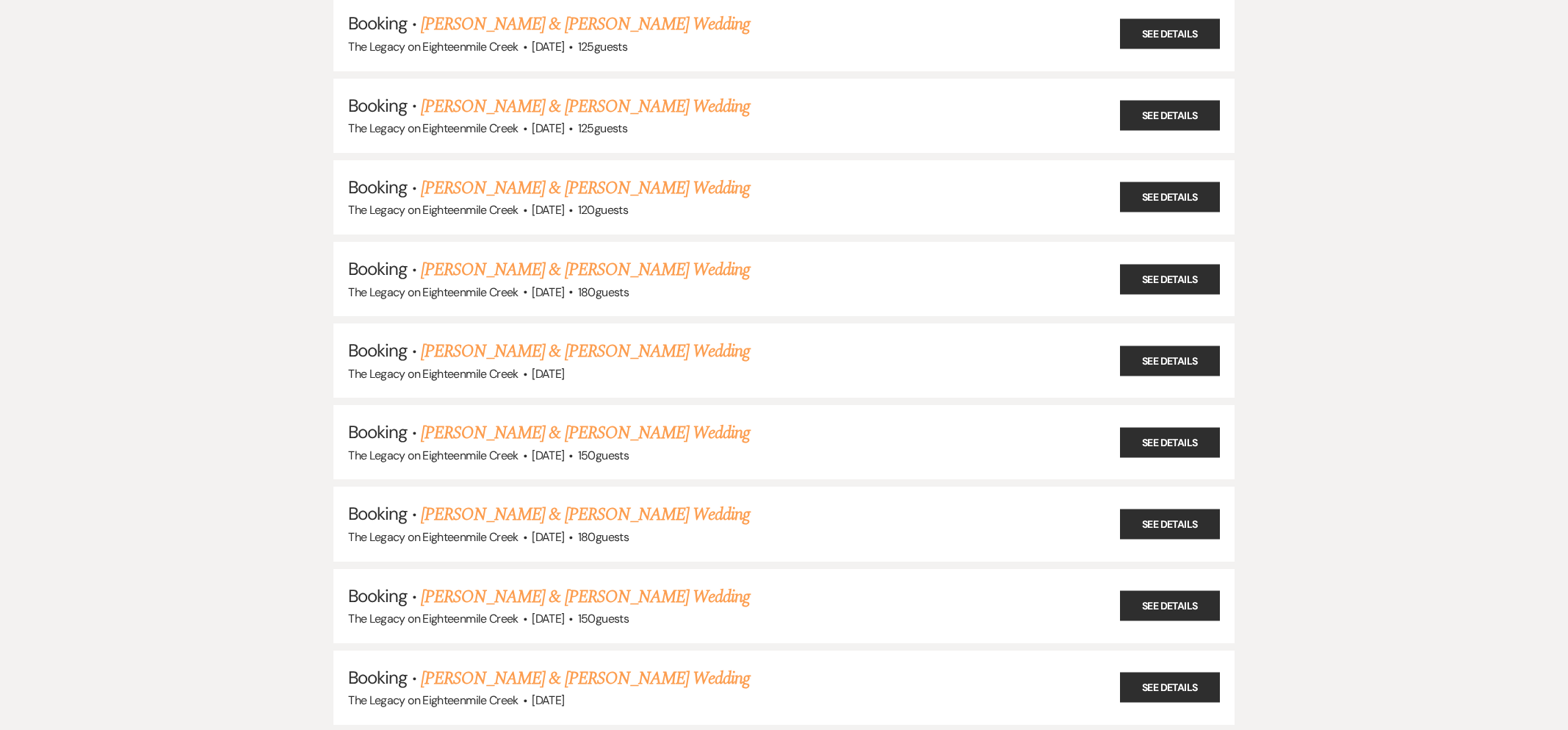
scroll to position [2645, 0]
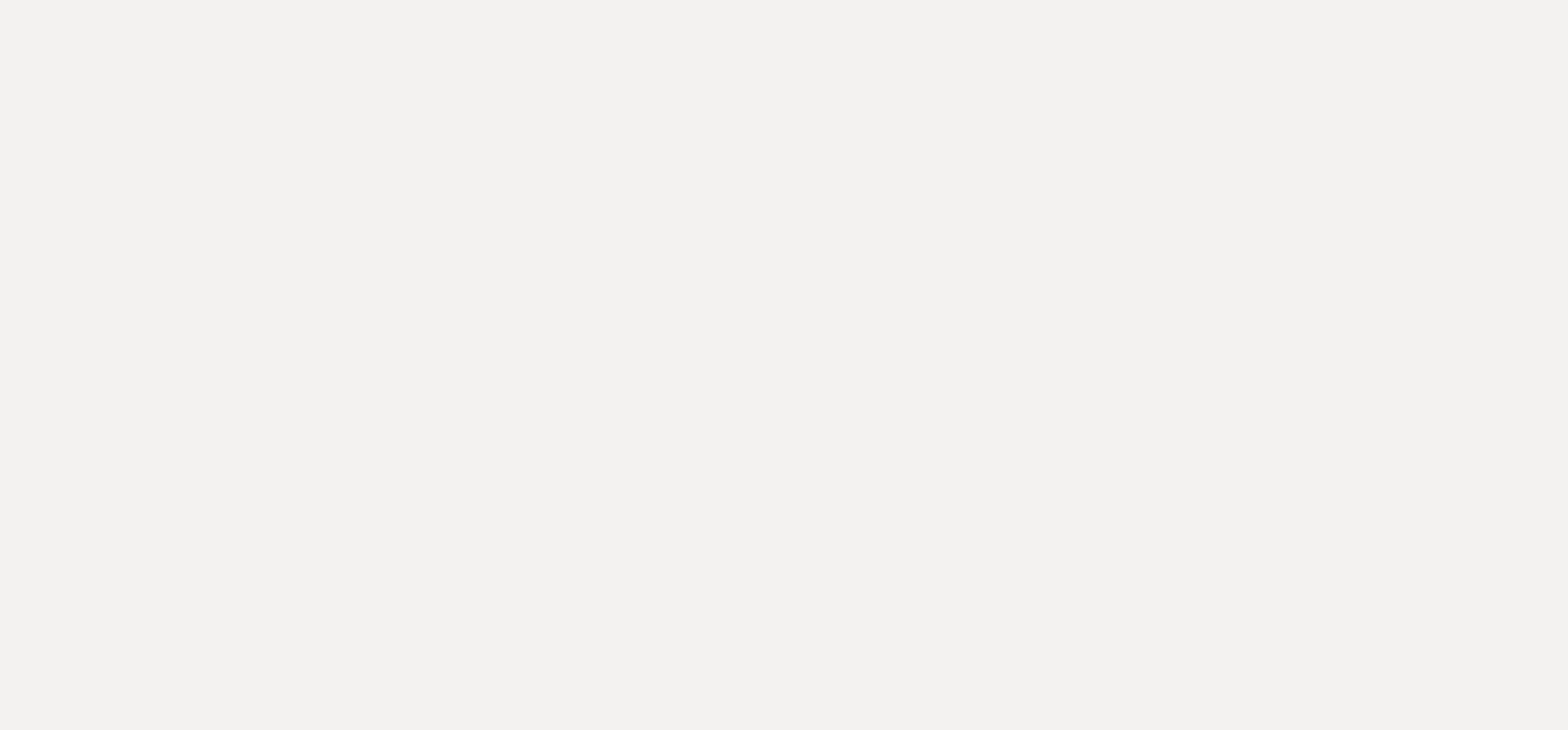
drag, startPoint x: 549, startPoint y: 303, endPoint x: 575, endPoint y: 445, distance: 144.4
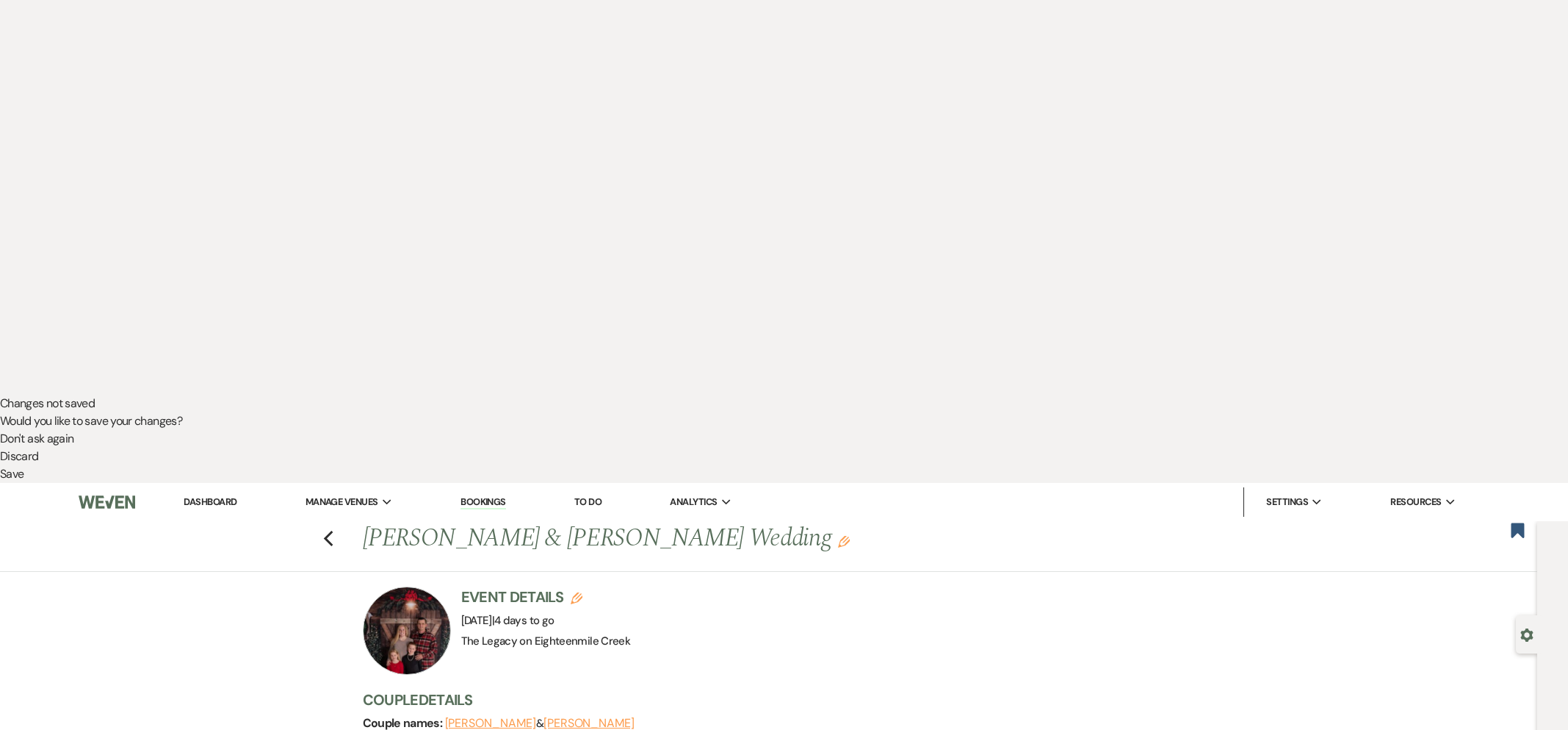
scroll to position [236, 0]
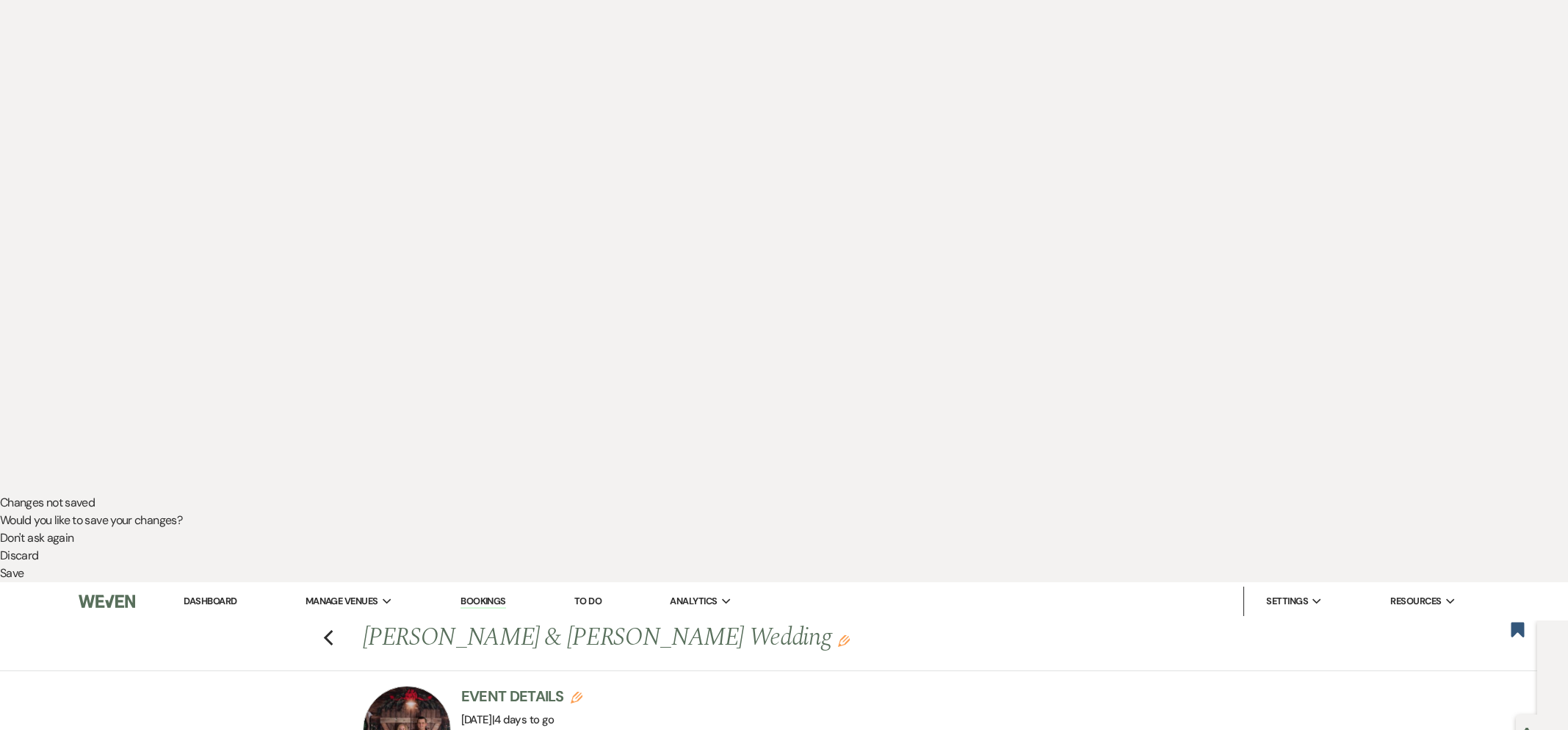
drag, startPoint x: 944, startPoint y: 80, endPoint x: 937, endPoint y: 88, distance: 10.6
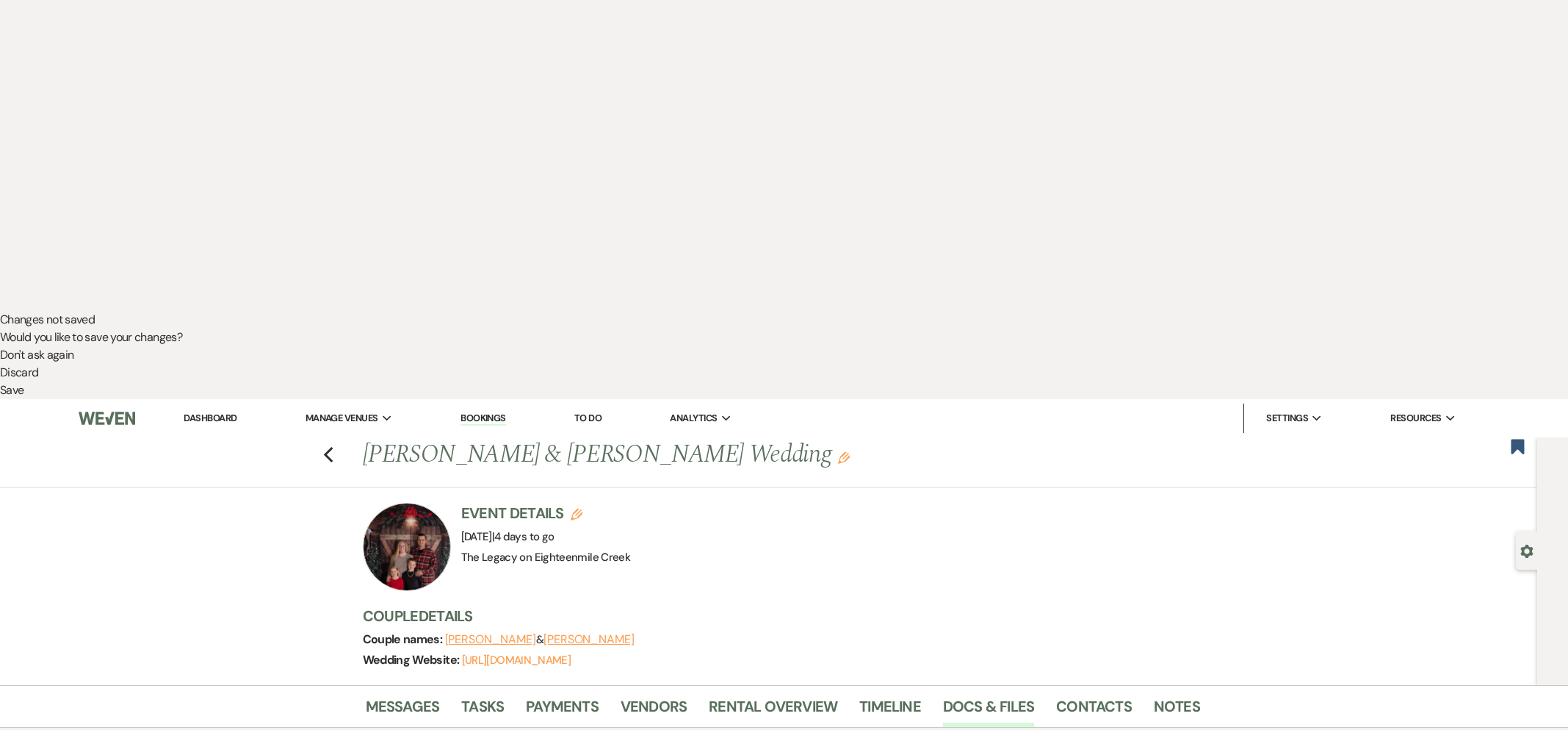
scroll to position [420, 0]
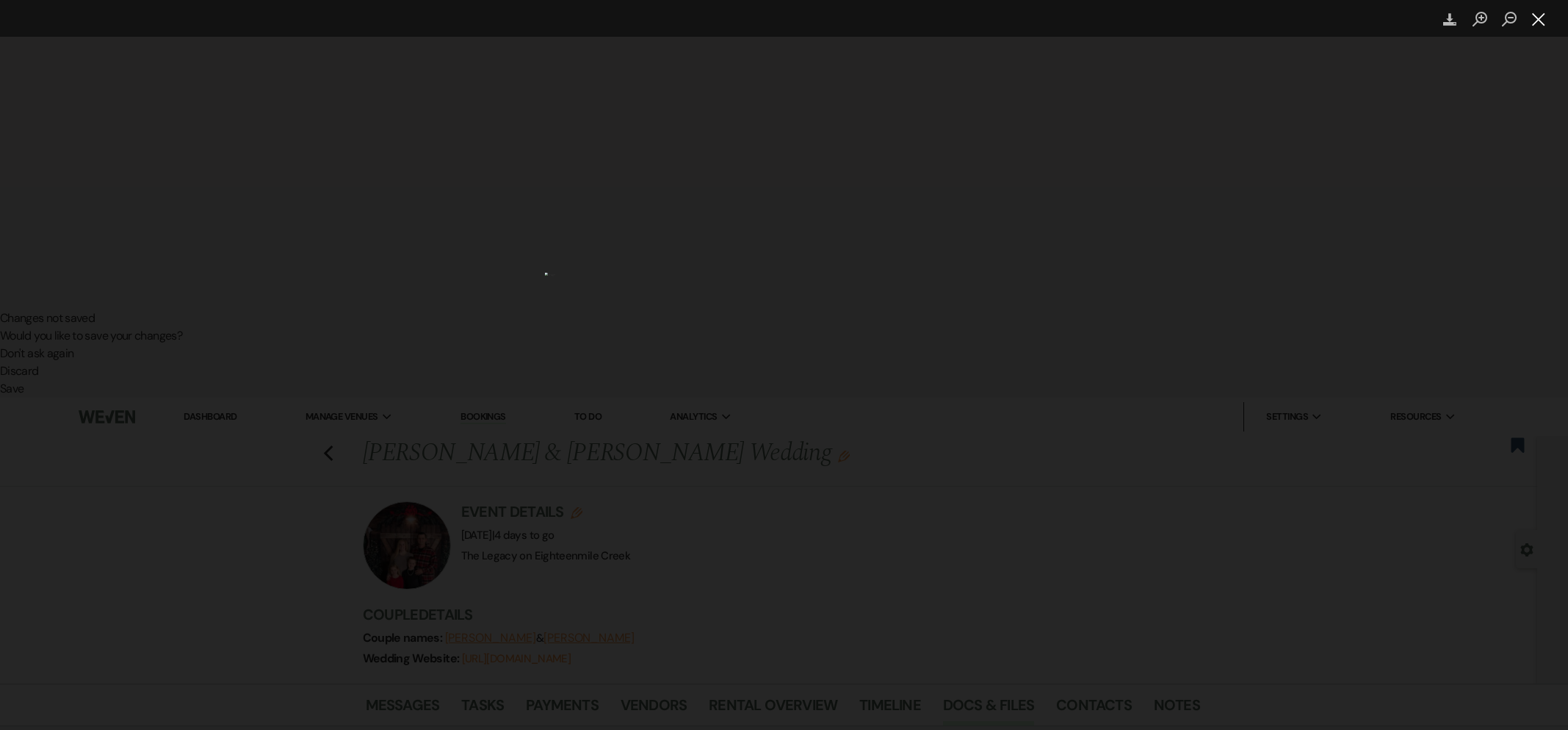
click at [1535, 28] on button "Close lightbox" at bounding box center [1538, 19] width 30 height 26
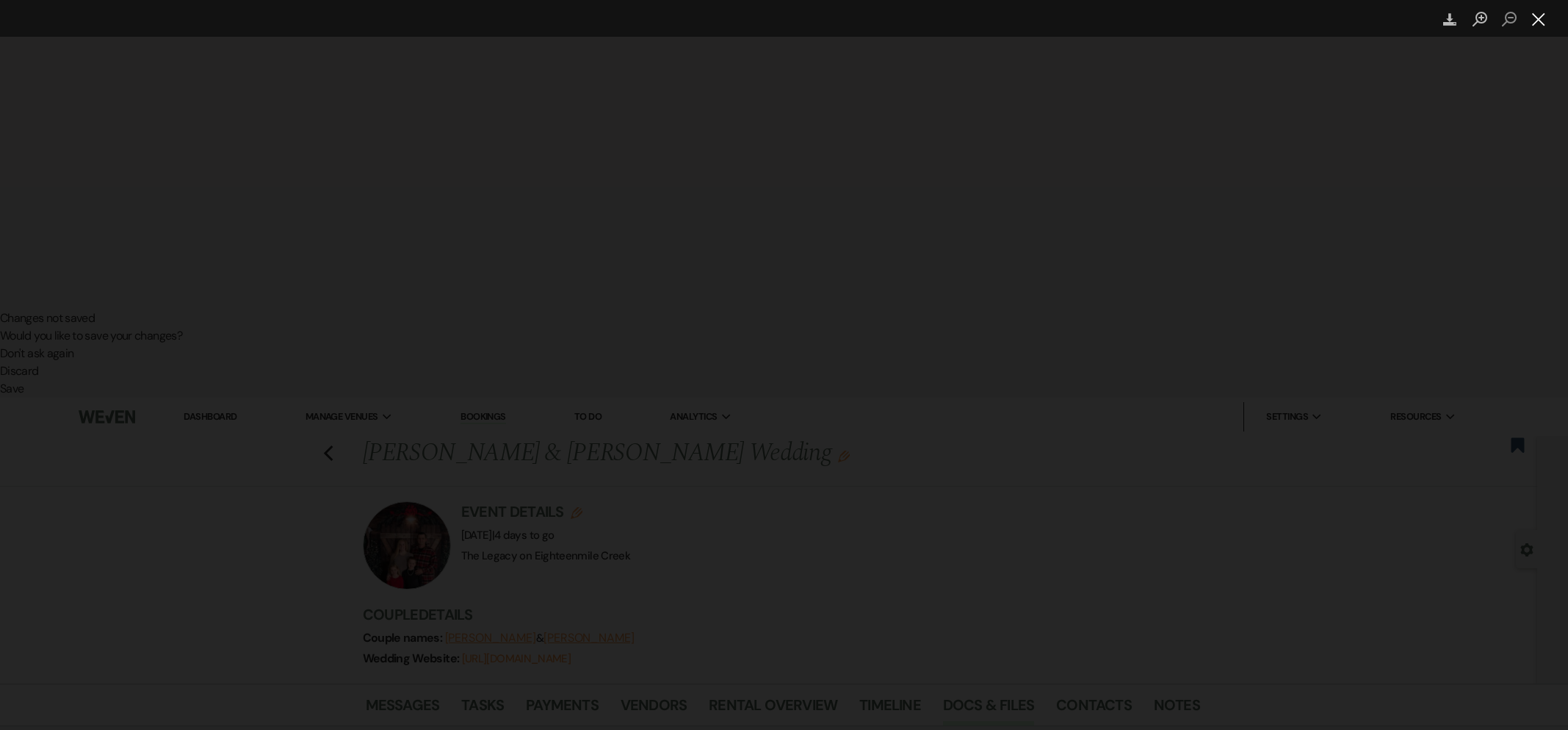
click at [1539, 19] on button "Close lightbox" at bounding box center [1538, 19] width 30 height 26
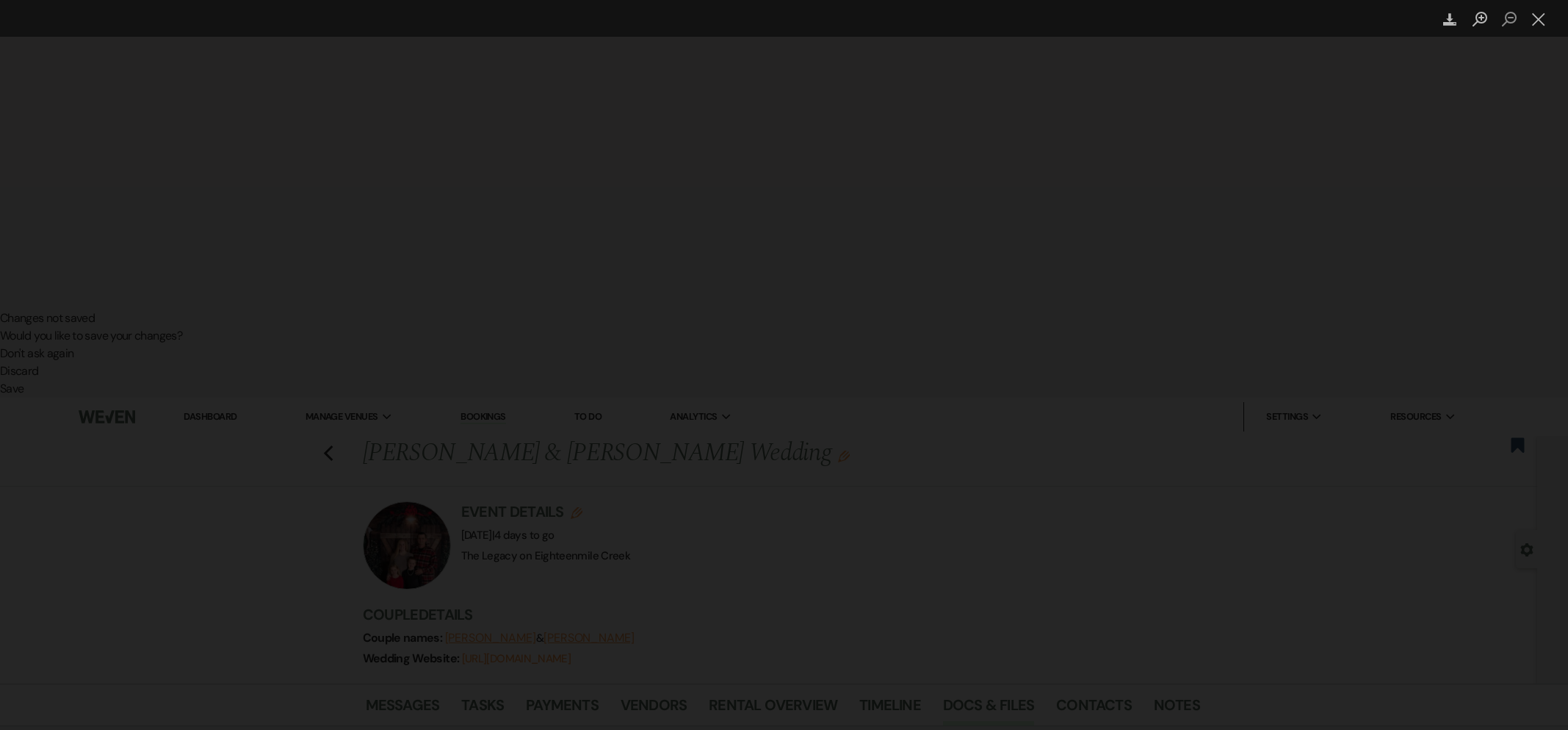
drag, startPoint x: 1541, startPoint y: 20, endPoint x: 1505, endPoint y: 21, distance: 36.0
click at [1541, 20] on button "Close lightbox" at bounding box center [1538, 19] width 30 height 26
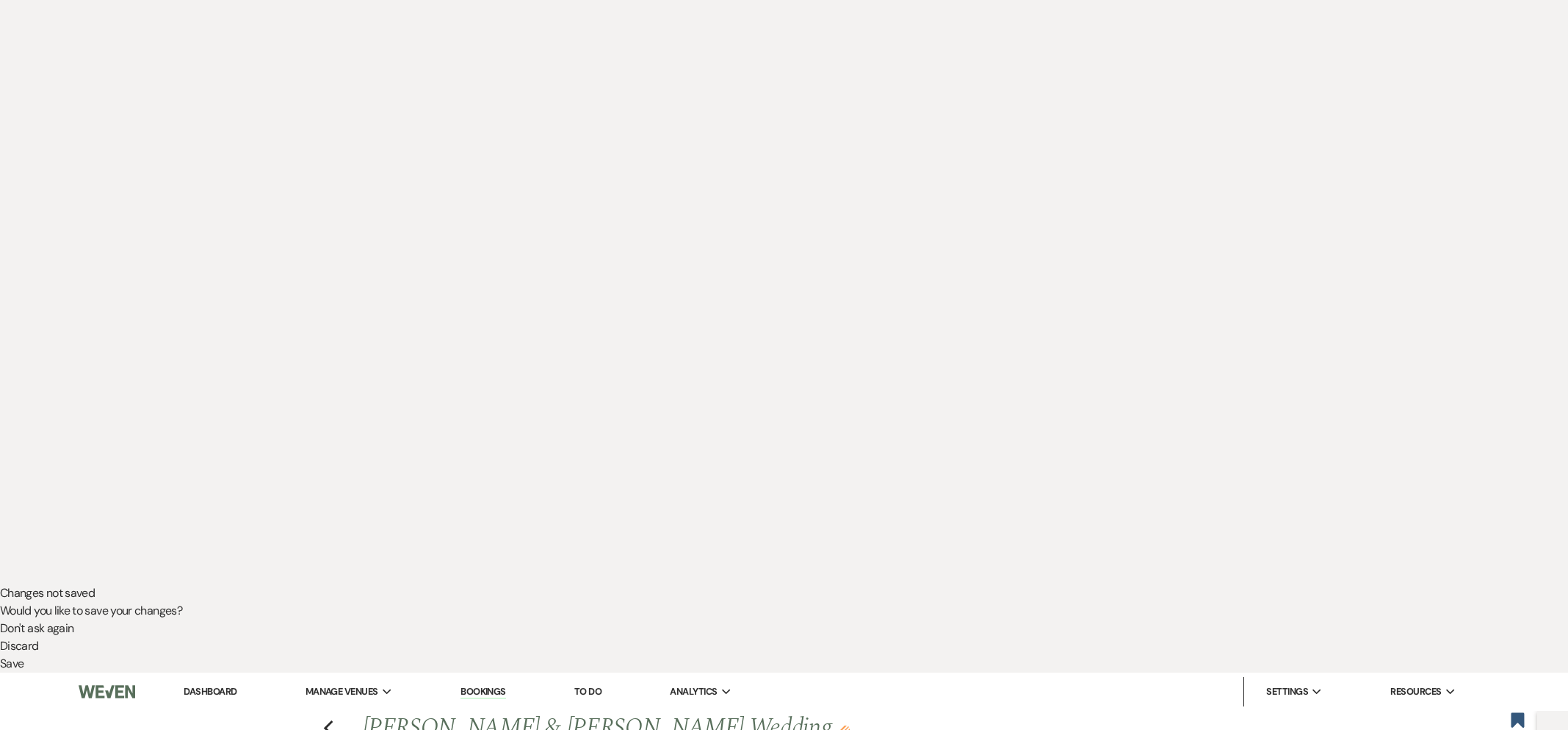
scroll to position [146, 0]
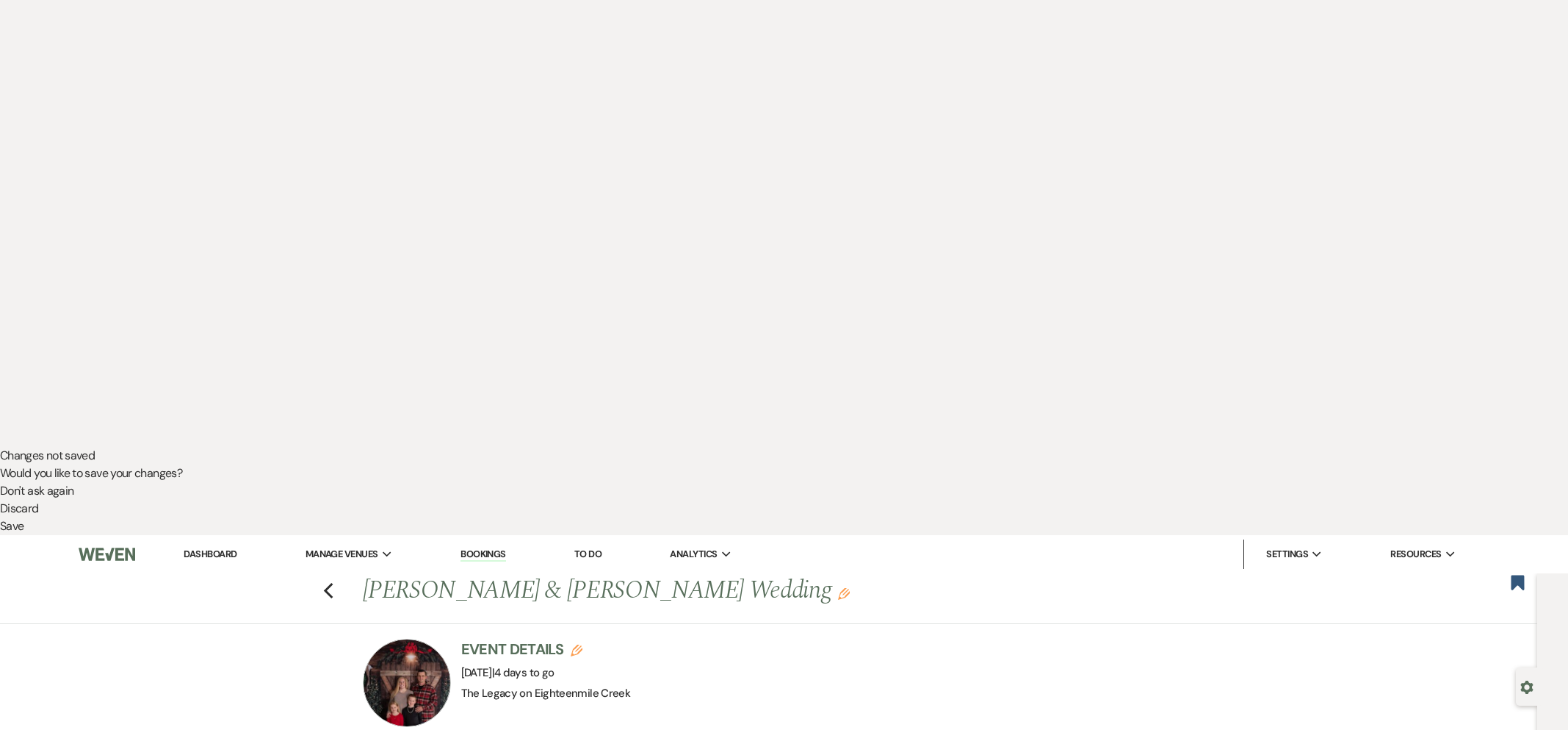
scroll to position [453, 0]
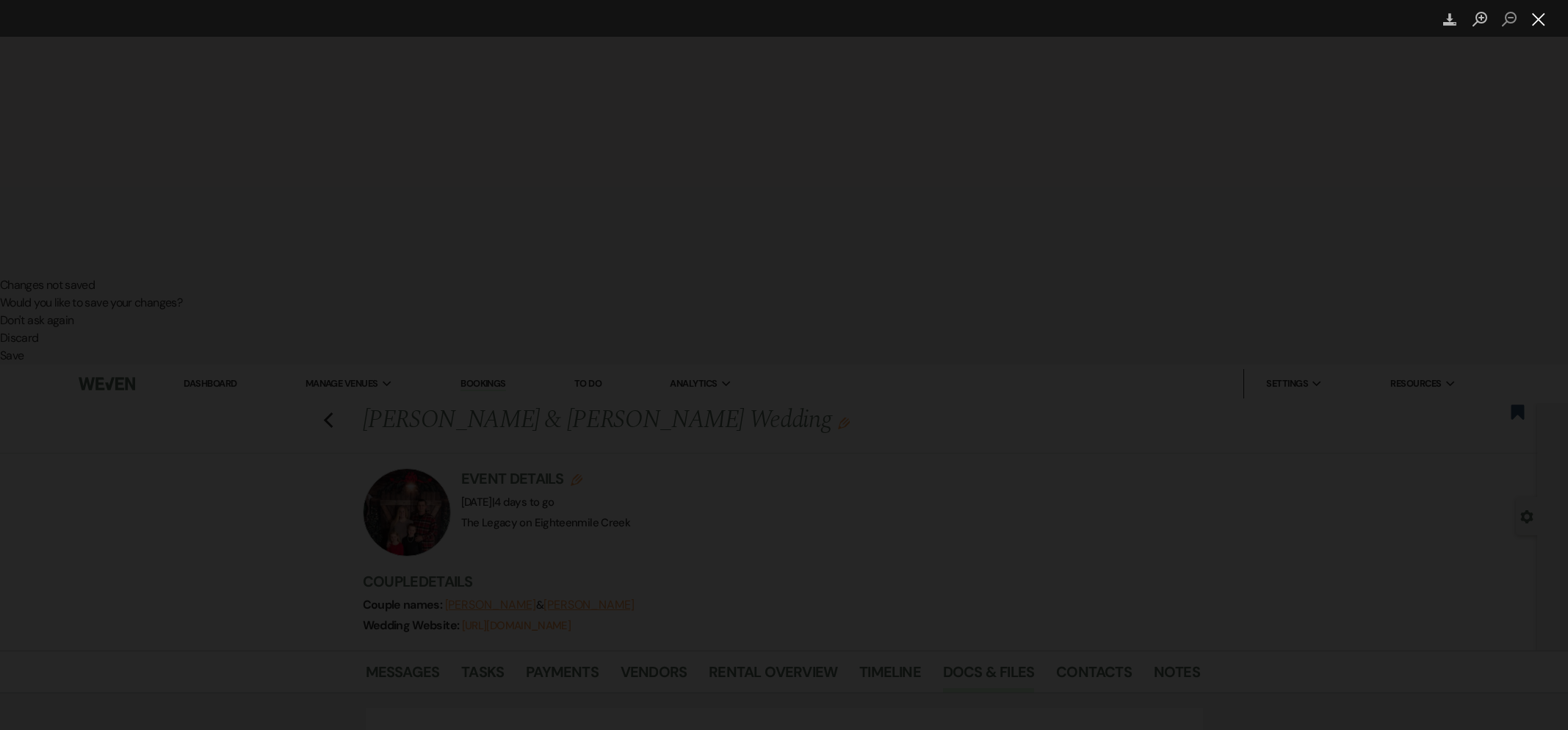
click at [1533, 22] on button "Close lightbox" at bounding box center [1538, 19] width 30 height 26
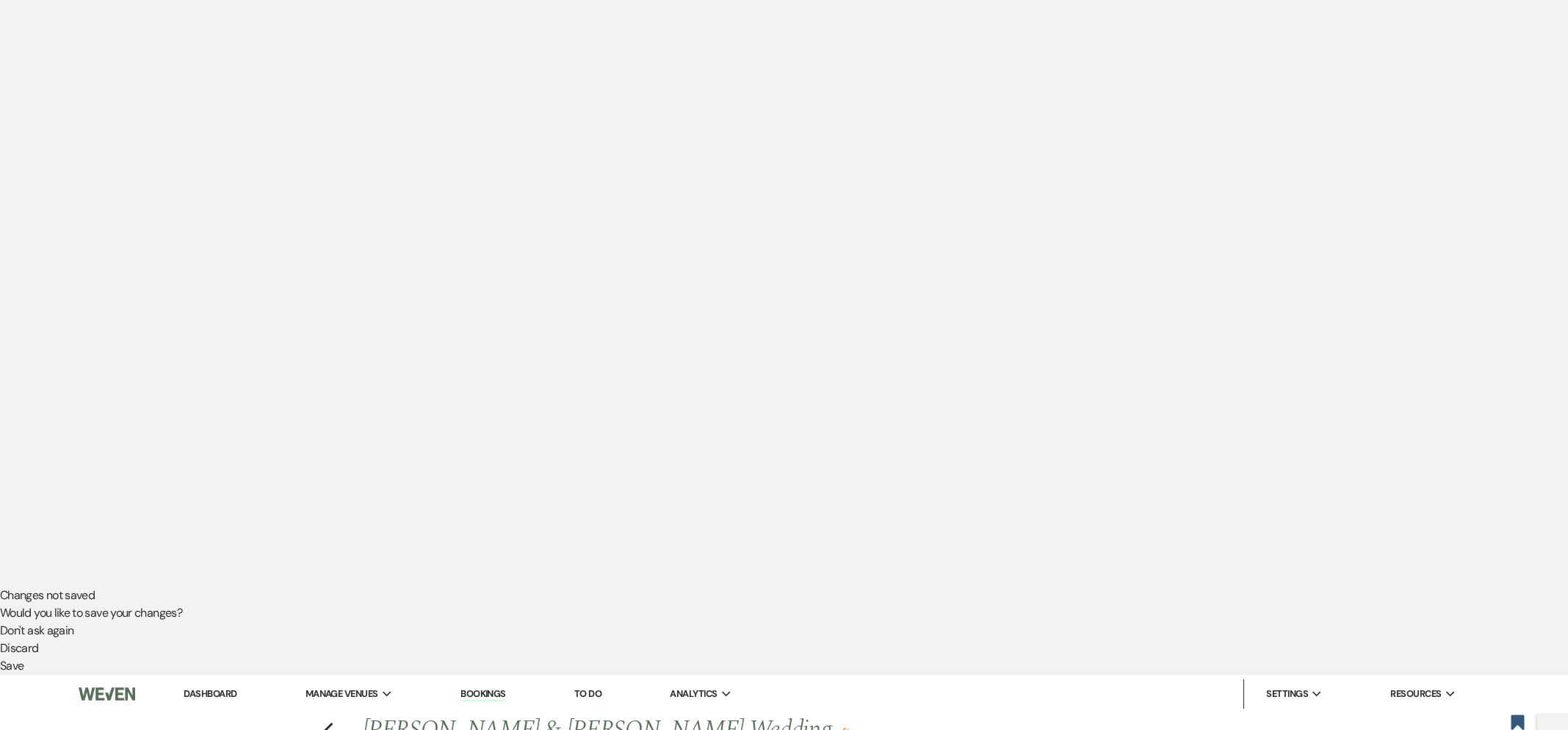
scroll to position [0, 0]
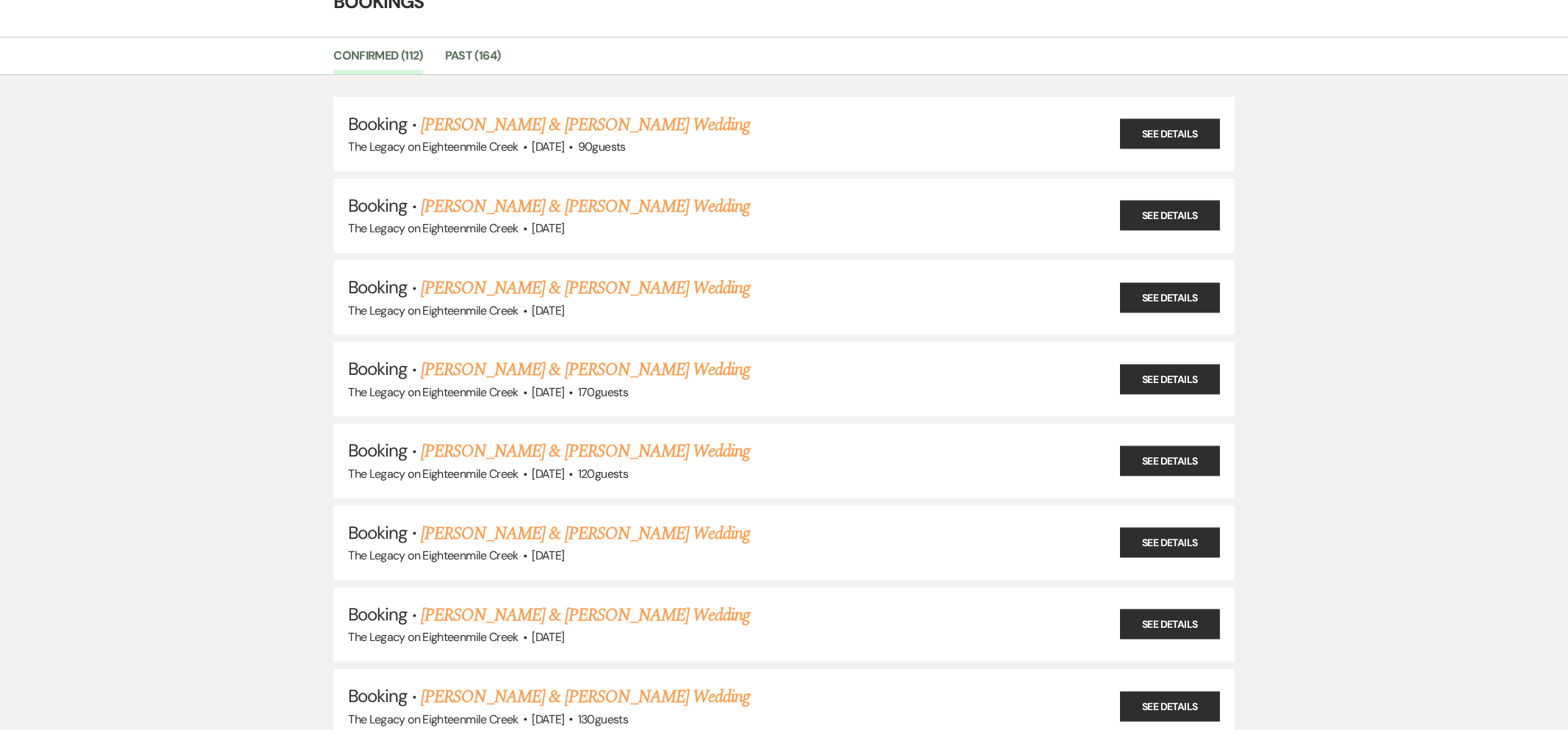
scroll to position [904, 0]
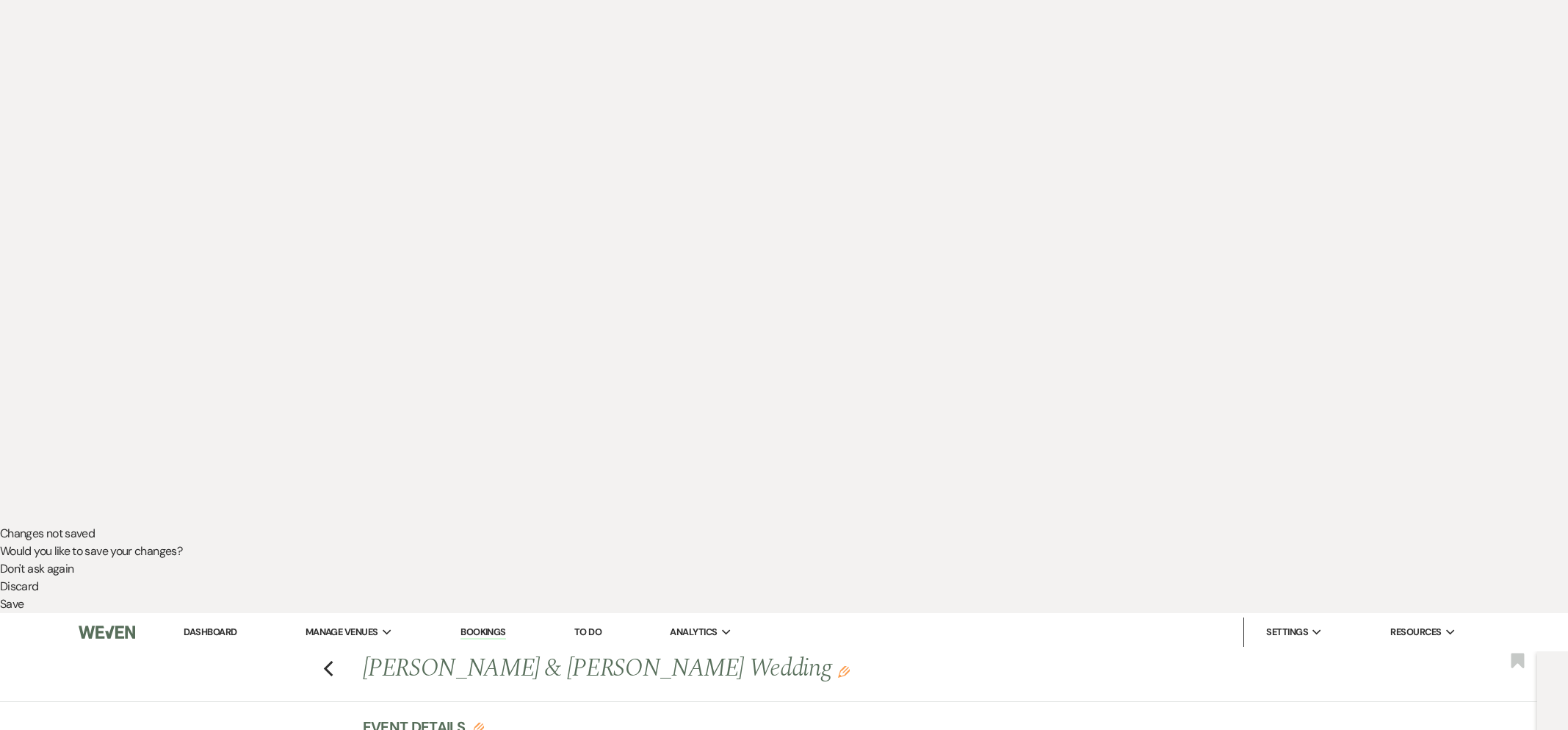
drag, startPoint x: 401, startPoint y: 55, endPoint x: 406, endPoint y: 85, distance: 30.4
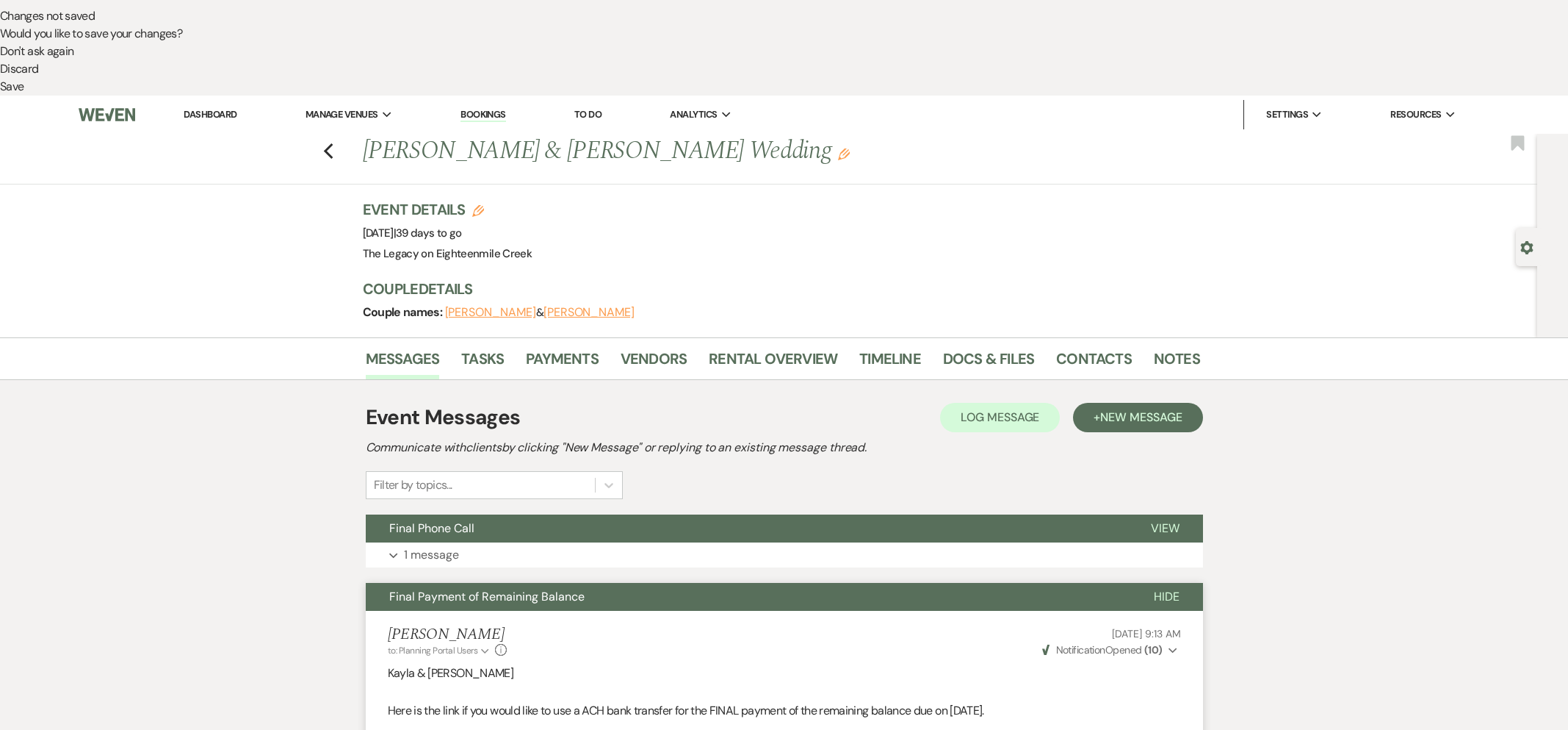
scroll to position [816, 0]
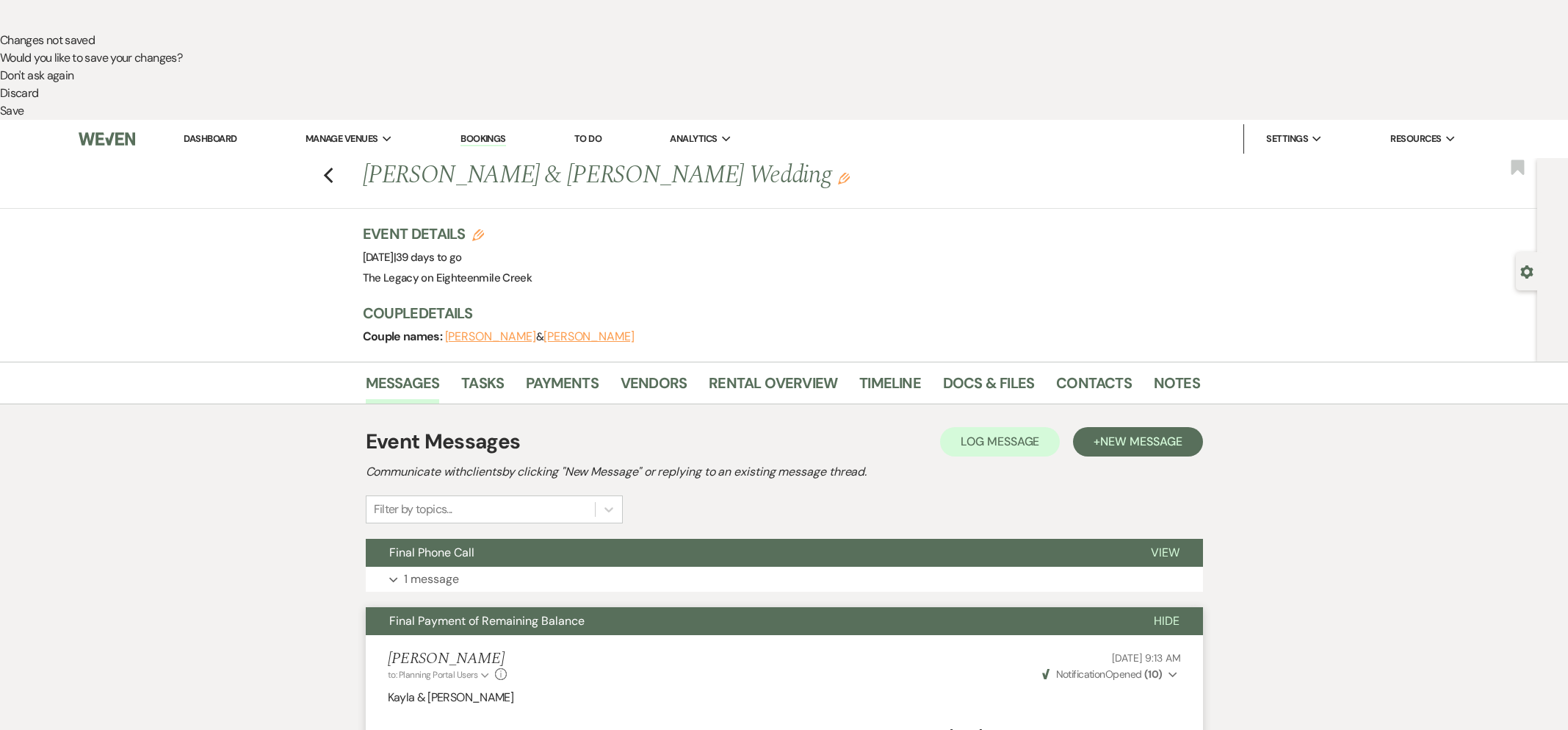
scroll to position [0, 0]
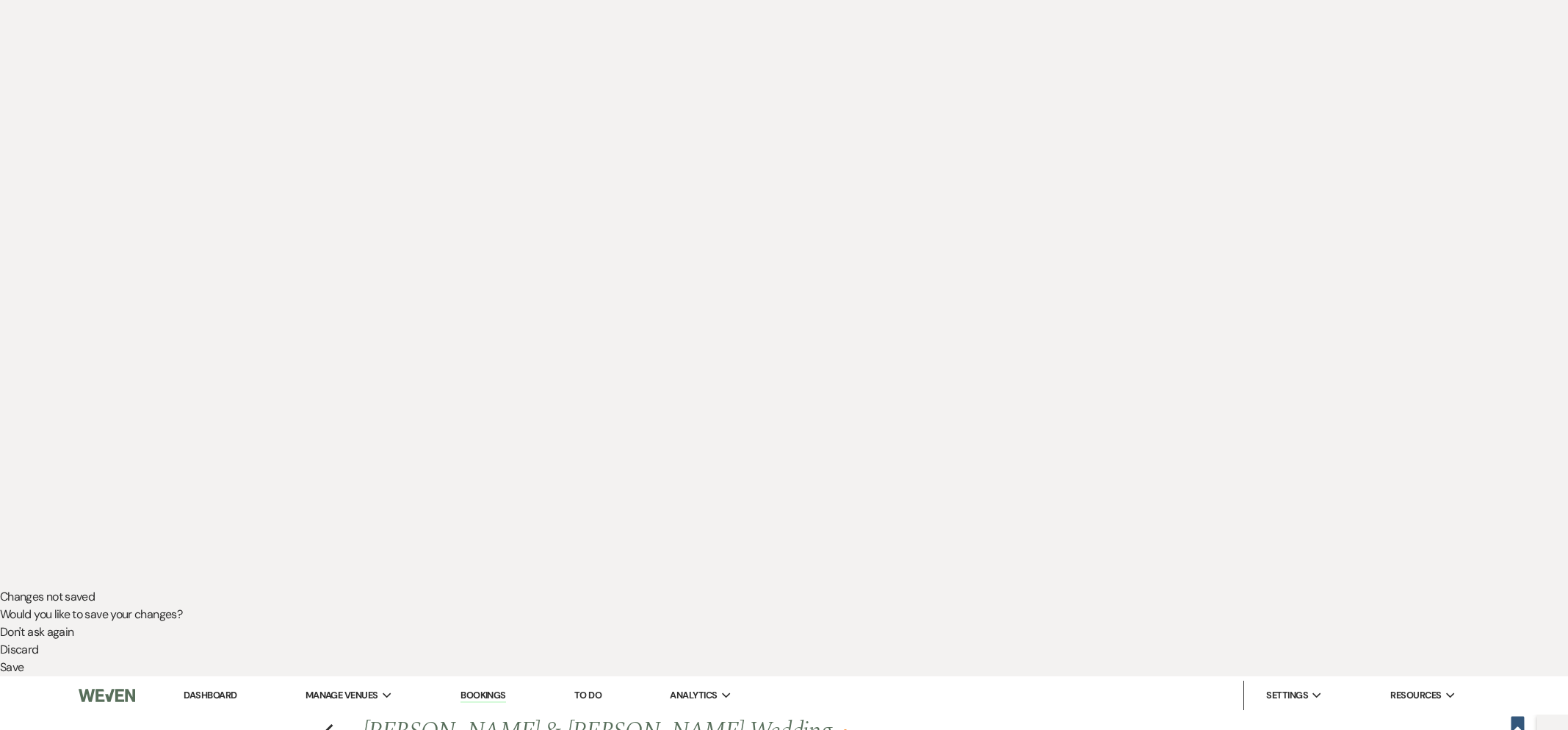
scroll to position [141, 0]
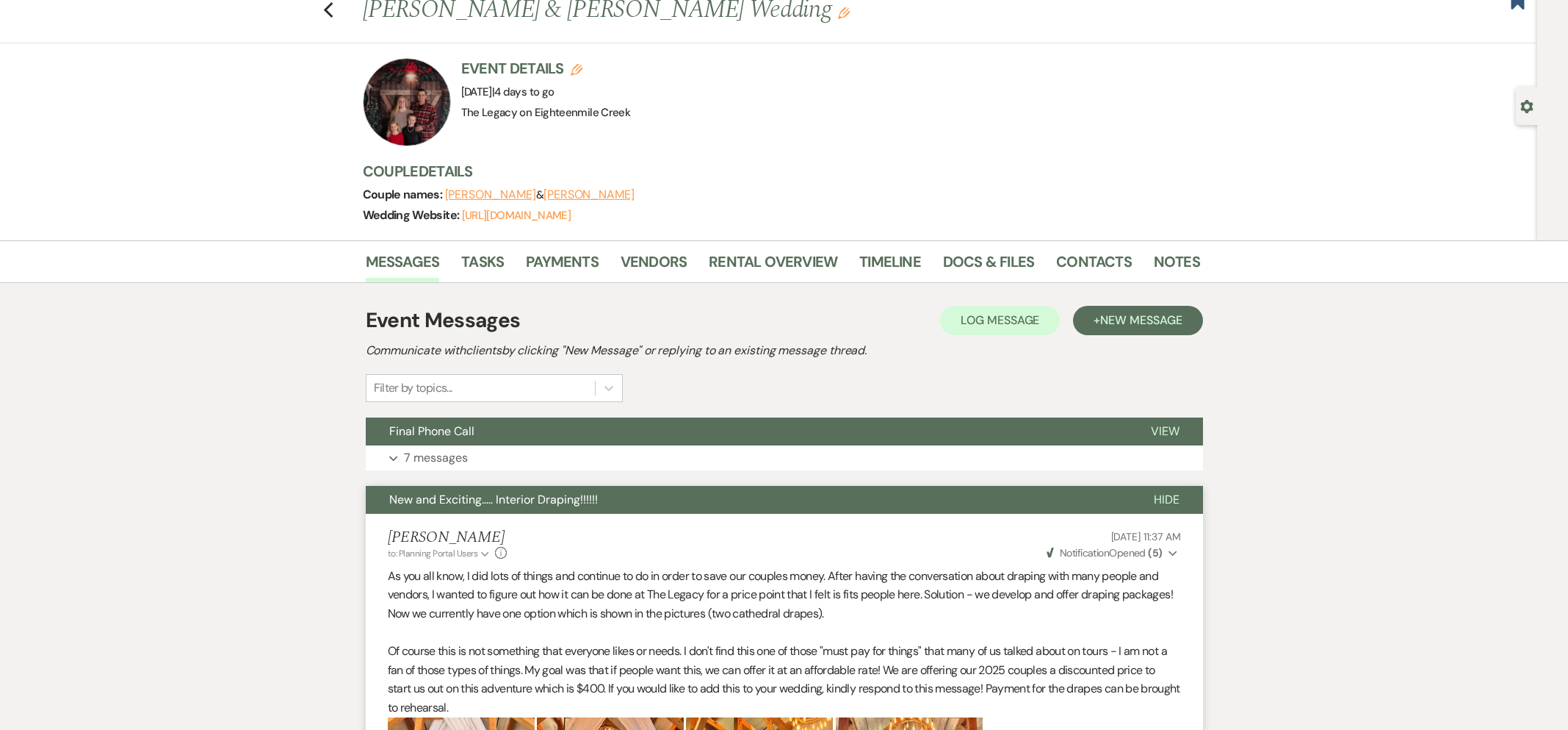
scroll to position [0, 0]
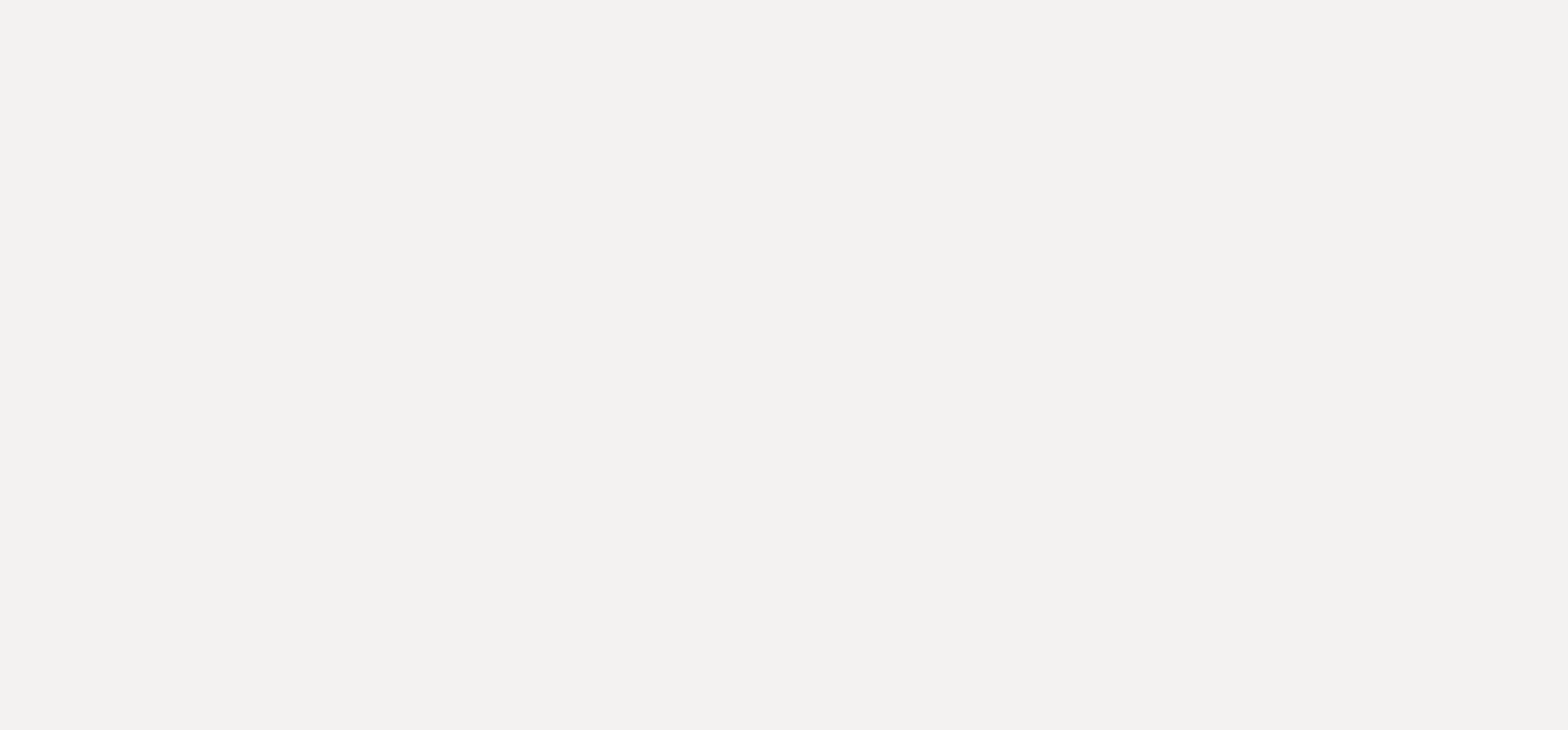
drag, startPoint x: 649, startPoint y: 294, endPoint x: 639, endPoint y: 338, distance: 45.1
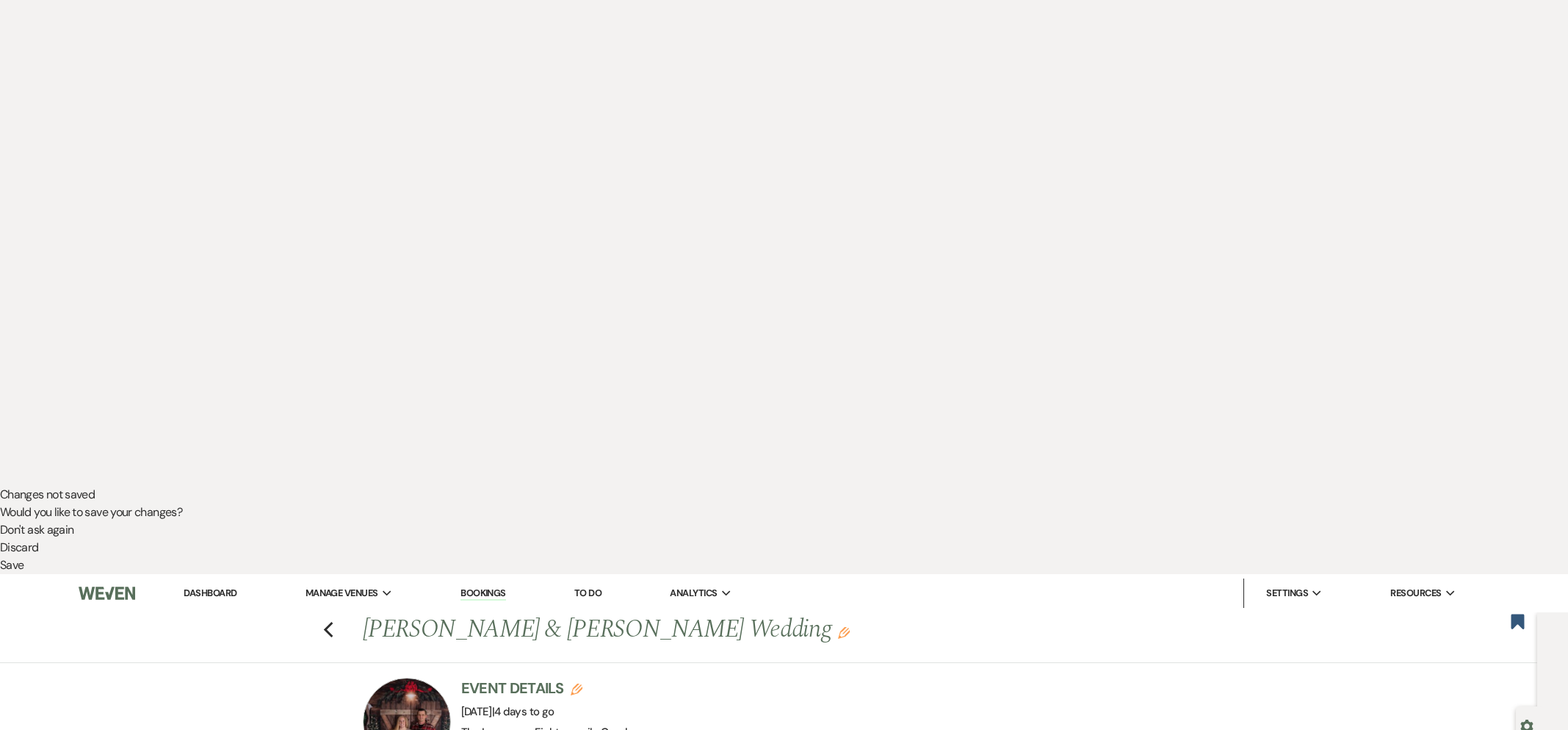
scroll to position [269, 0]
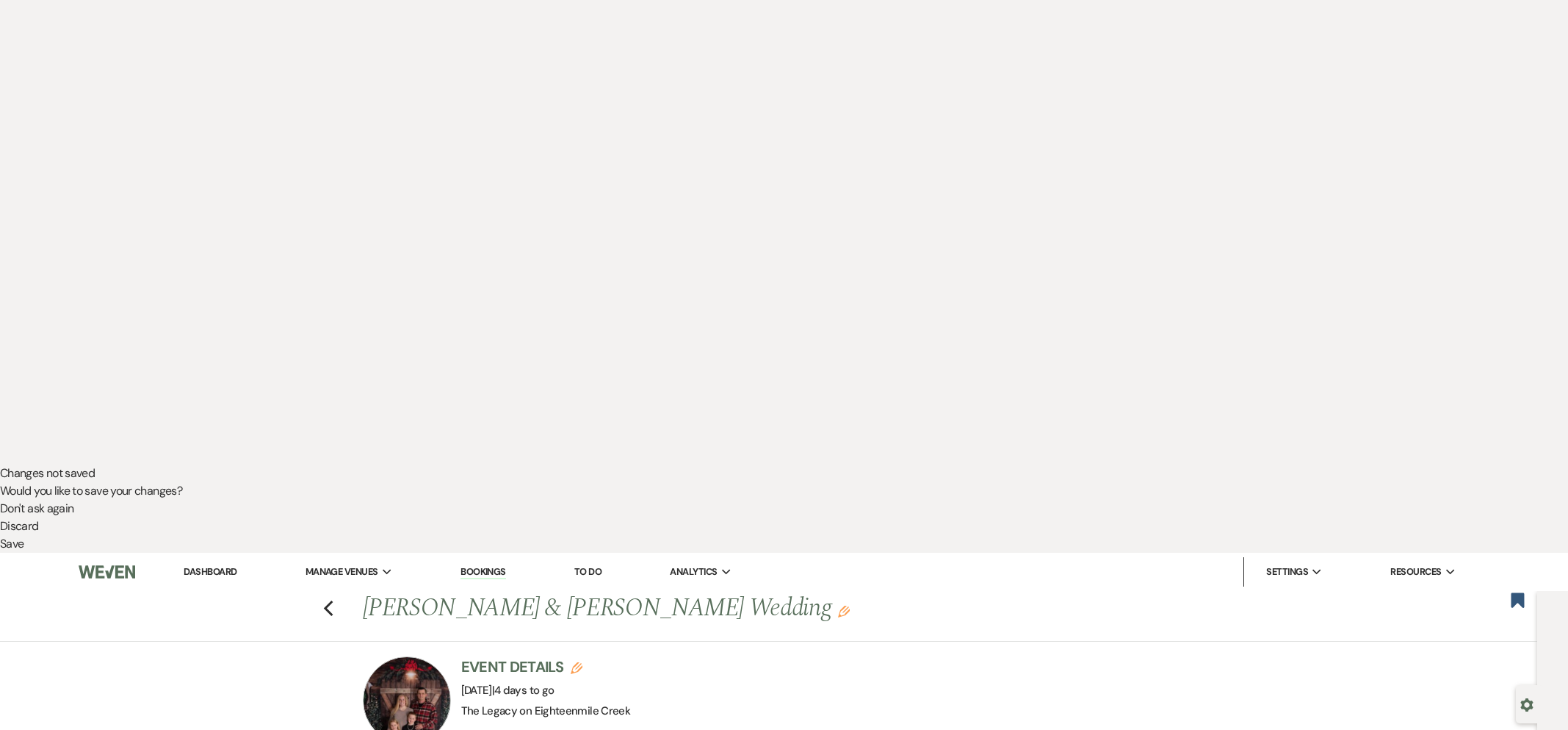
drag, startPoint x: 535, startPoint y: 258, endPoint x: 761, endPoint y: 265, distance: 226.1
copy link "[EMAIL_ADDRESS][DOMAIN_NAME]"
drag, startPoint x: 991, startPoint y: 36, endPoint x: 969, endPoint y: 71, distance: 41.3
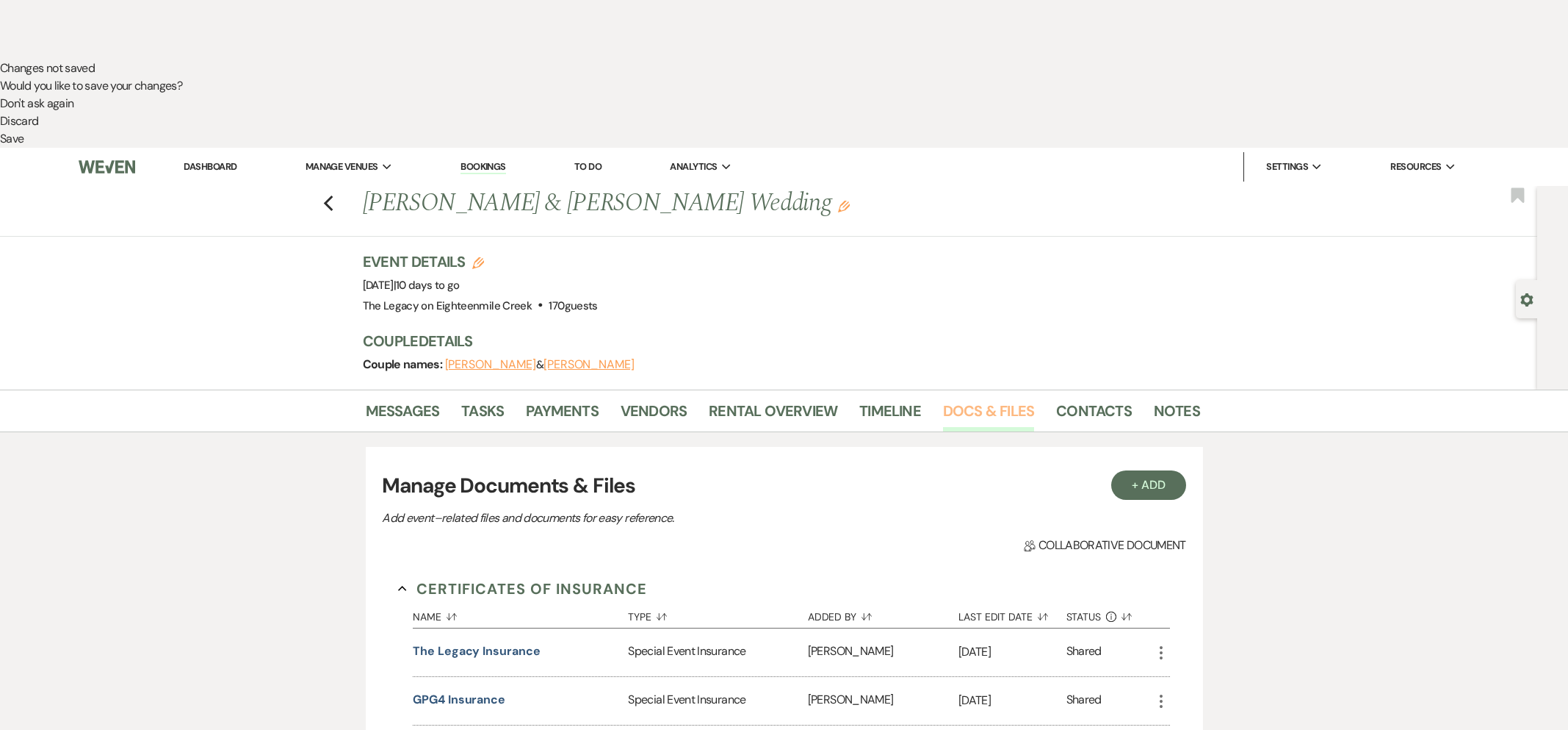
scroll to position [708, 0]
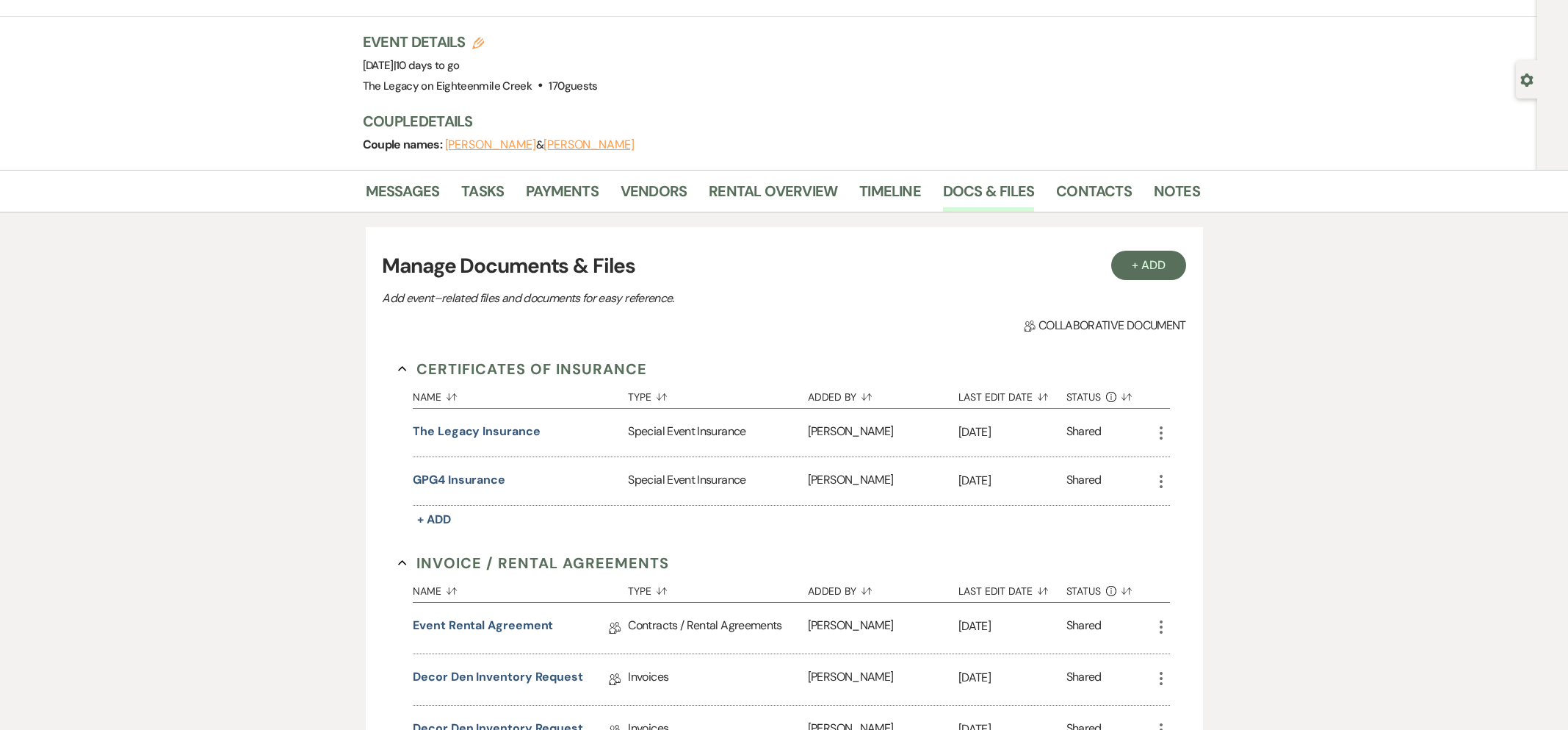
scroll to position [891, 0]
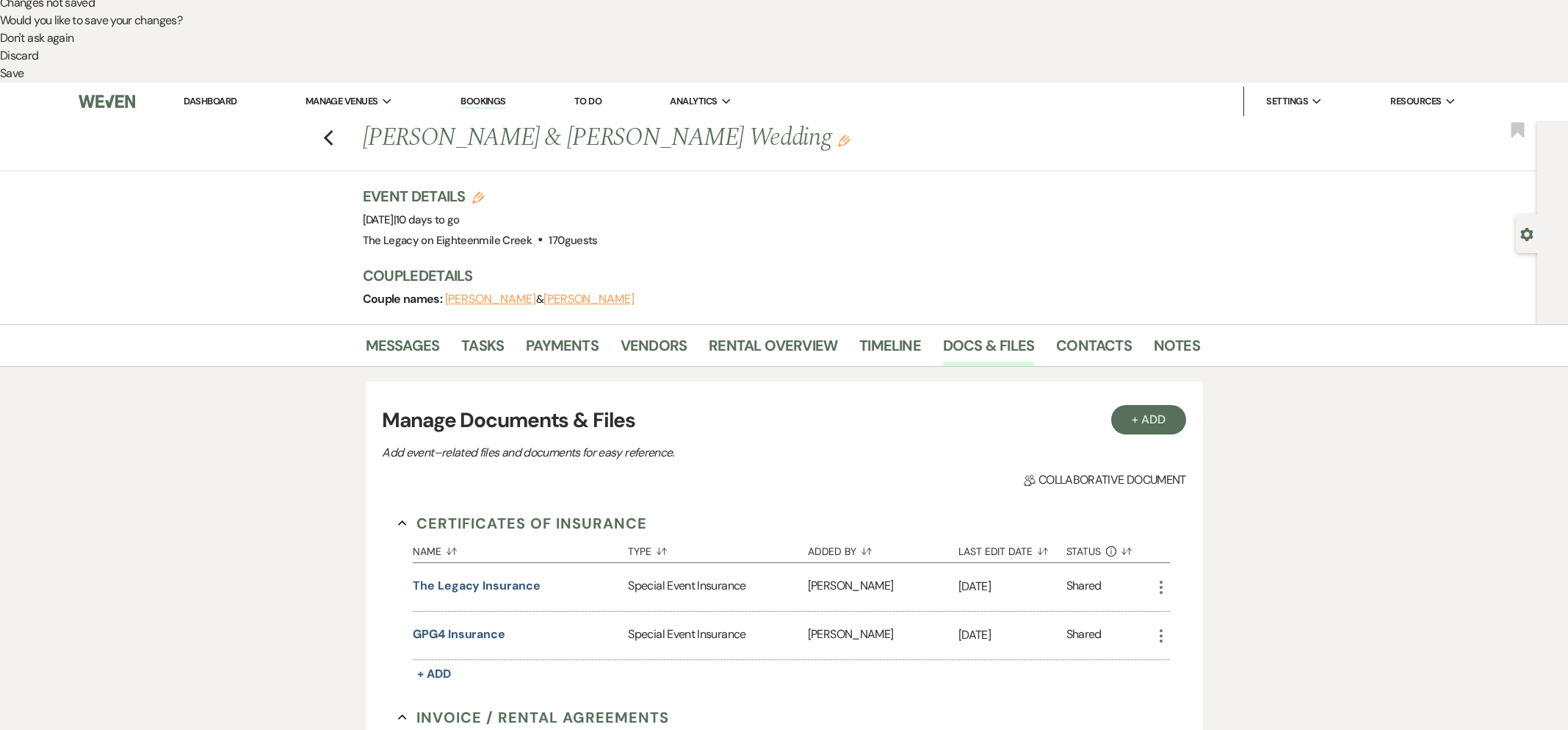
drag, startPoint x: 464, startPoint y: 482, endPoint x: 496, endPoint y: 497, distance: 35.3
drag, startPoint x: 554, startPoint y: 548, endPoint x: 552, endPoint y: 541, distance: 7.3
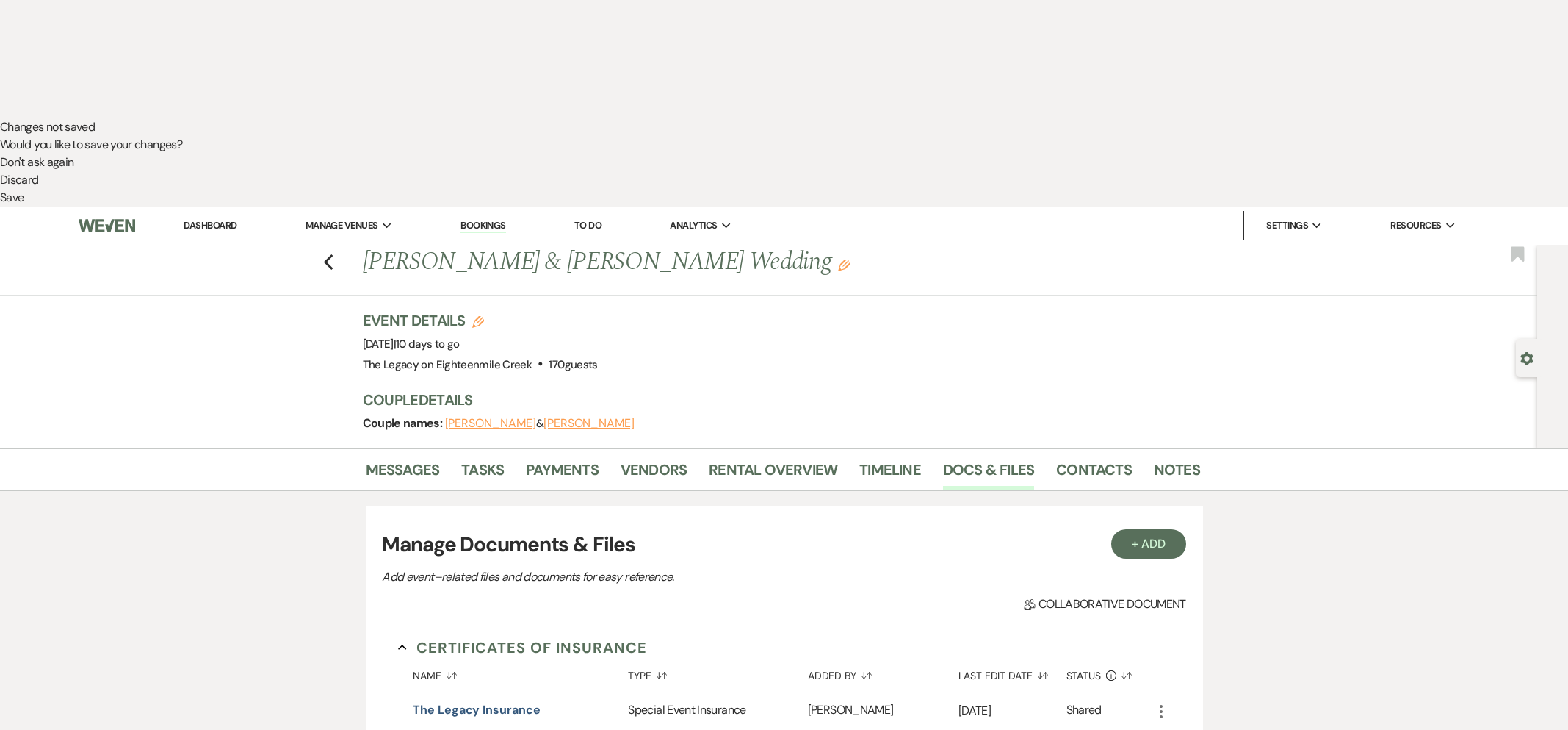
scroll to position [602, 0]
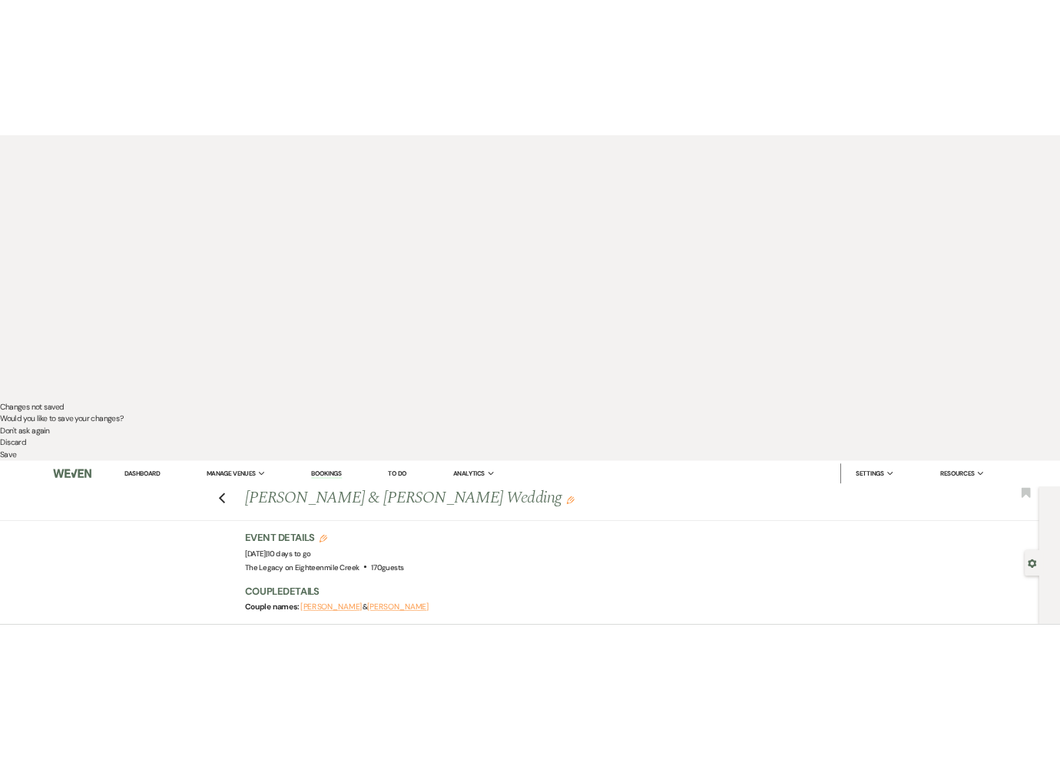
scroll to position [377, 0]
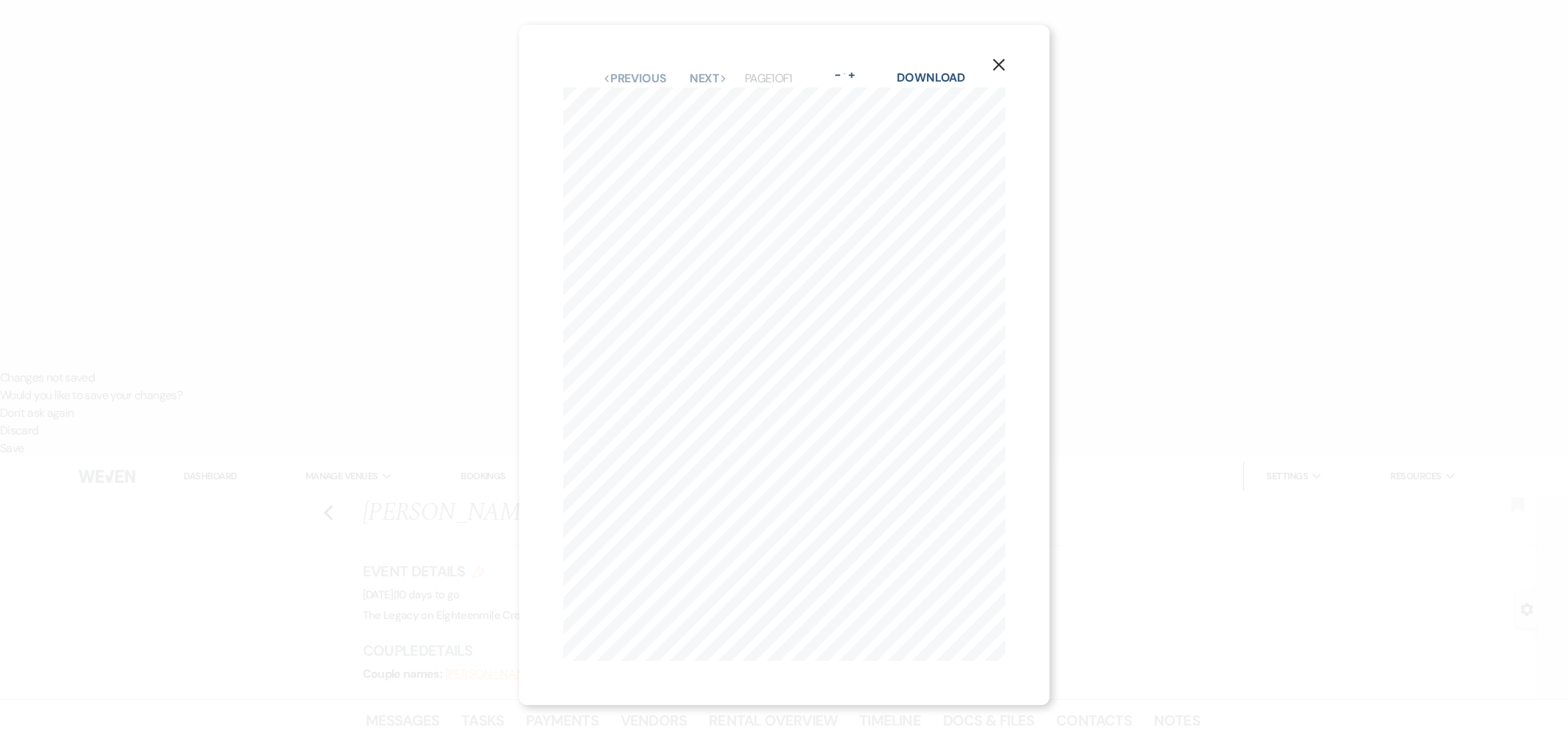
click at [995, 67] on icon "X" at bounding box center [999, 65] width 13 height 13
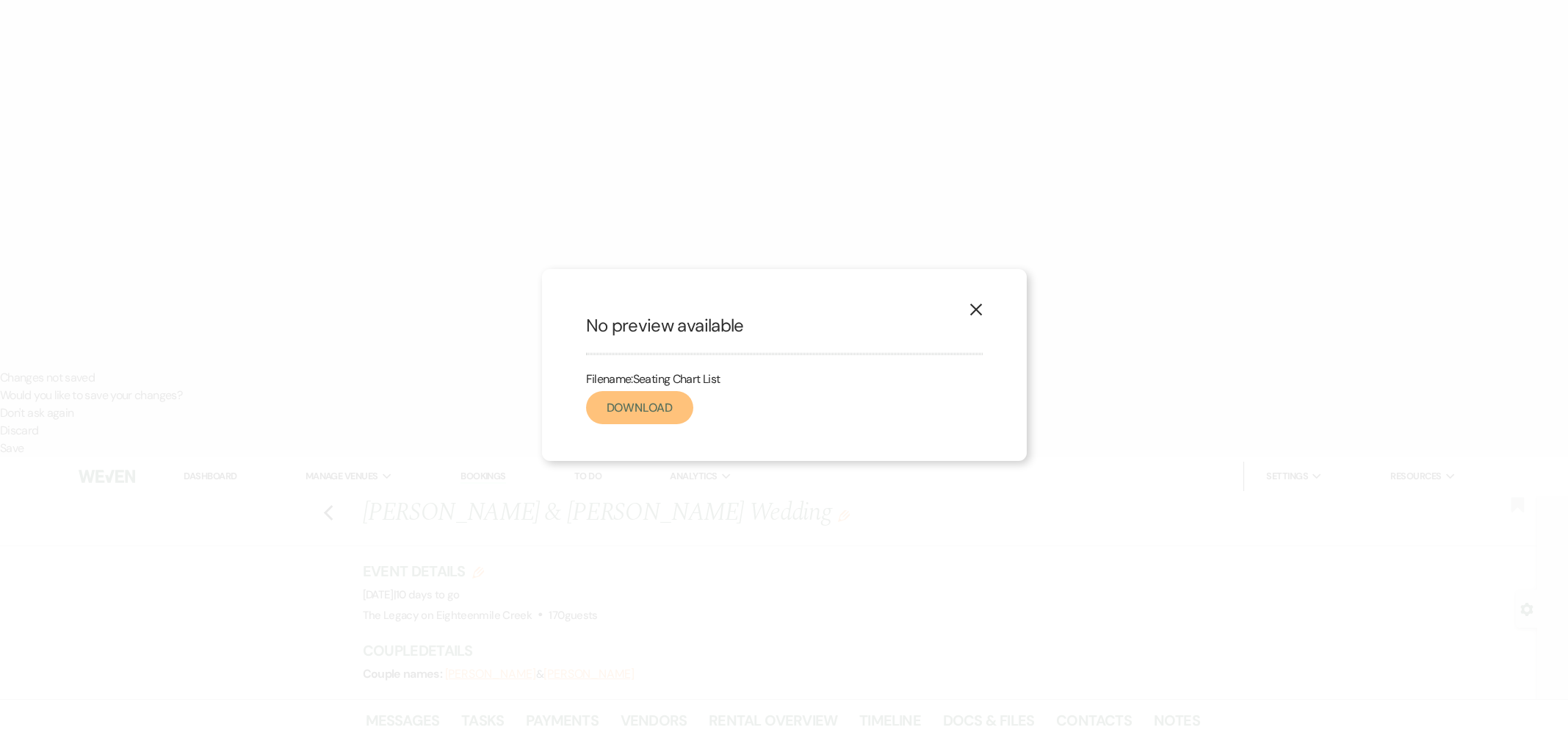
click at [646, 410] on link "Download" at bounding box center [640, 408] width 107 height 33
drag, startPoint x: 975, startPoint y: 305, endPoint x: 923, endPoint y: 339, distance: 62.1
click at [975, 305] on icon "X" at bounding box center [976, 309] width 13 height 13
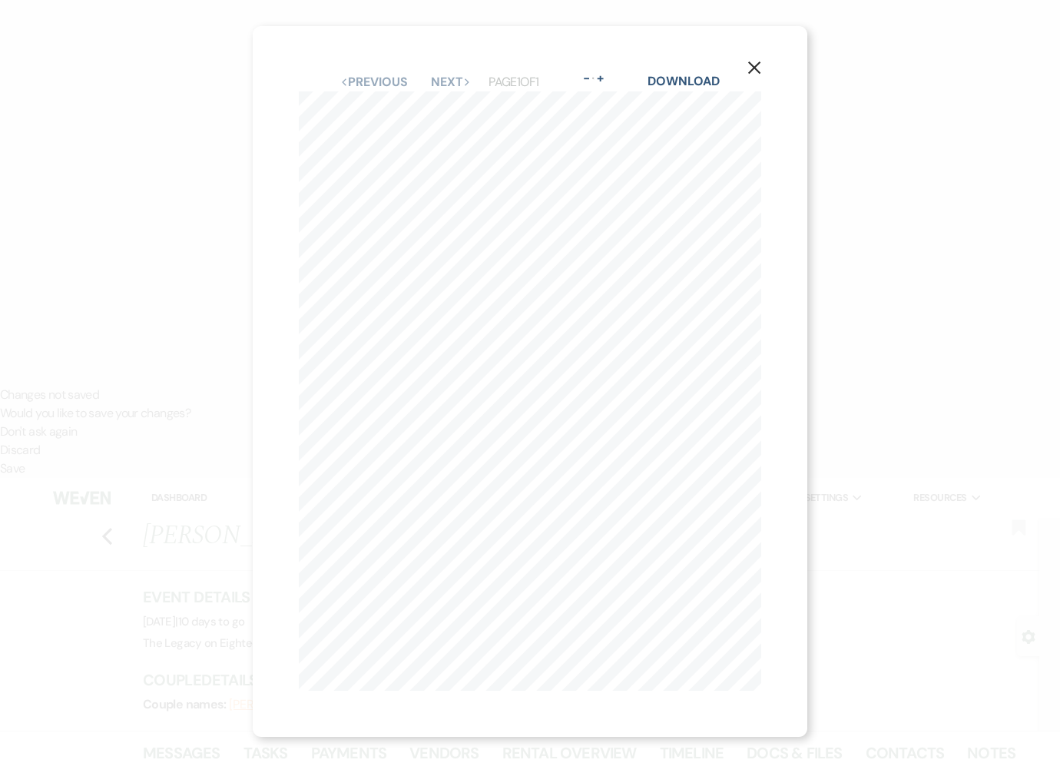
drag, startPoint x: 758, startPoint y: 68, endPoint x: 709, endPoint y: 189, distance: 130.9
click at [758, 68] on icon "X" at bounding box center [754, 68] width 14 height 14
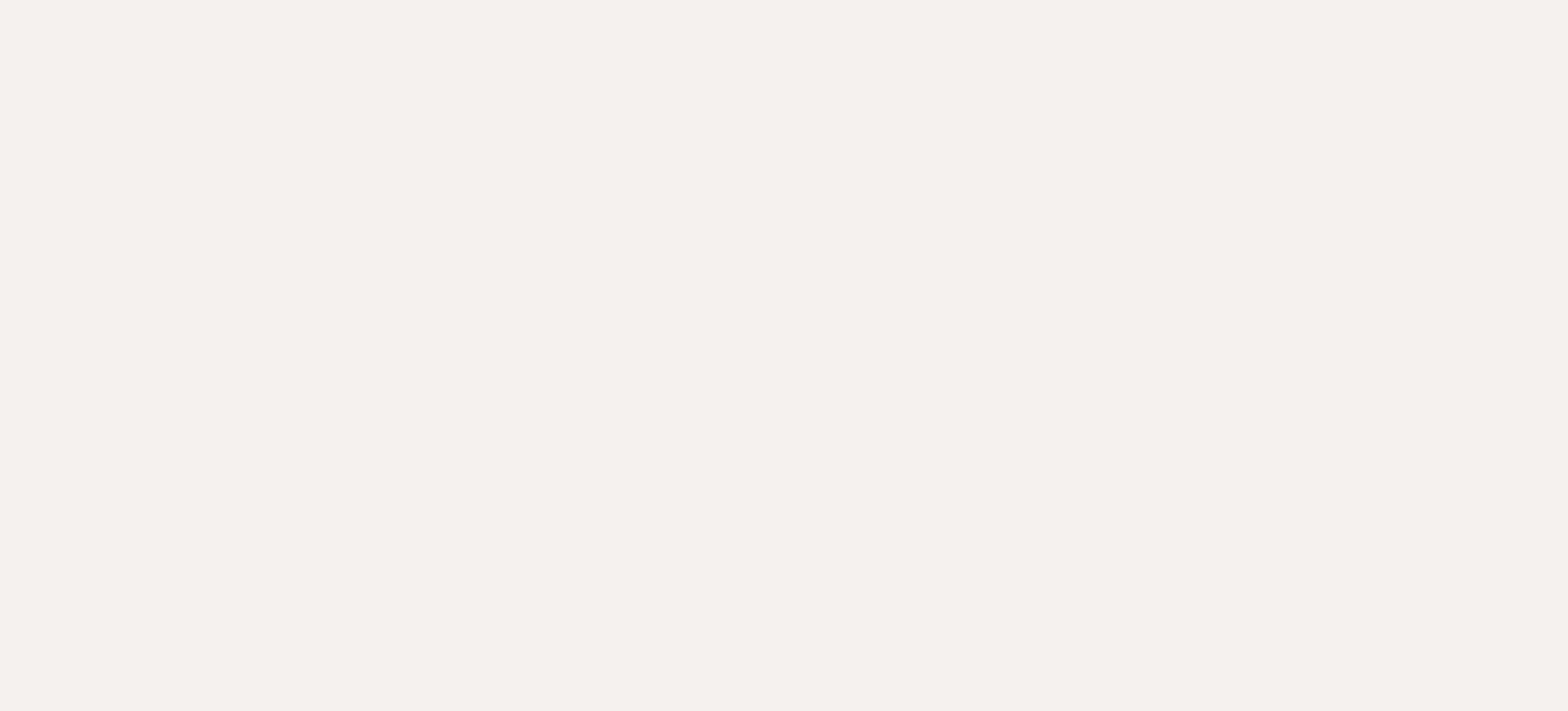
scroll to position [7, 0]
